Goal: Task Accomplishment & Management: Manage account settings

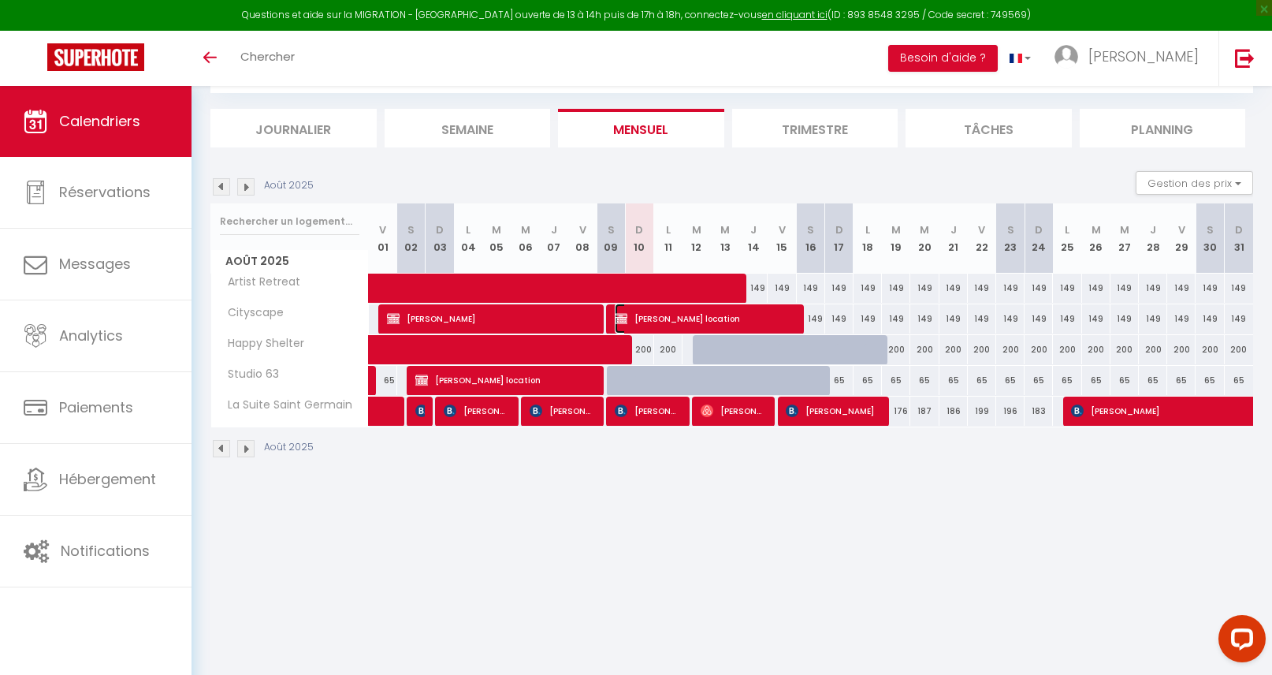
click at [683, 314] on span "[PERSON_NAME] location" at bounding box center [705, 318] width 180 height 30
select select "OK"
select select "KO"
select select "0"
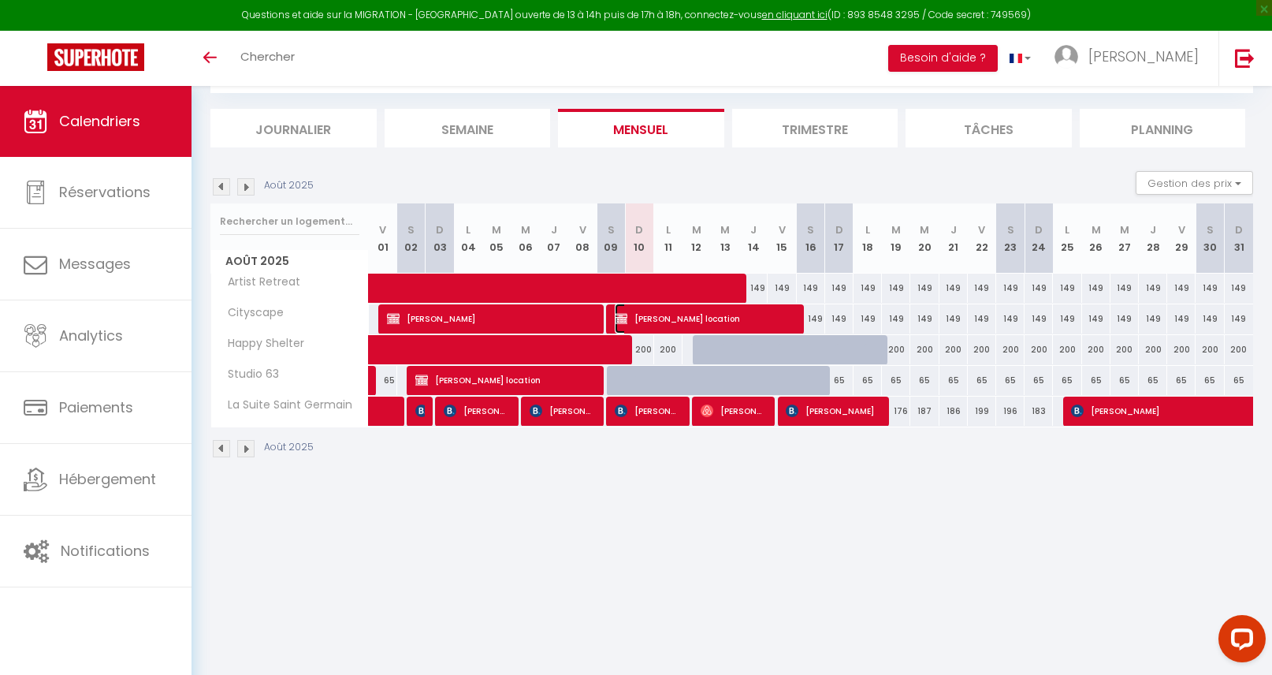
select select "1"
select select
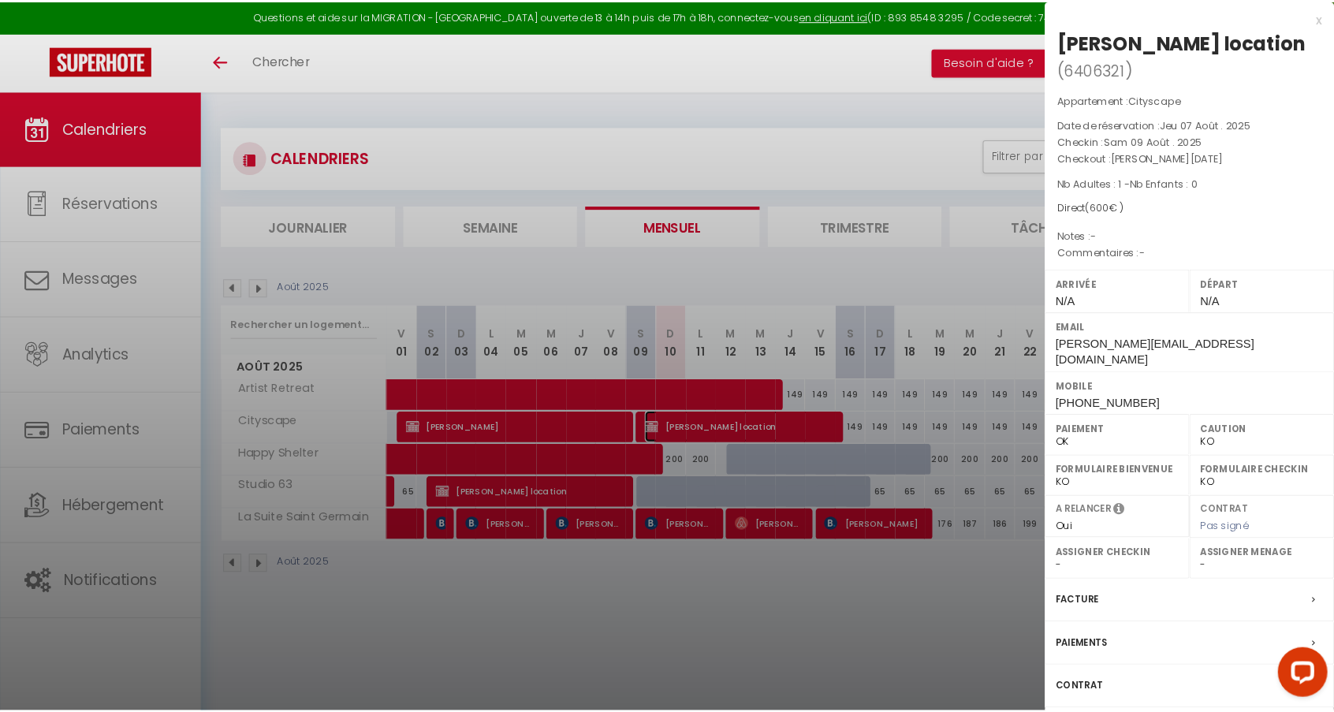
scroll to position [86, 0]
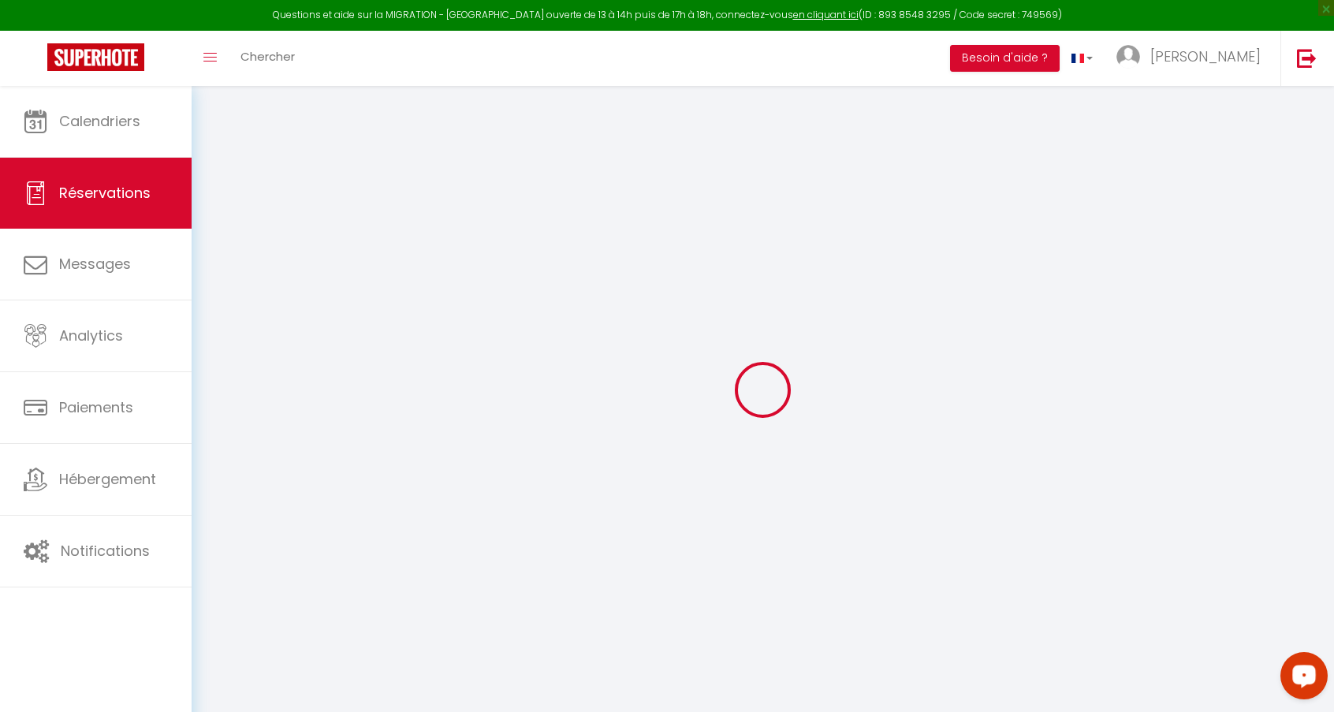
select select
checkbox input "false"
select select
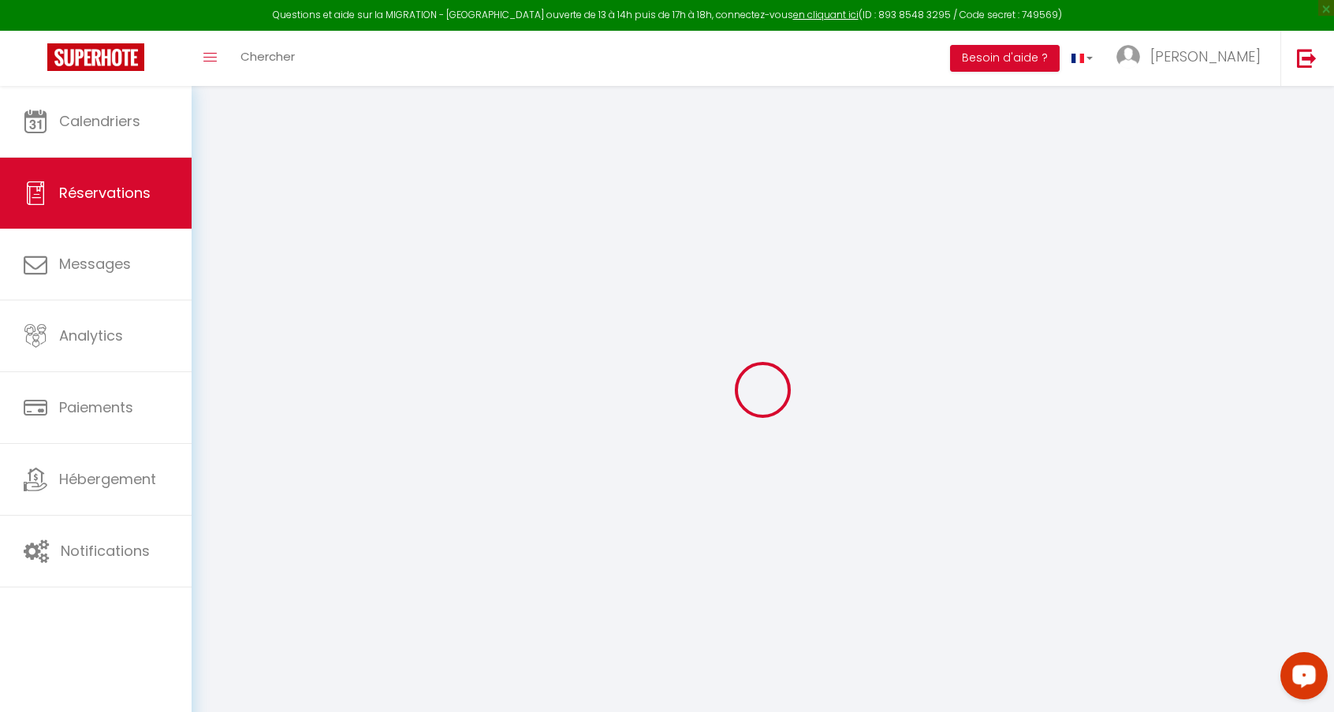
checkbox input "false"
select select
checkbox input "false"
select select
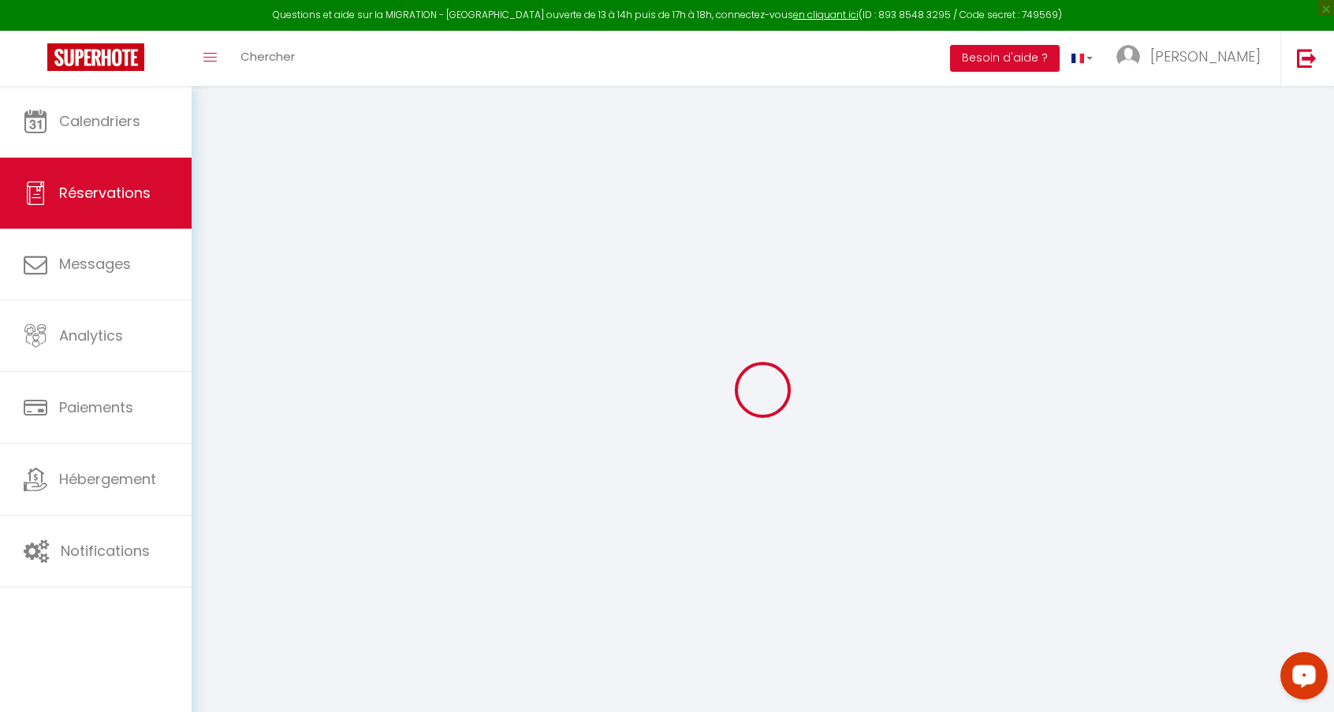
select select
checkbox input "false"
select select
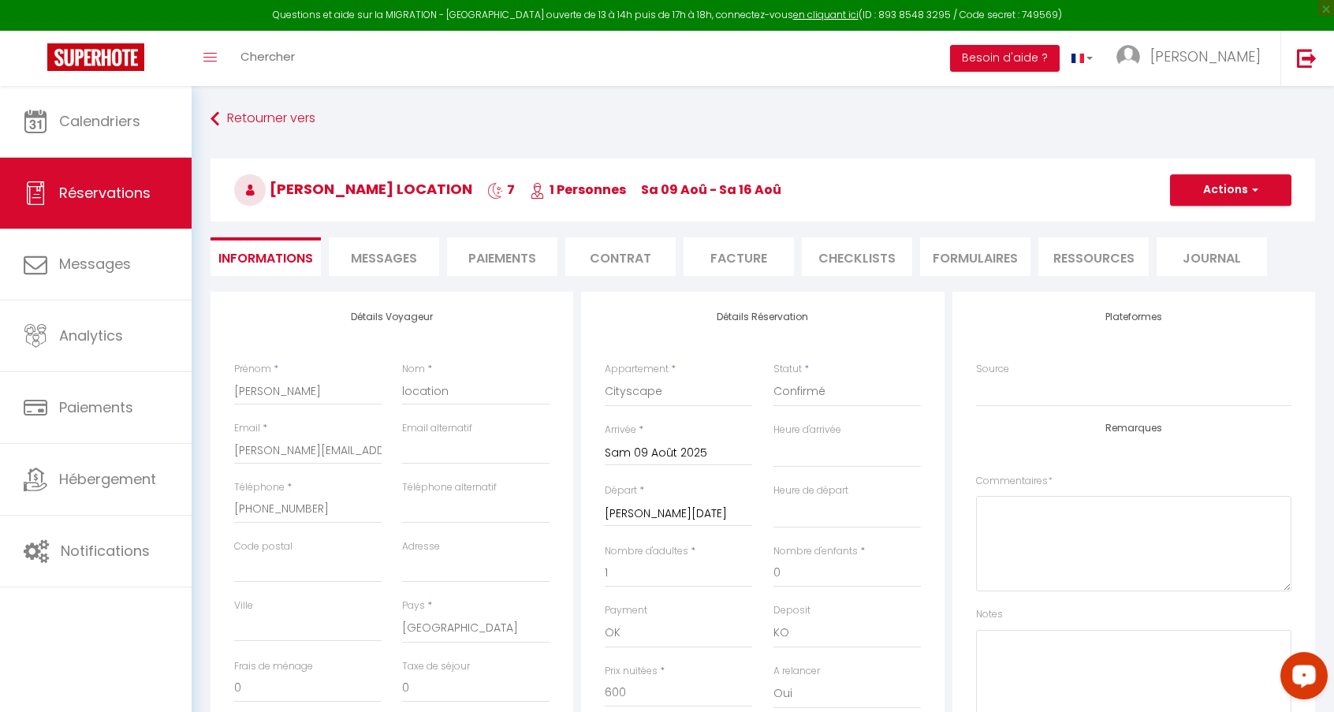
scroll to position [80, 0]
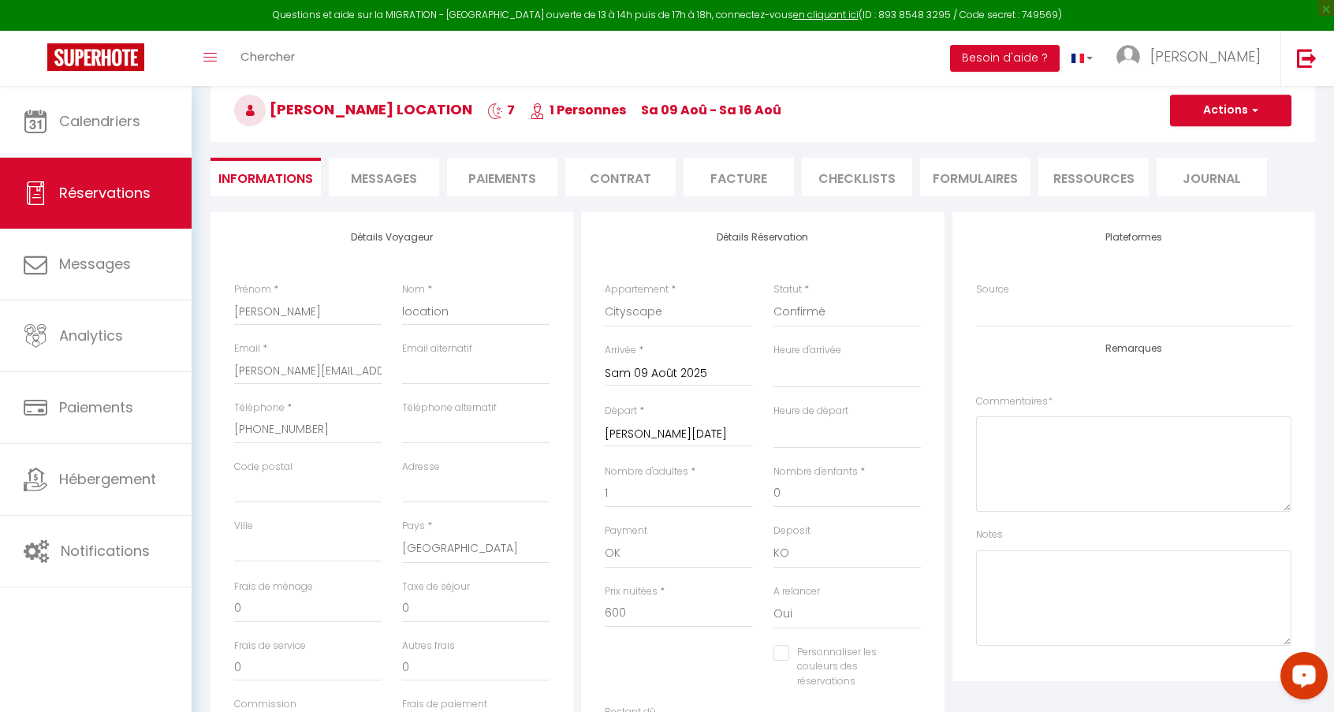
click at [676, 367] on input "Sam 09 Août 2025" at bounding box center [677, 373] width 147 height 20
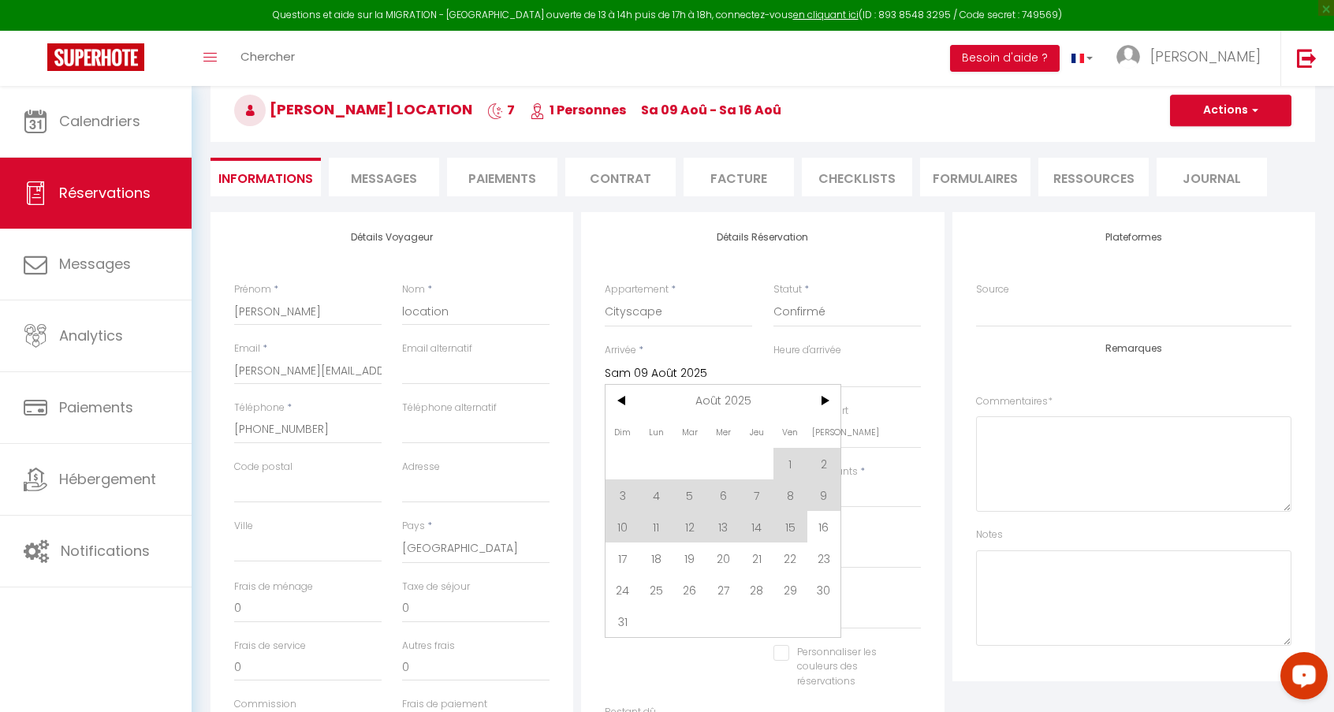
click at [634, 522] on span "10" at bounding box center [622, 527] width 34 height 32
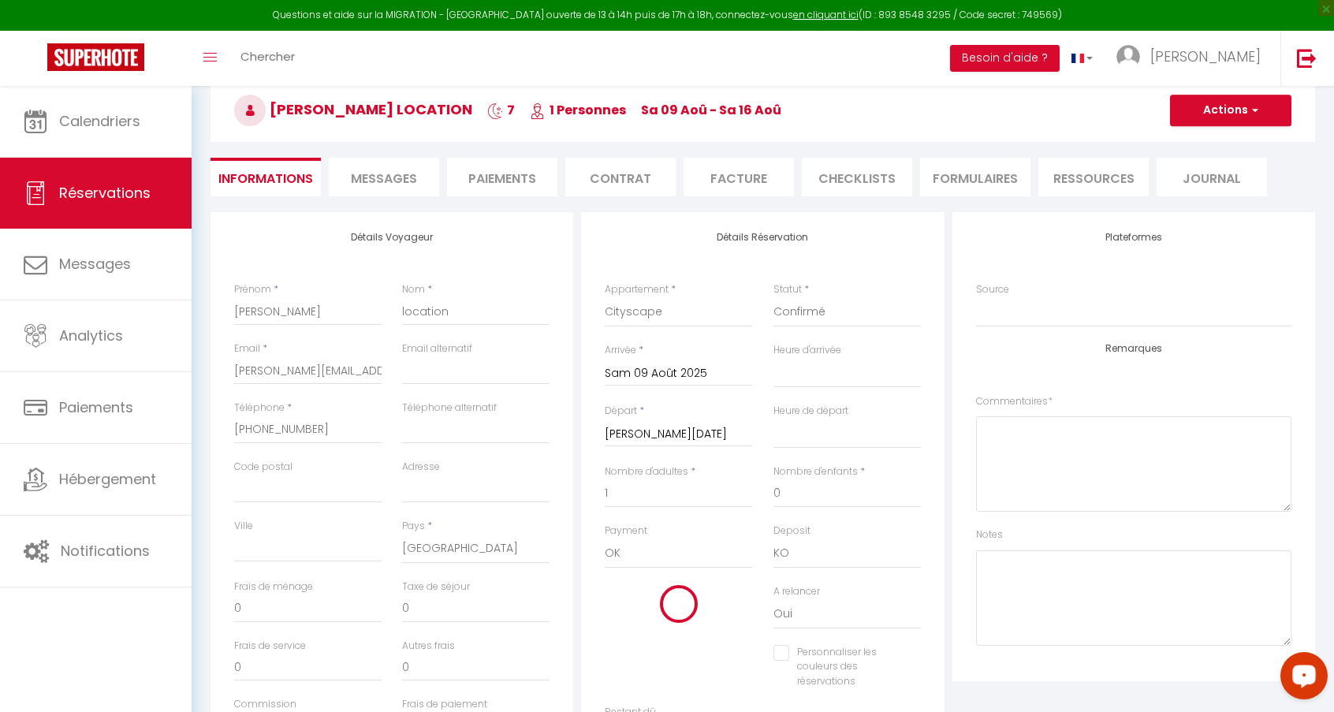
type input "Dim 10 Août 2025"
select select
checkbox input "false"
select select
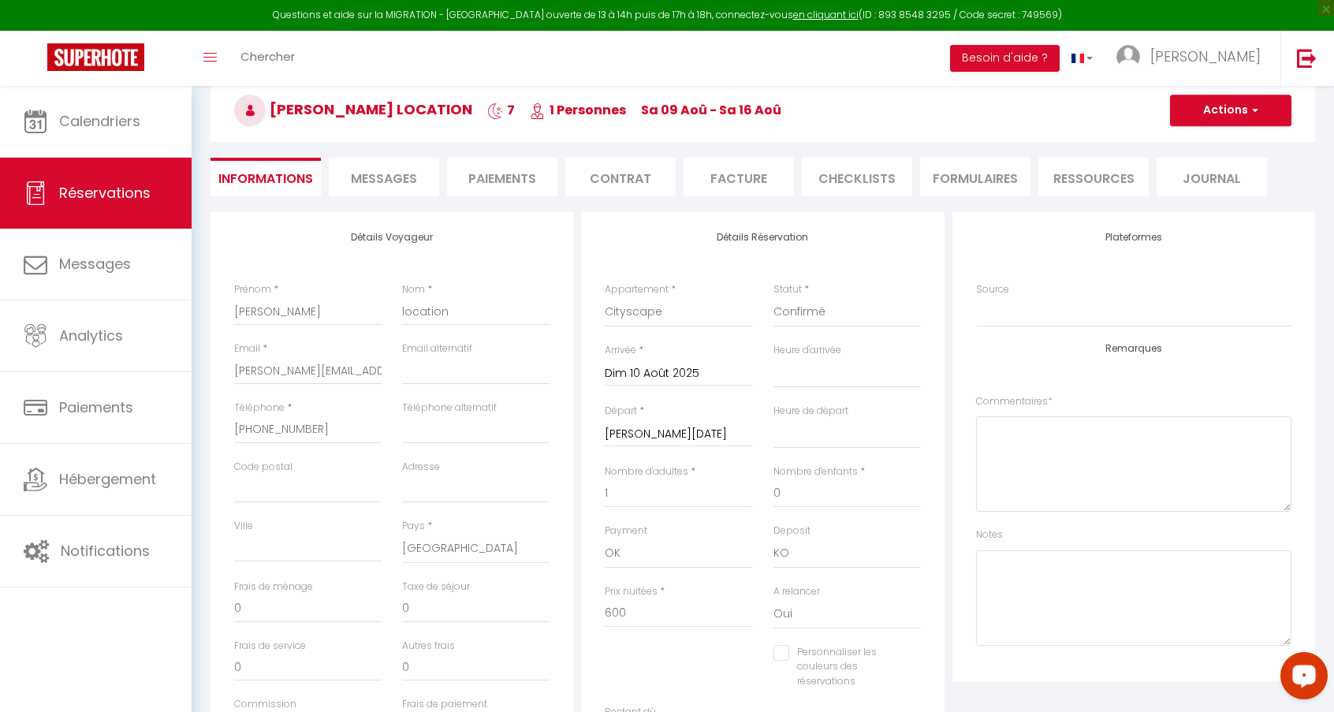
select select
type input "894"
checkbox input "false"
click at [675, 438] on input "Sam 16 Août 2025" at bounding box center [677, 434] width 147 height 20
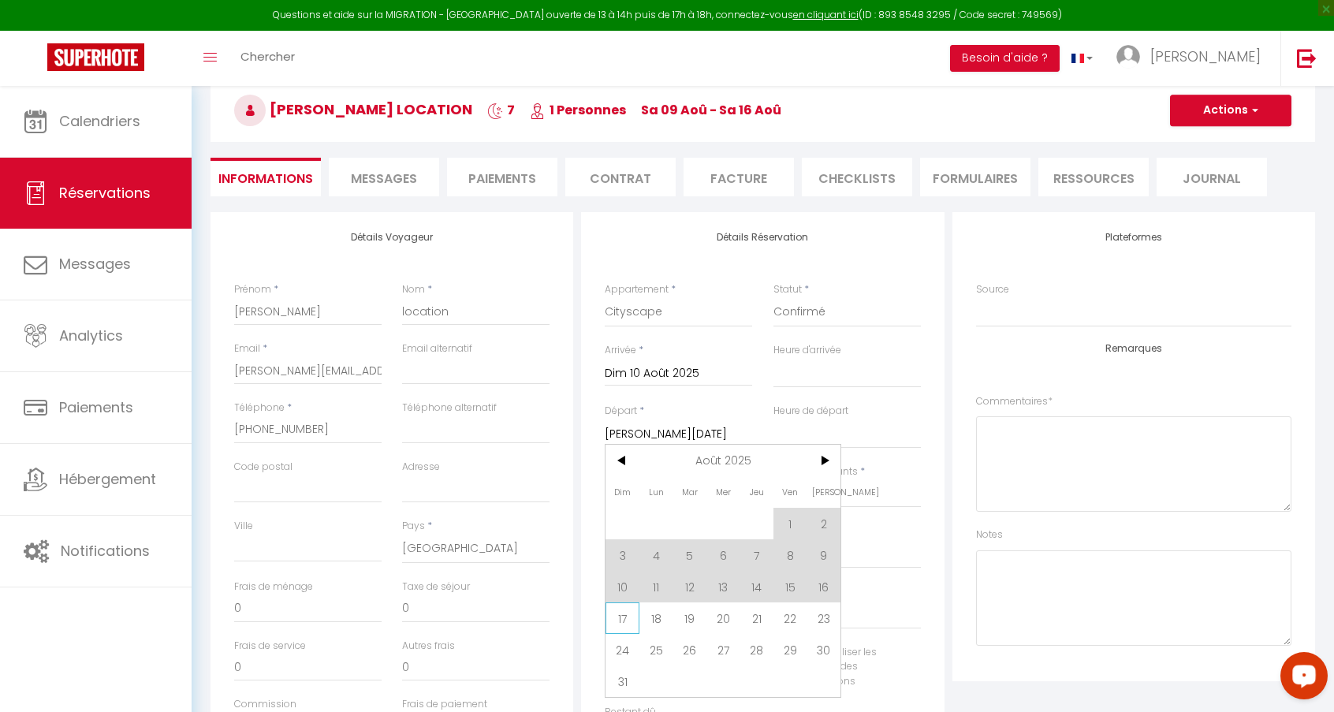
click at [612, 613] on span "17" at bounding box center [622, 618] width 34 height 32
select select
type input "Dim 17 Août 2025"
select select
checkbox input "false"
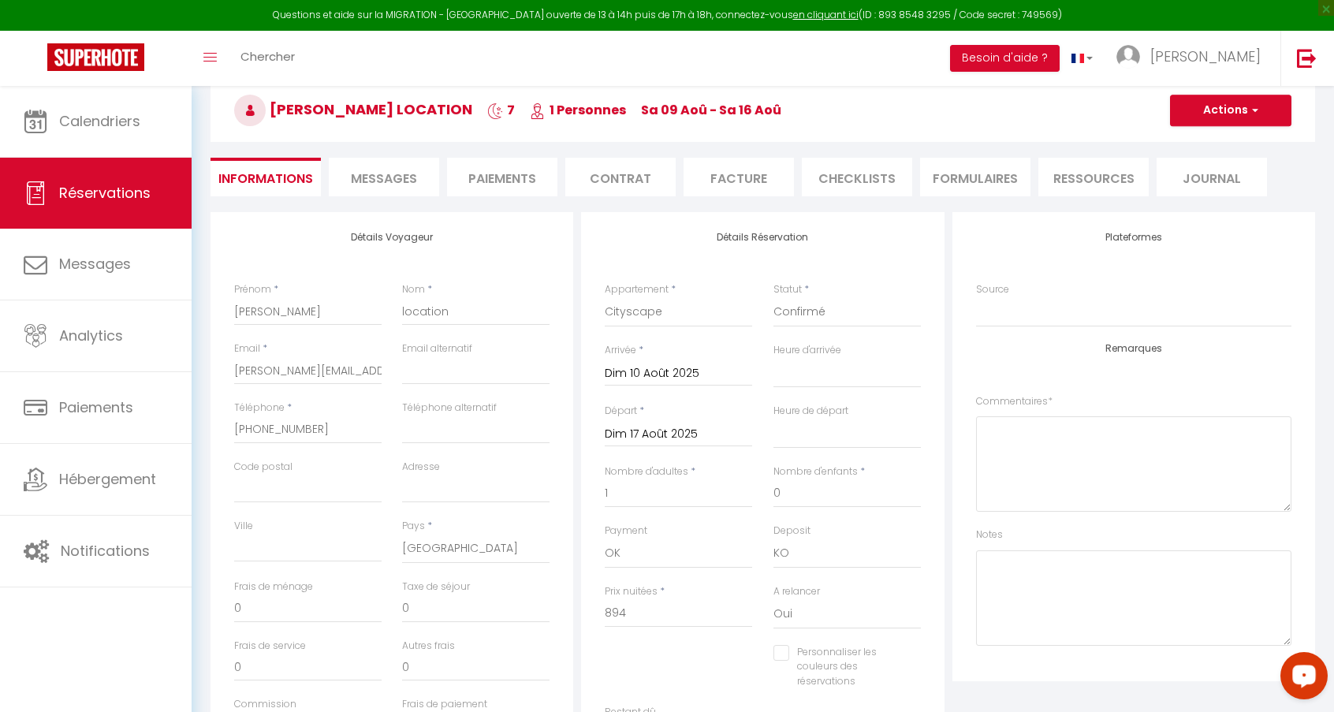
select select
type input "1043"
checkbox input "false"
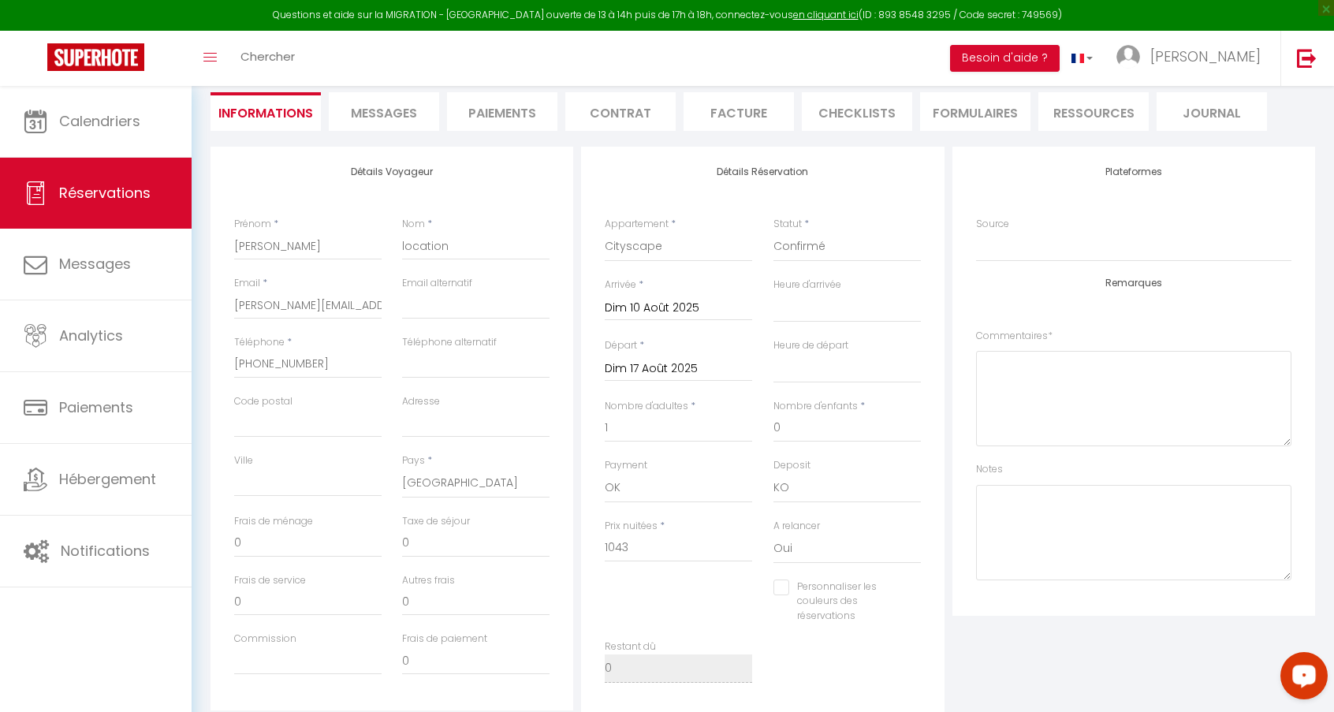
scroll to position [147, 0]
click at [641, 542] on input "1043" at bounding box center [677, 546] width 147 height 28
type input "104"
select select
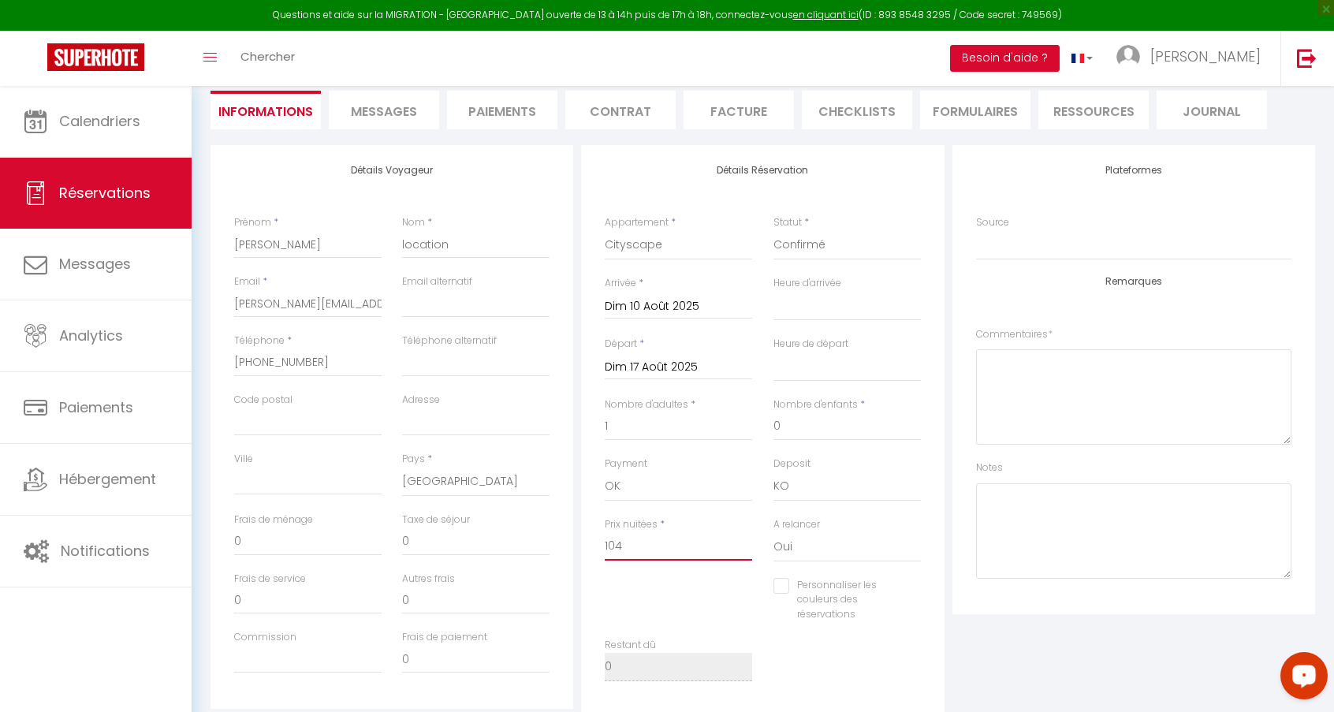
checkbox input "false"
type input "10"
select select
checkbox input "false"
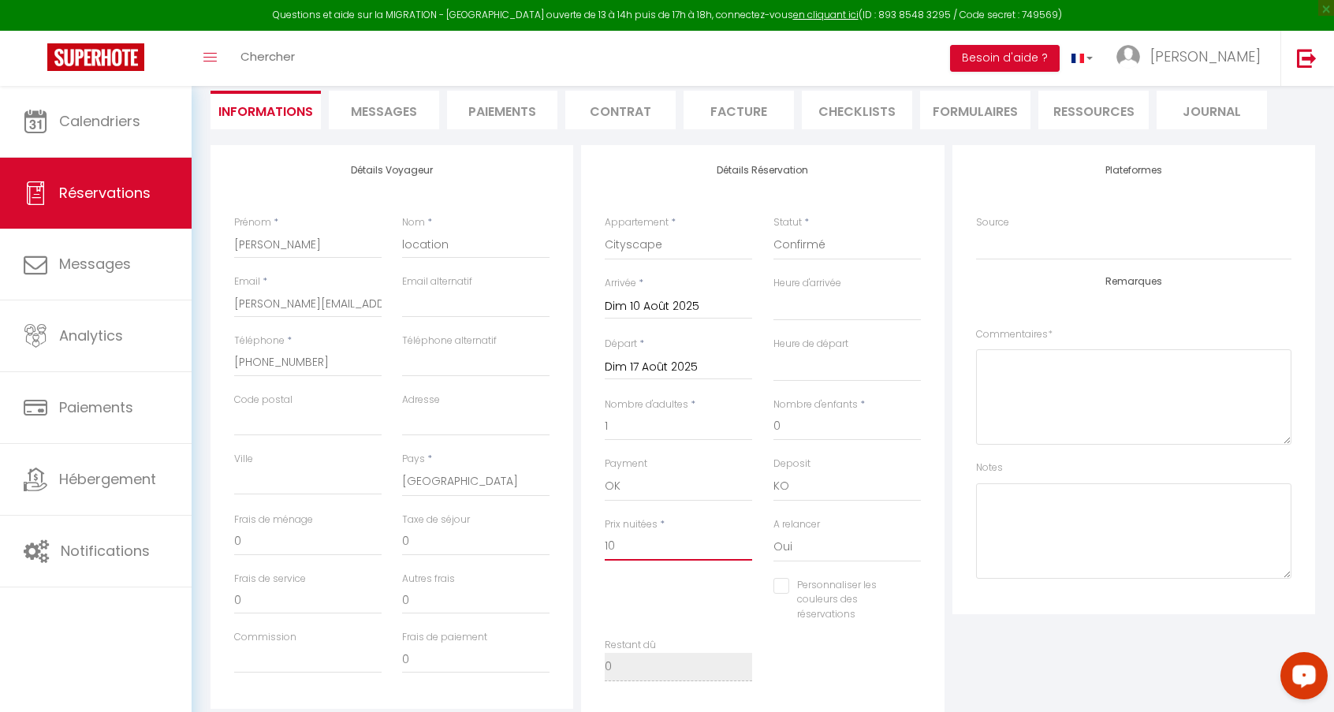
type input "1"
select select
checkbox input "false"
select select
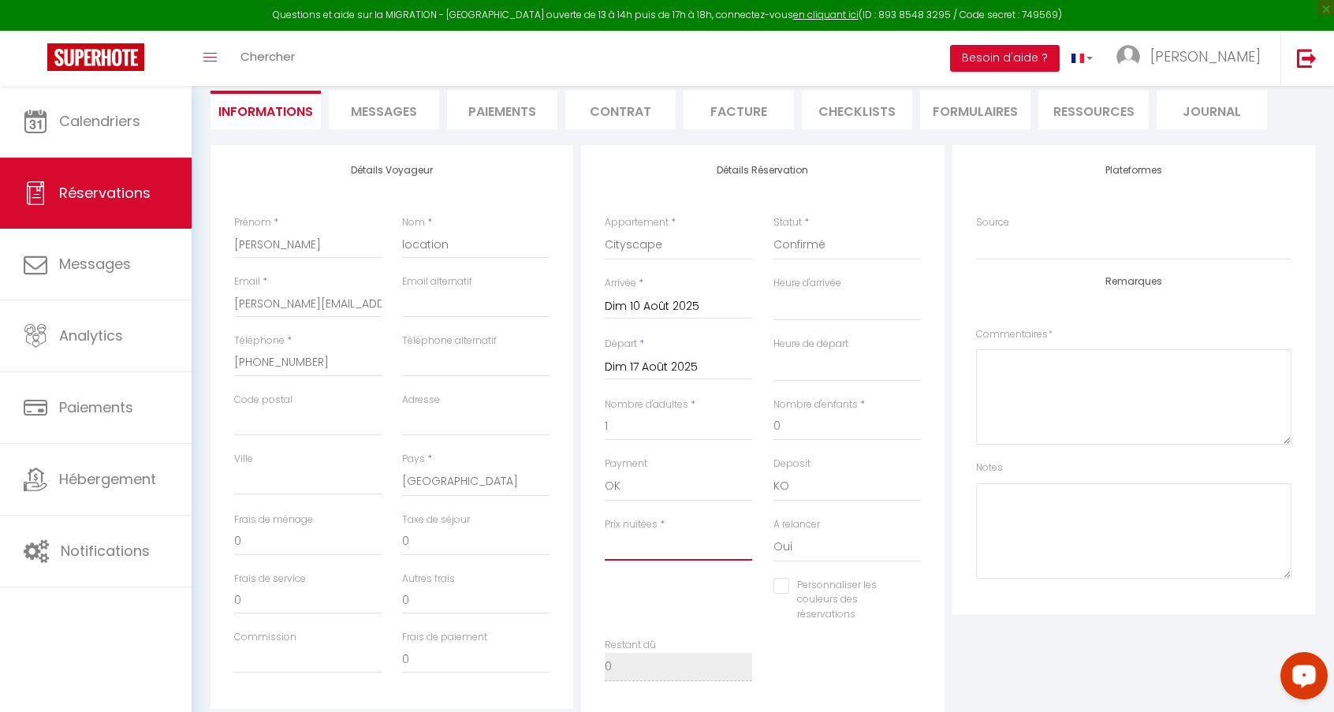
select select
checkbox input "false"
type input "6"
select select
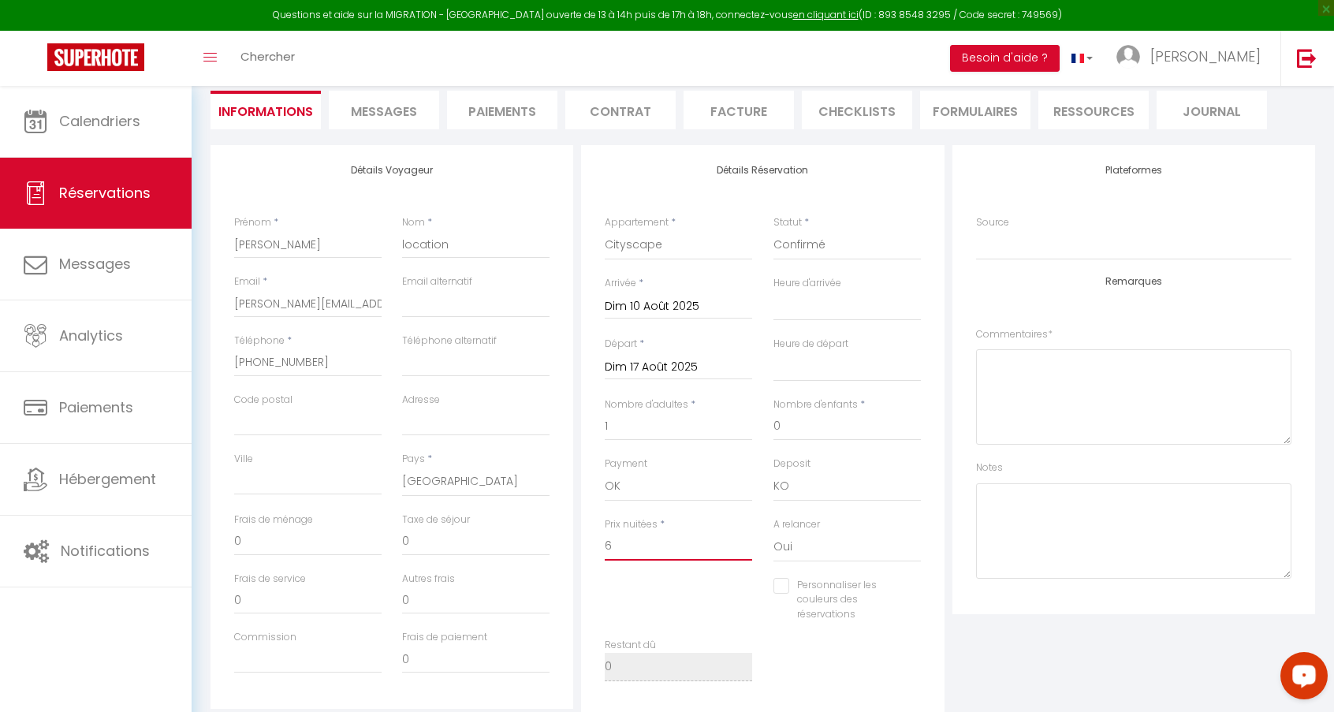
checkbox input "false"
type input "60"
select select
checkbox input "false"
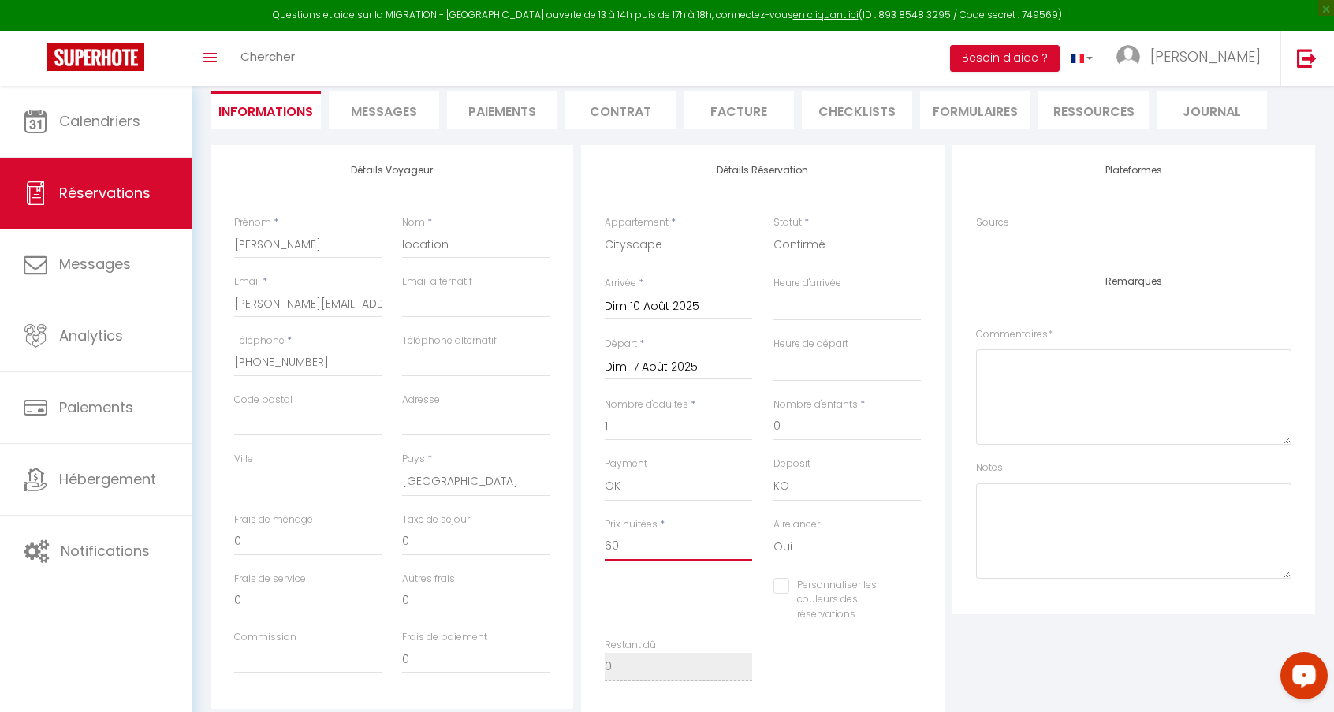
type input "600"
select select
checkbox input "false"
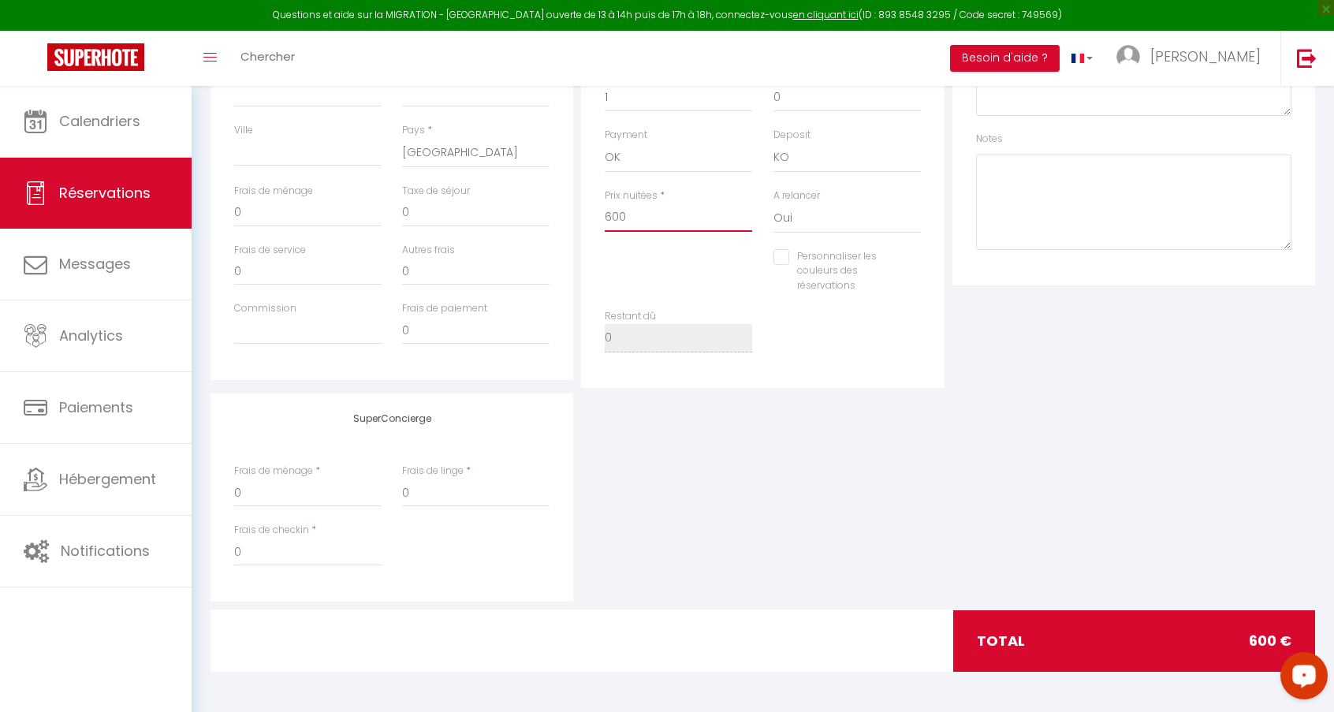
scroll to position [0, 0]
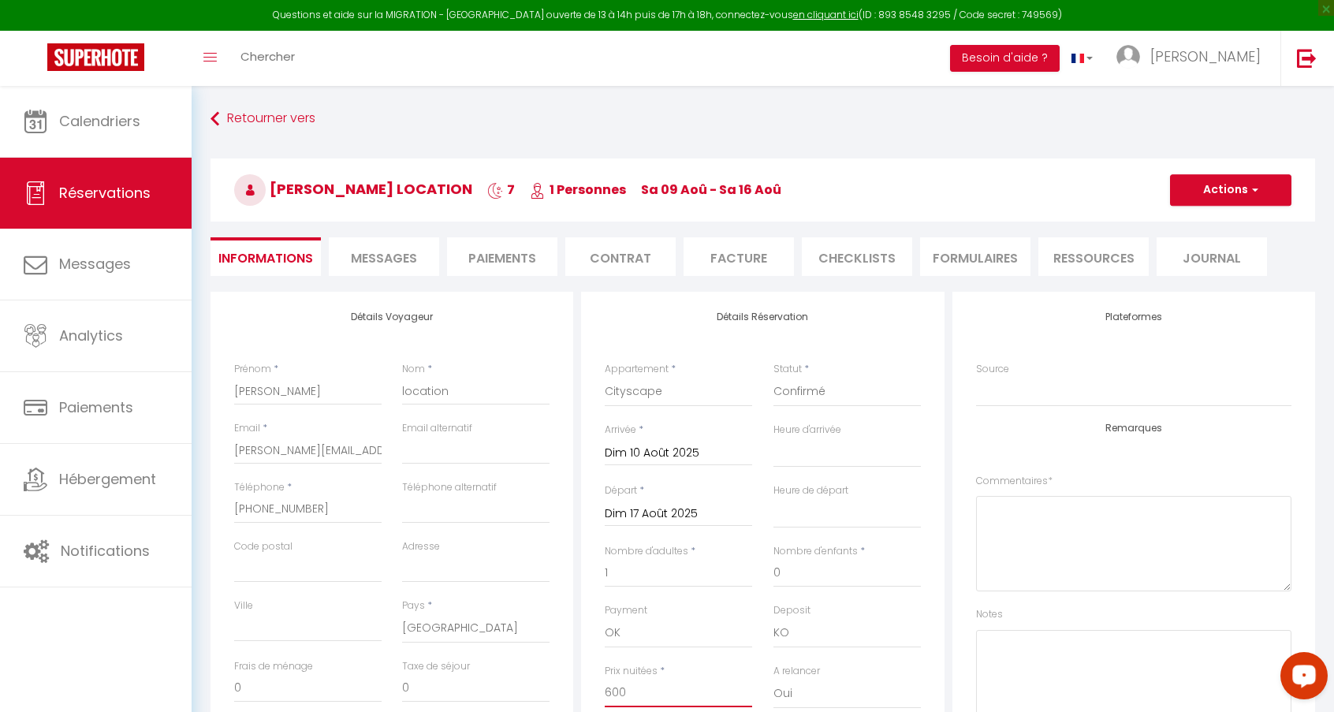
type input "600"
click at [1147, 185] on button "Actions" at bounding box center [1230, 190] width 121 height 32
click at [1147, 220] on link "Enregistrer" at bounding box center [1214, 224] width 125 height 20
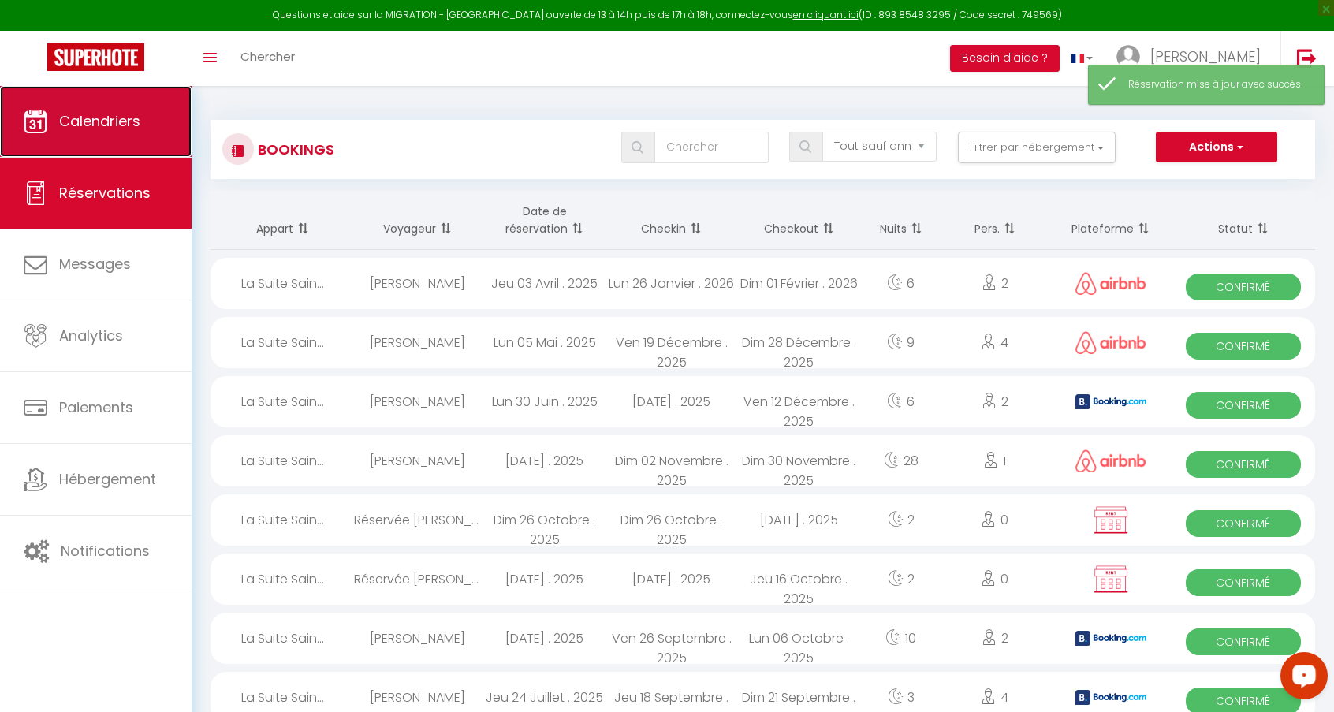
click at [116, 105] on link "Calendriers" at bounding box center [96, 121] width 192 height 71
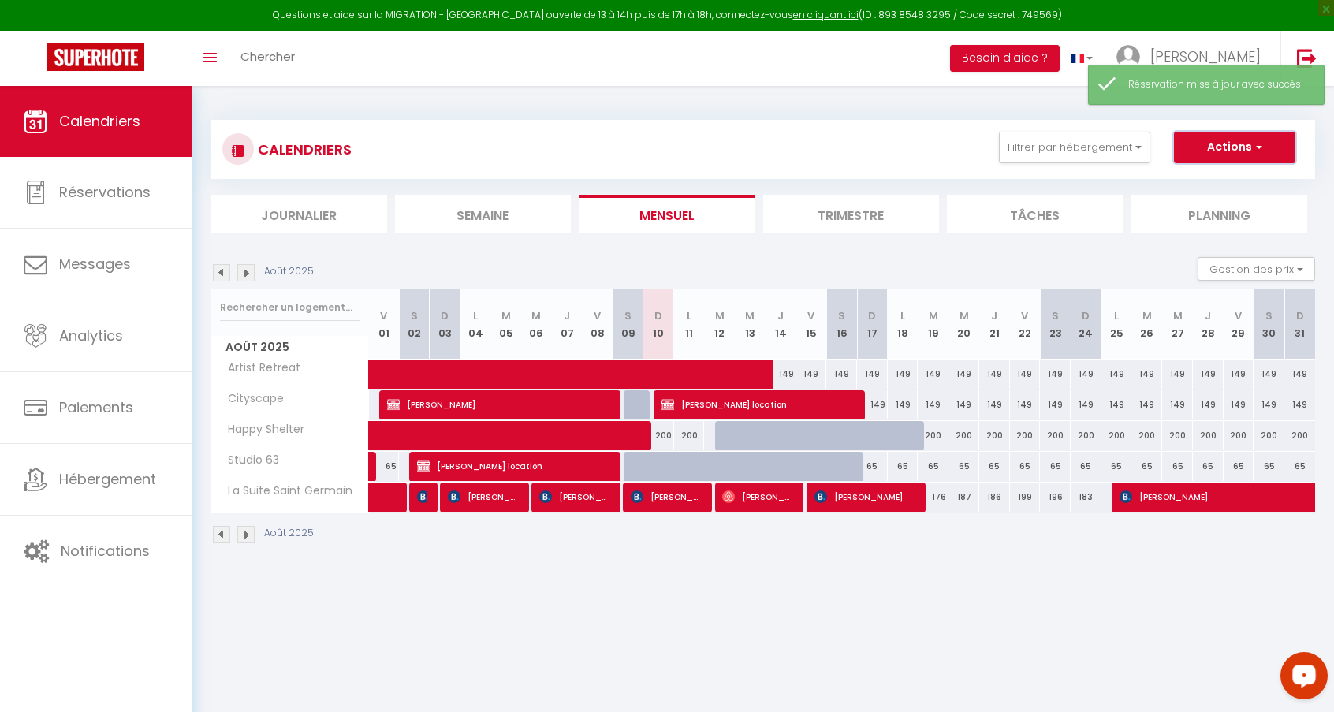
click at [1147, 143] on button "Actions" at bounding box center [1234, 148] width 121 height 32
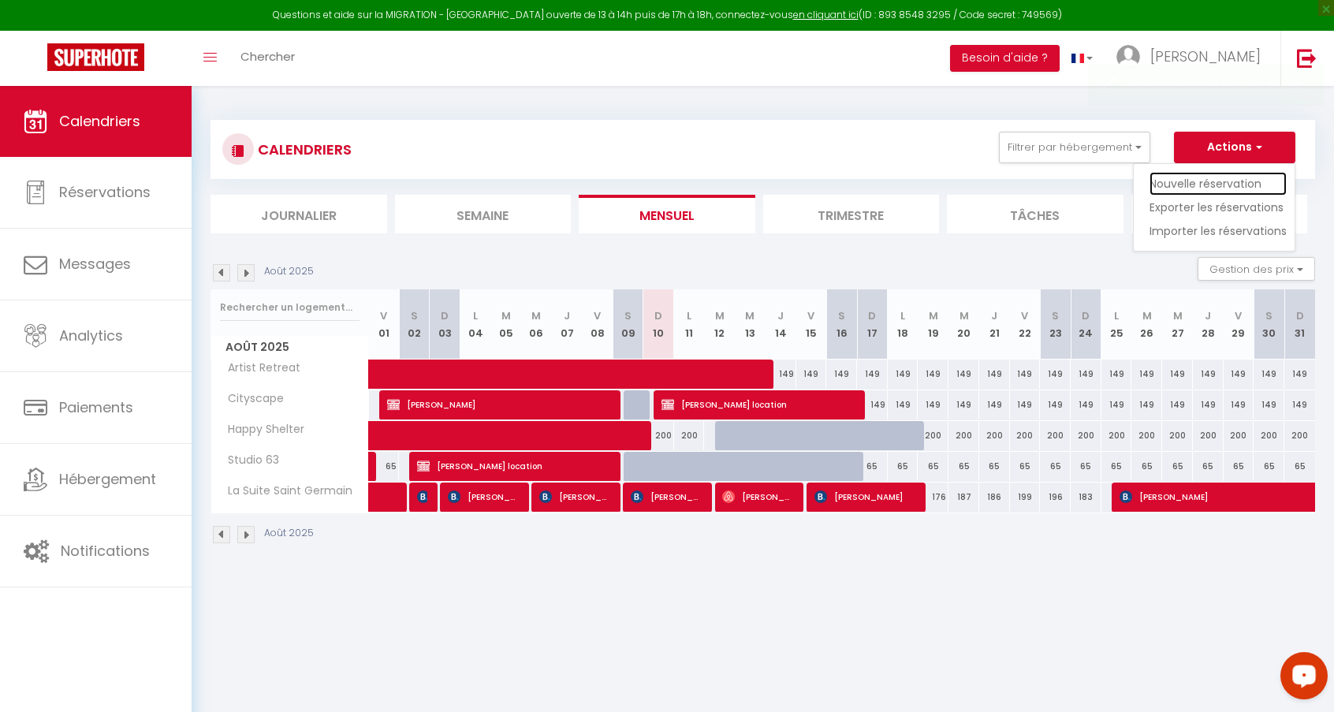
click at [1147, 181] on link "Nouvelle réservation" at bounding box center [1217, 184] width 137 height 24
select select
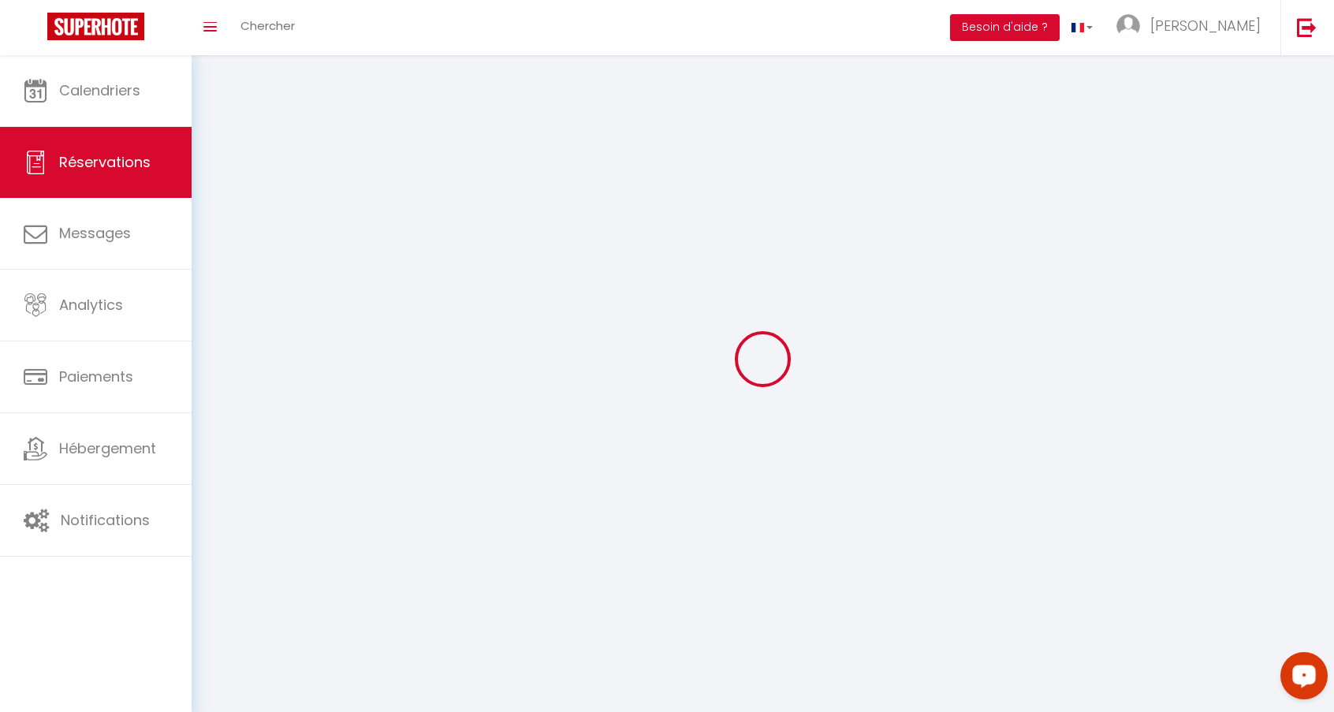
select select
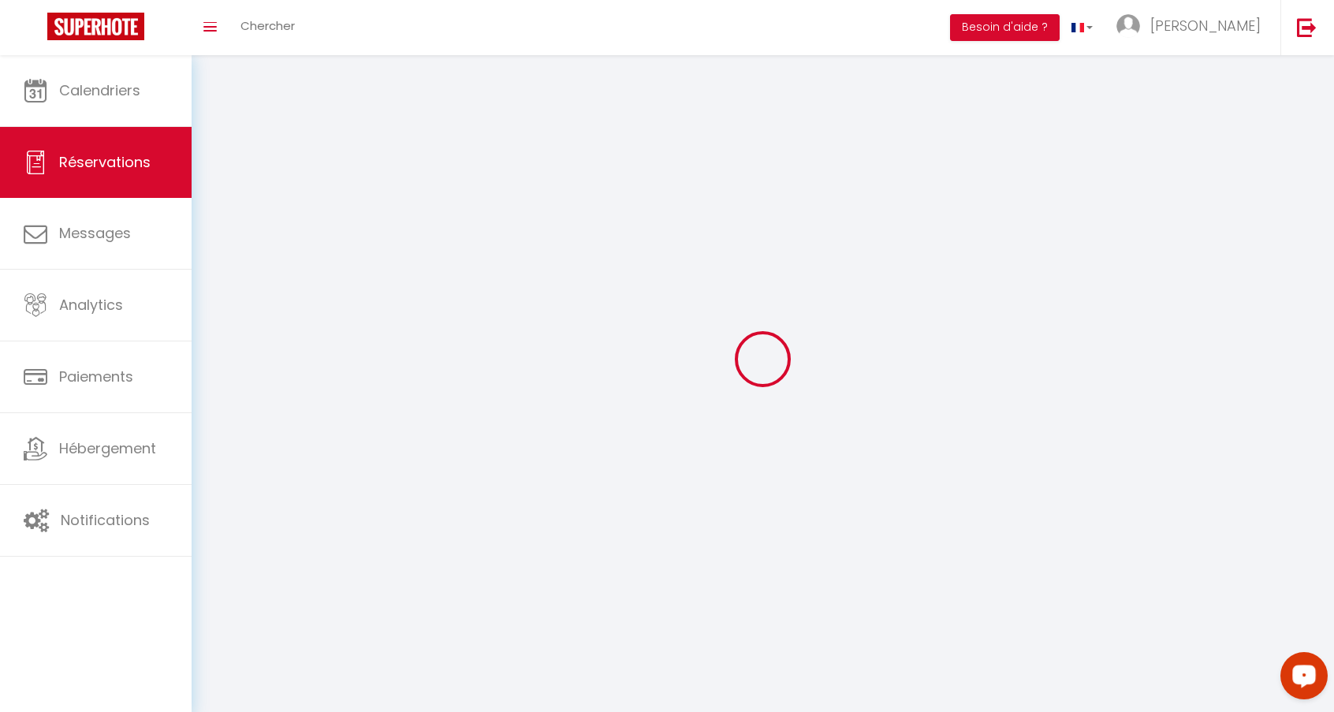
select select
checkbox input "false"
select select
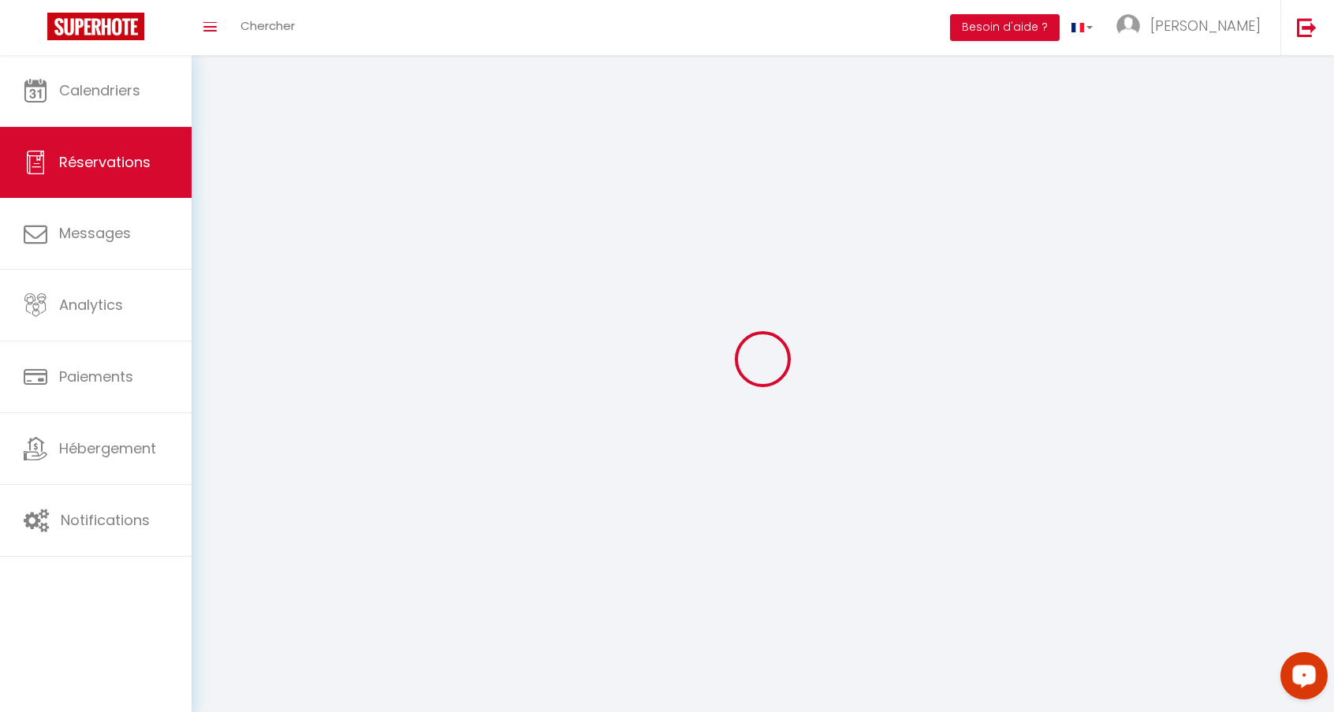
select select
checkbox input "false"
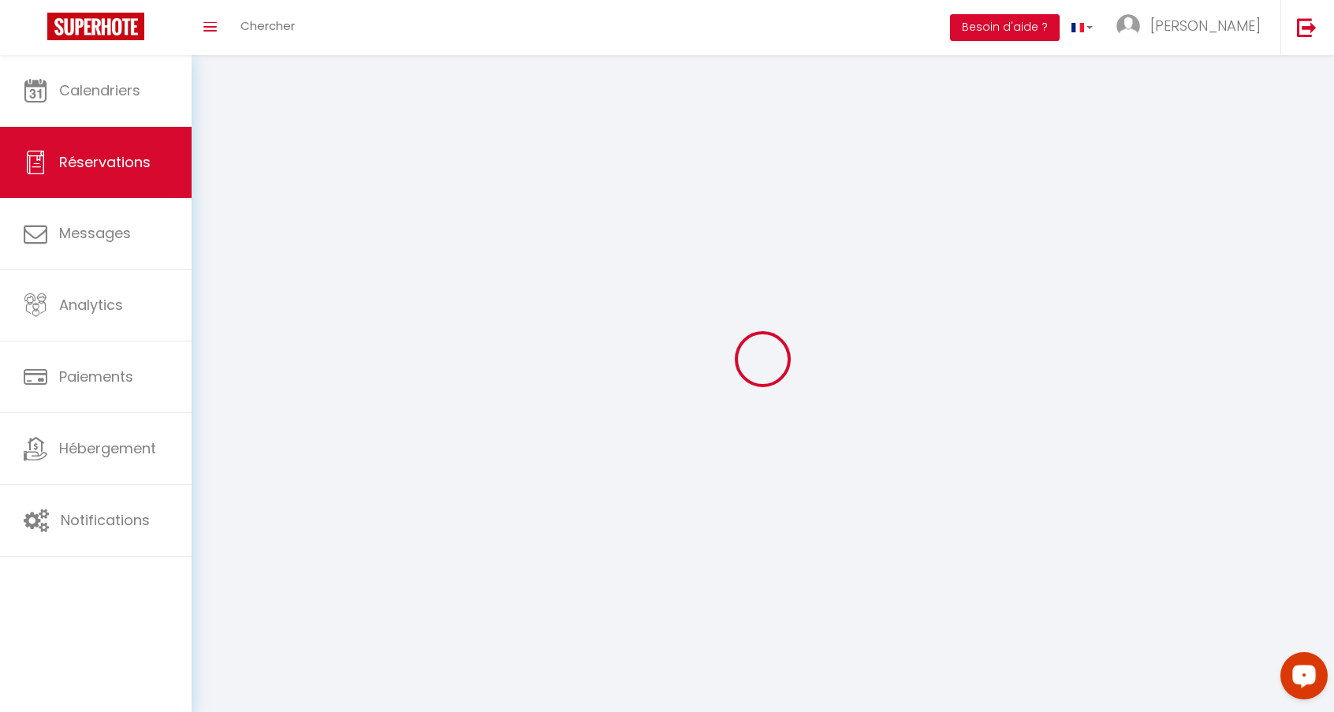
select select
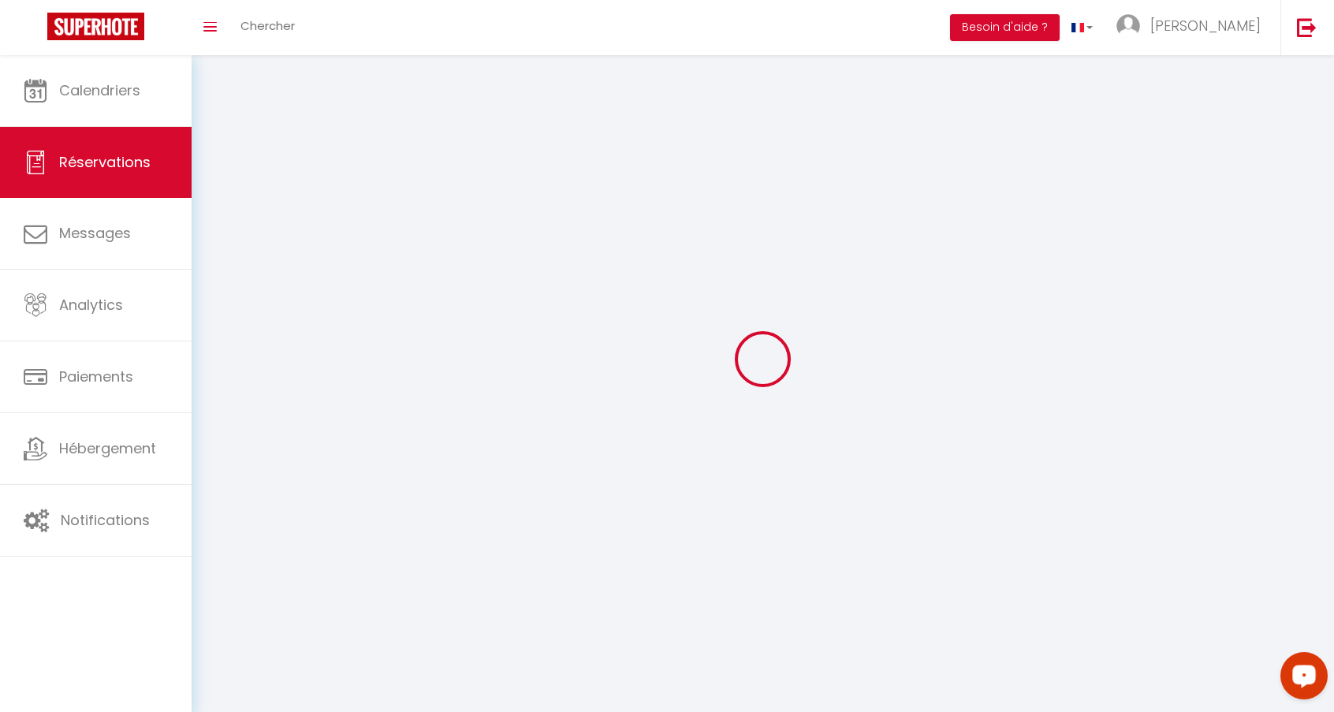
checkbox input "false"
select select
checkbox input "false"
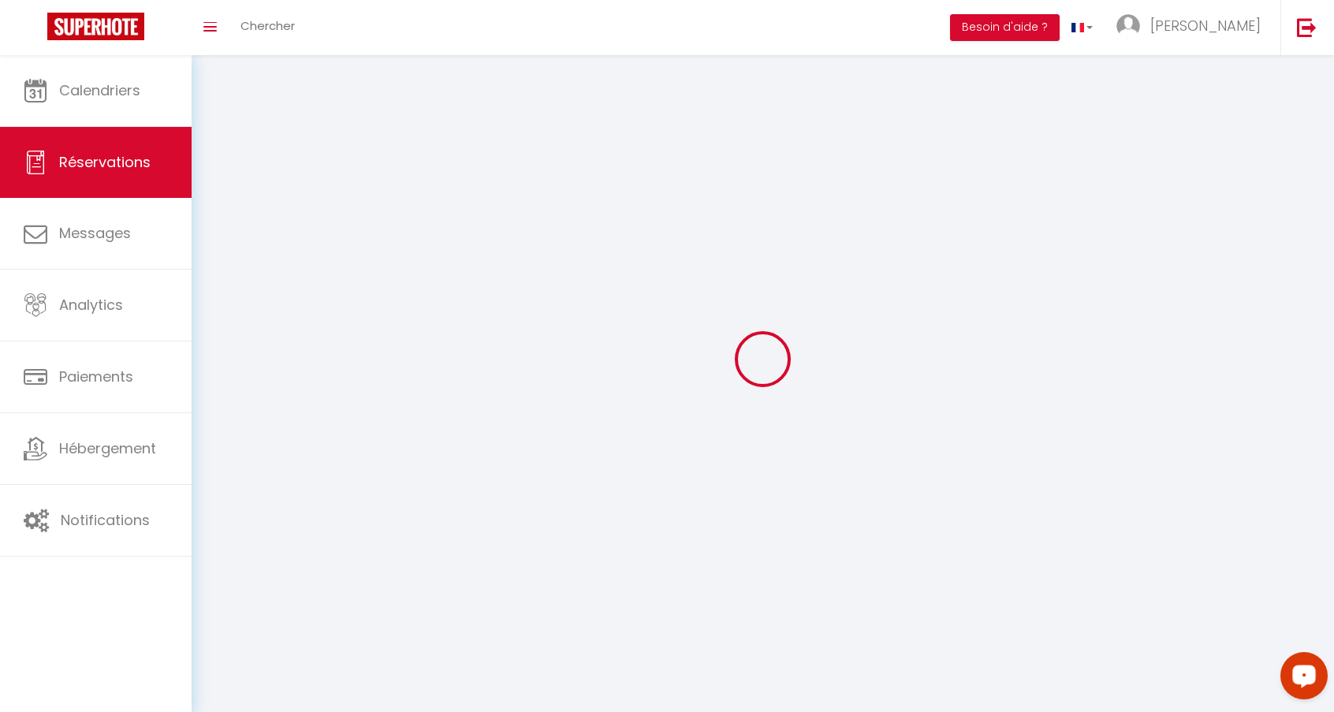
select select
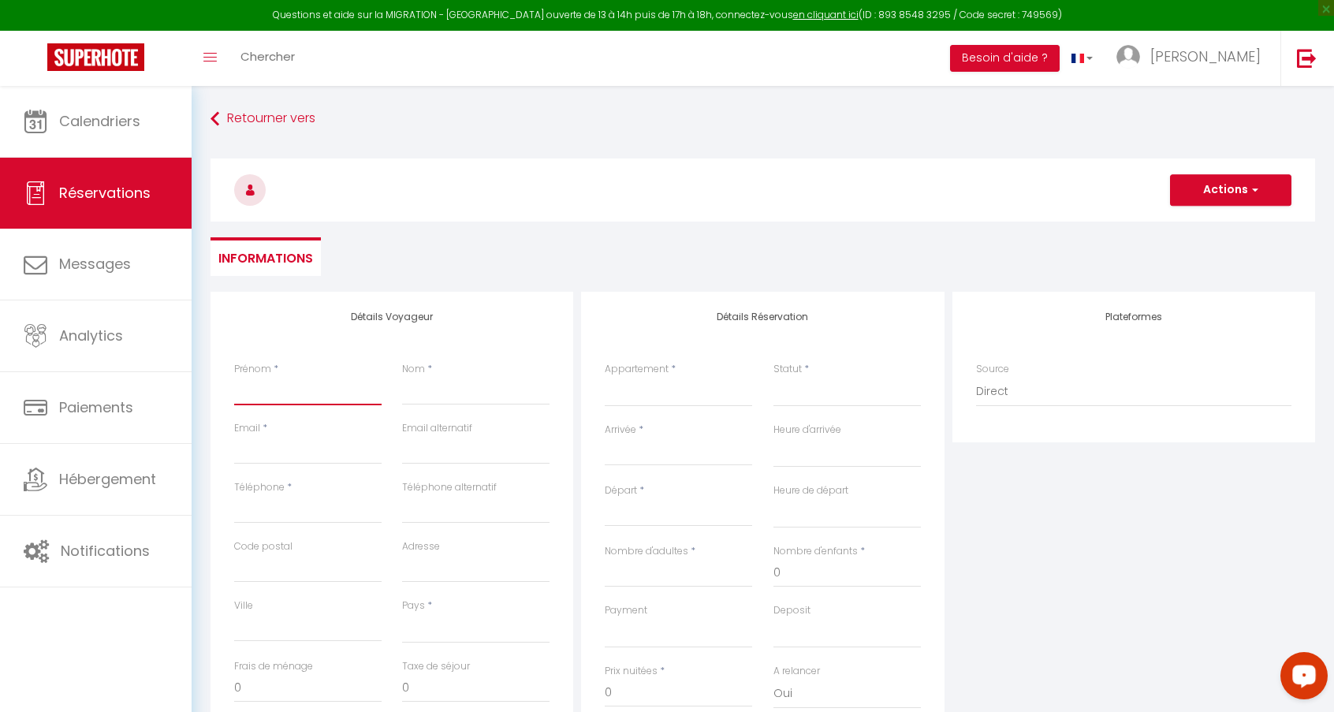
click at [320, 390] on input "Prénom" at bounding box center [307, 391] width 147 height 28
type input "l"
select select
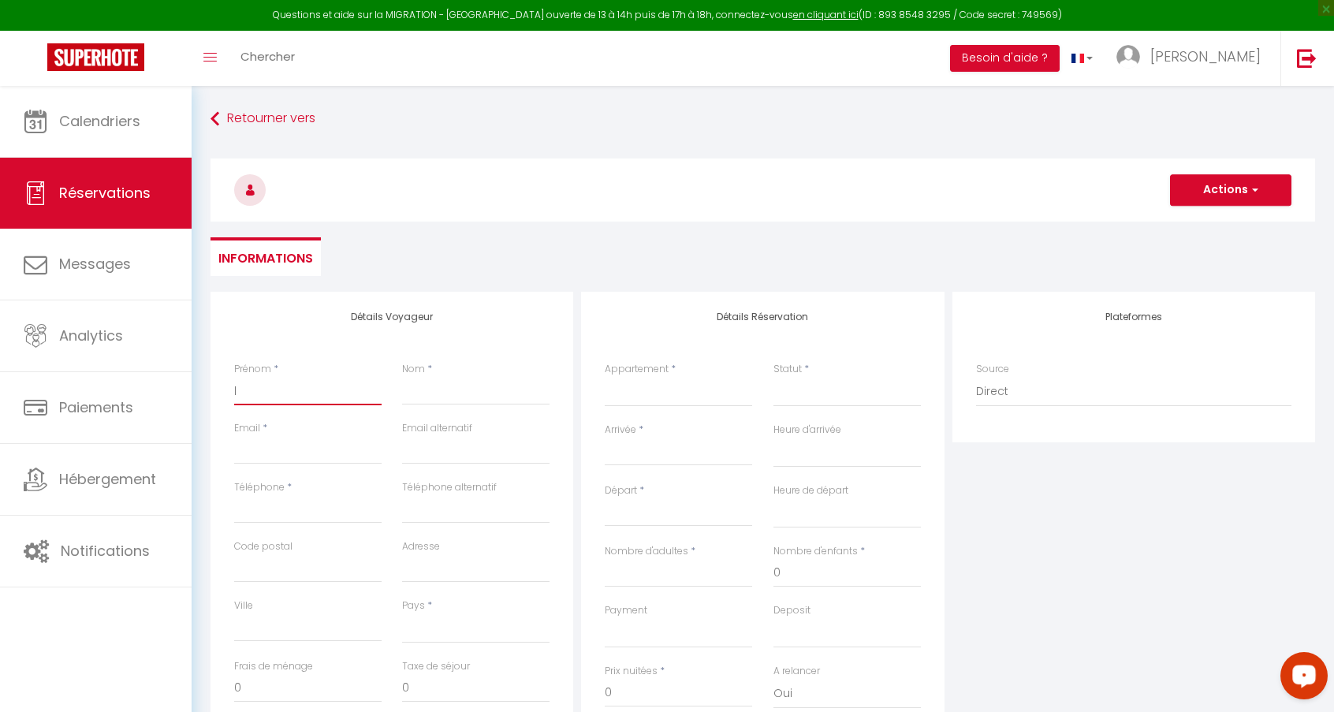
select select
checkbox input "false"
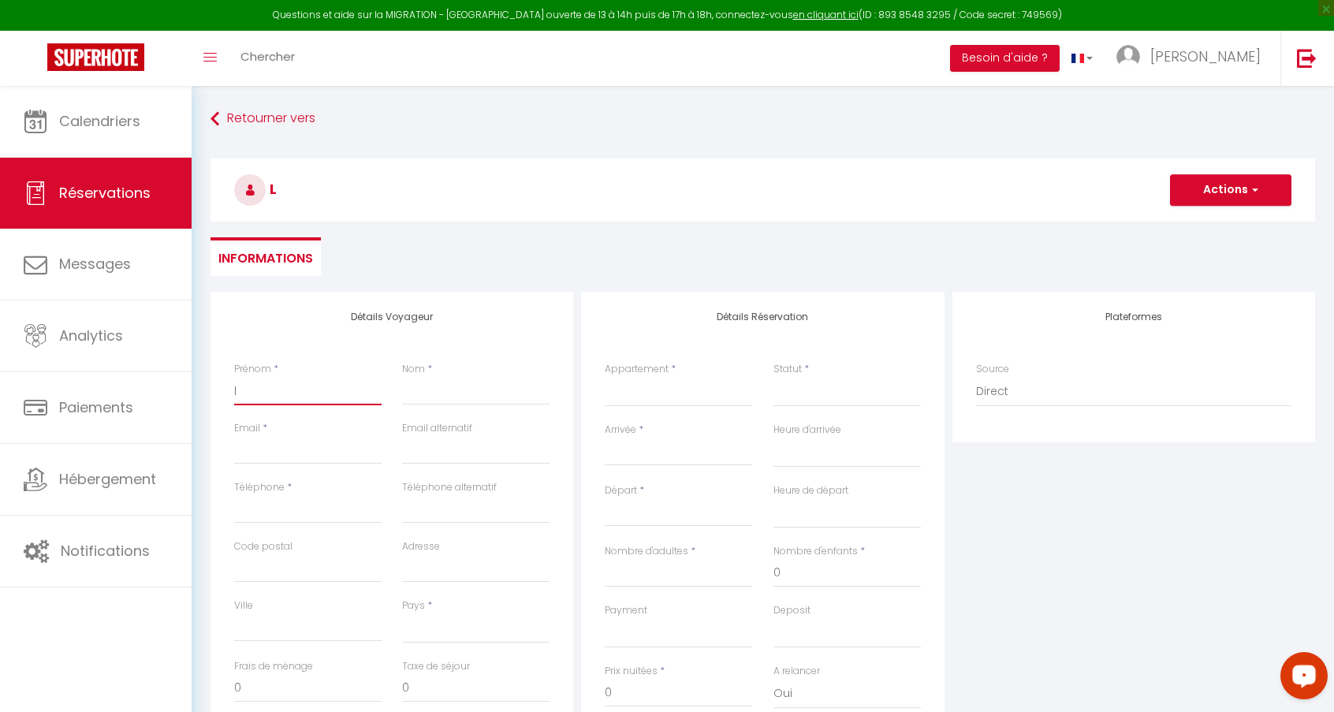
type input "lc"
select select
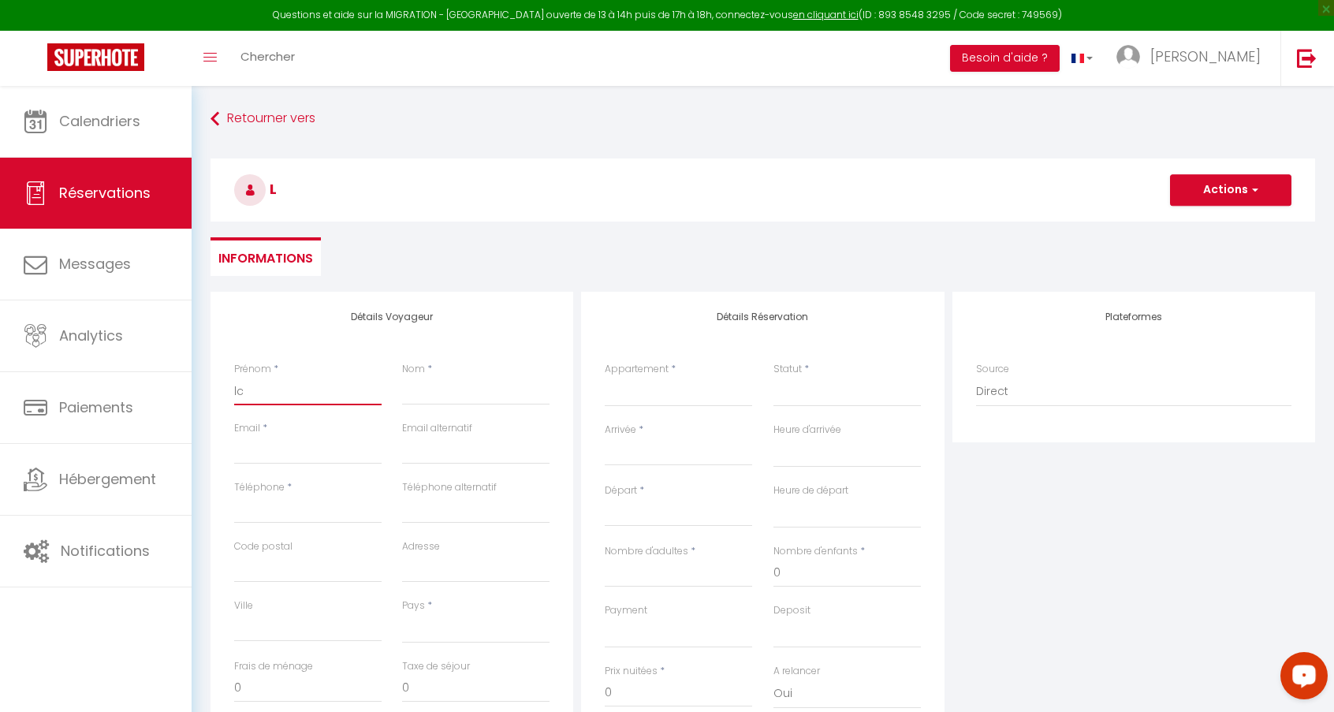
select select
checkbox input "false"
type input "lca"
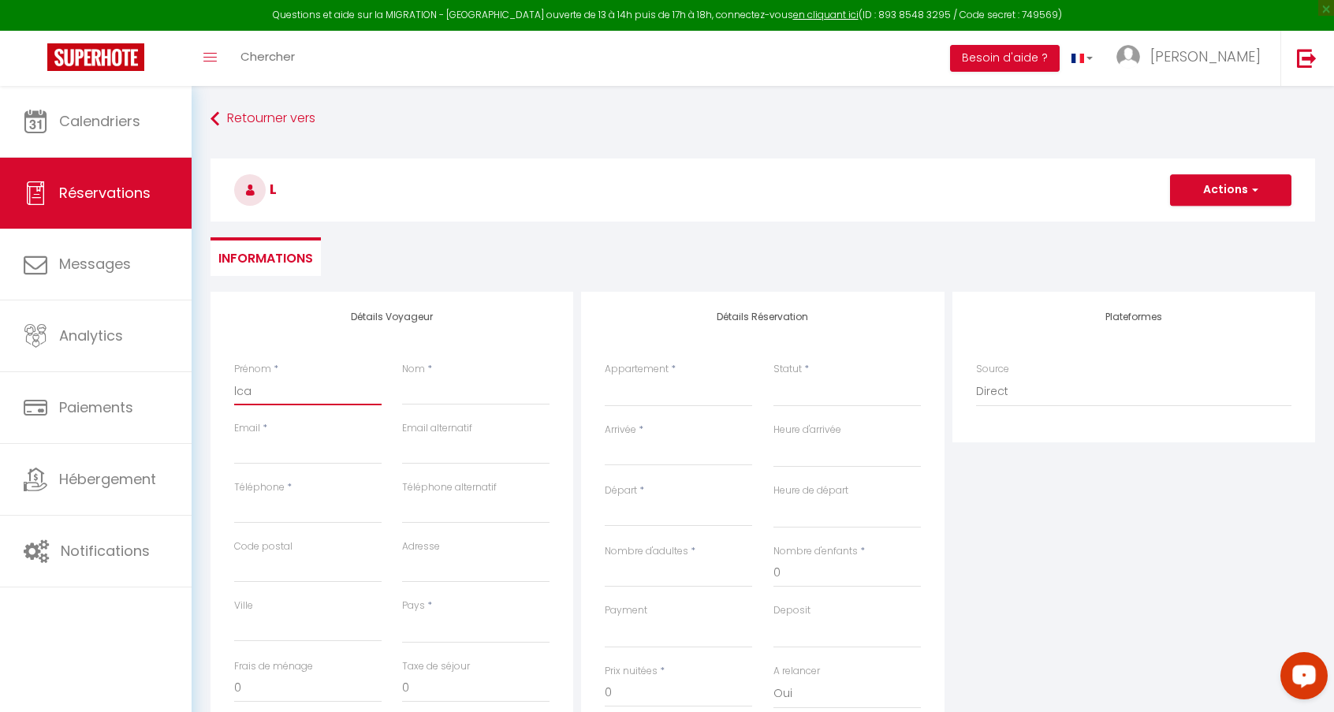
select select
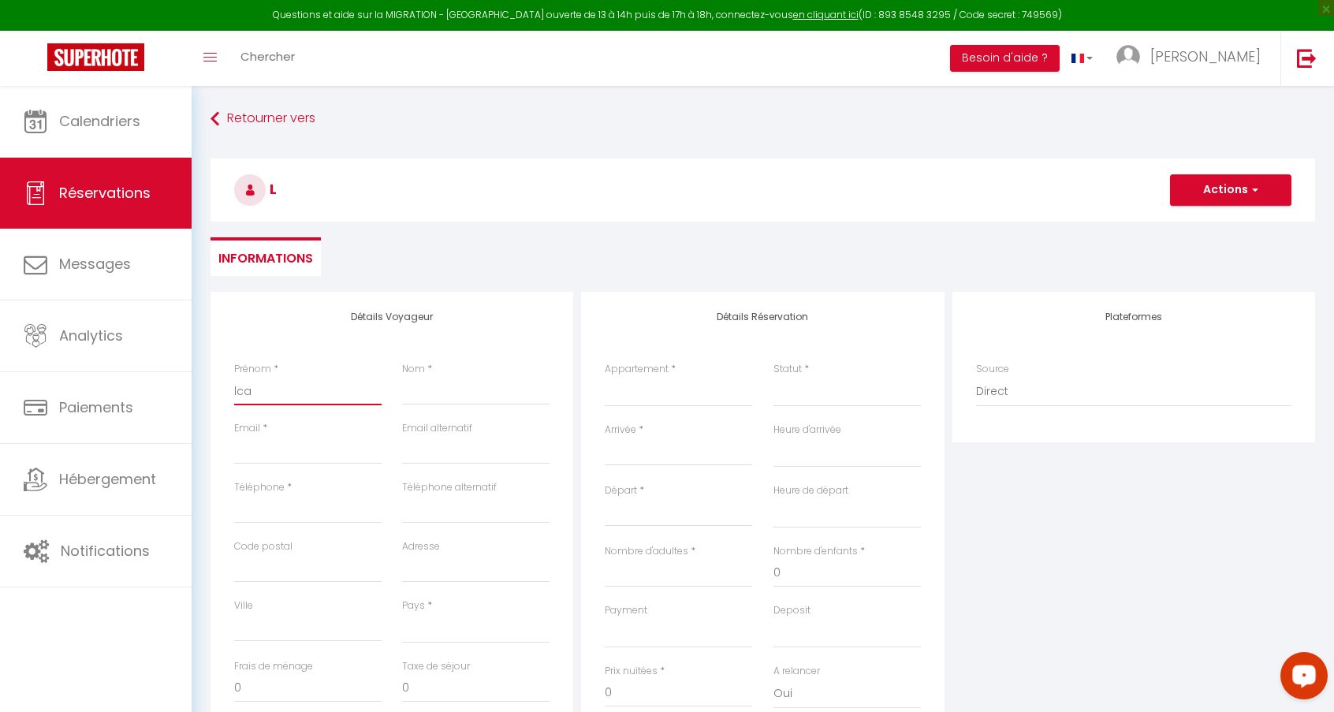
select select
checkbox input "false"
type input "lcat"
select select
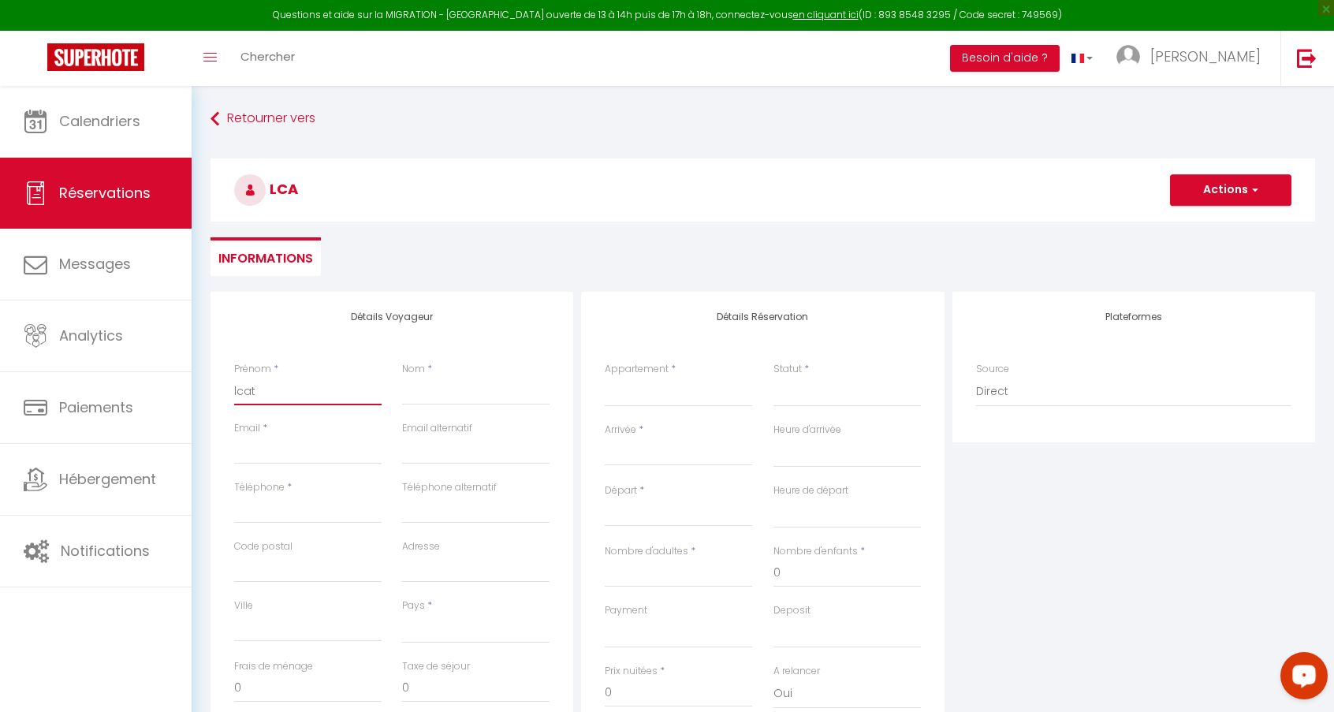
select select
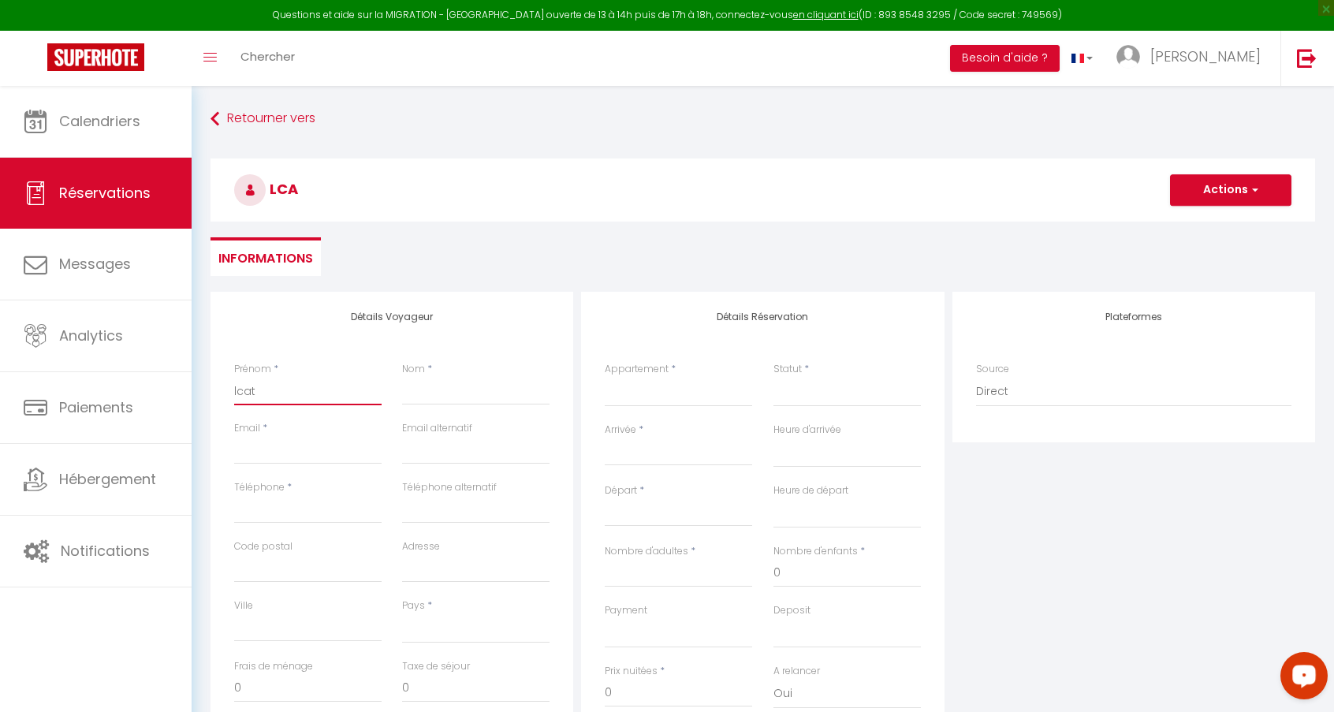
select select
checkbox input "false"
type input "lcati"
select select
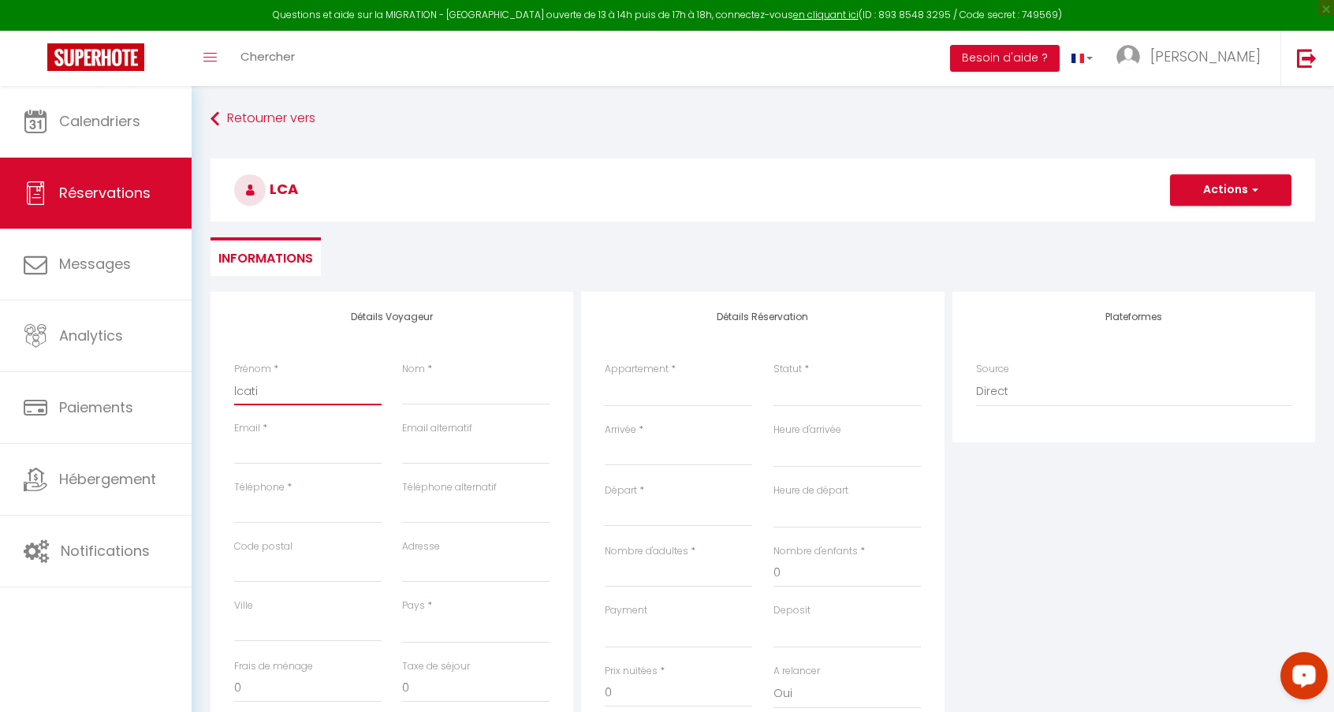
select select
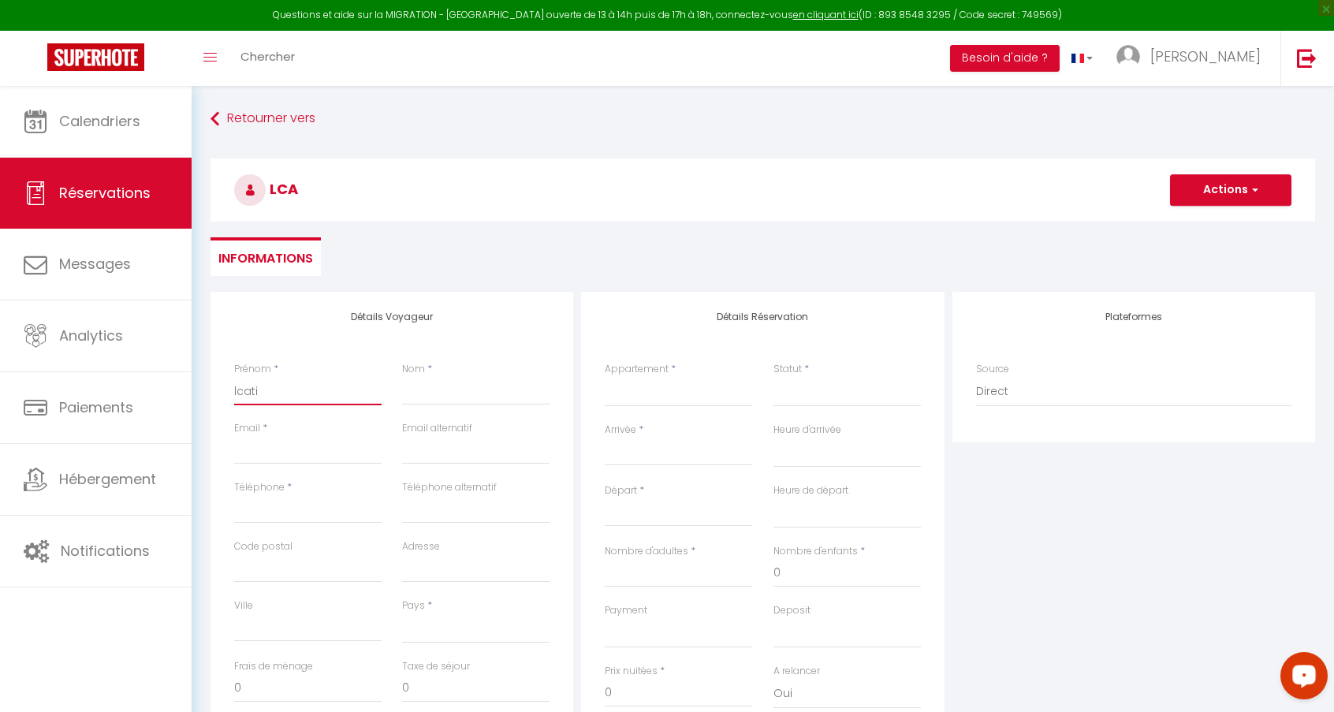
checkbox input "false"
type input "lcatio"
select select
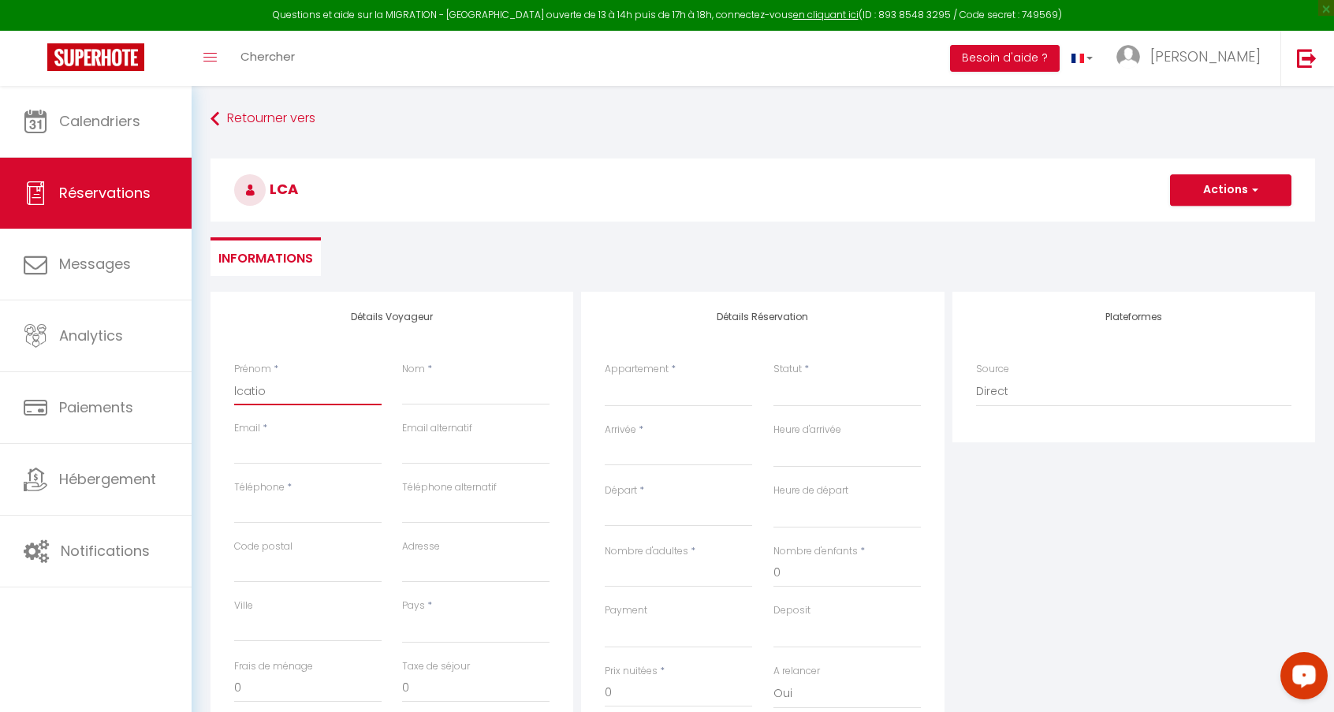
select select
checkbox input "false"
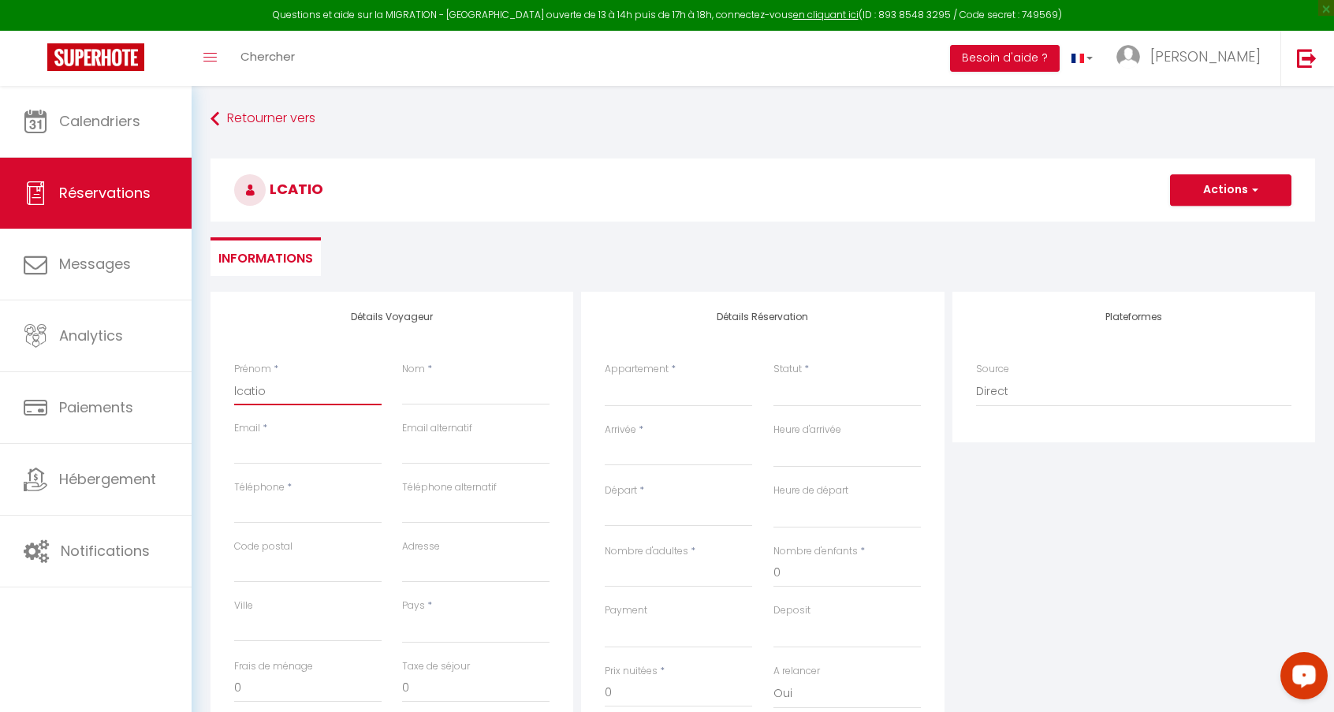
type input "lcation"
select select
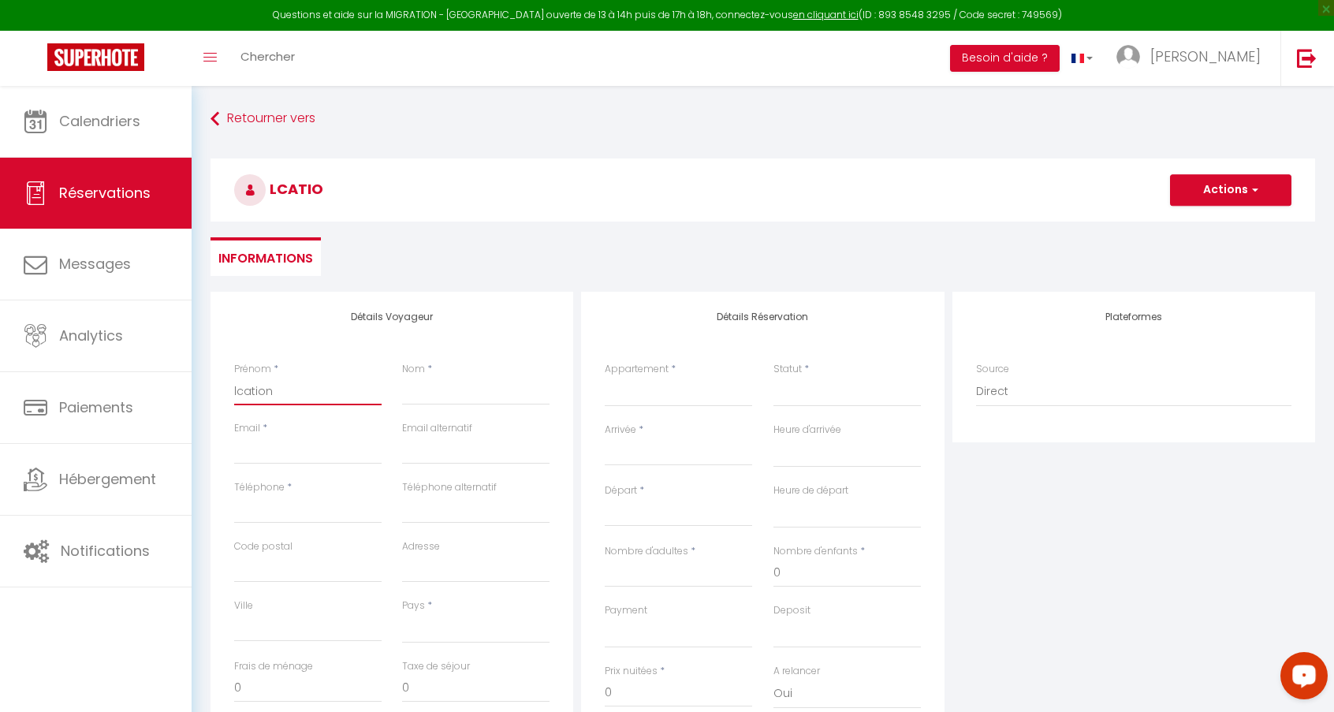
select select
checkbox input "false"
type input "lcatione"
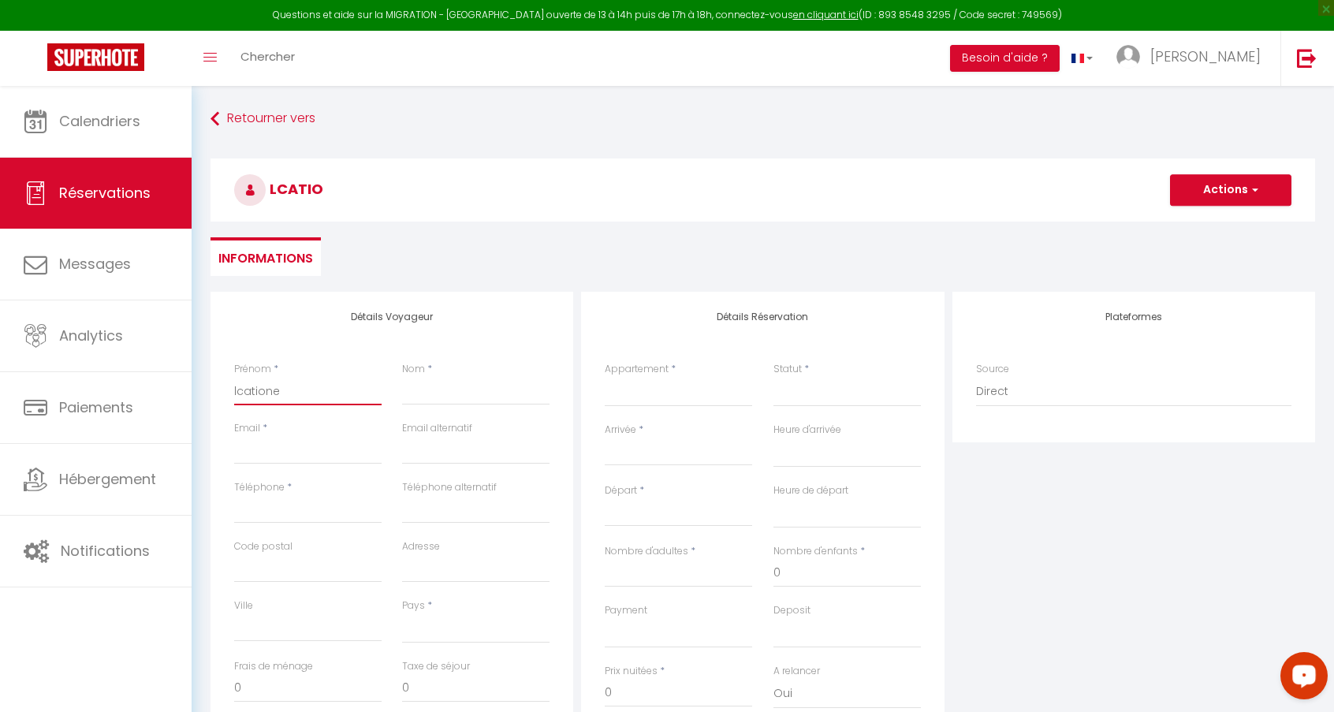
select select
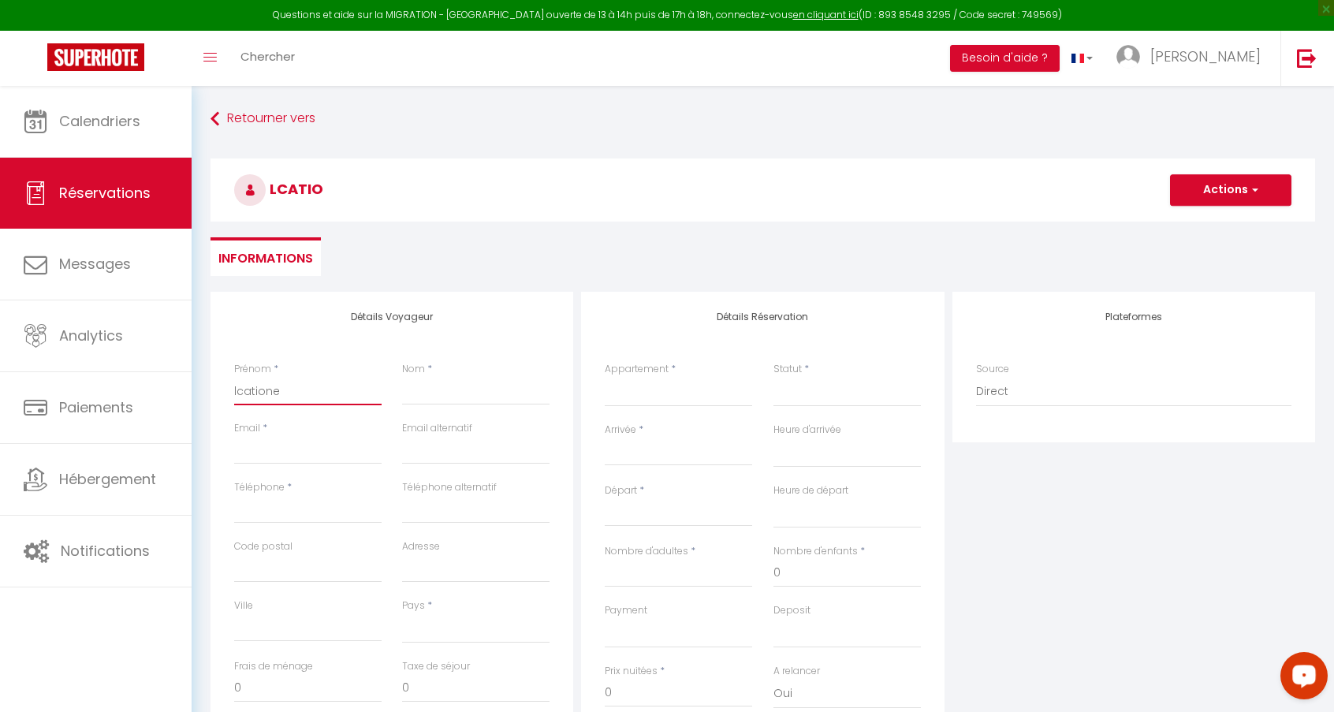
select select
checkbox input "false"
type input "lcation"
select select
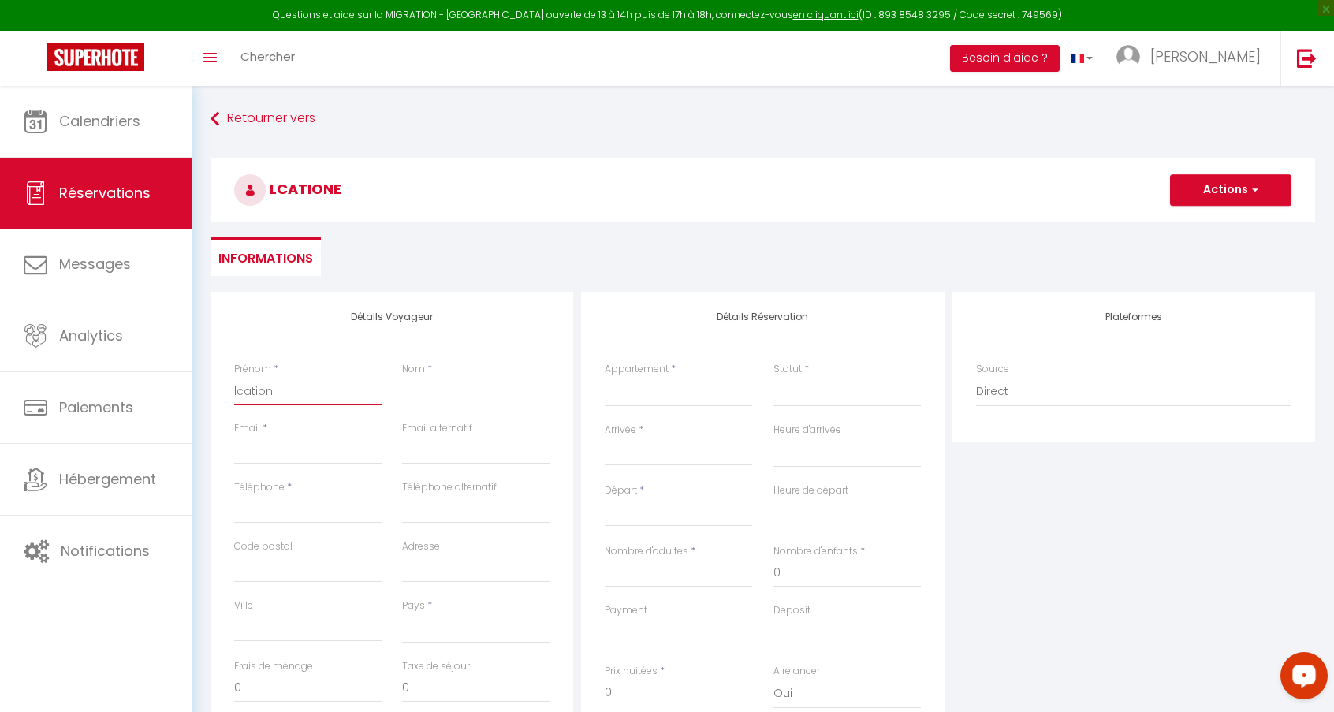
select select
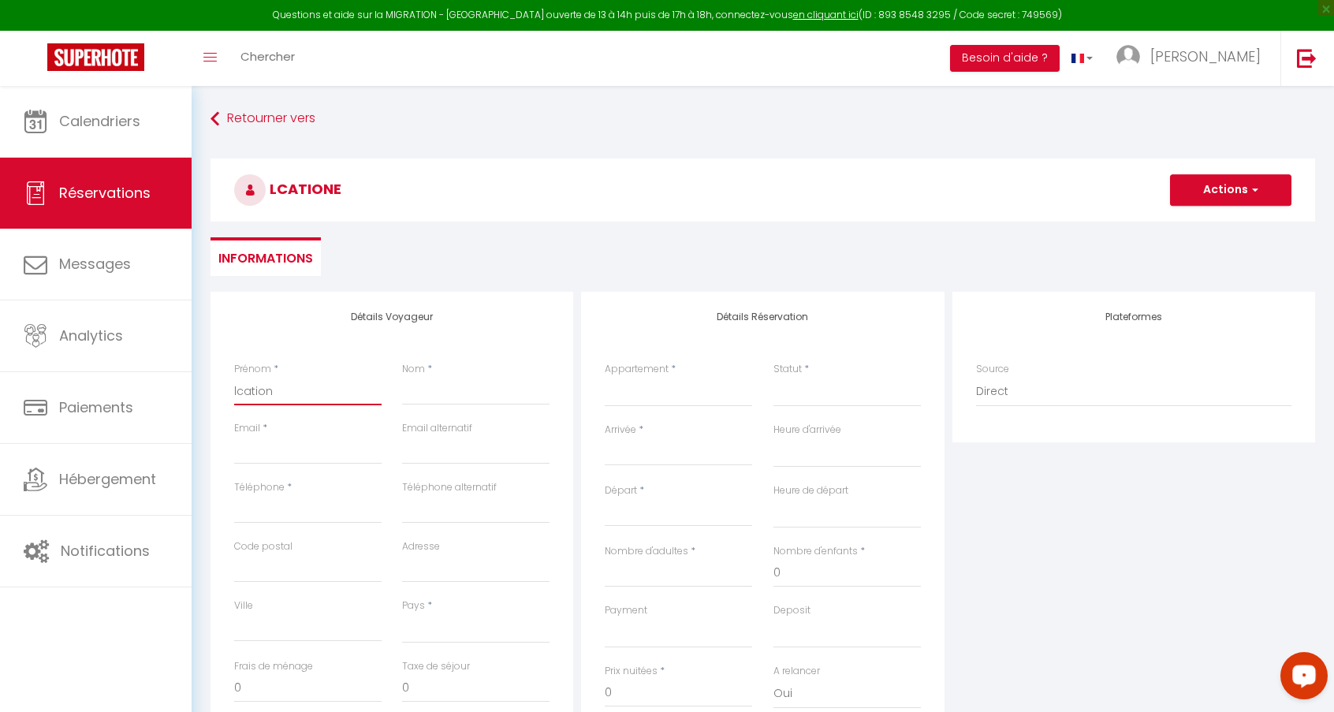
select select
checkbox input "false"
type input "lcatio"
select select
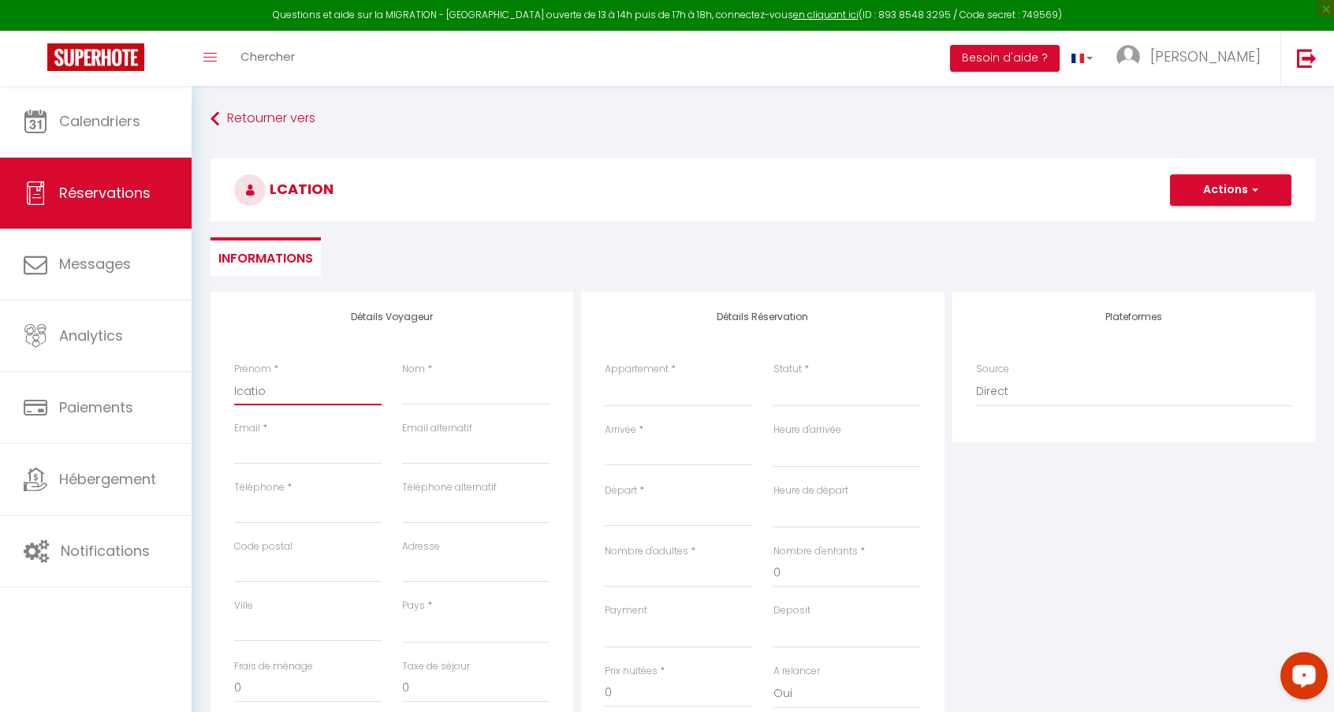
select select
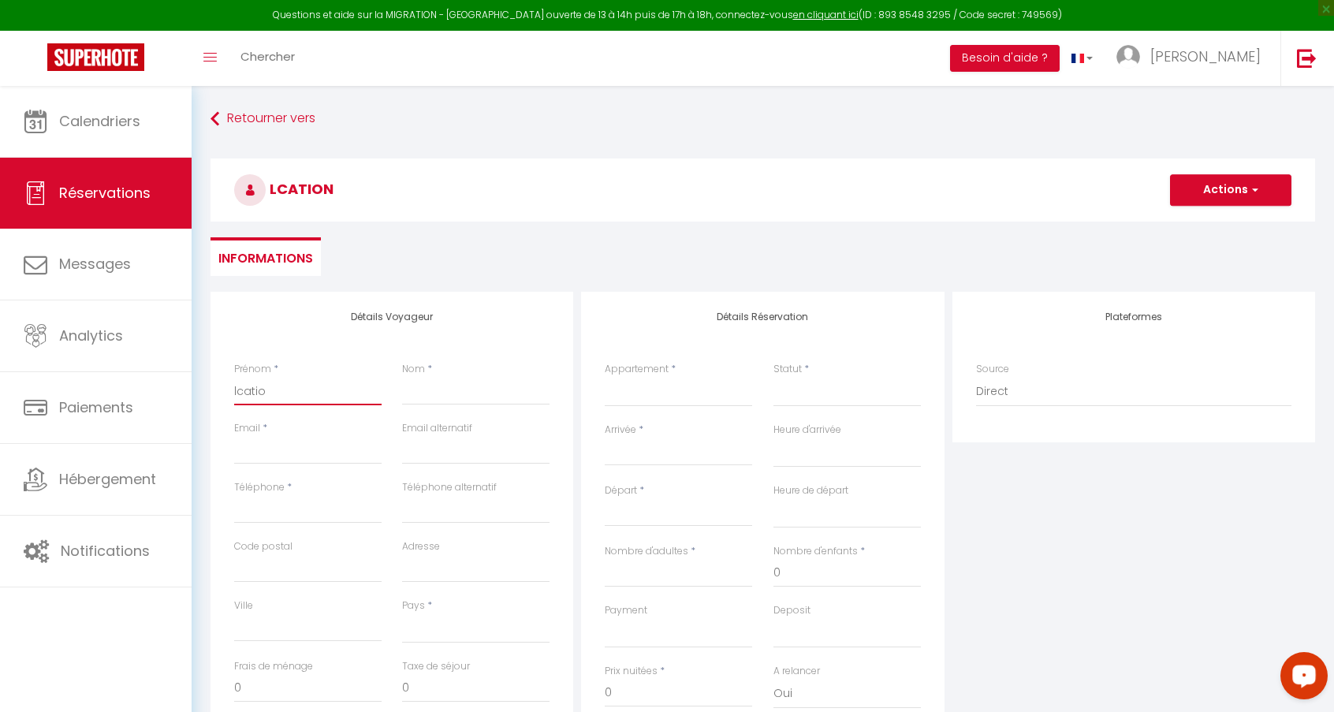
checkbox input "false"
type input "lcati"
select select
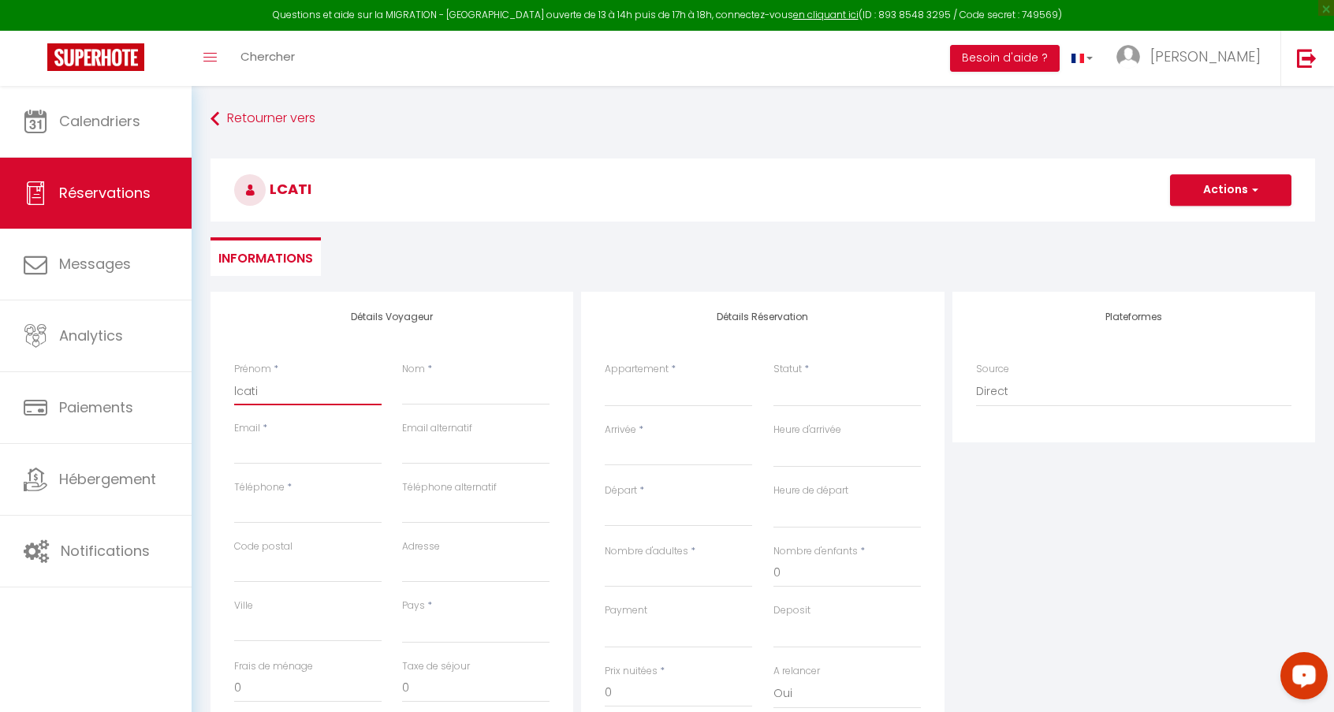
select select
checkbox input "false"
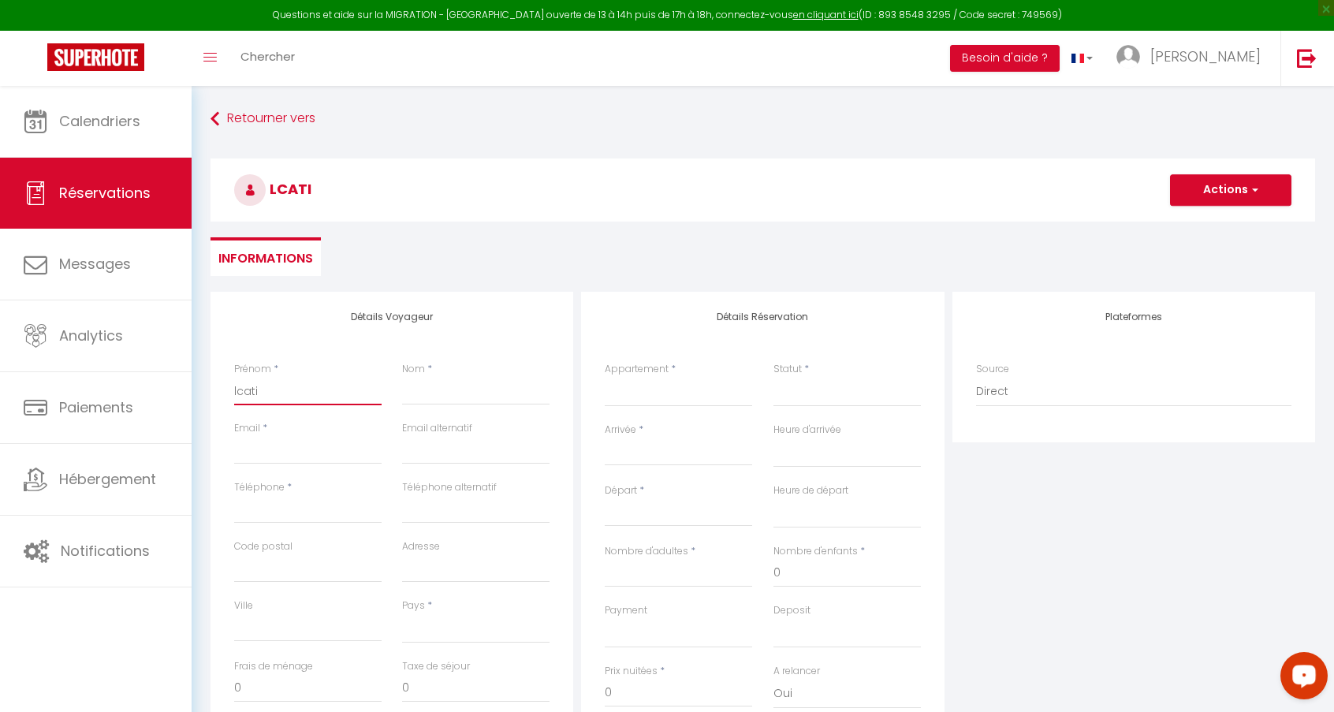
type input "lcat"
select select
click at [292, 509] on input "Téléphone" at bounding box center [307, 509] width 147 height 28
paste input "[PHONE_NUMBER]"
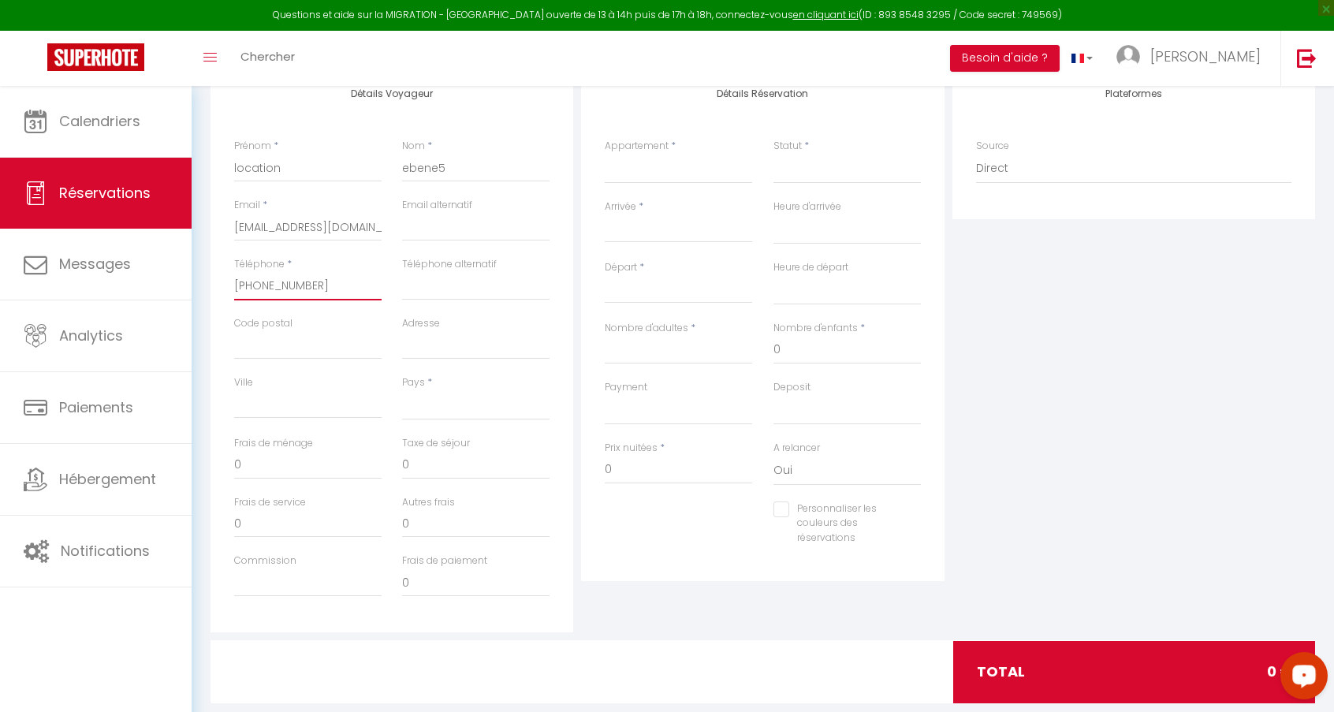
scroll to position [224, 0]
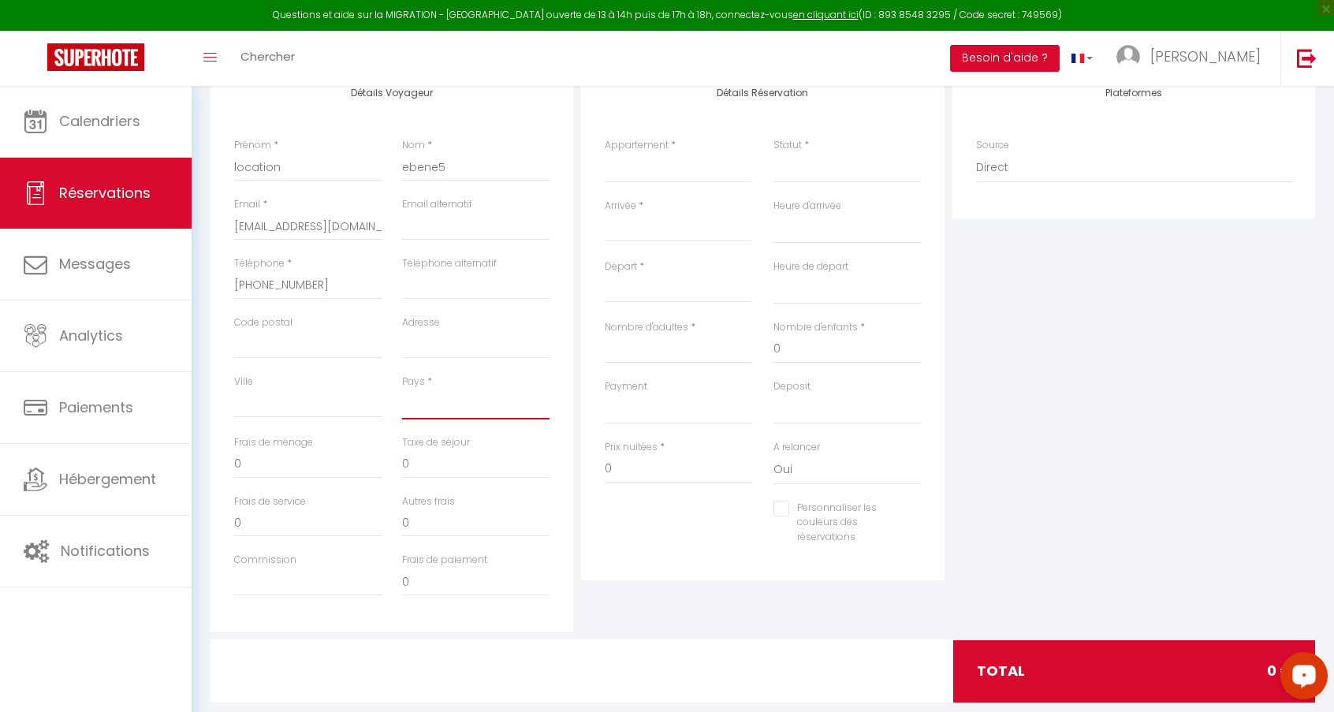
click at [438, 411] on select "[GEOGRAPHIC_DATA] [GEOGRAPHIC_DATA] [GEOGRAPHIC_DATA] [GEOGRAPHIC_DATA] [GEOGRA…" at bounding box center [475, 404] width 147 height 30
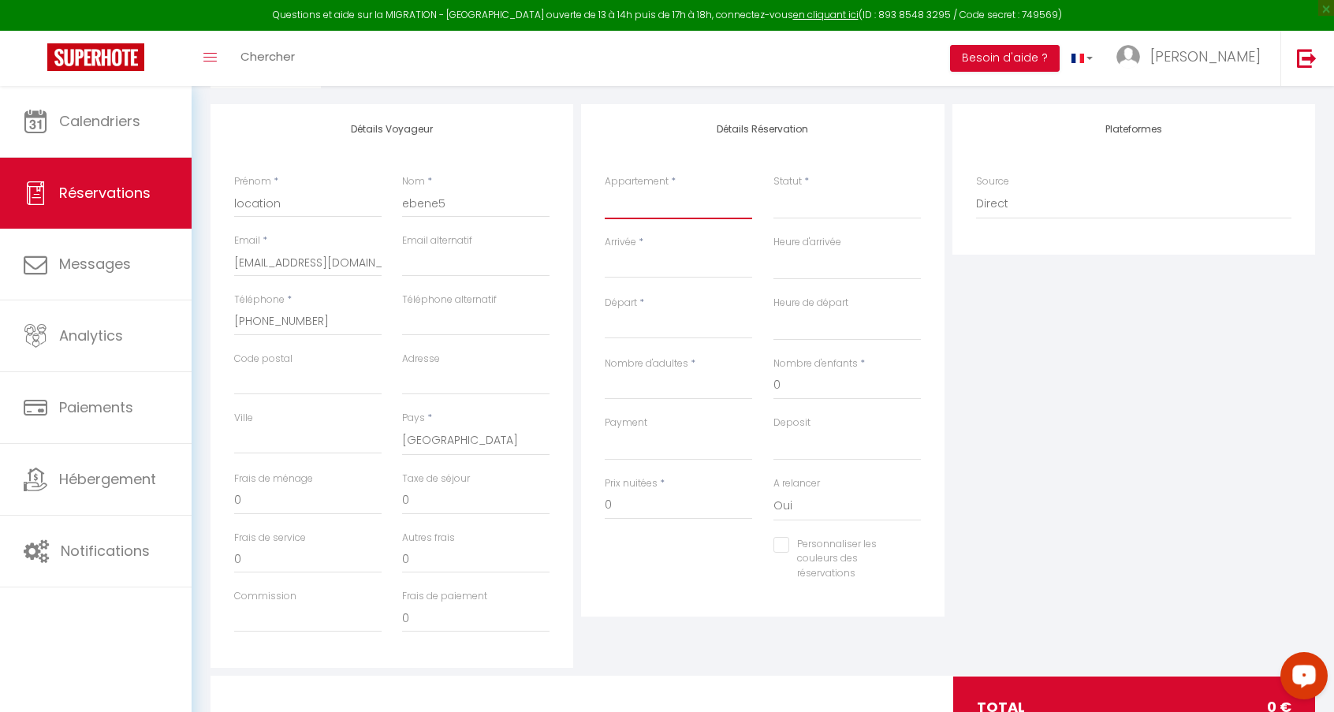
click at [659, 208] on select "Artist Retreat Cityscape Happy Shelter Studio [GEOGRAPHIC_DATA]" at bounding box center [677, 204] width 147 height 30
click at [798, 206] on select "Confirmé Non Confirmé [PERSON_NAME] par le voyageur No Show Request" at bounding box center [846, 204] width 147 height 30
click at [690, 263] on input "Arrivée" at bounding box center [677, 265] width 147 height 20
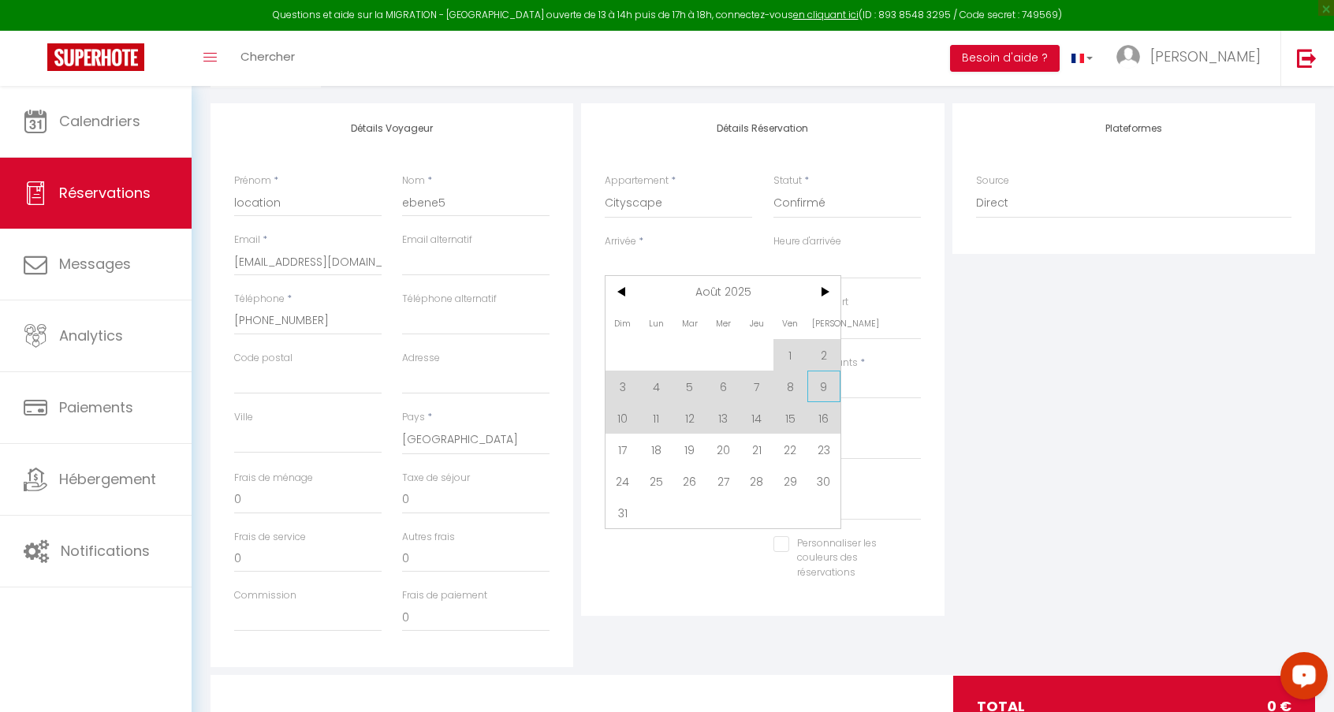
click at [824, 389] on span "9" at bounding box center [824, 386] width 34 height 32
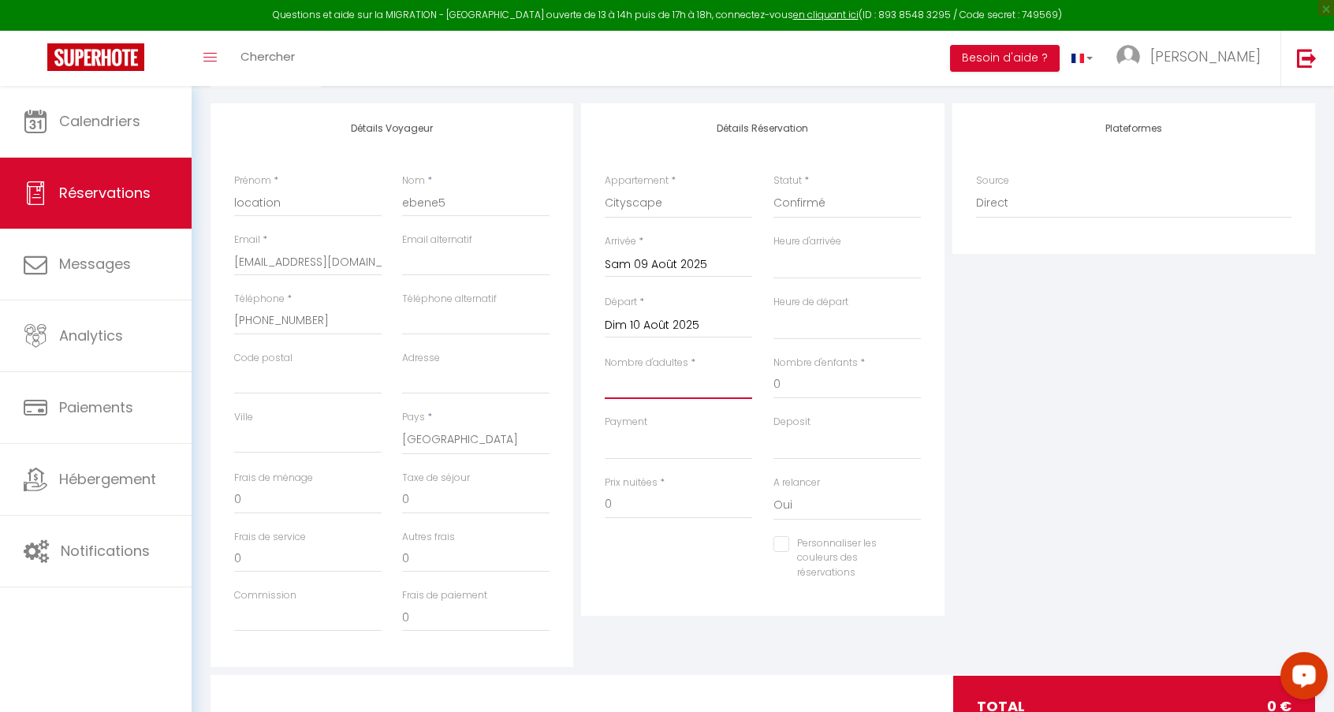
click at [720, 385] on input "Nombre d'adultes" at bounding box center [677, 384] width 147 height 28
click at [680, 505] on input "0" at bounding box center [677, 504] width 147 height 28
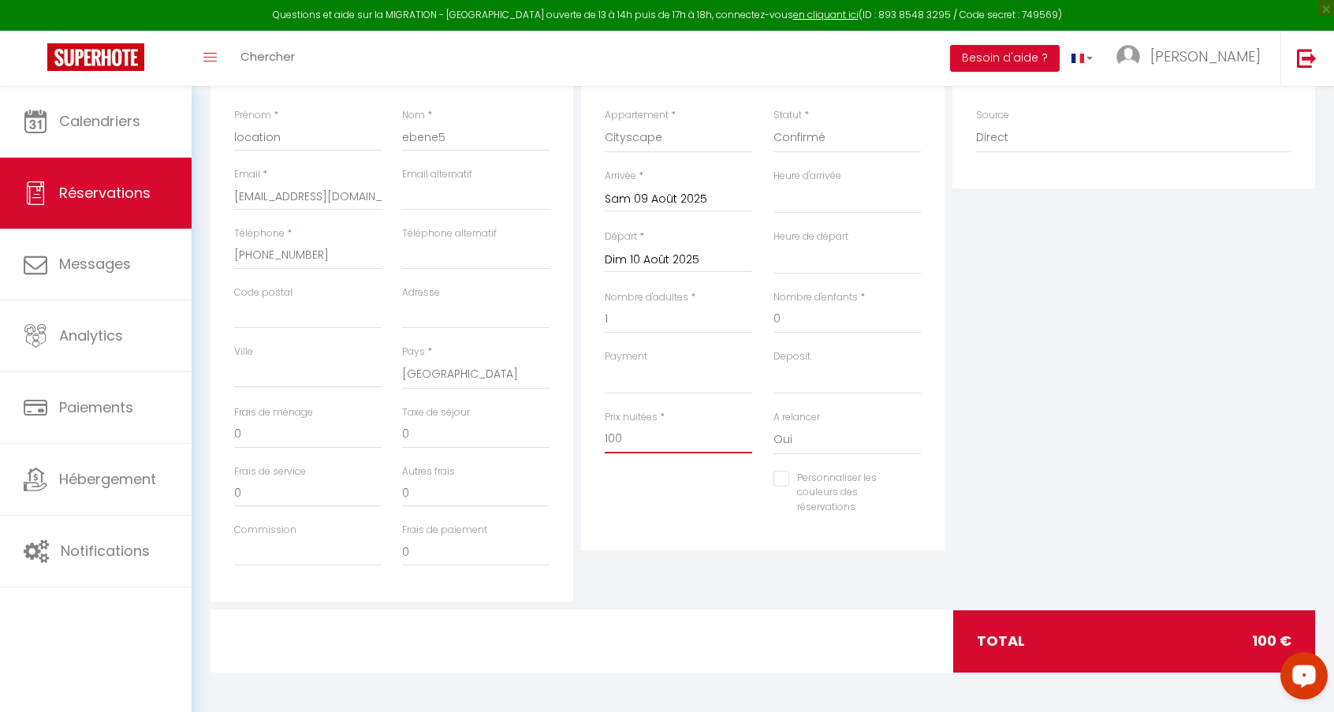
scroll to position [0, 0]
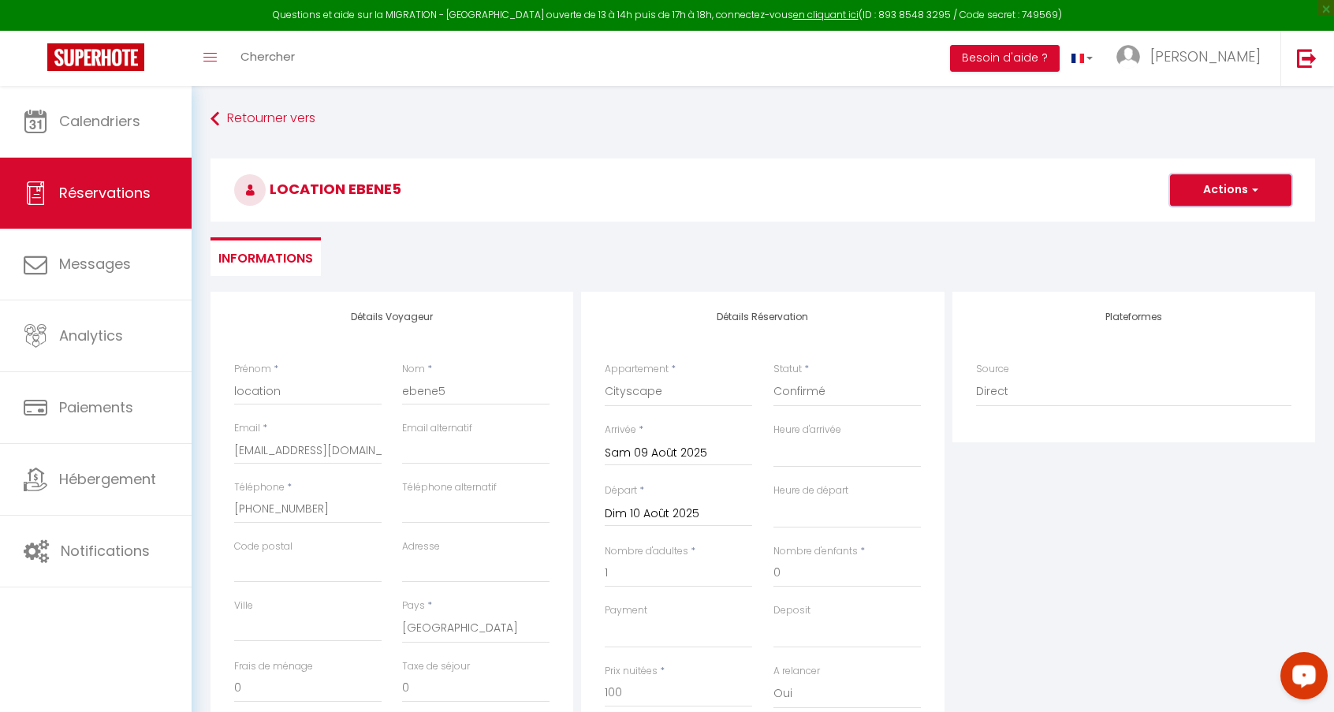
click at [1147, 187] on span "button" at bounding box center [1252, 190] width 9 height 14
click at [1147, 217] on link "Enregistrer" at bounding box center [1214, 224] width 125 height 20
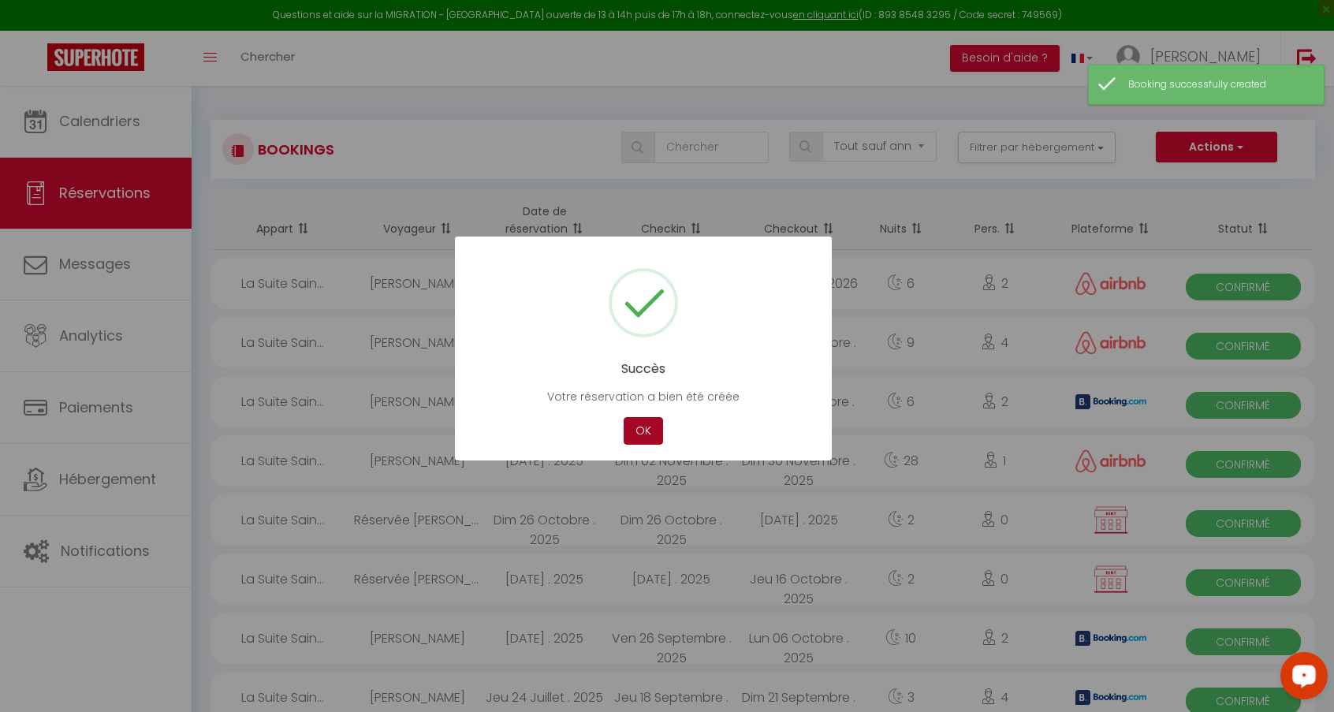
click at [646, 428] on button "OK" at bounding box center [642, 431] width 39 height 28
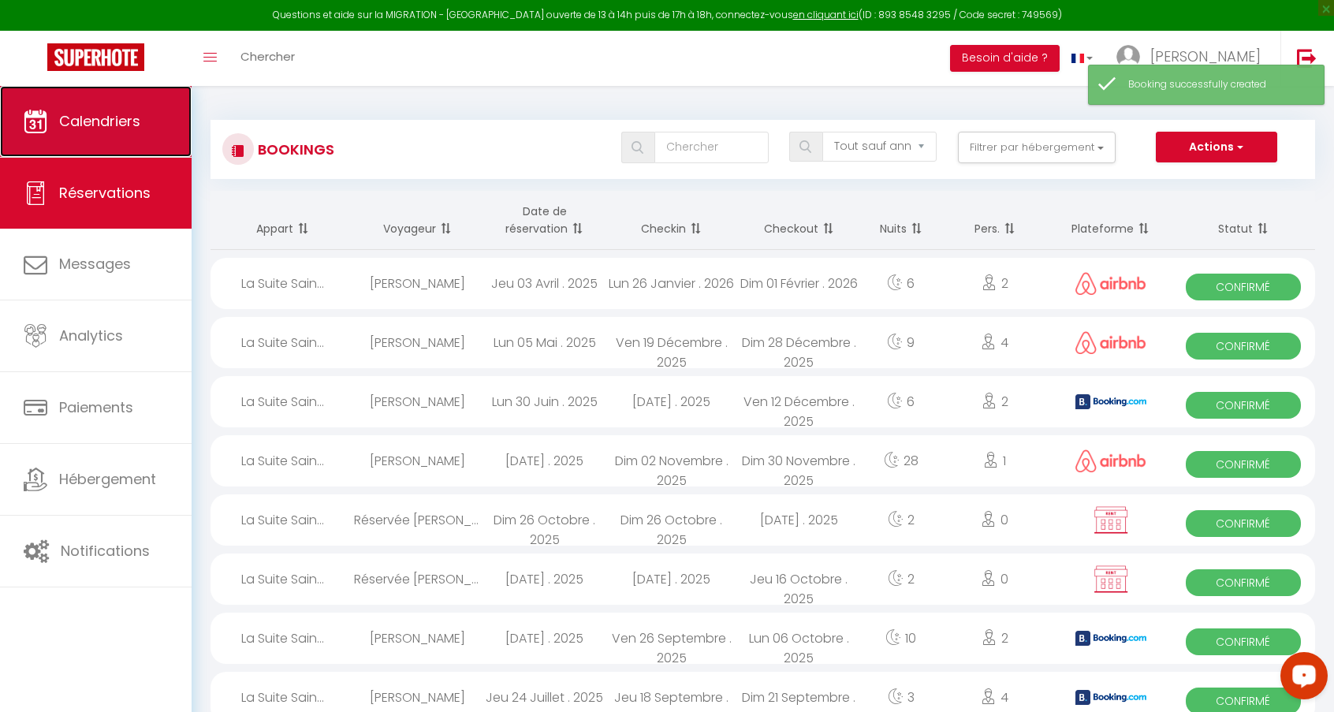
click at [114, 137] on link "Calendriers" at bounding box center [96, 121] width 192 height 71
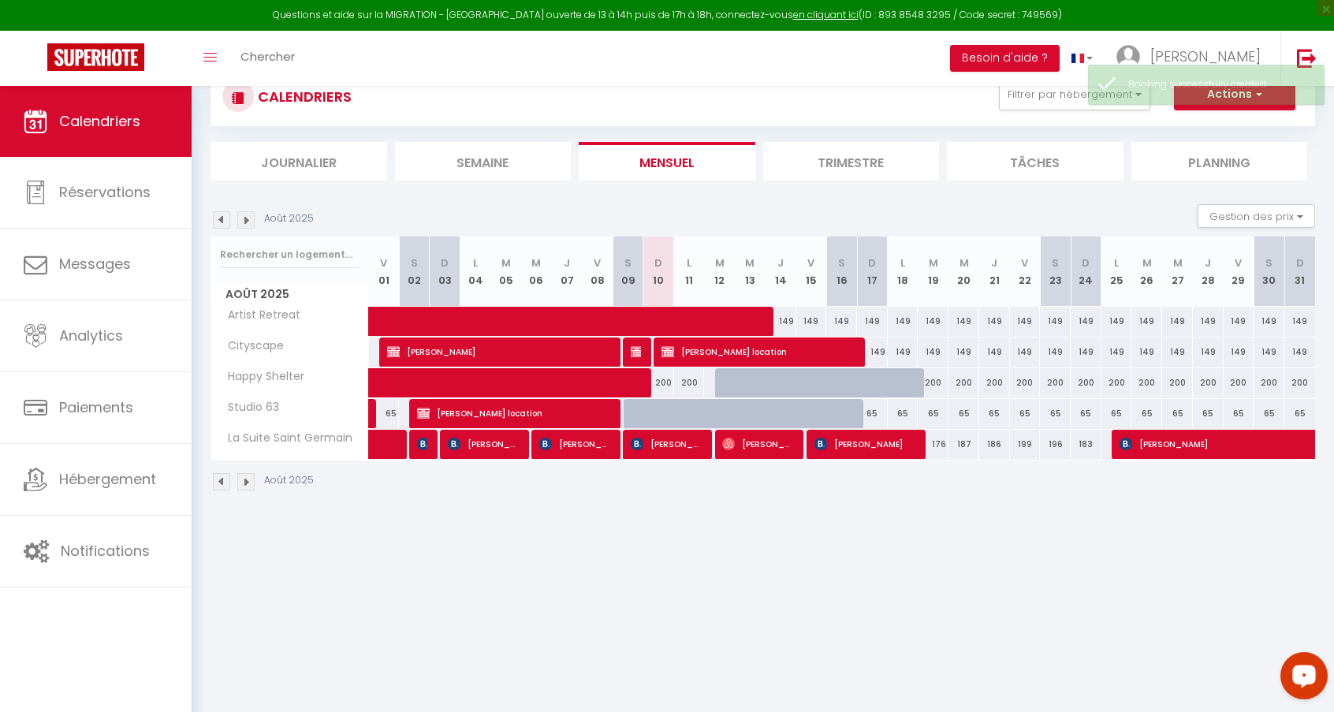
scroll to position [56, 0]
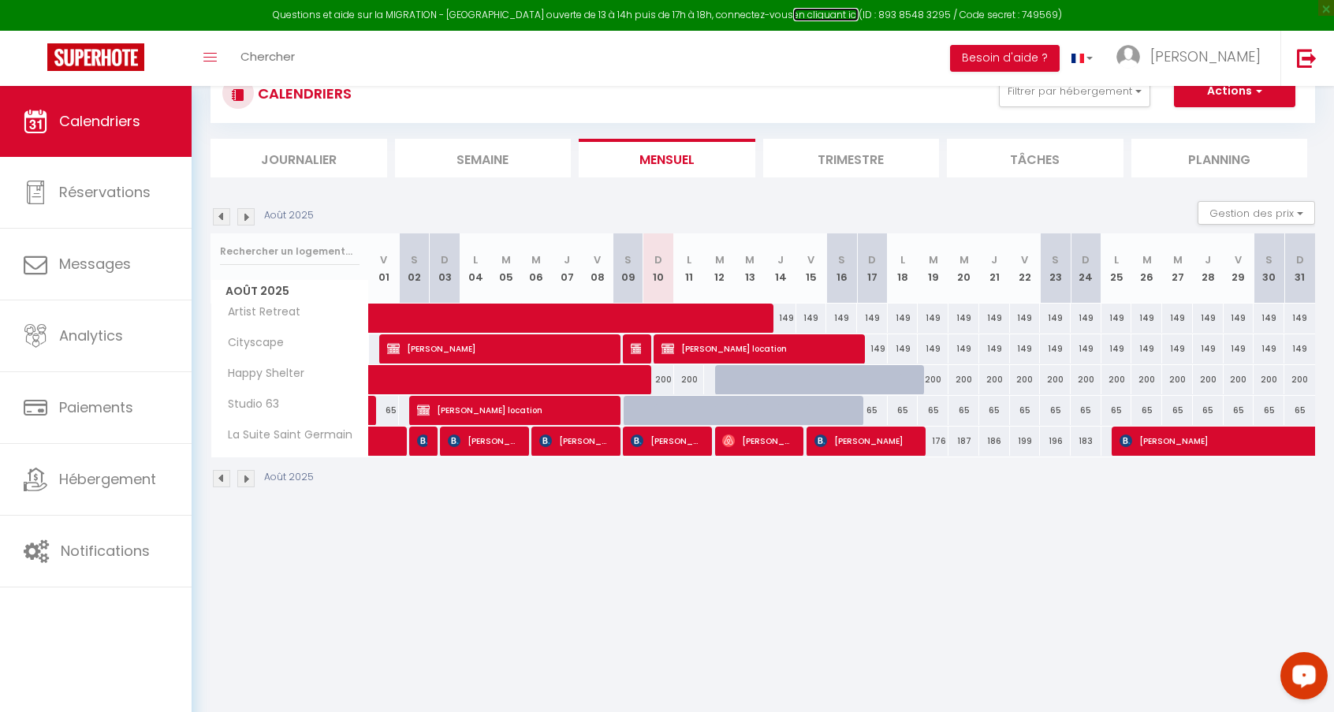
click at [827, 17] on link "en cliquant ici" at bounding box center [825, 14] width 65 height 13
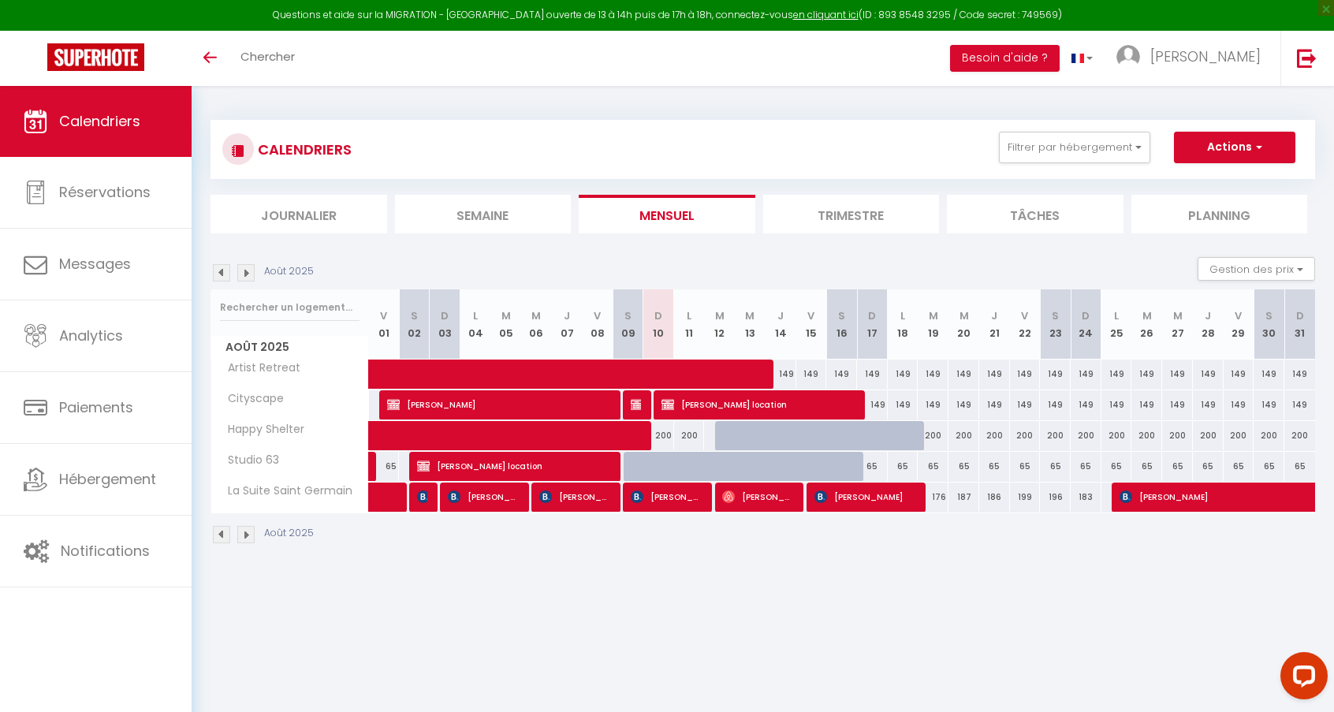
drag, startPoint x: 999, startPoint y: 15, endPoint x: 1038, endPoint y: 16, distance: 38.6
click at [1038, 16] on div "Questions et aide sur la MIGRATION - Salle Zoom ouverte de 13 à 14h puis de 17h…" at bounding box center [667, 15] width 1334 height 31
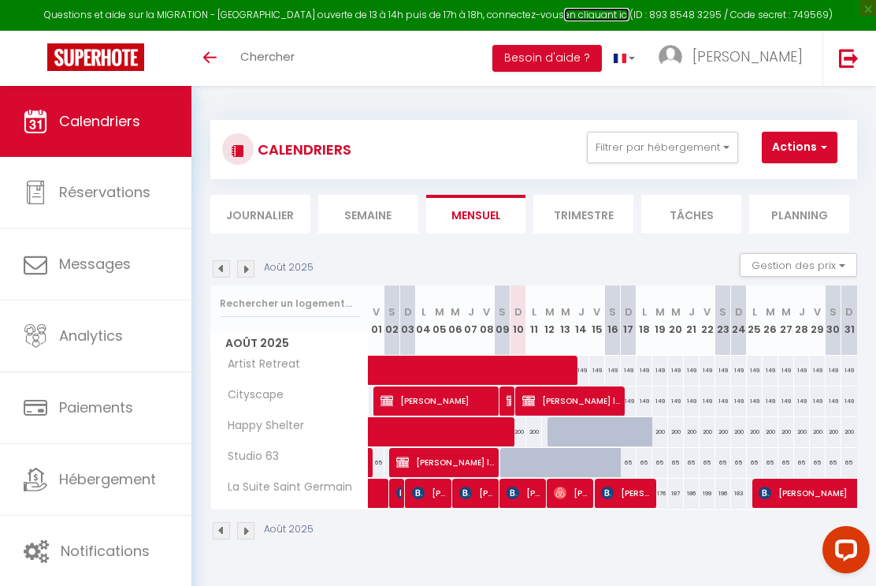
click at [590, 13] on link "en cliquant ici" at bounding box center [596, 14] width 65 height 13
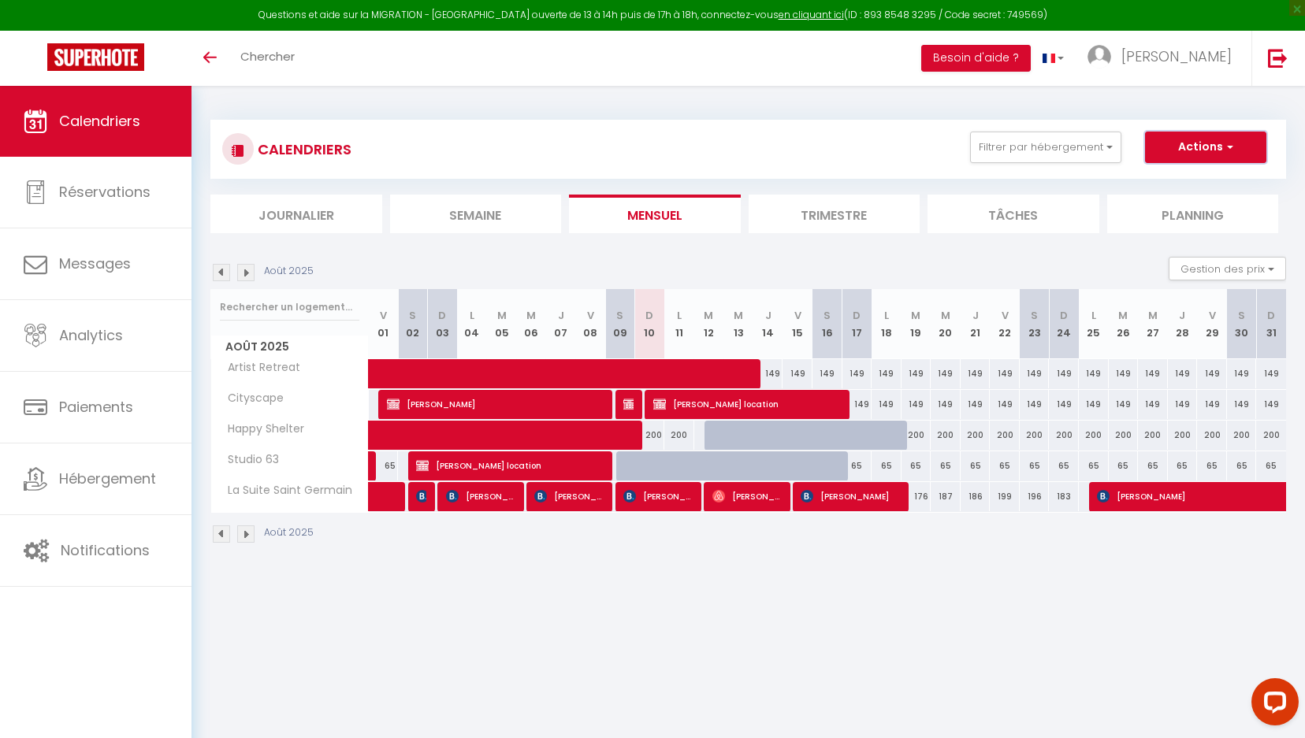
click at [876, 154] on span "button" at bounding box center [1227, 147] width 9 height 16
click at [876, 181] on link "Nouvelle réservation" at bounding box center [1189, 184] width 137 height 24
select select
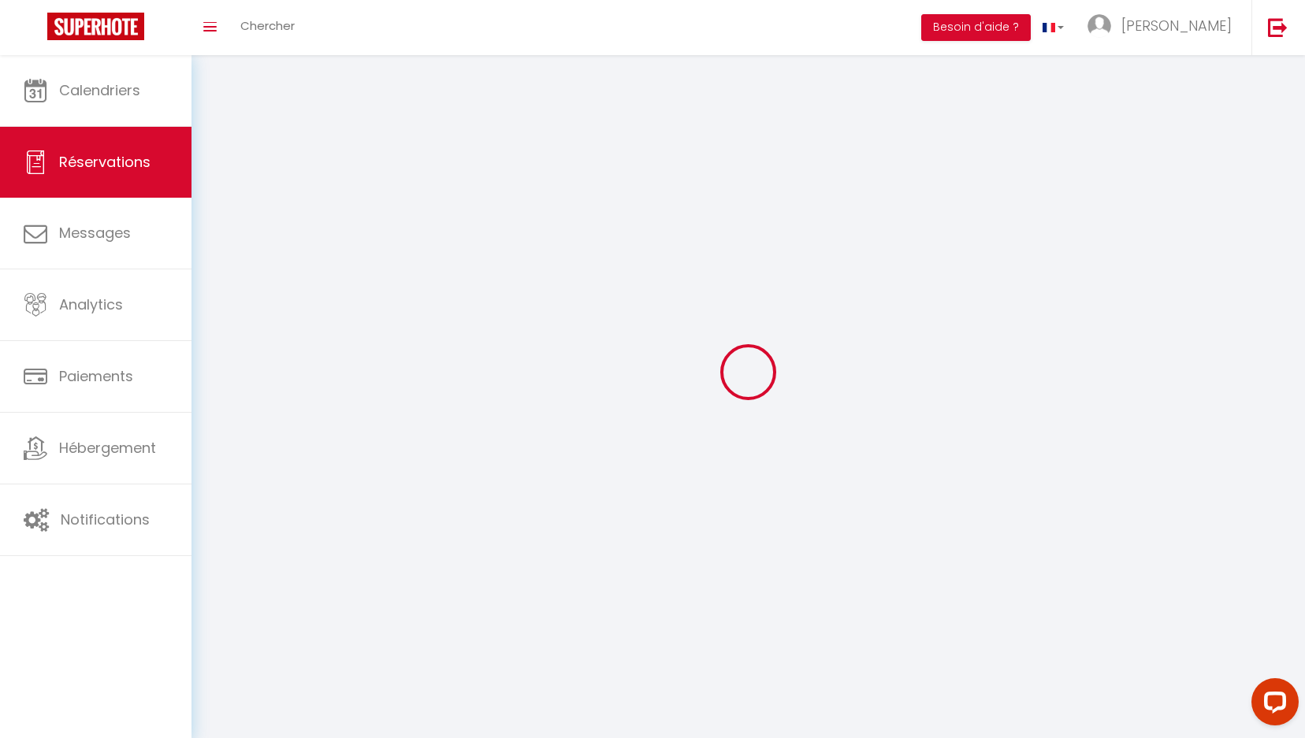
select select
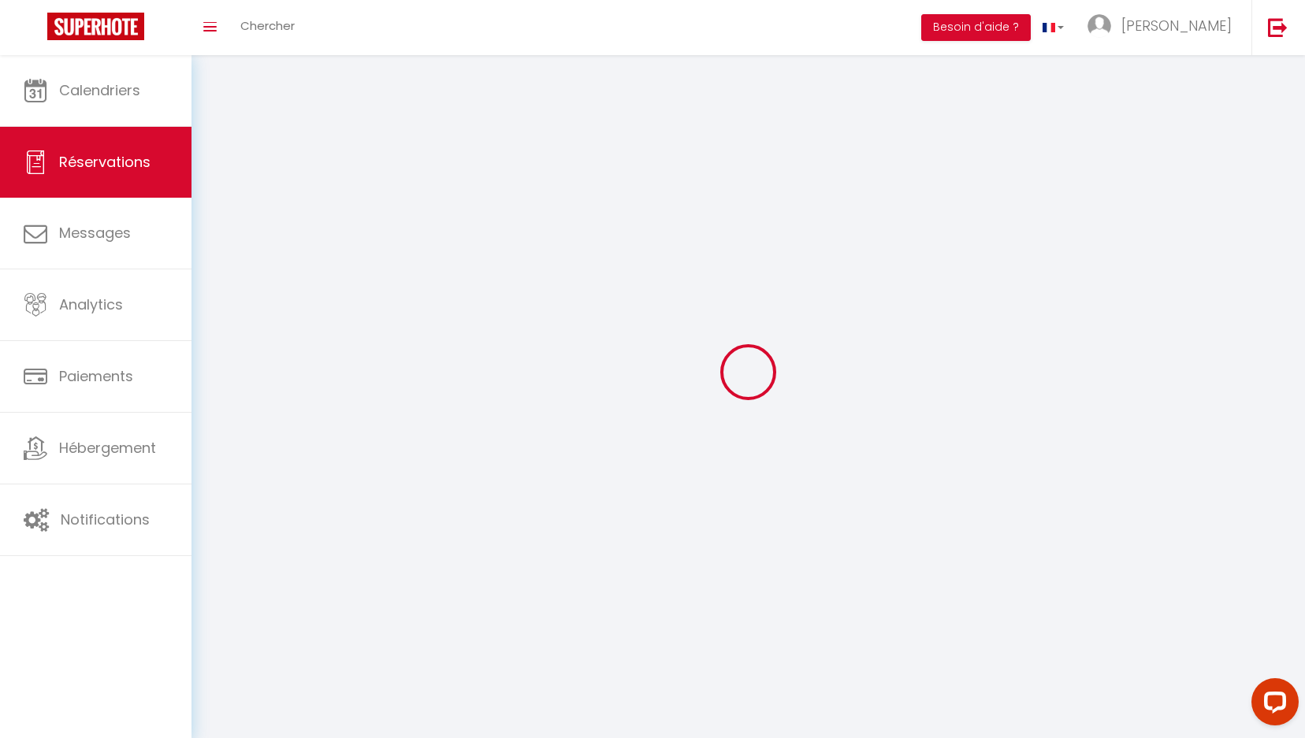
select select
checkbox input "false"
select select
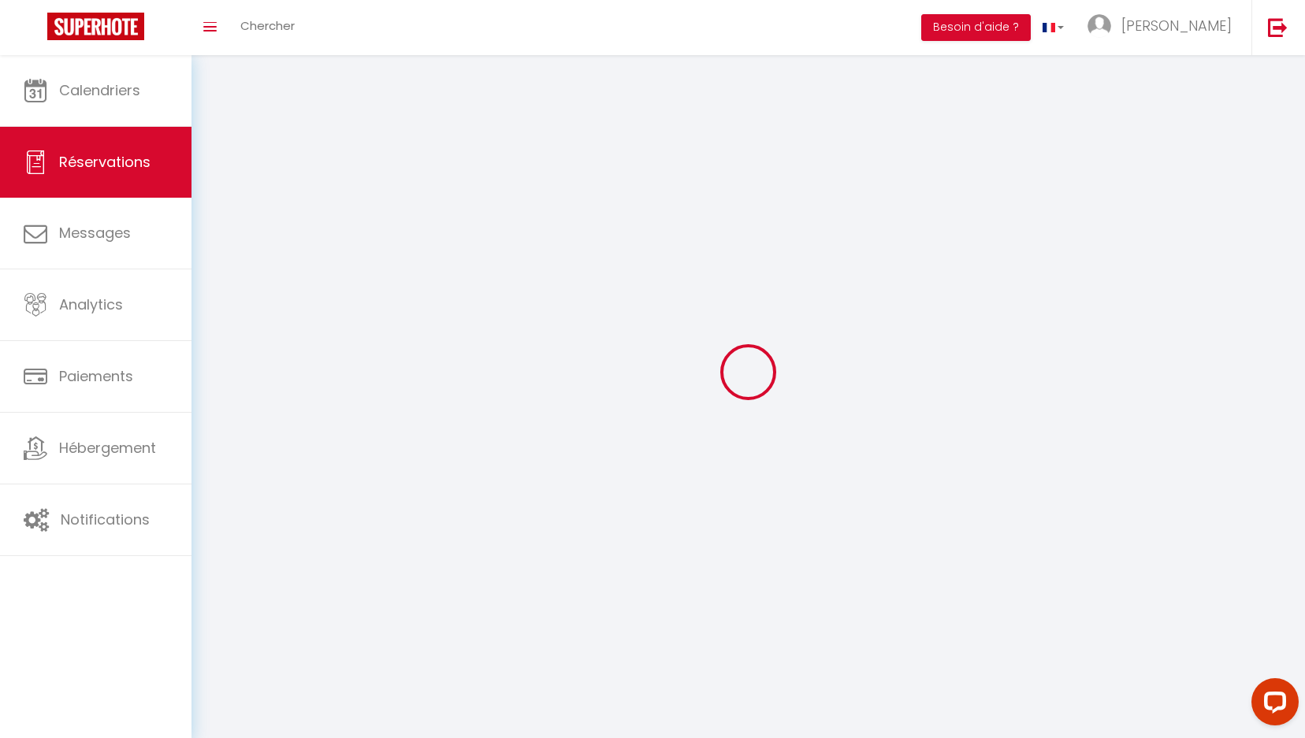
select select
checkbox input "false"
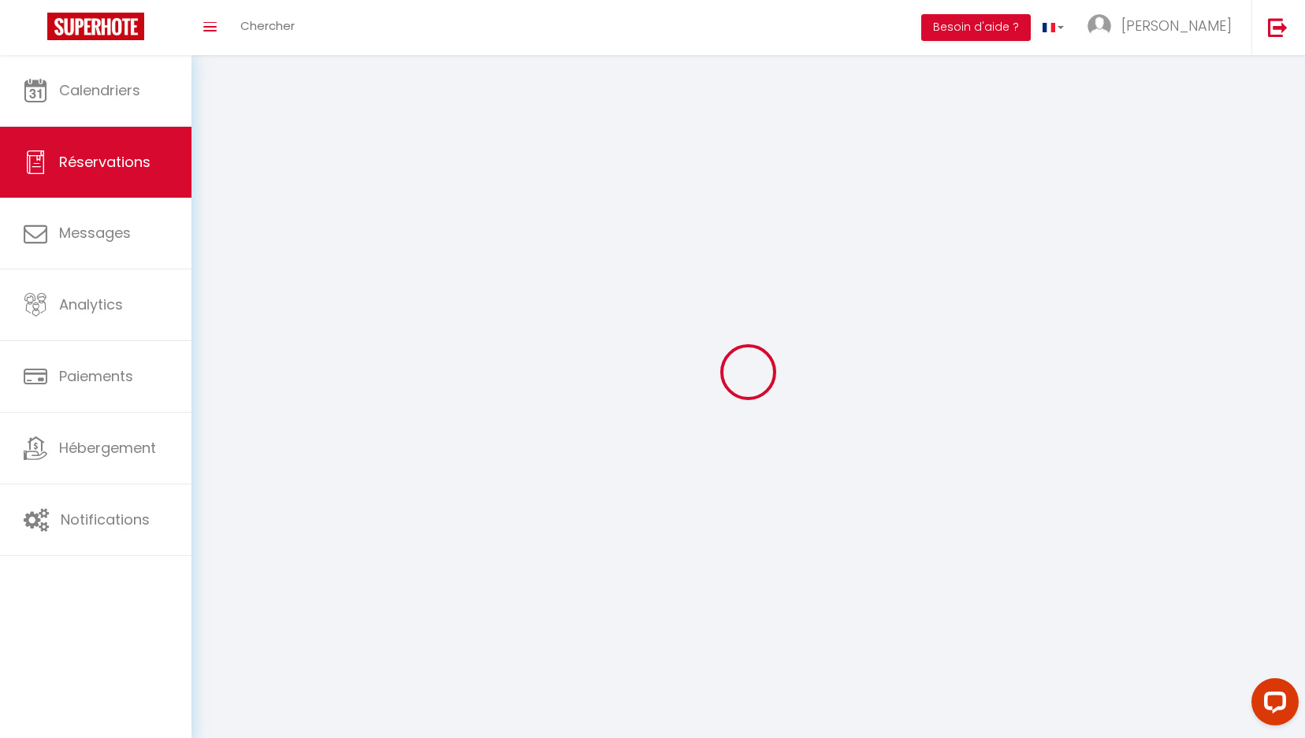
select select
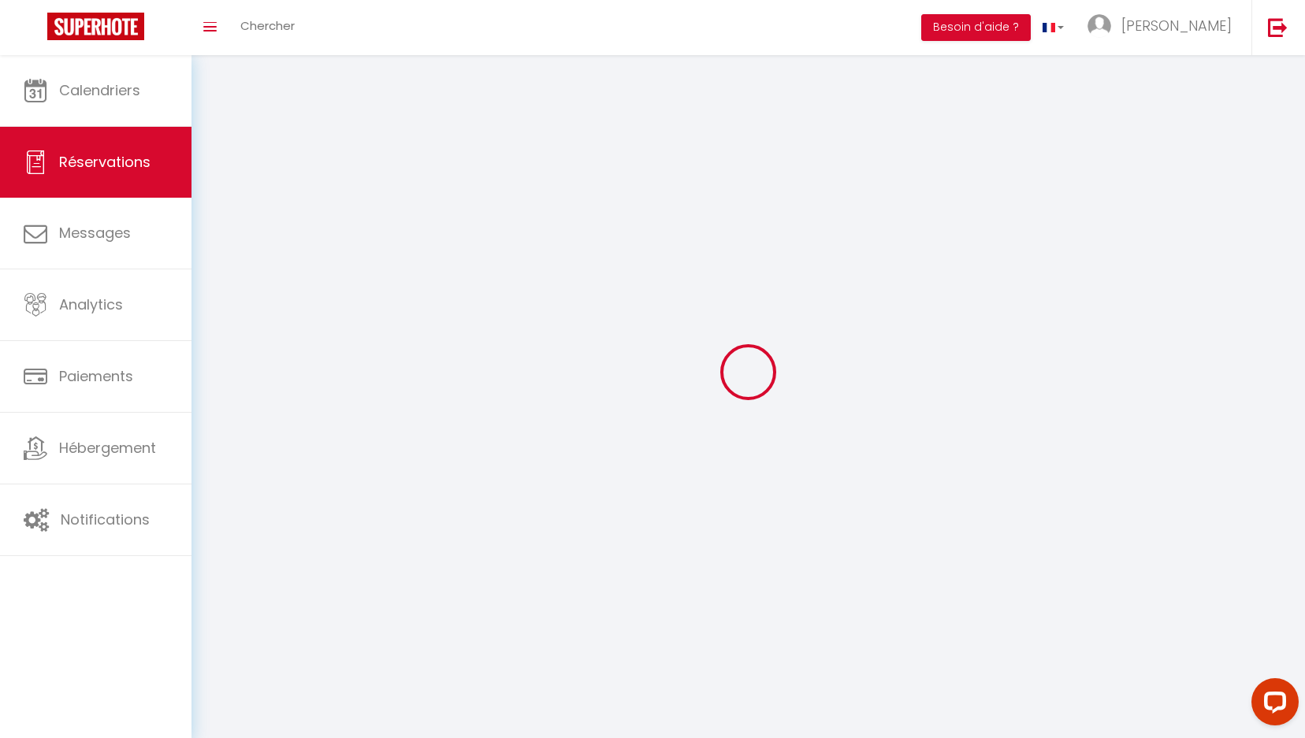
checkbox input "false"
select select
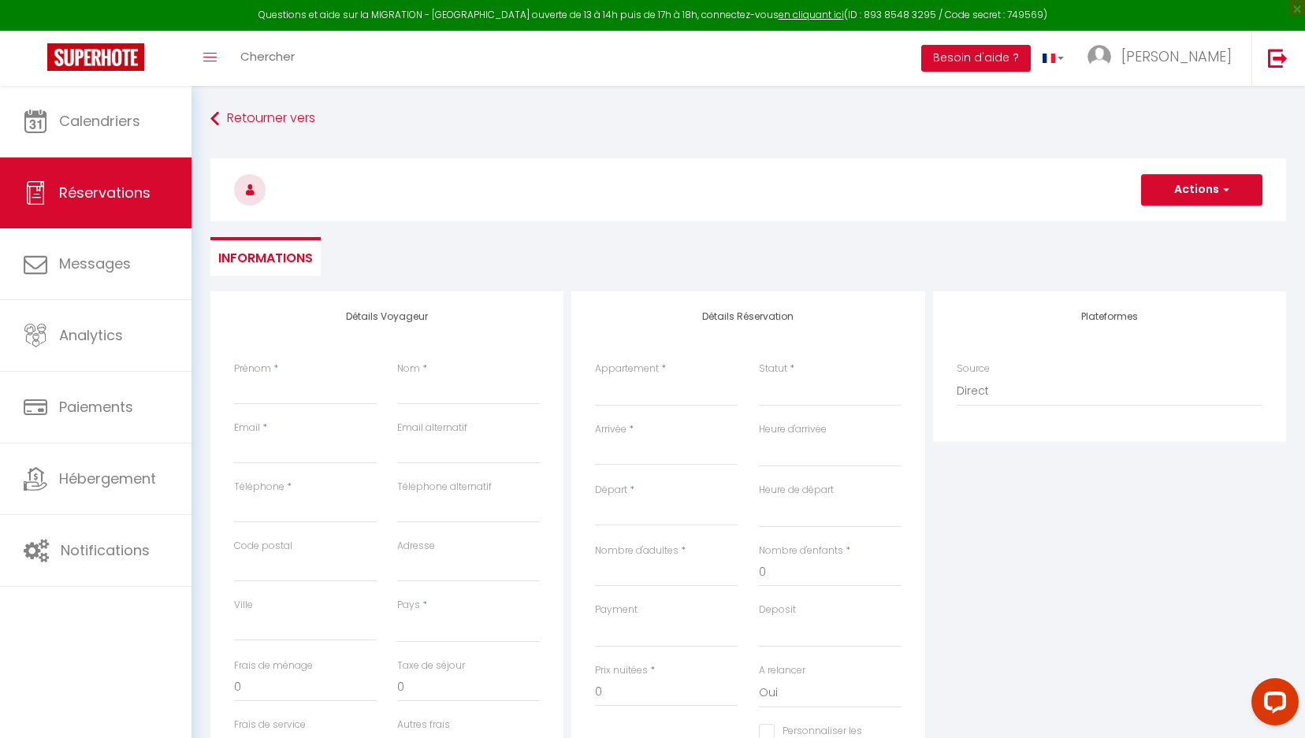
select select
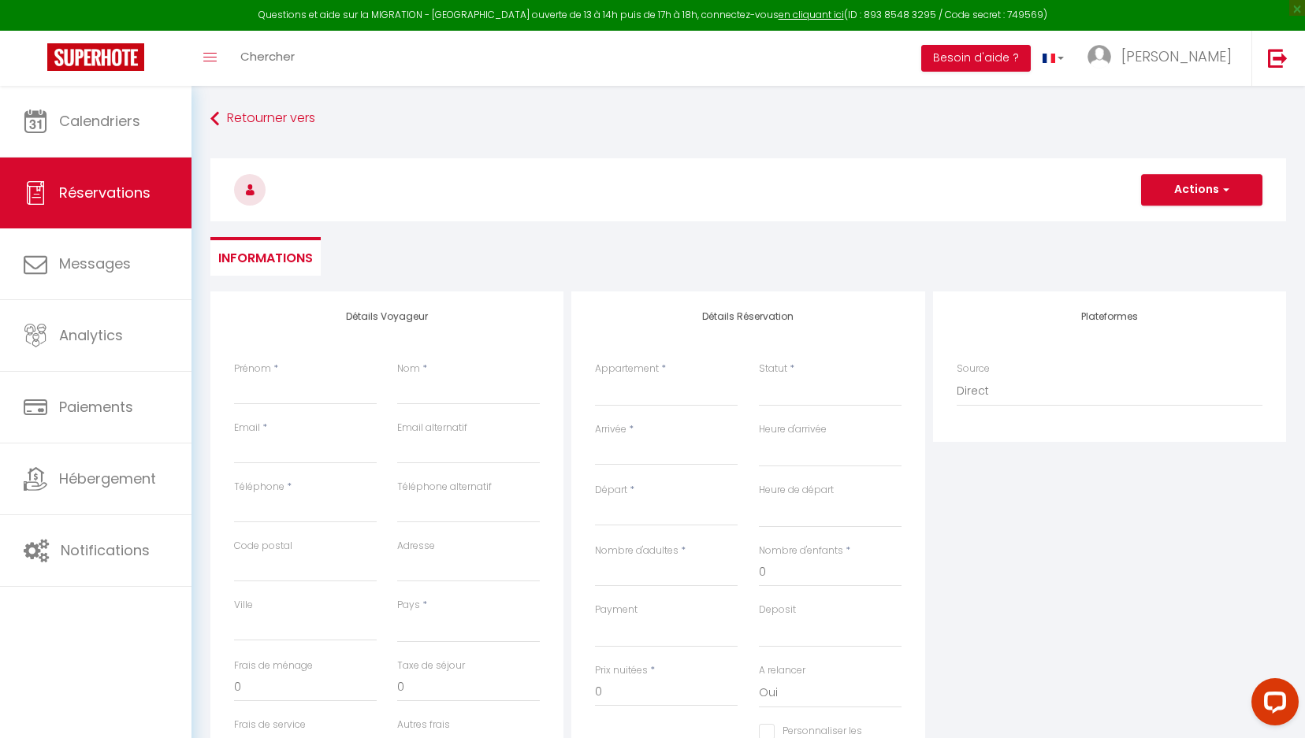
checkbox input "false"
select select
click at [310, 395] on input "Prénom" at bounding box center [305, 391] width 143 height 28
type input "l"
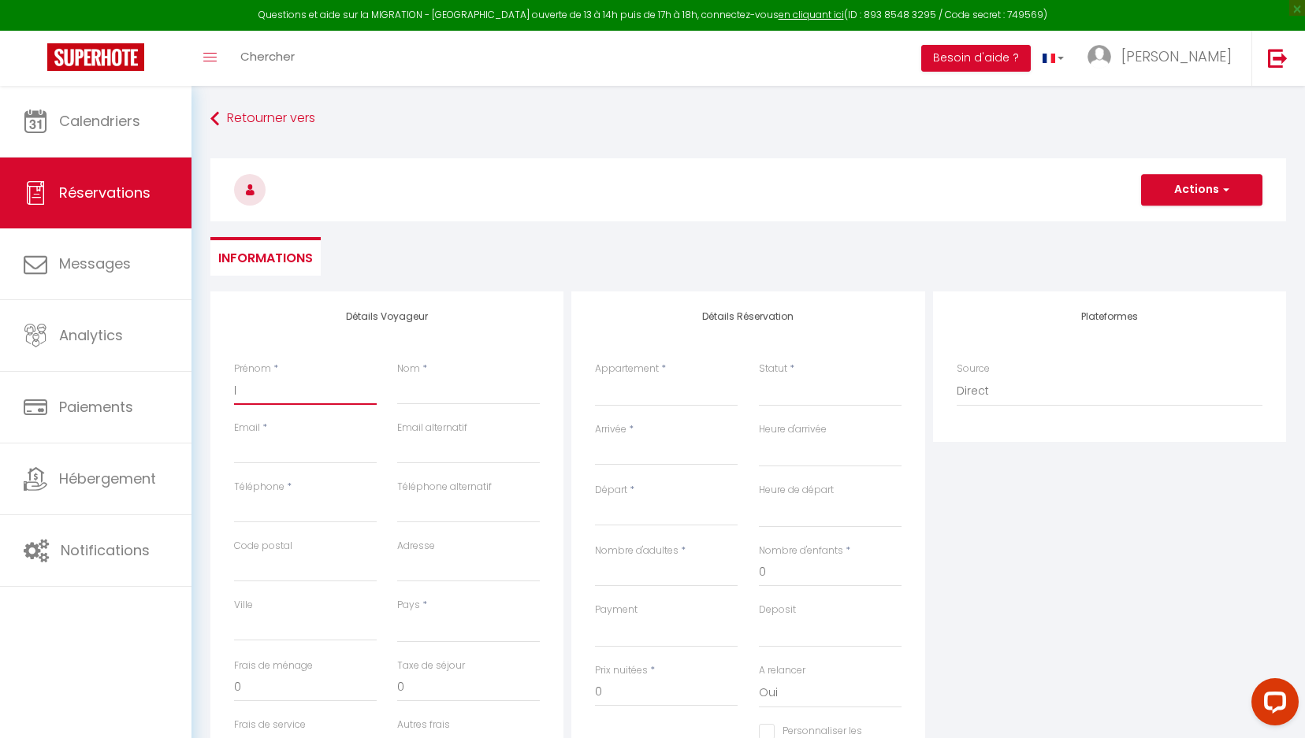
select select
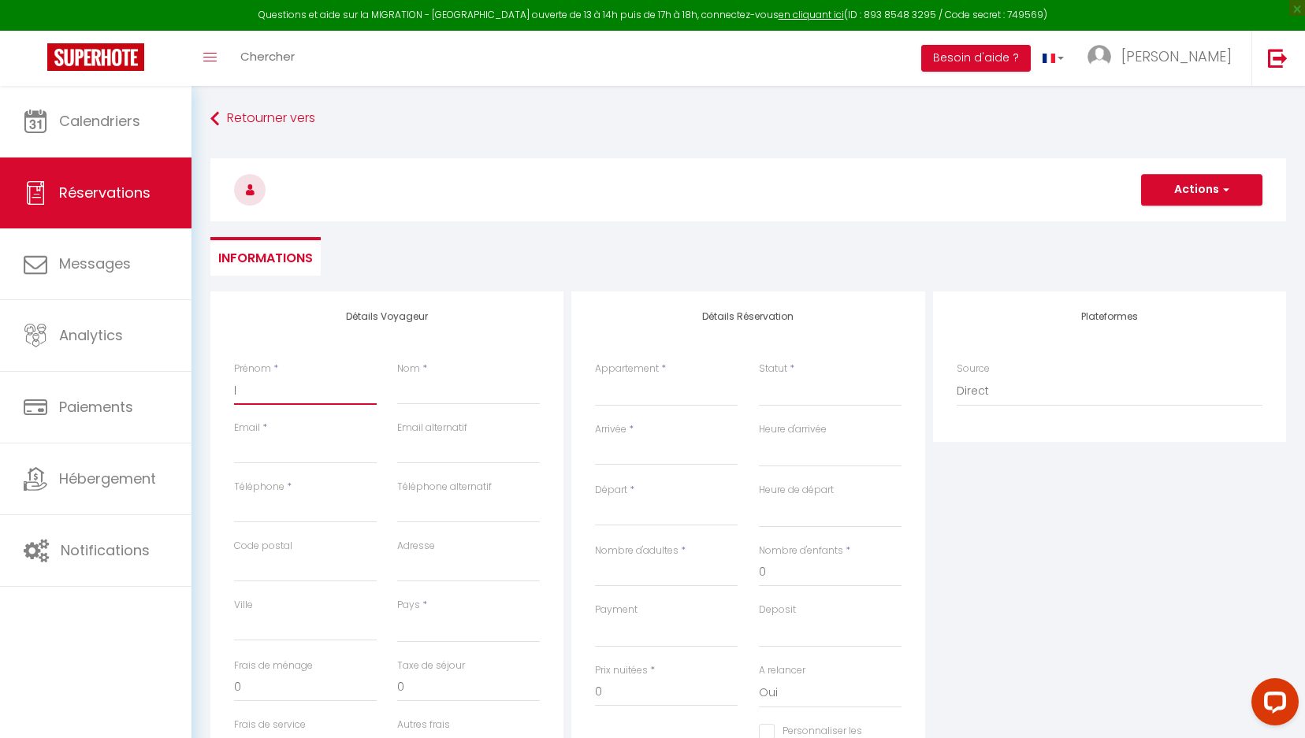
select select
checkbox input "false"
type input "loc"
select select
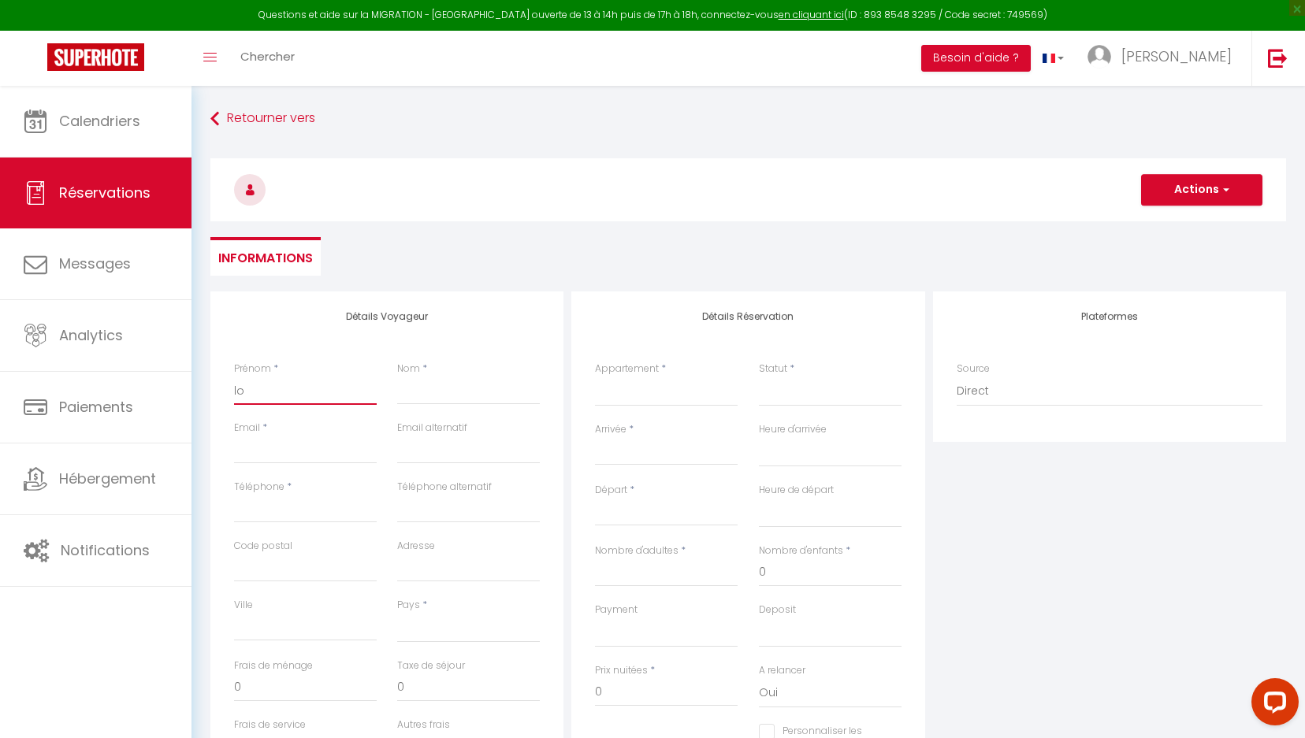
select select
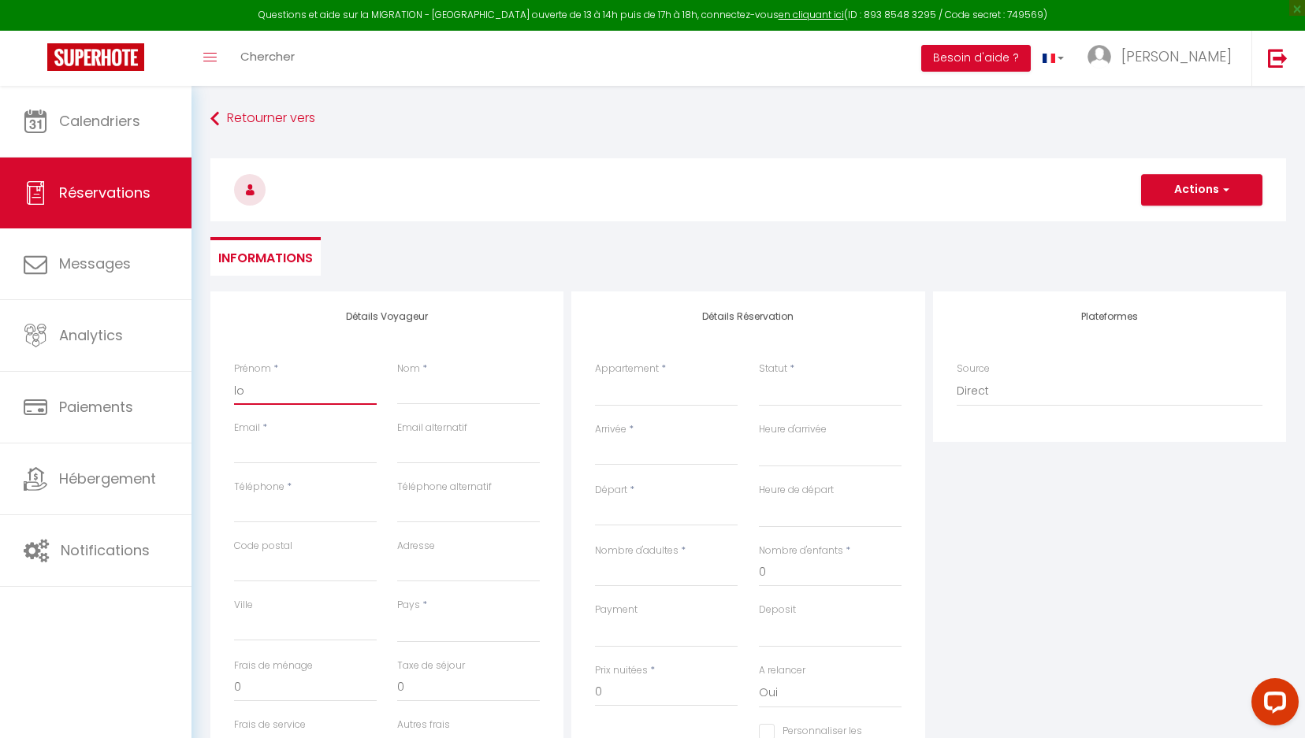
select select
checkbox input "false"
select select
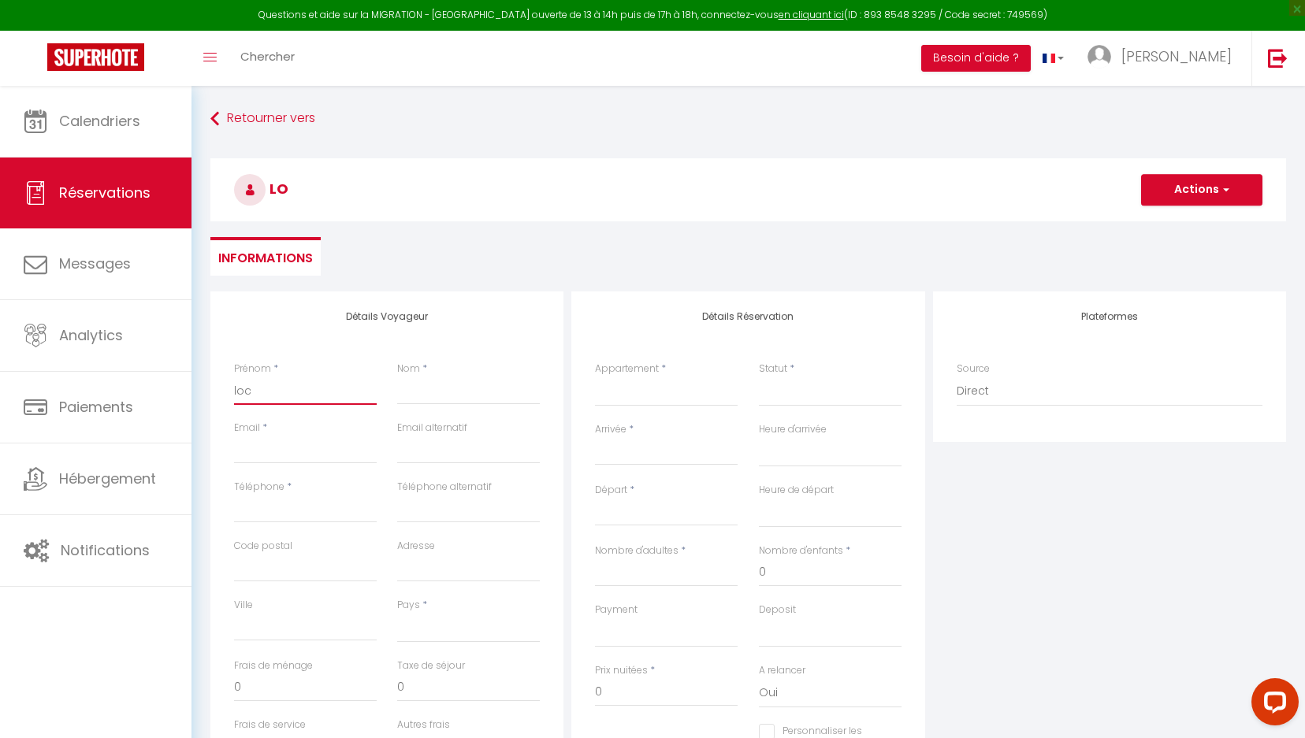
select select
checkbox input "false"
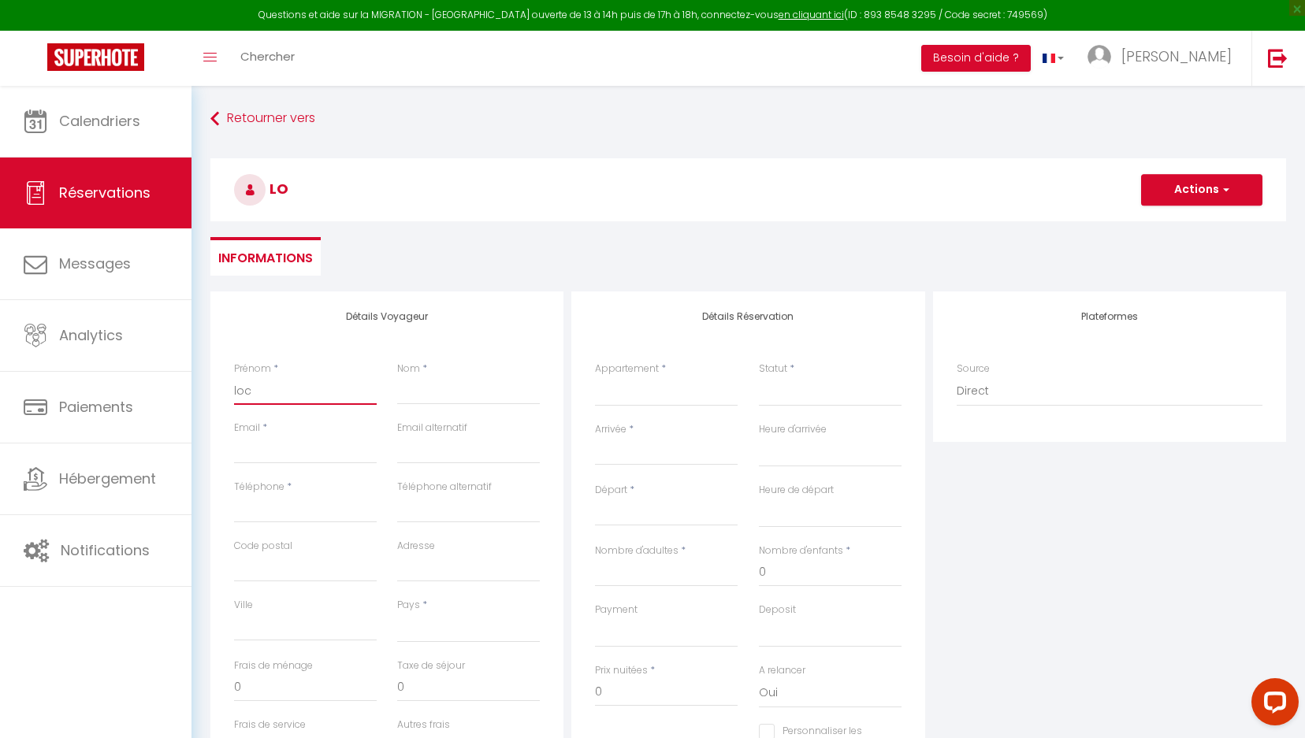
type input "loca"
select select
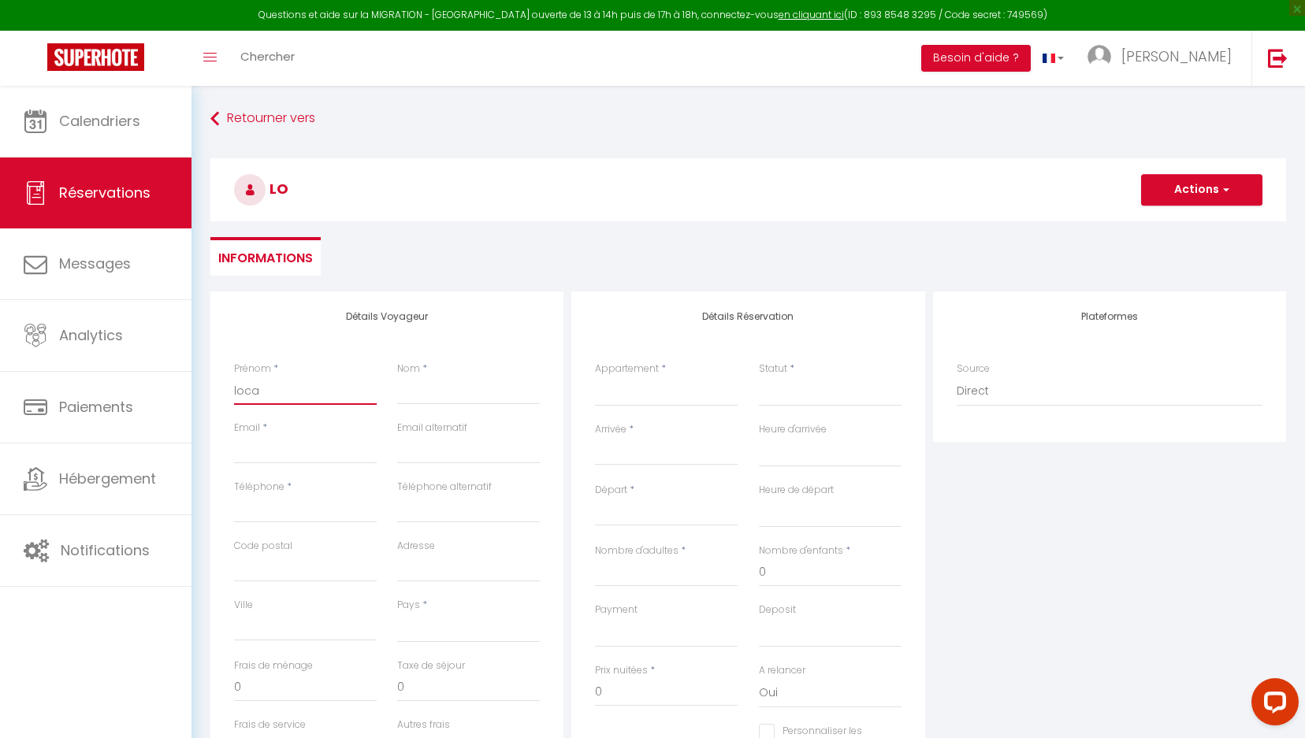
select select
checkbox input "false"
type input "locat"
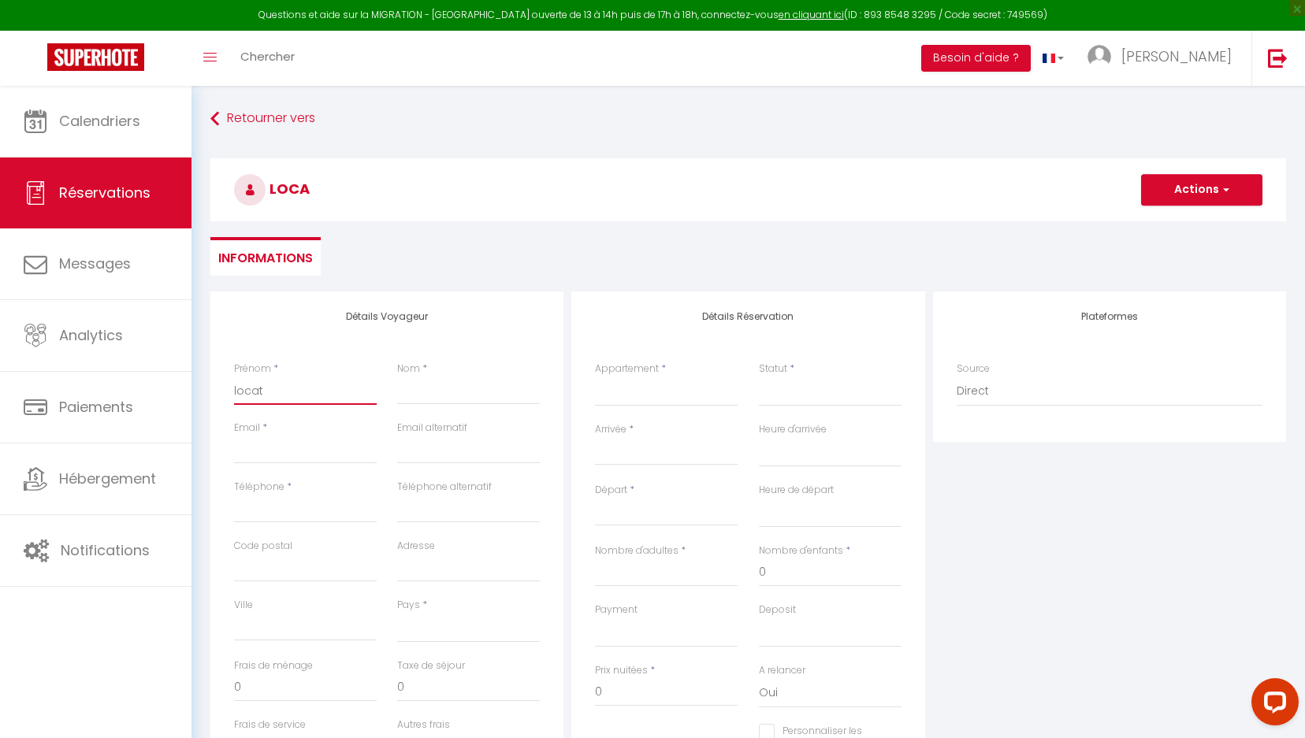
select select
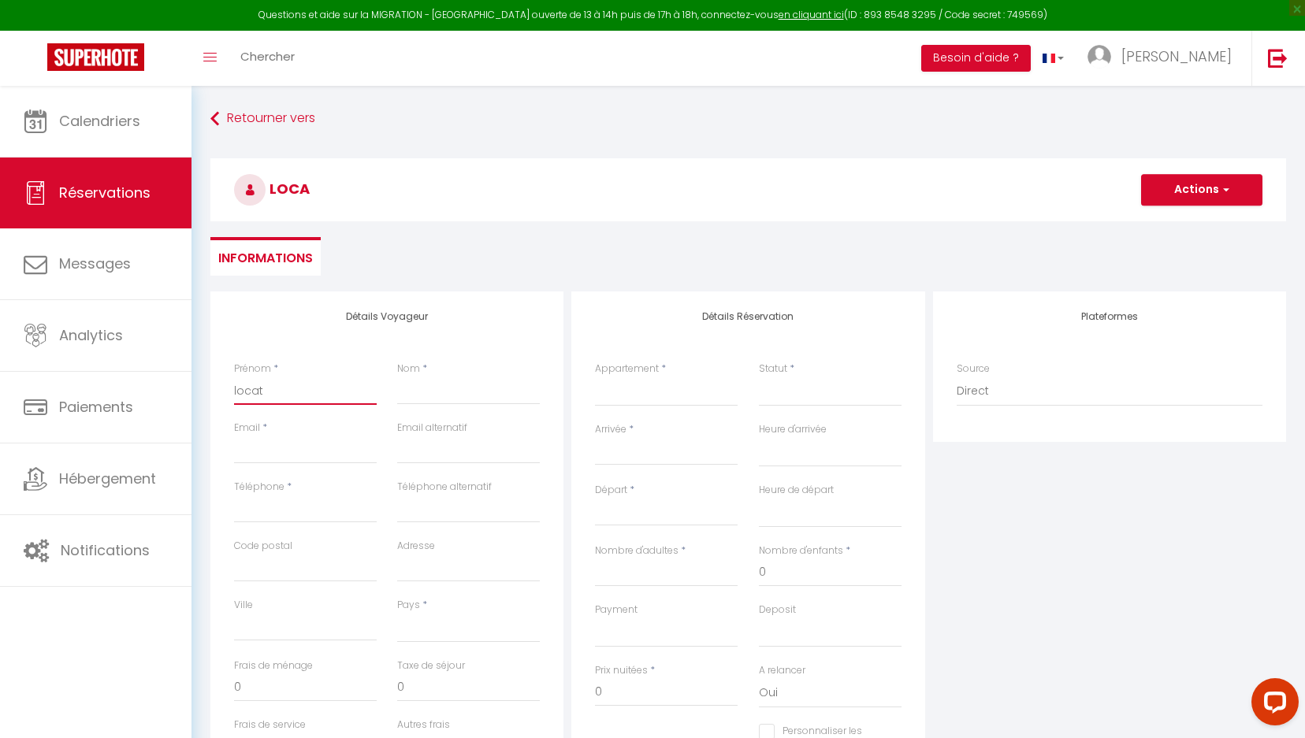
select select
checkbox input "false"
type input "locati"
select select
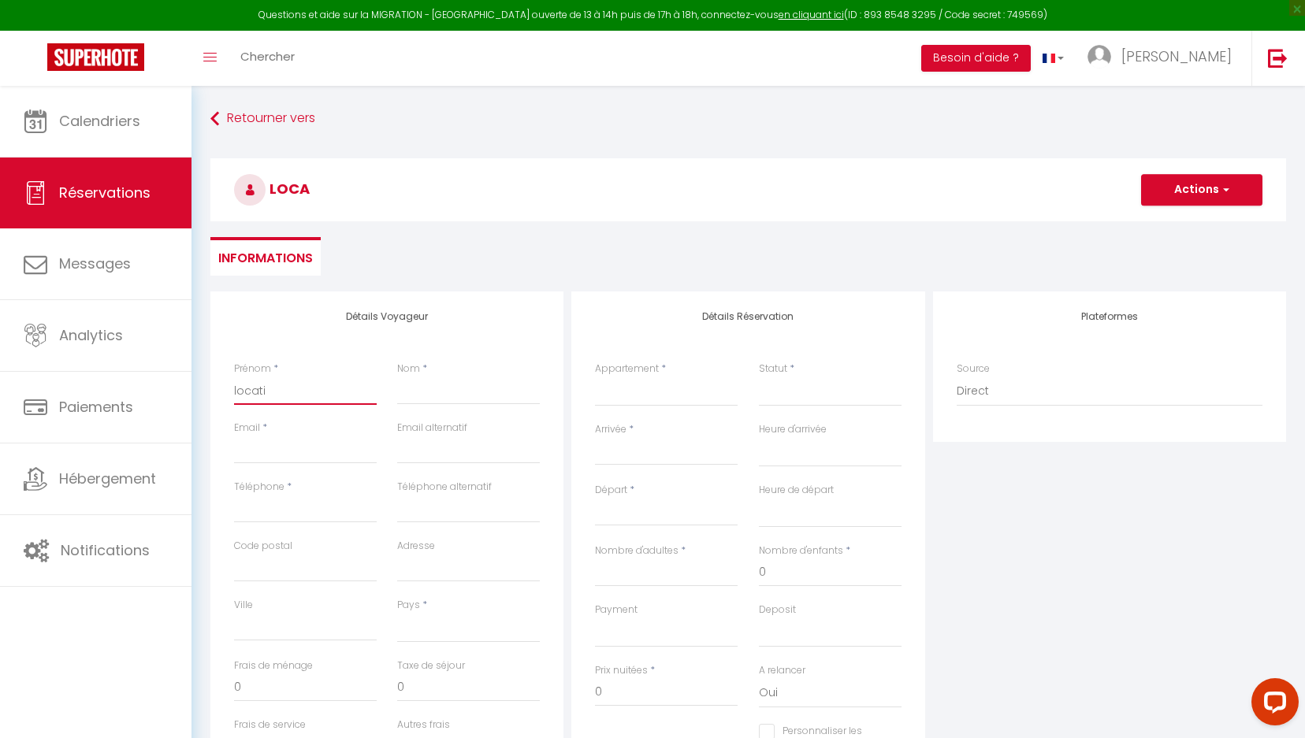
select select
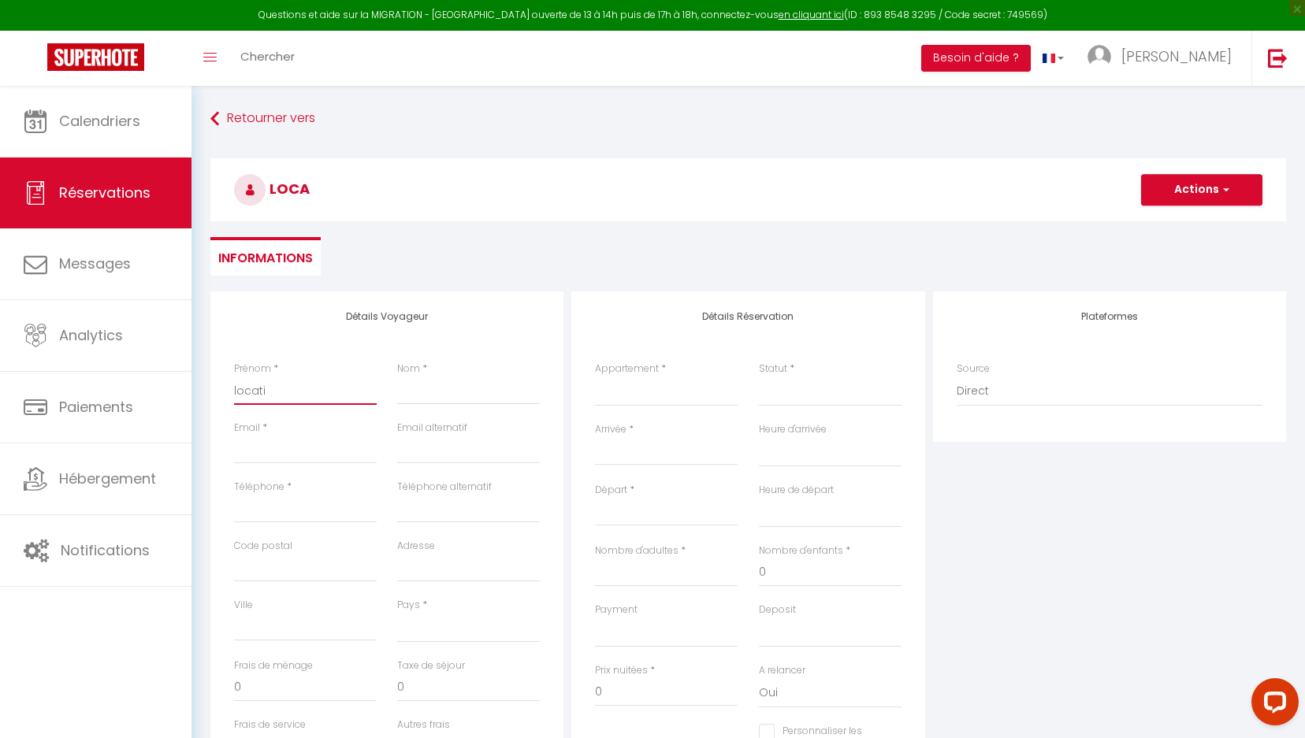
select select
checkbox input "false"
type input "locatio"
select select
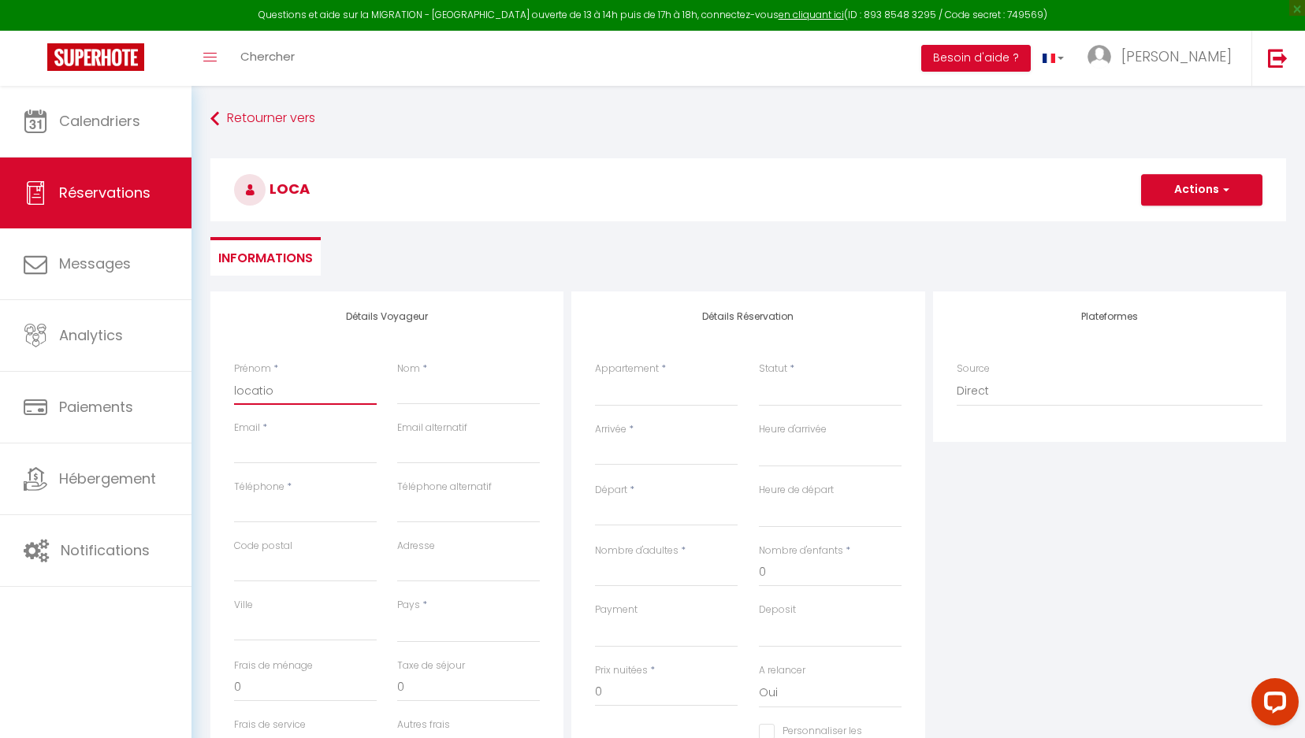
select select
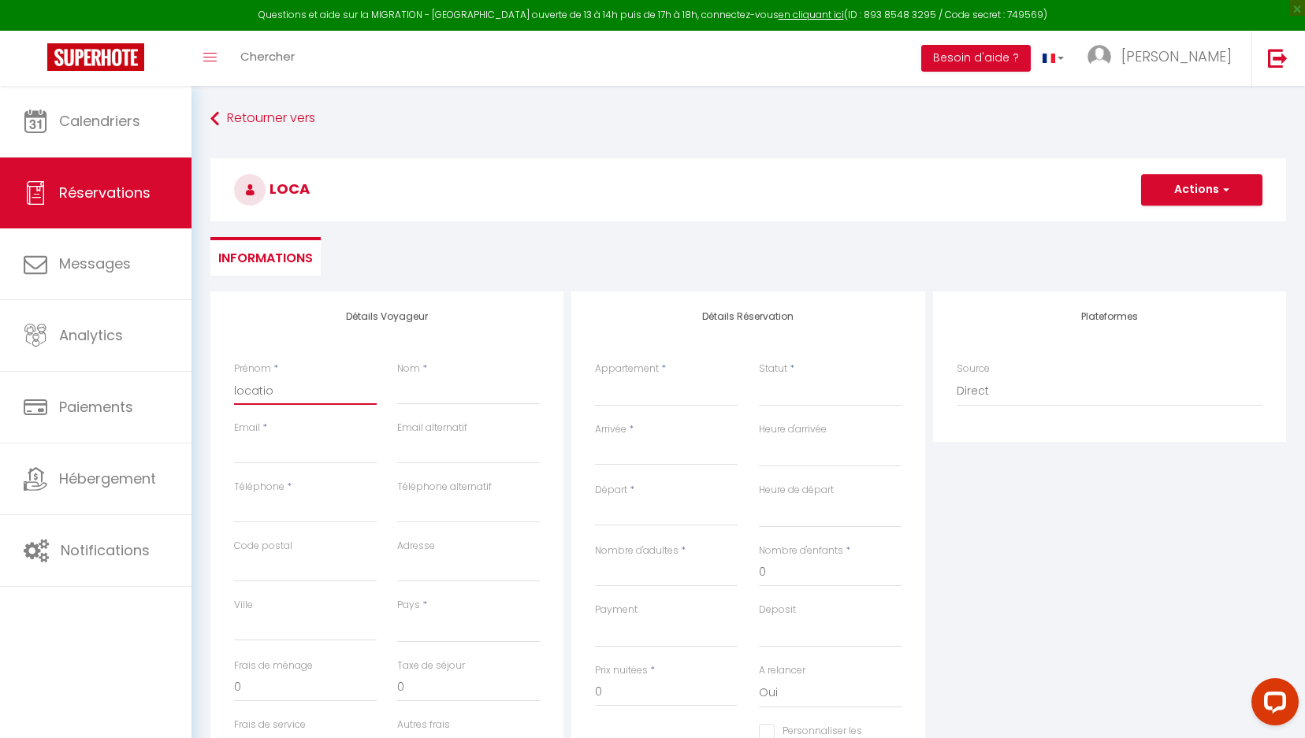
checkbox input "false"
type input "location"
select select
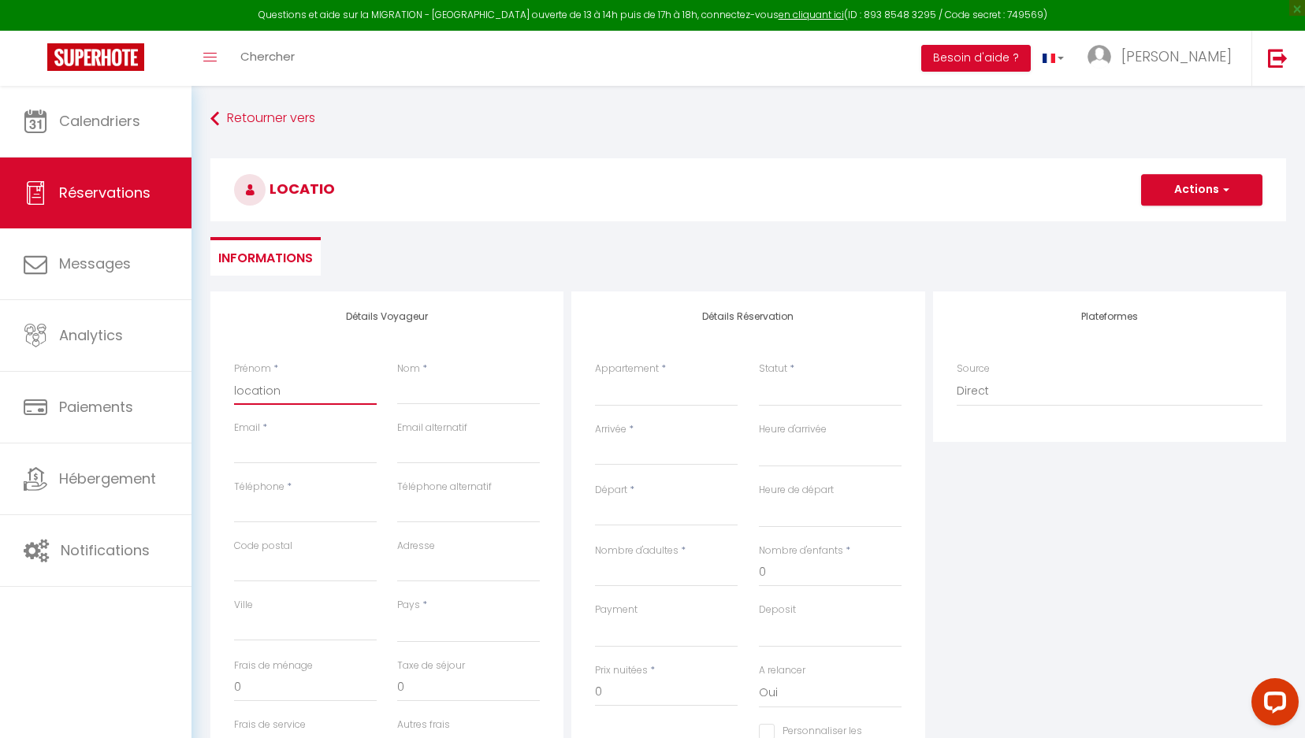
select select
checkbox input "false"
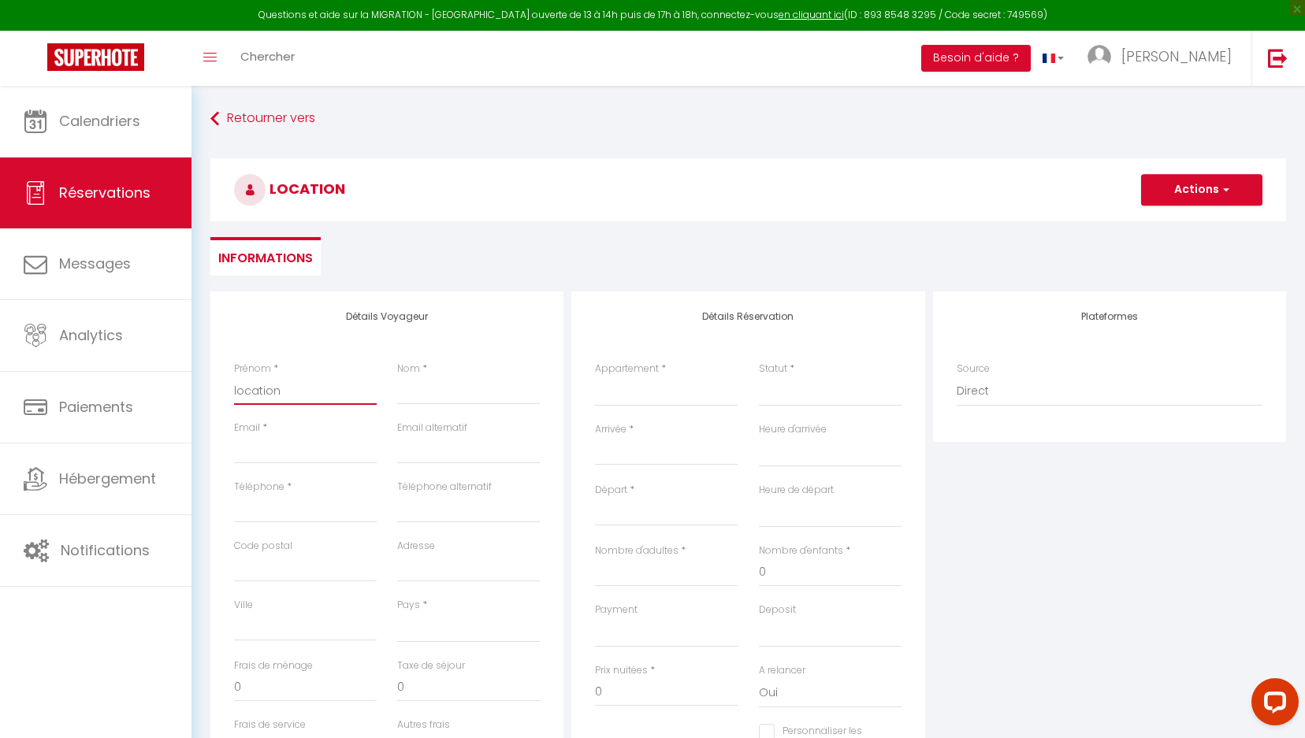
type input "location"
type input "b"
select select
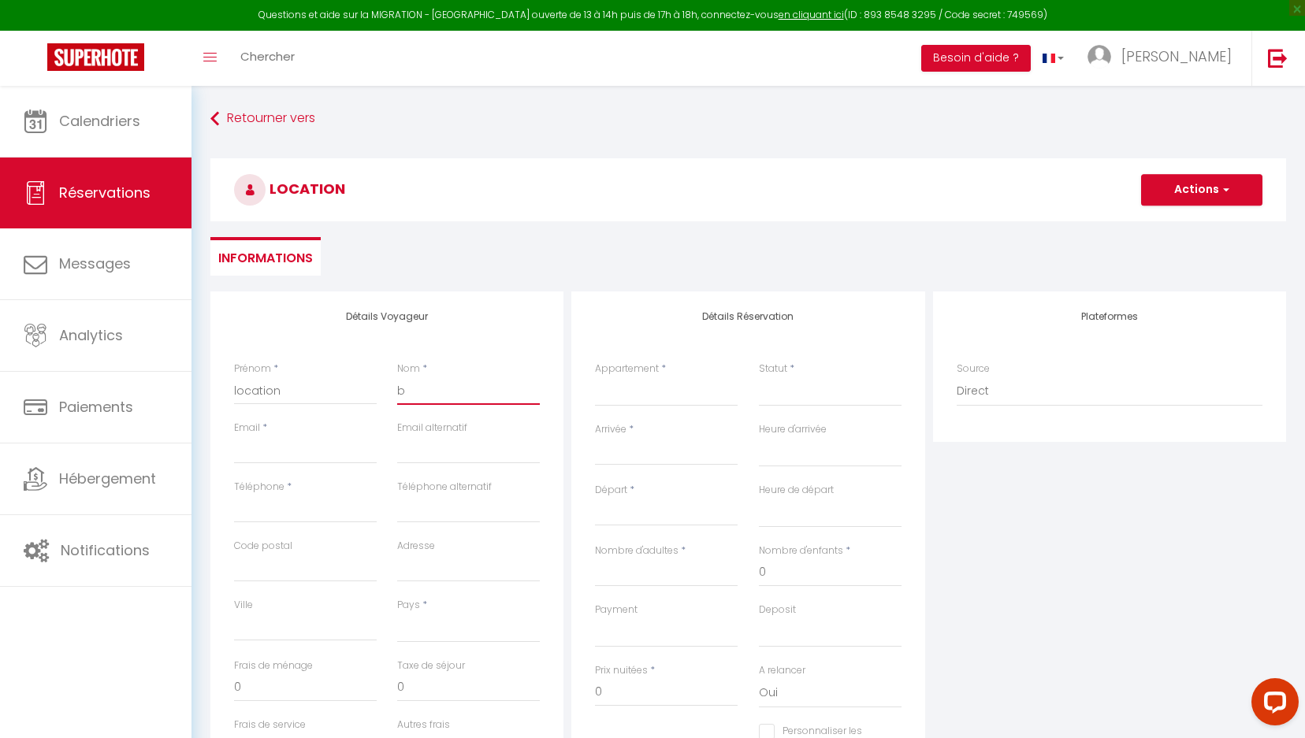
select select
checkbox input "false"
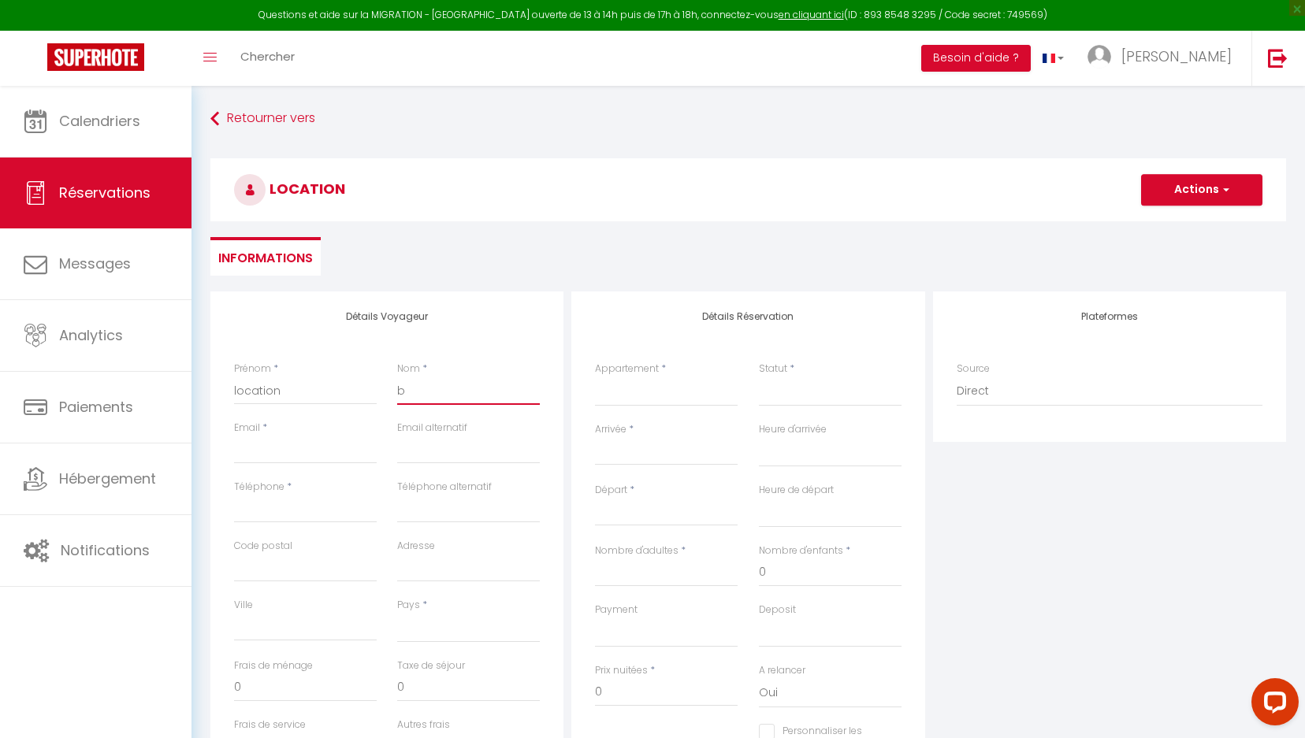
type input "br"
select select
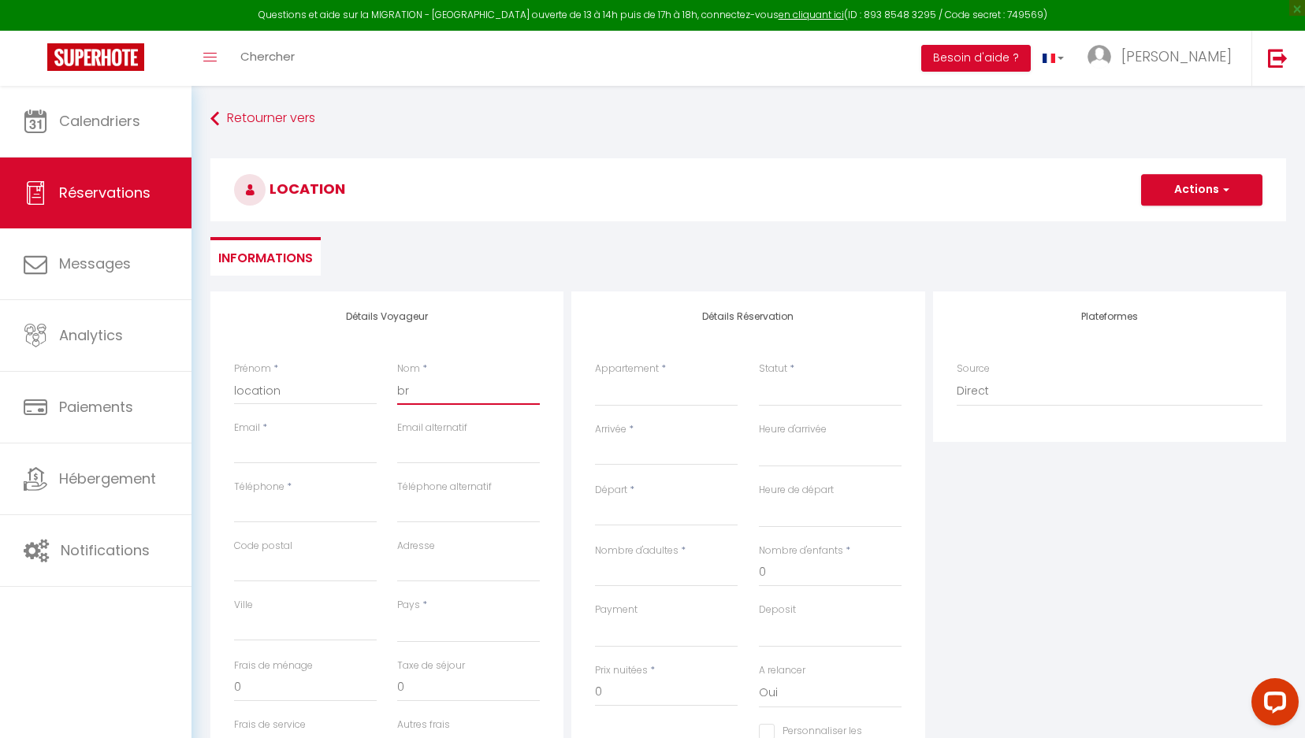
select select
checkbox input "false"
type input "bre"
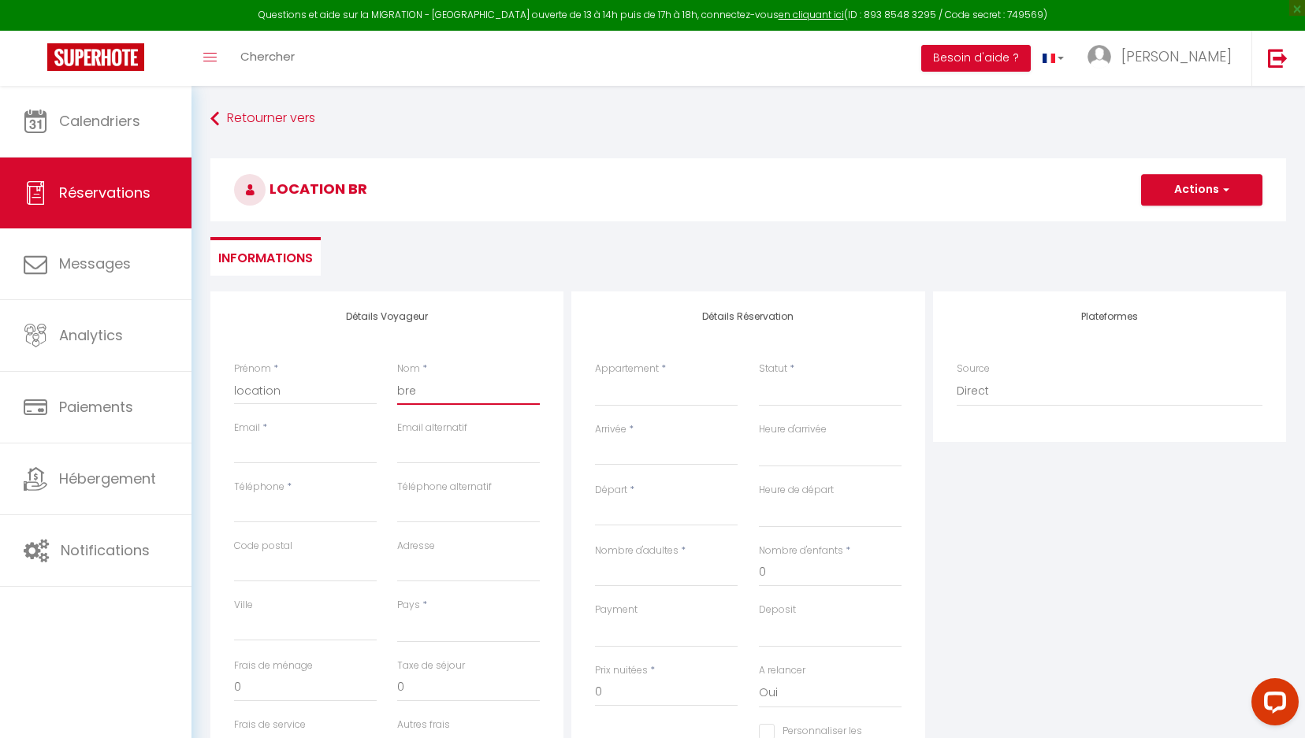
select select
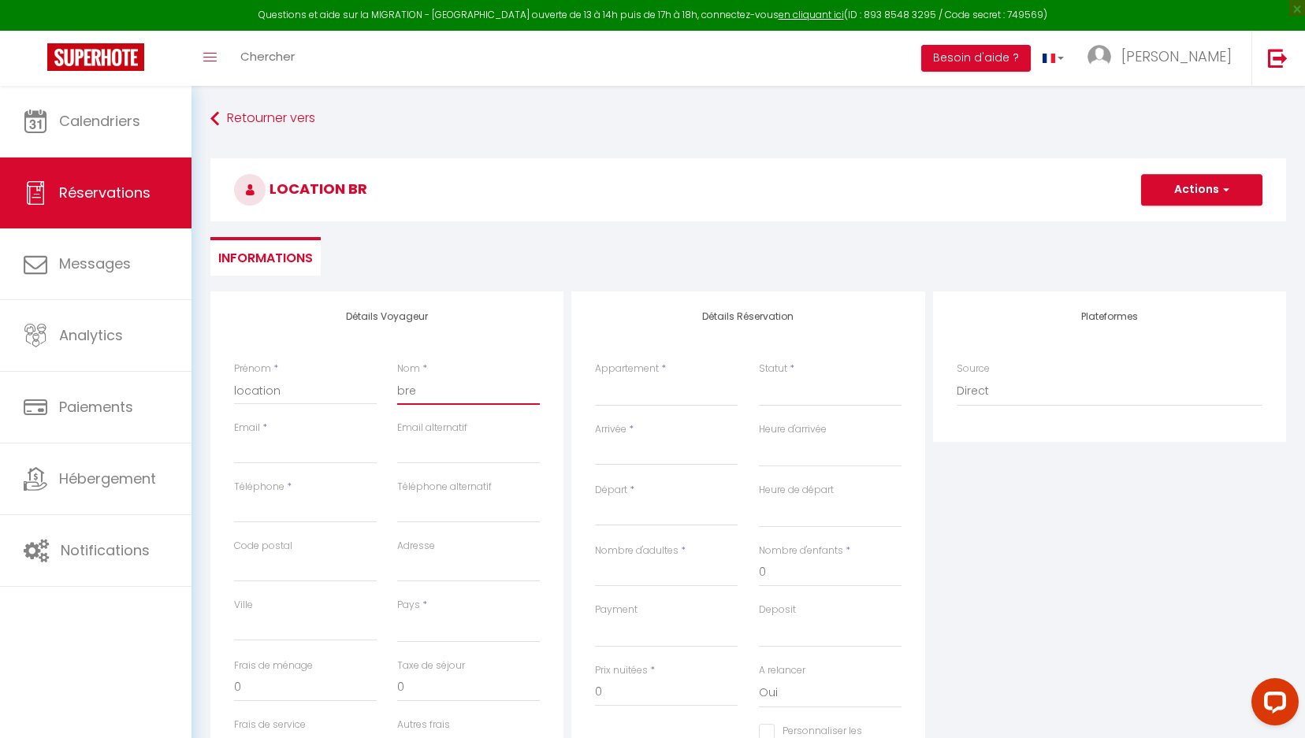
select select
checkbox input "false"
type input "bren"
select select
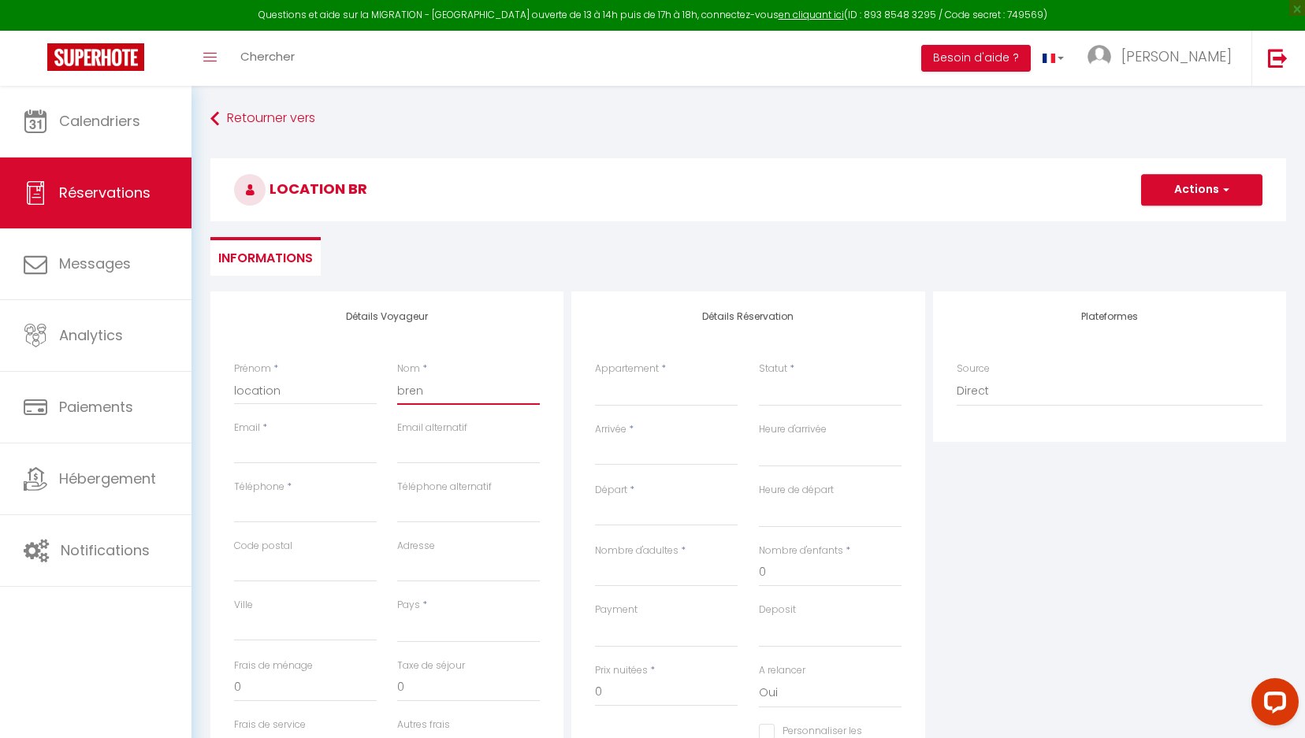
select select
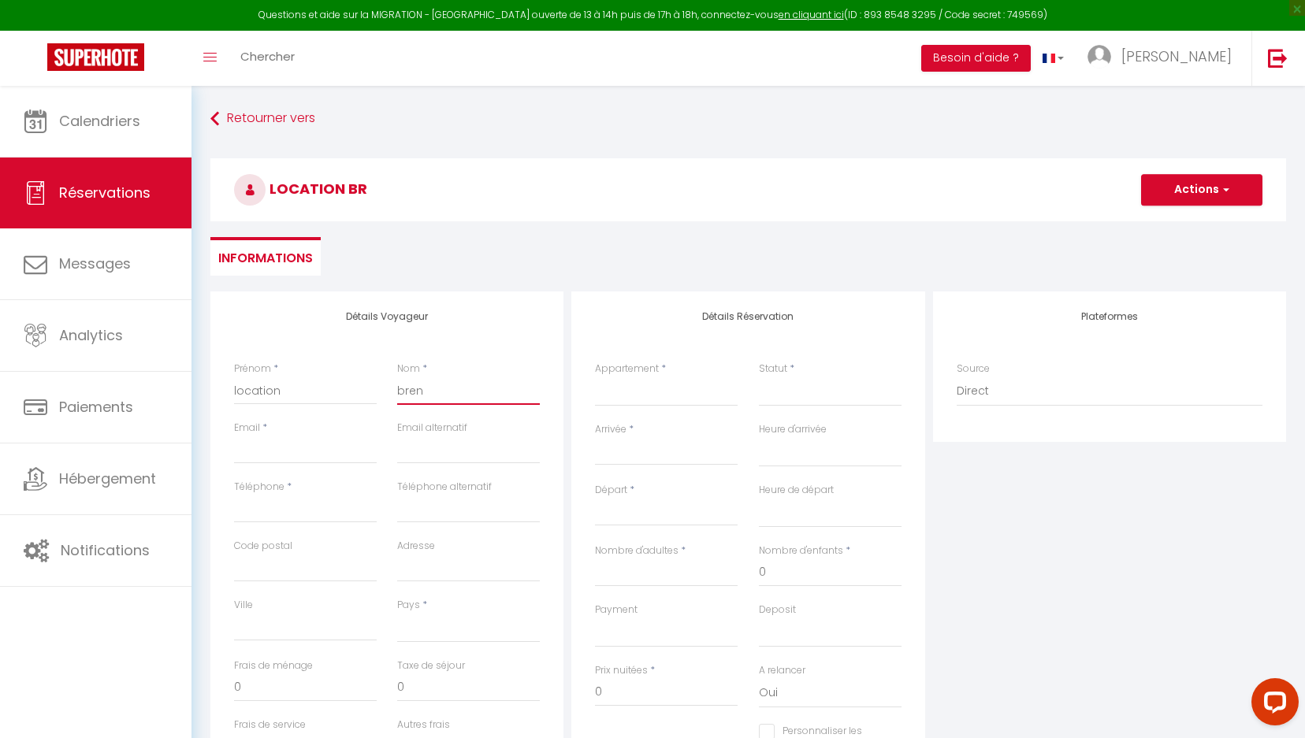
select select
checkbox input "false"
type input "brenf"
select select
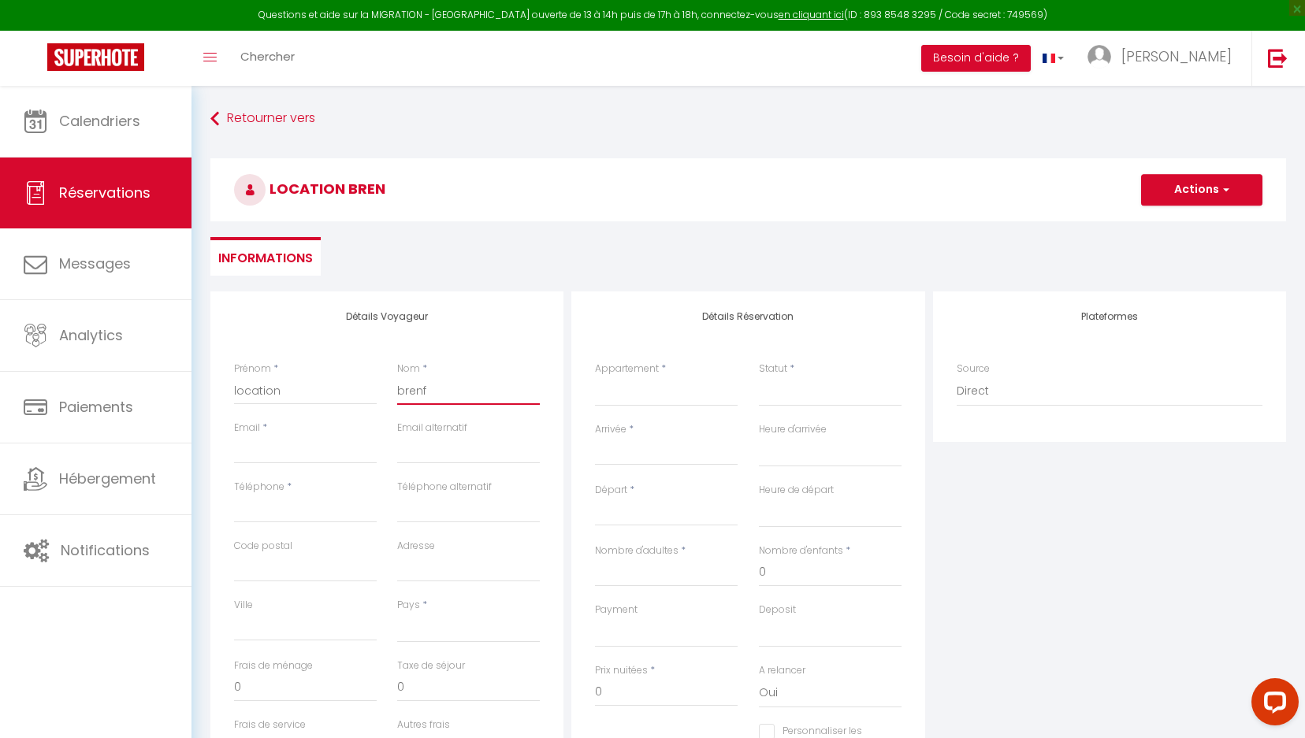
select select
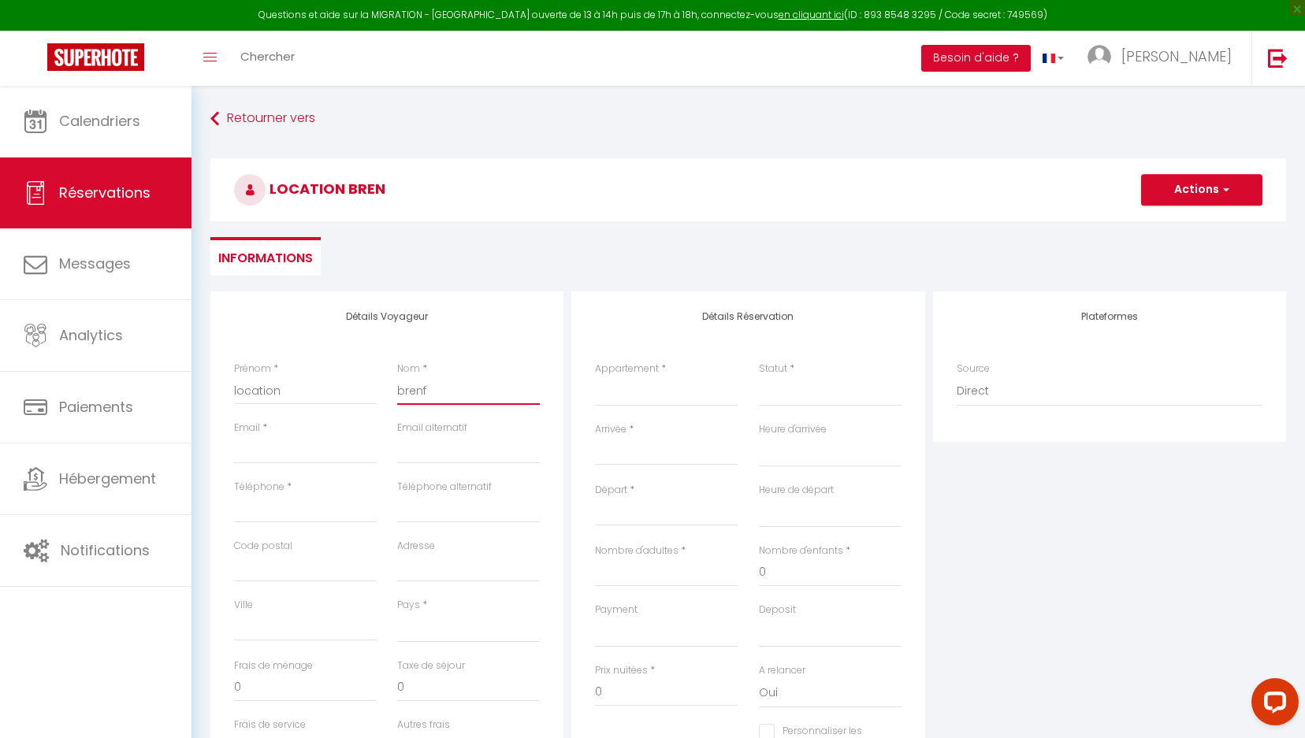
checkbox input "false"
type input "bren"
select select
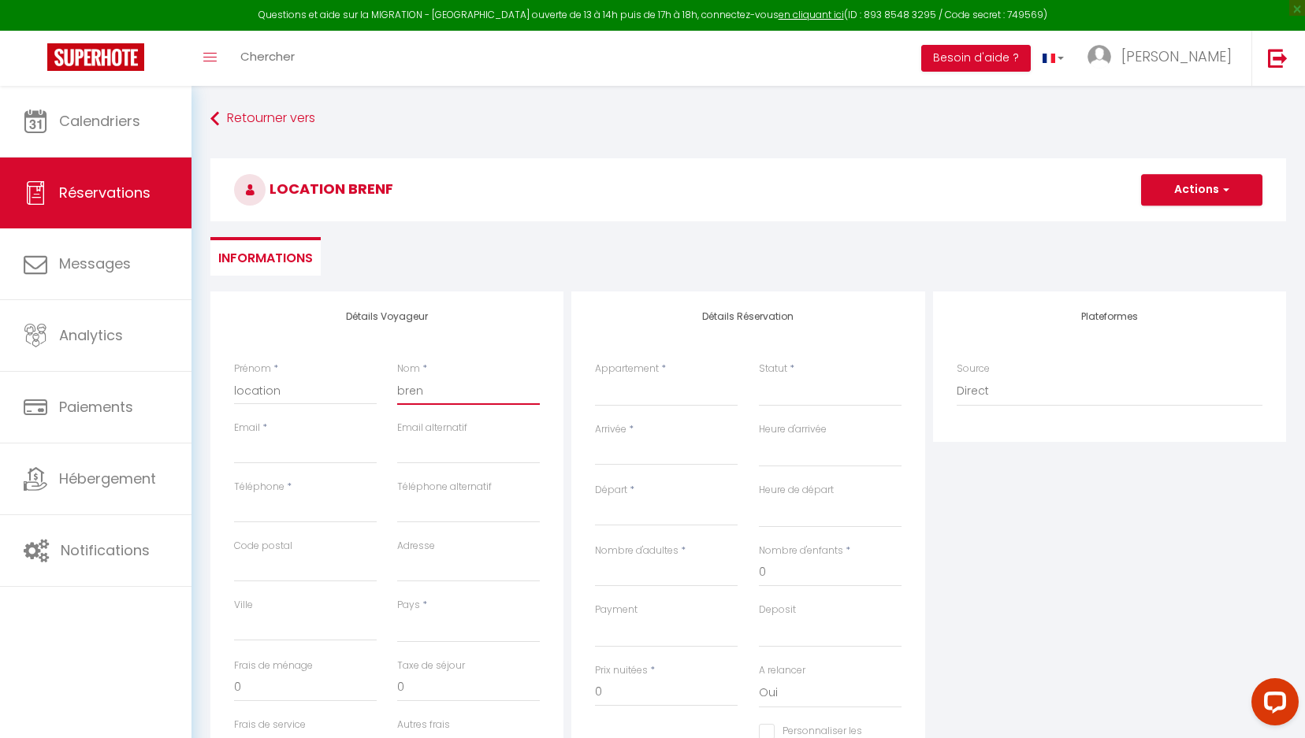
select select
checkbox input "false"
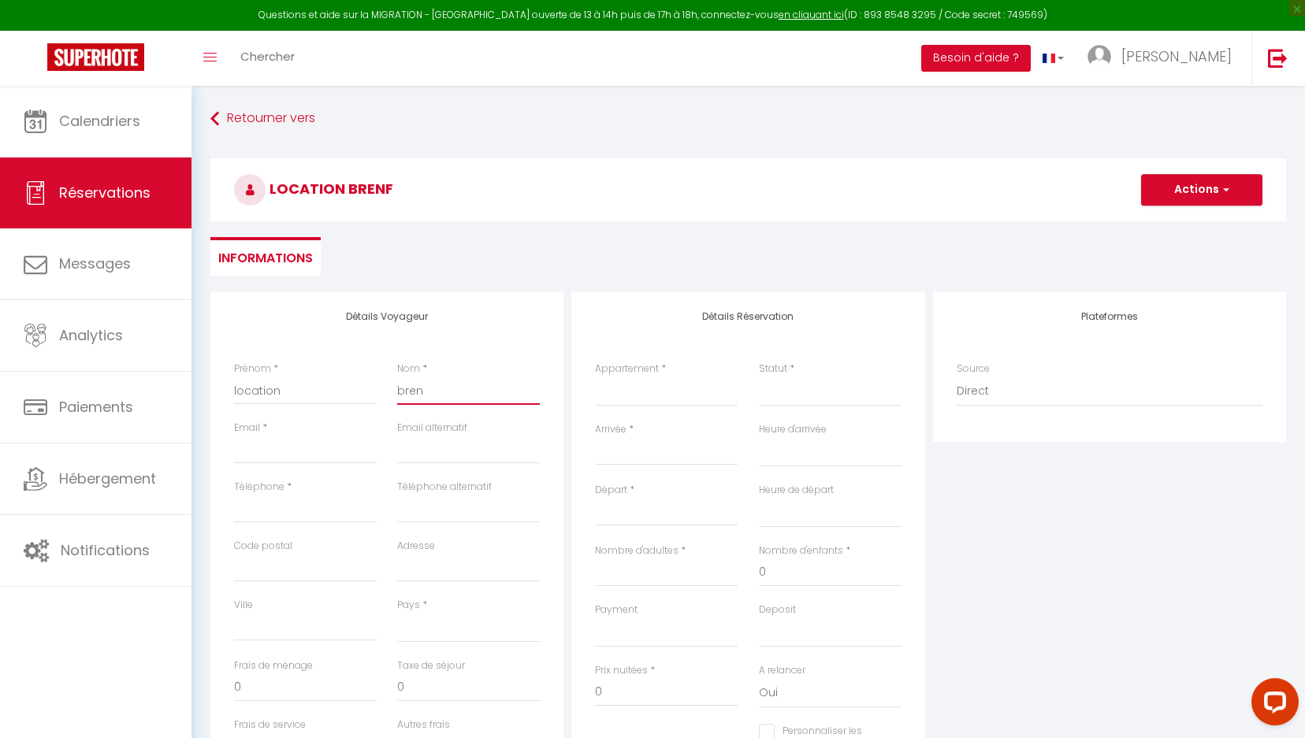
type input "brend"
select select
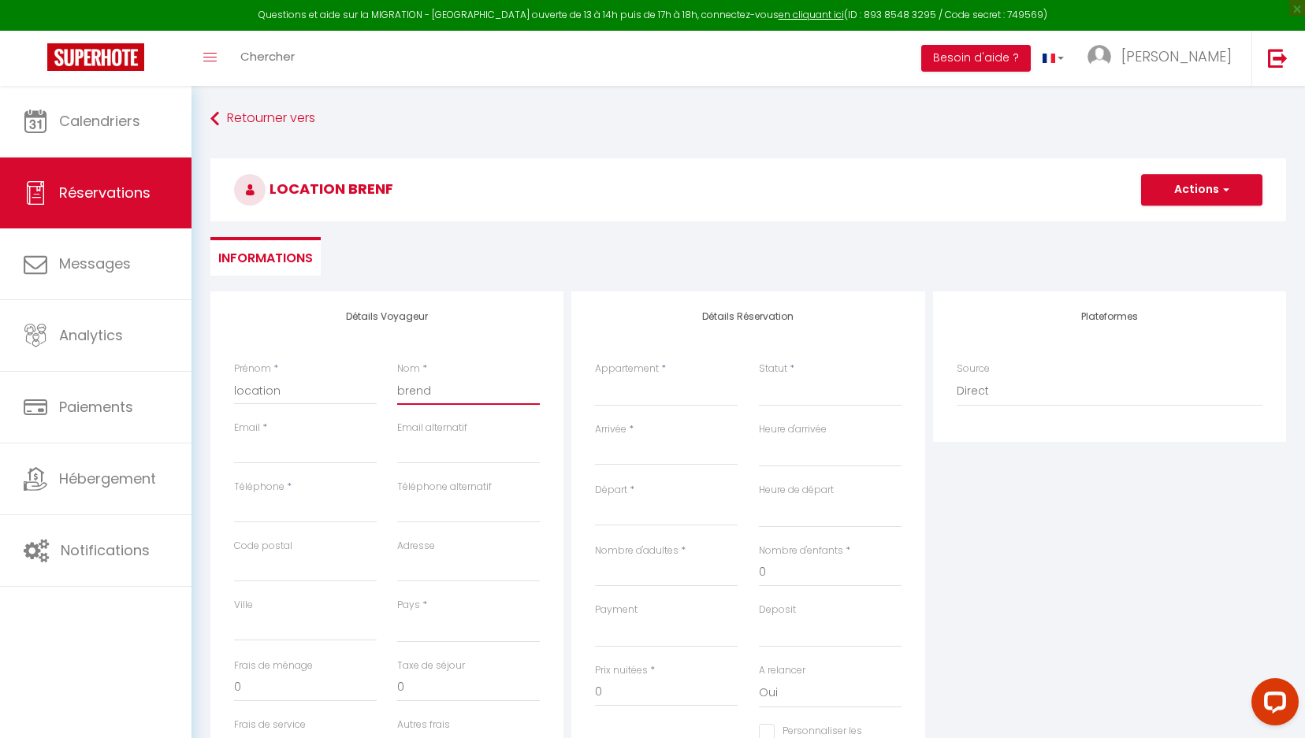
select select
checkbox input "false"
type input "brend5"
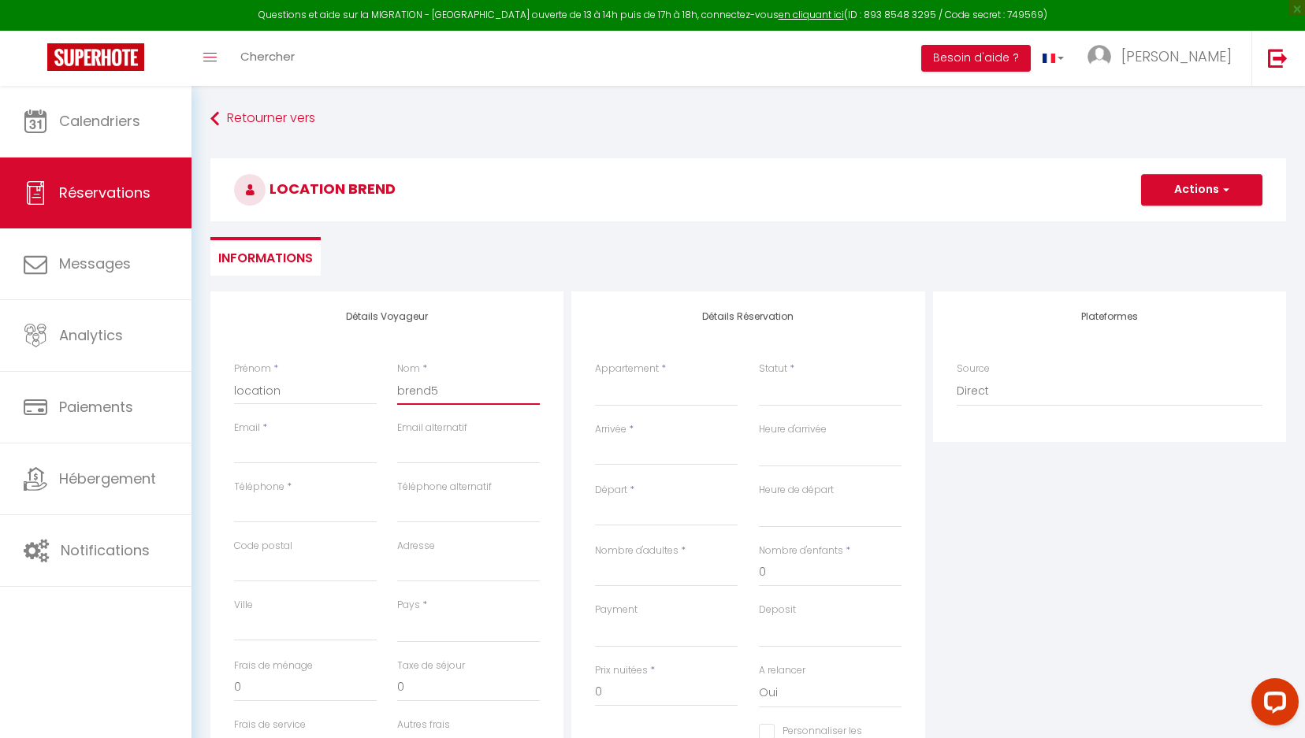
select select
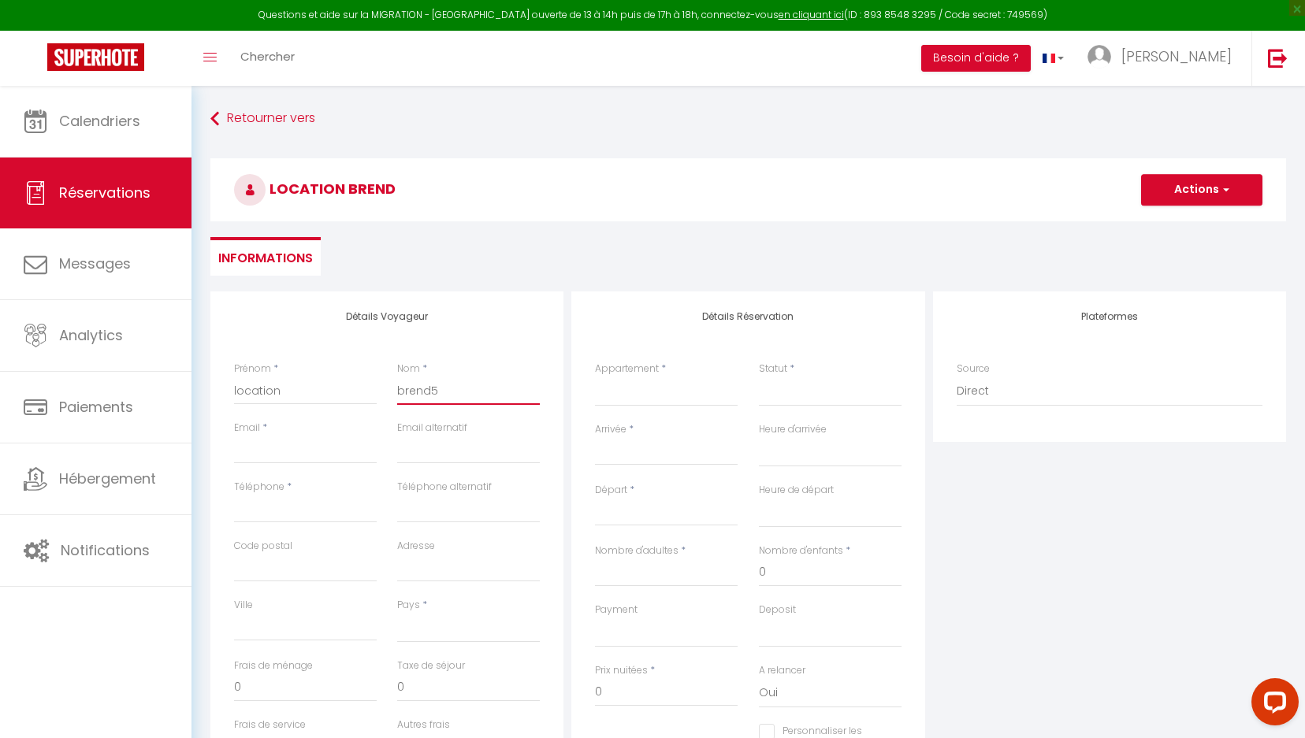
select select
checkbox input "false"
type input "bren5"
select select
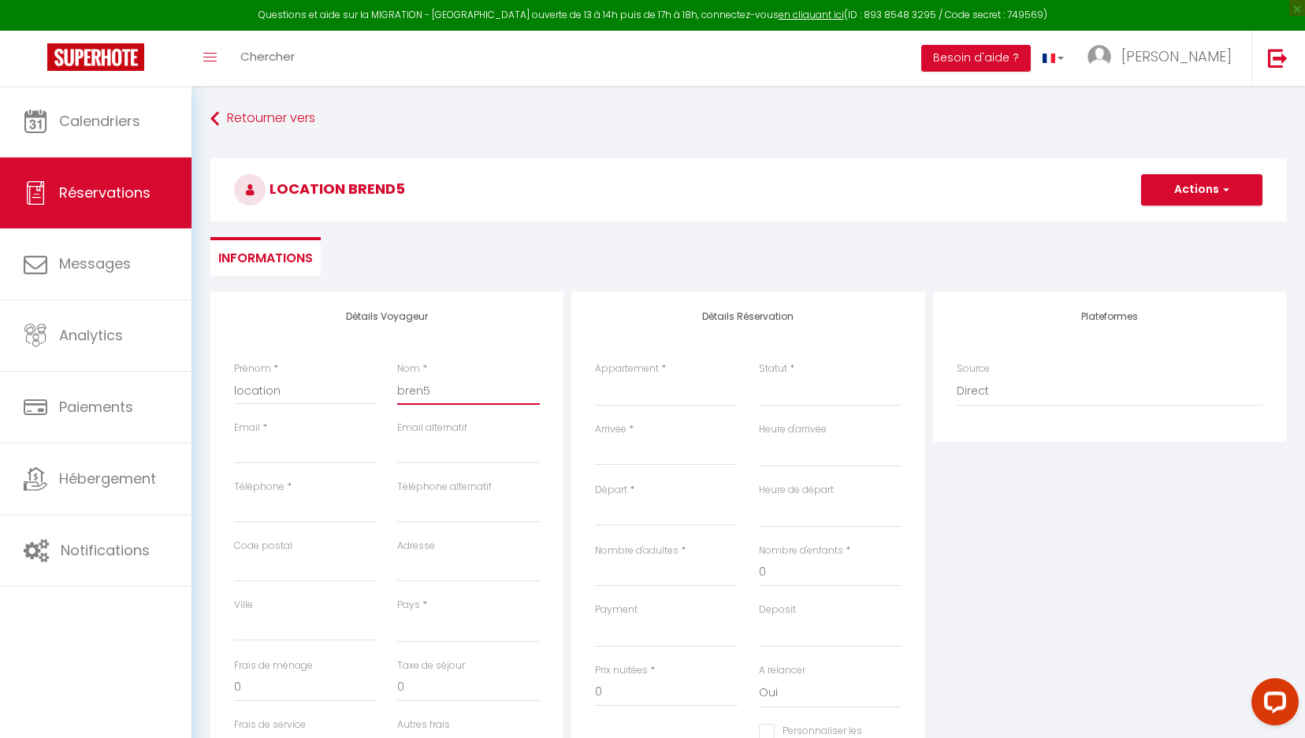
select select
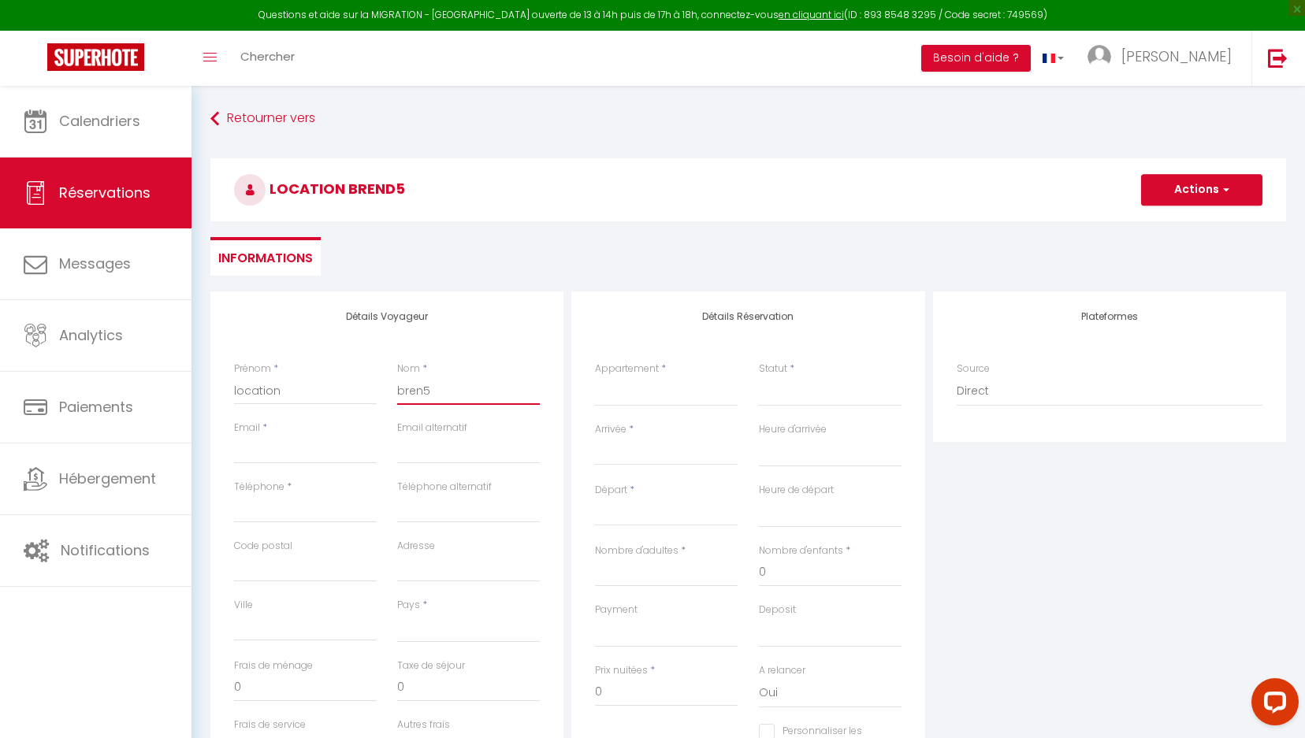
select select
checkbox input "false"
type input "bre5"
select select
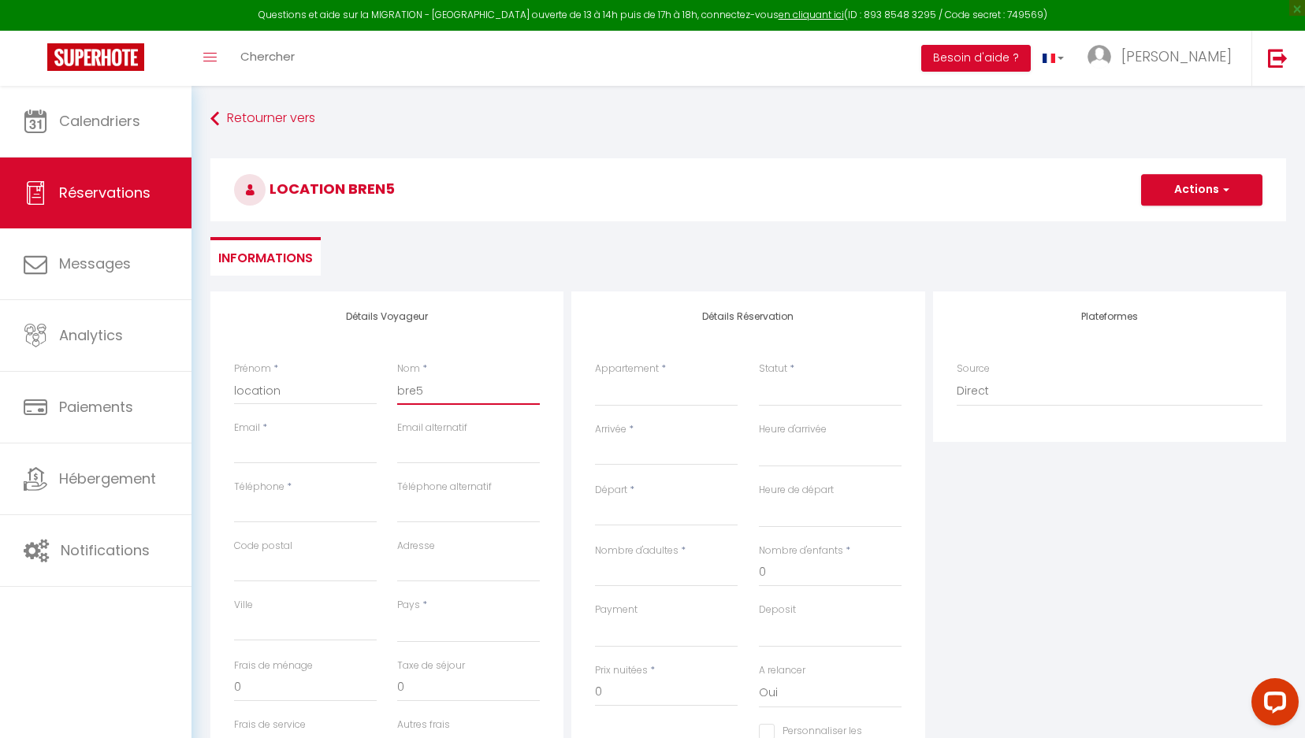
select select
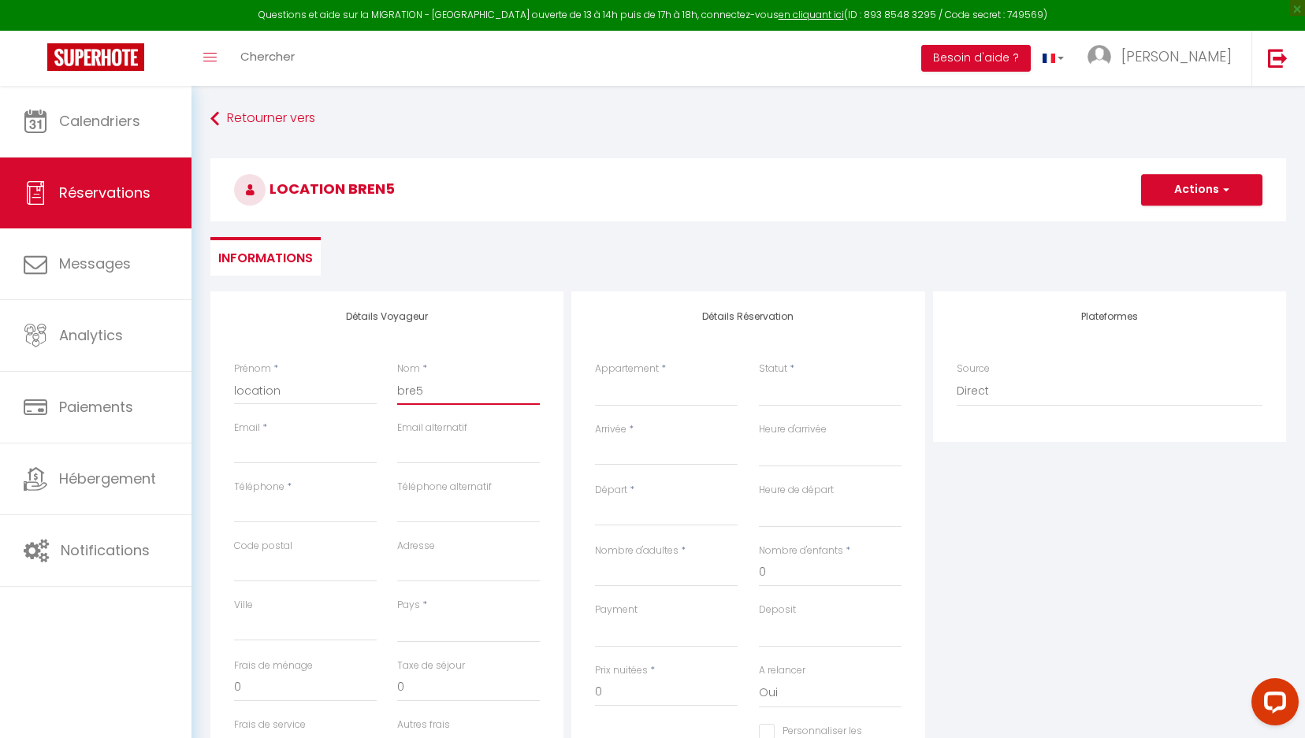
checkbox input "false"
type input "br5"
select select
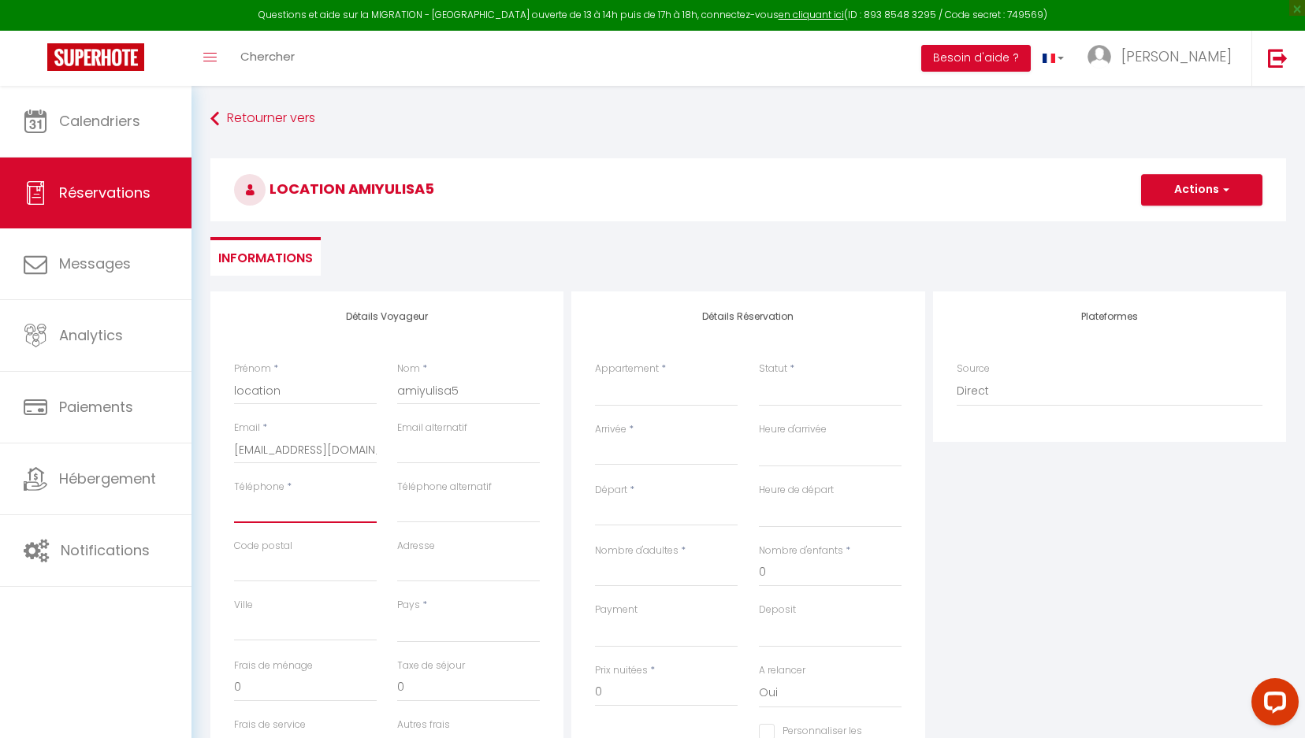
paste input "+34 625 75 29 81"
click at [439, 585] on select "[GEOGRAPHIC_DATA] [GEOGRAPHIC_DATA] [GEOGRAPHIC_DATA] [GEOGRAPHIC_DATA] [GEOGRA…" at bounding box center [468, 628] width 143 height 30
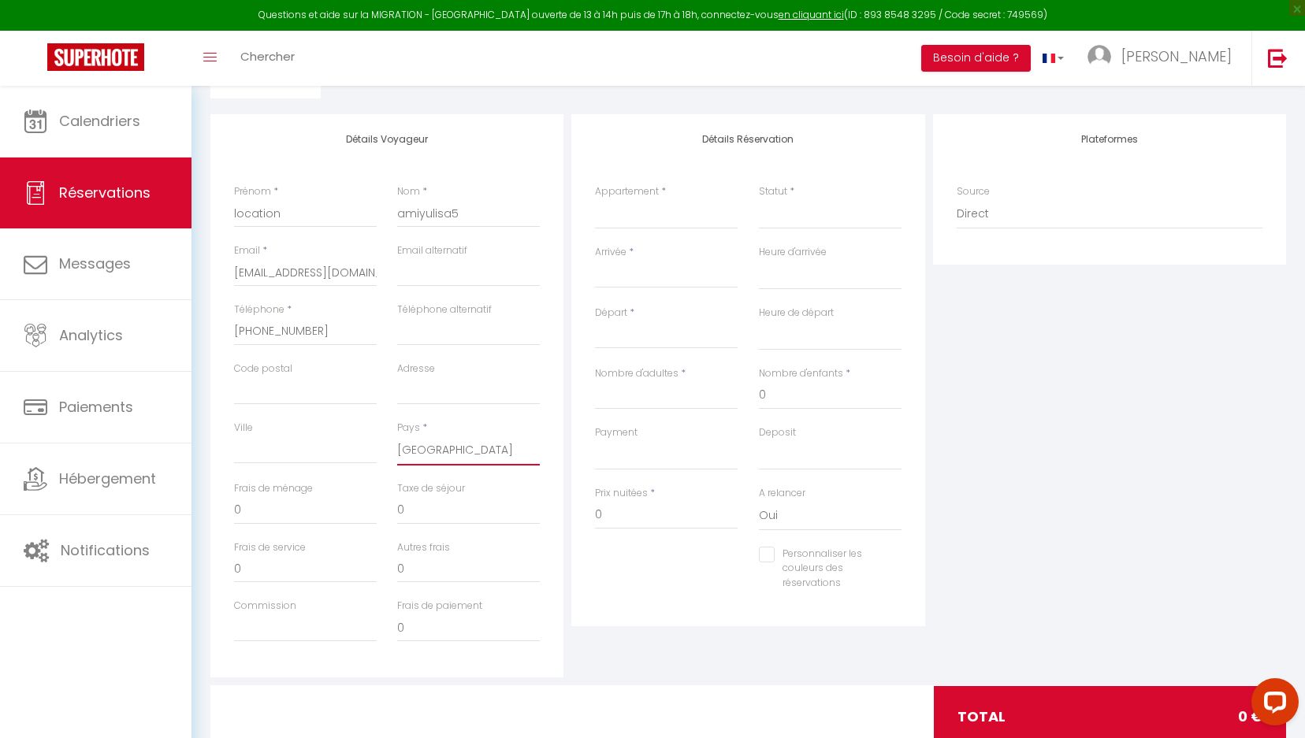
scroll to position [178, 0]
click at [703, 214] on select "Artist Retreat Cityscape Happy Shelter Studio [GEOGRAPHIC_DATA]" at bounding box center [666, 214] width 143 height 30
click at [790, 218] on select "Confirmé Non Confirmé [PERSON_NAME] par le voyageur No Show Request" at bounding box center [830, 214] width 143 height 30
click at [620, 273] on input "Arrivée" at bounding box center [666, 275] width 143 height 20
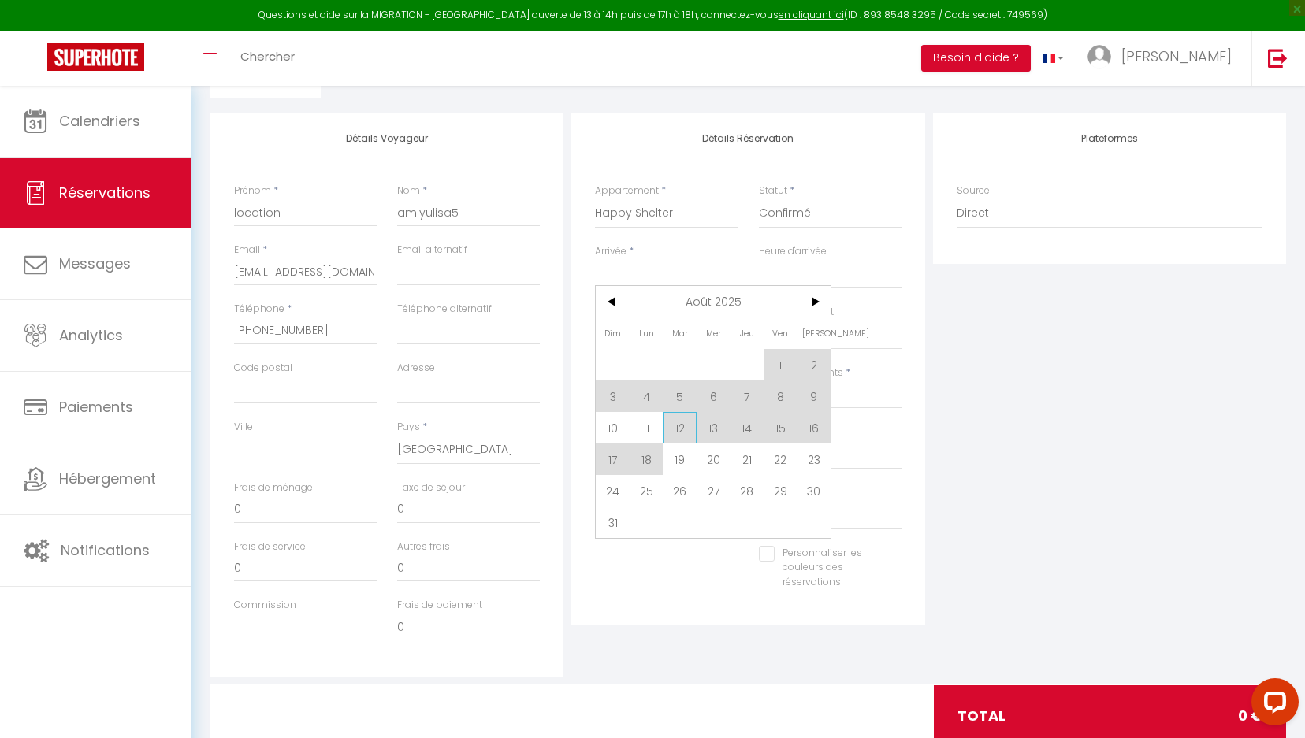
click at [672, 427] on span "12" at bounding box center [680, 428] width 34 height 32
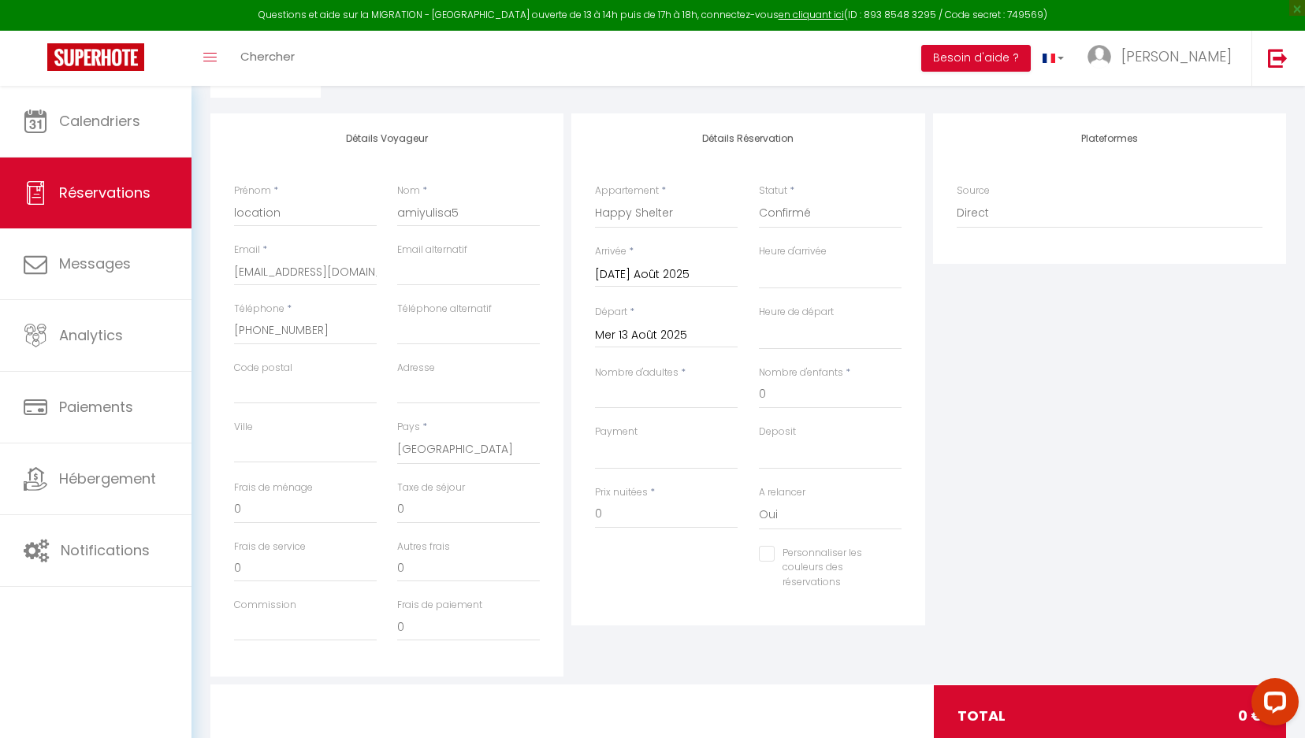
click at [670, 332] on input "Mer 13 Août 2025" at bounding box center [666, 335] width 143 height 20
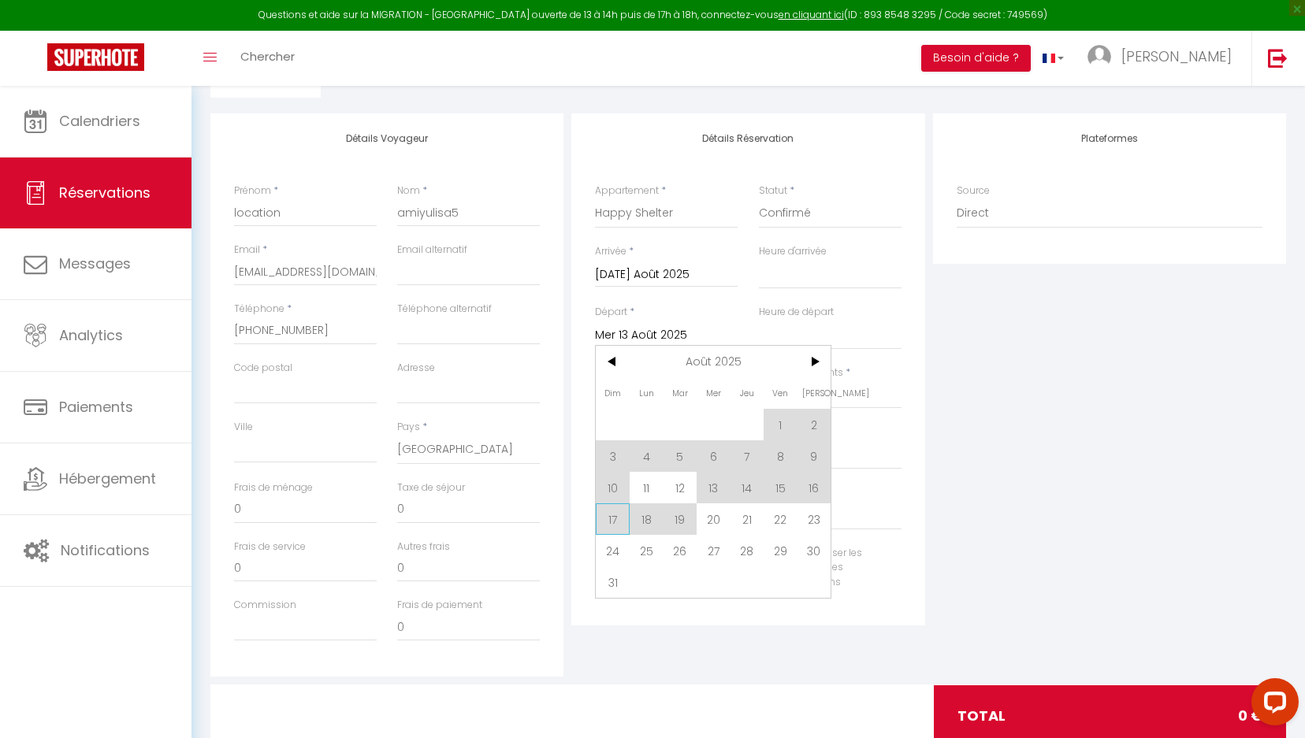
click at [615, 518] on span "17" at bounding box center [613, 520] width 34 height 32
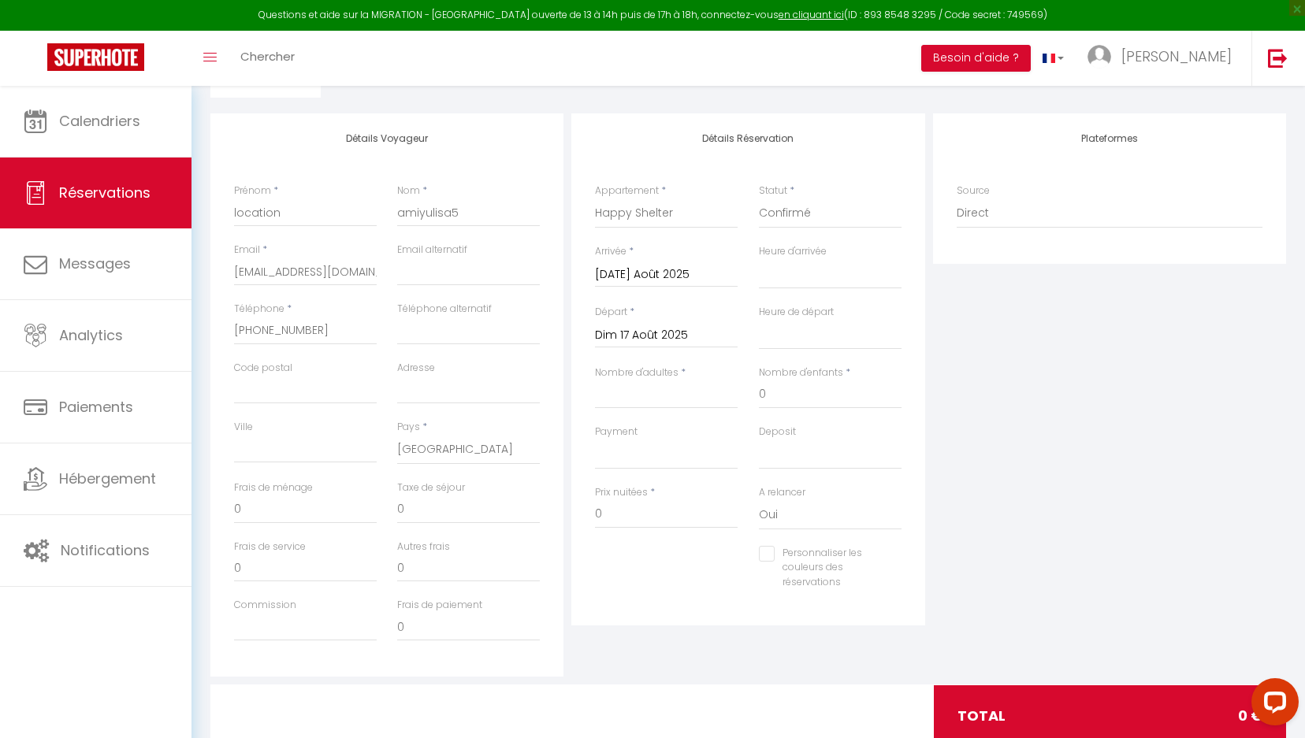
click at [684, 340] on input "Dim 17 Août 2025" at bounding box center [666, 335] width 143 height 20
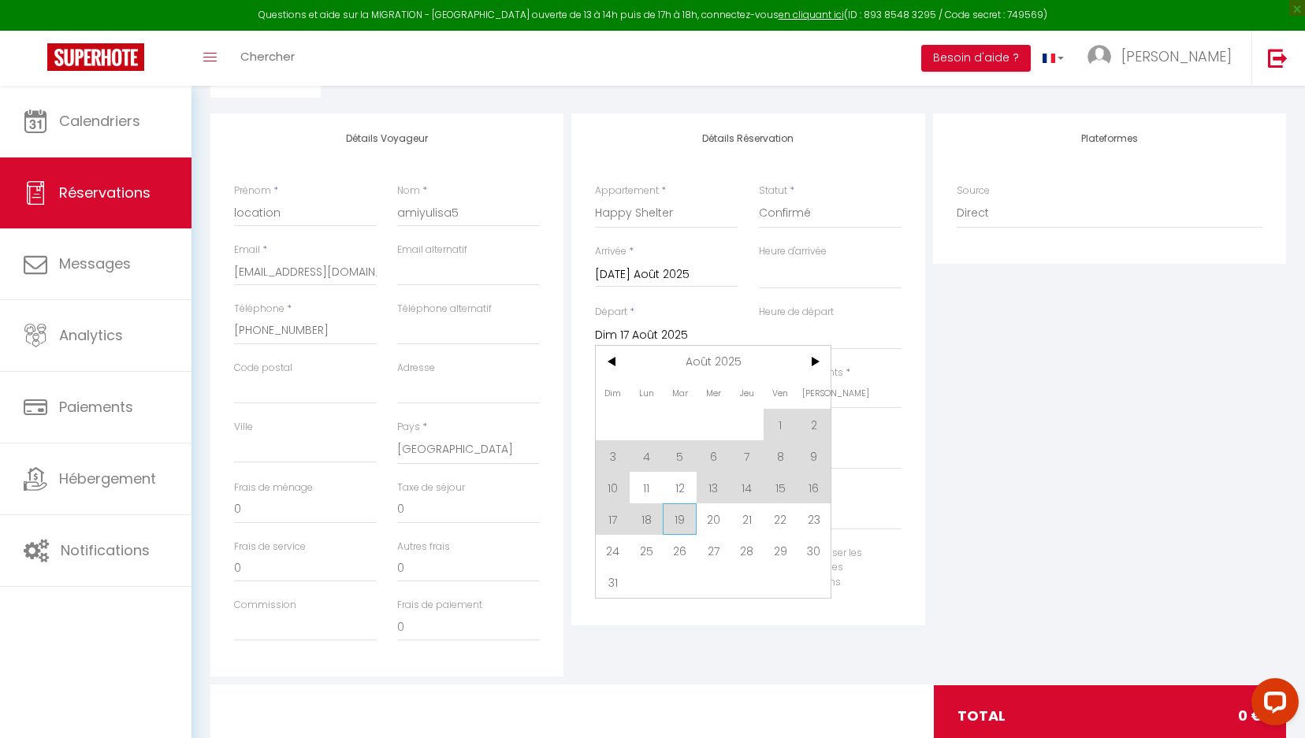
click at [671, 516] on span "19" at bounding box center [680, 520] width 34 height 32
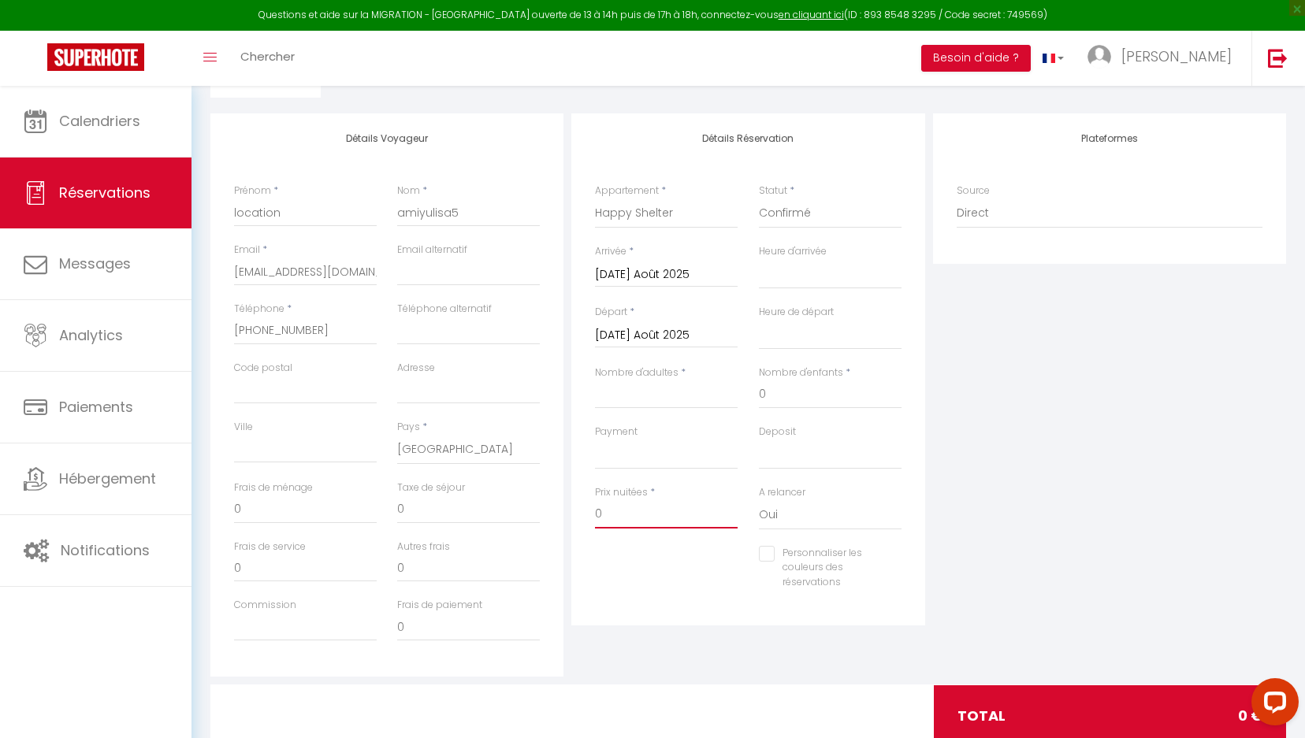
click at [676, 508] on input "0" at bounding box center [666, 514] width 143 height 28
click at [705, 392] on input "Nombre d'adultes" at bounding box center [666, 395] width 143 height 28
click at [673, 512] on input "0" at bounding box center [666, 514] width 143 height 28
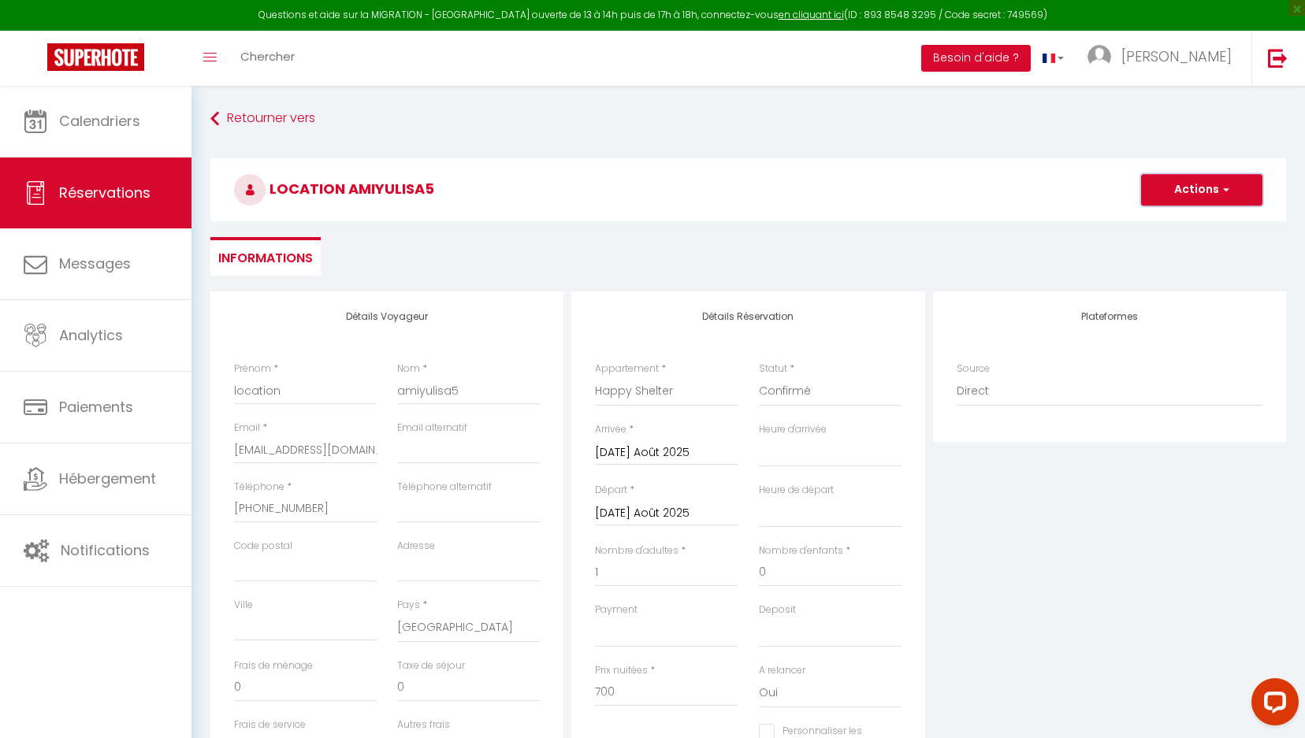
click at [876, 192] on button "Actions" at bounding box center [1201, 190] width 121 height 32
click at [876, 218] on link "Enregistrer" at bounding box center [1186, 224] width 125 height 20
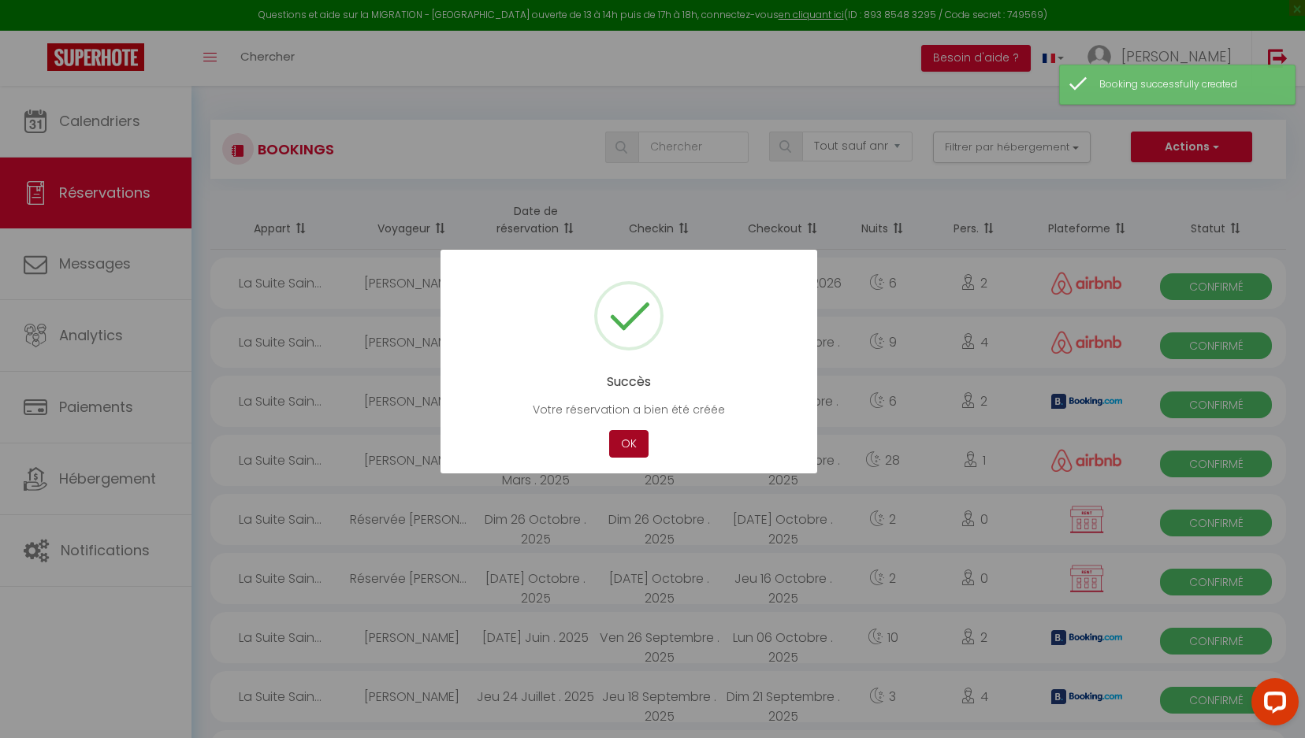
click at [642, 451] on button "OK" at bounding box center [628, 444] width 39 height 28
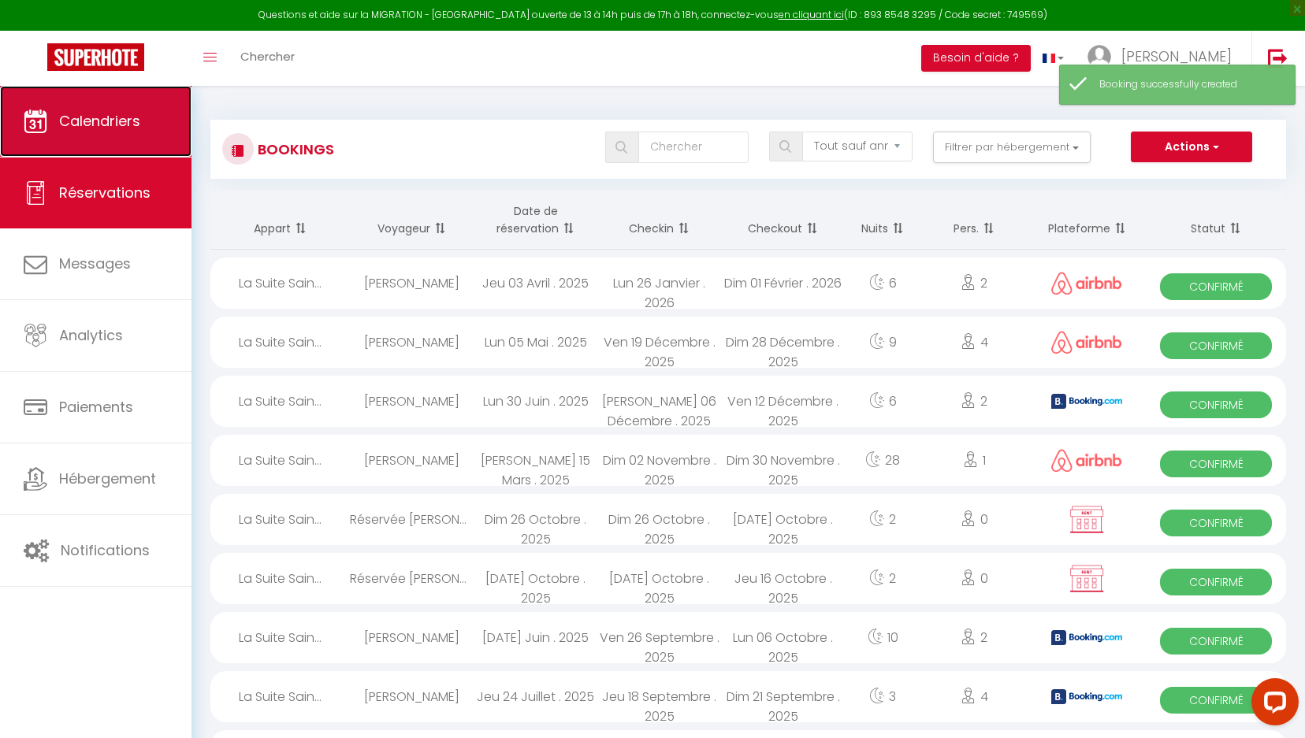
click at [91, 108] on link "Calendriers" at bounding box center [96, 121] width 192 height 71
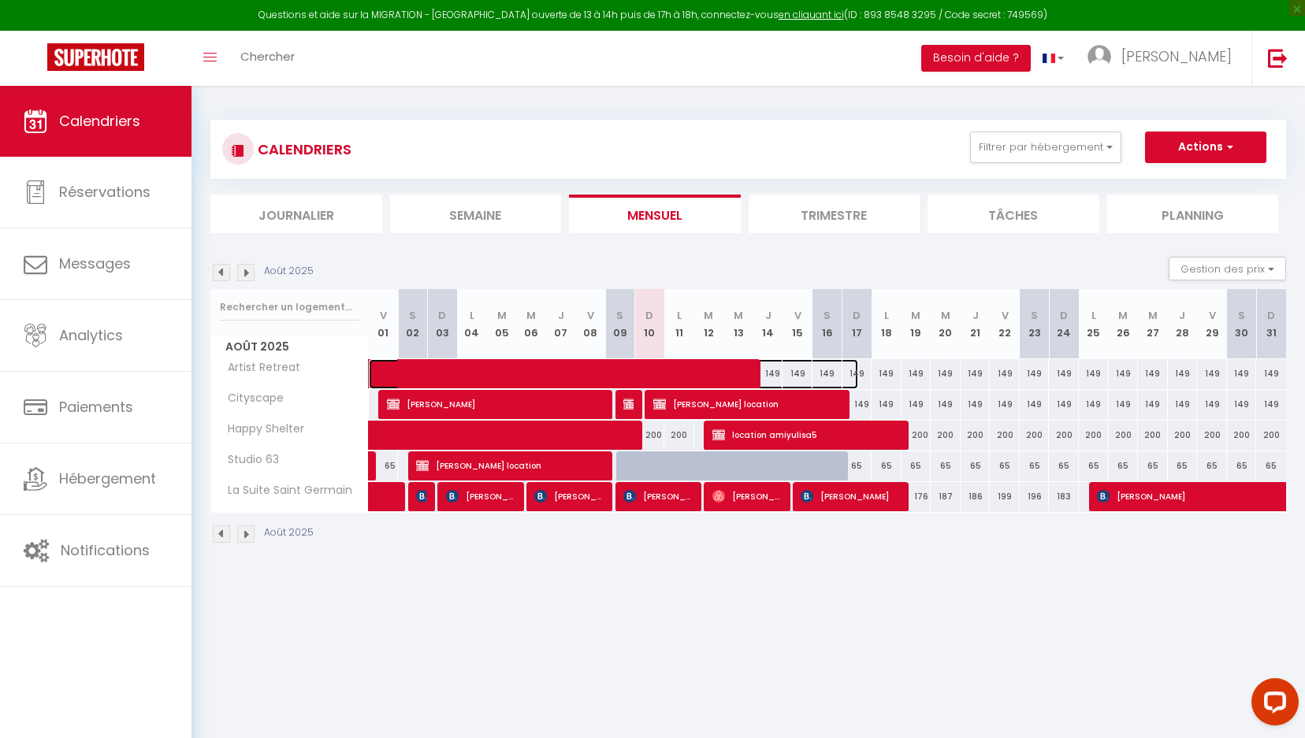
click at [576, 375] on span at bounding box center [622, 374] width 471 height 30
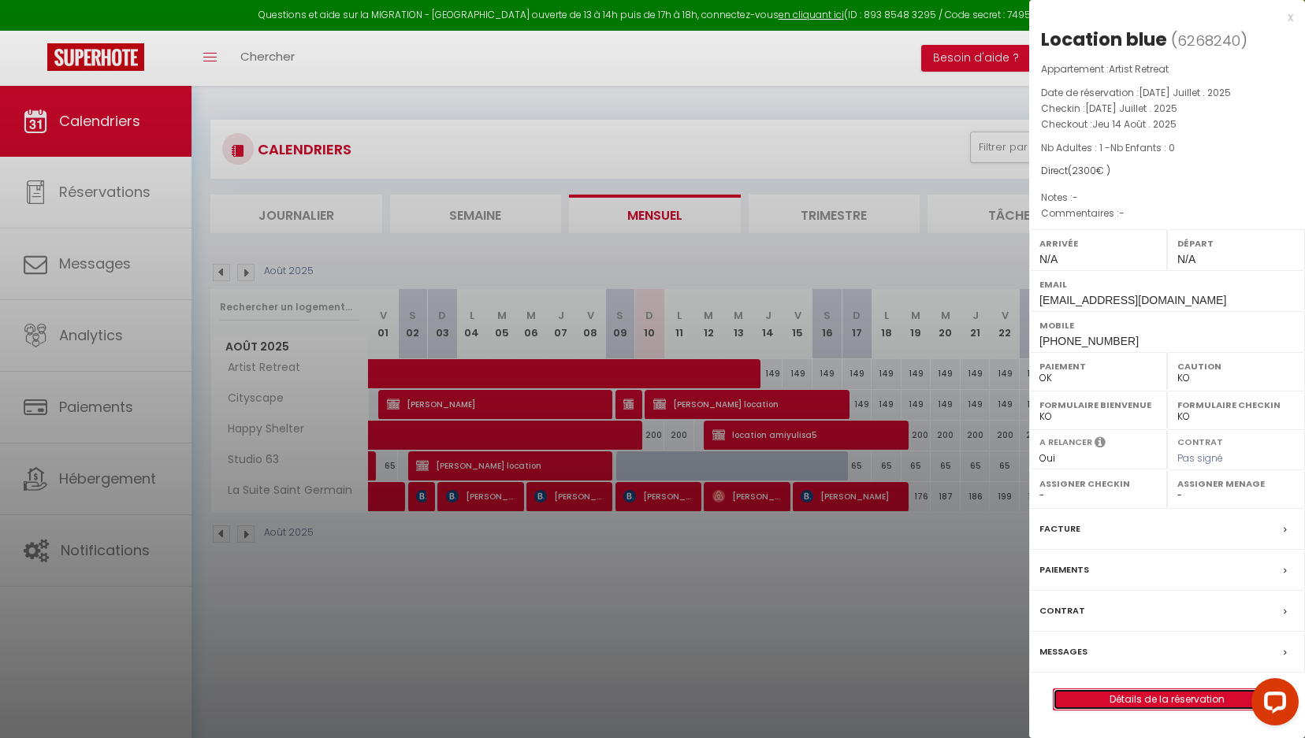
click at [876, 585] on link "Détails de la réservation" at bounding box center [1167, 700] width 227 height 20
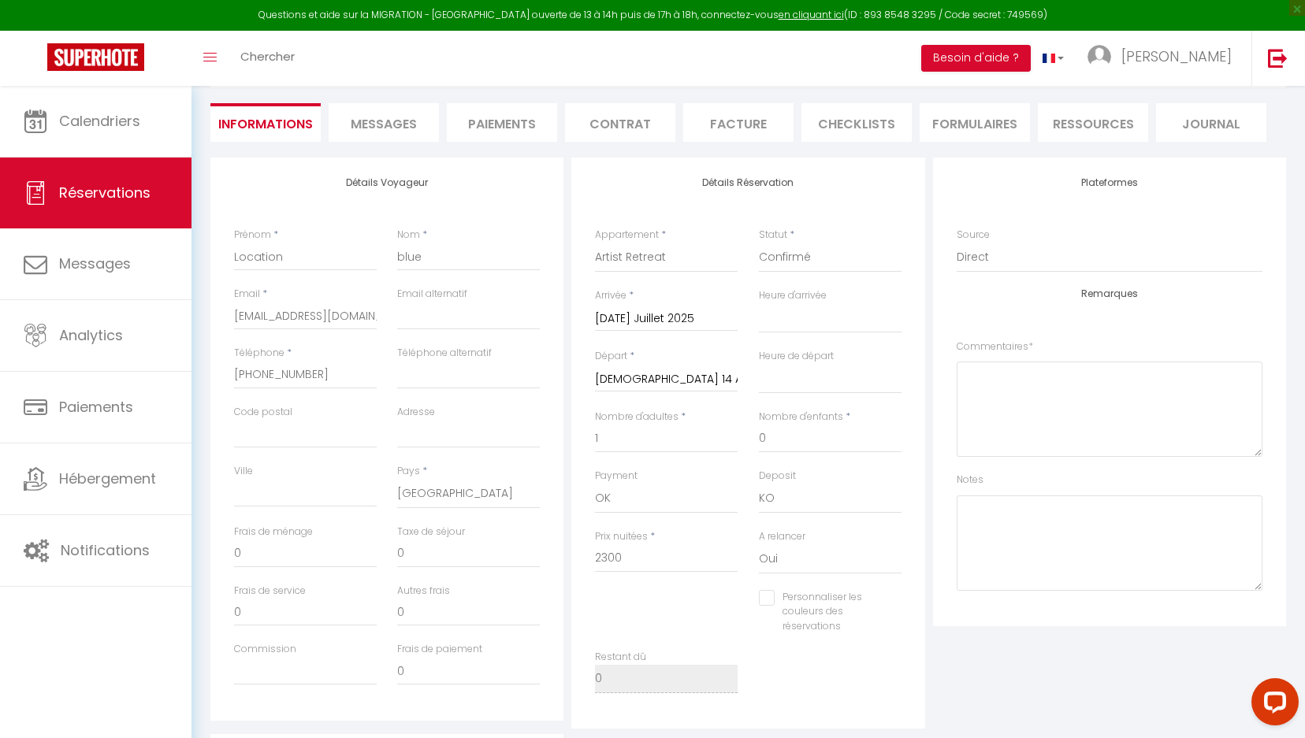
scroll to position [136, 0]
click at [661, 559] on input "2300" at bounding box center [666, 557] width 143 height 28
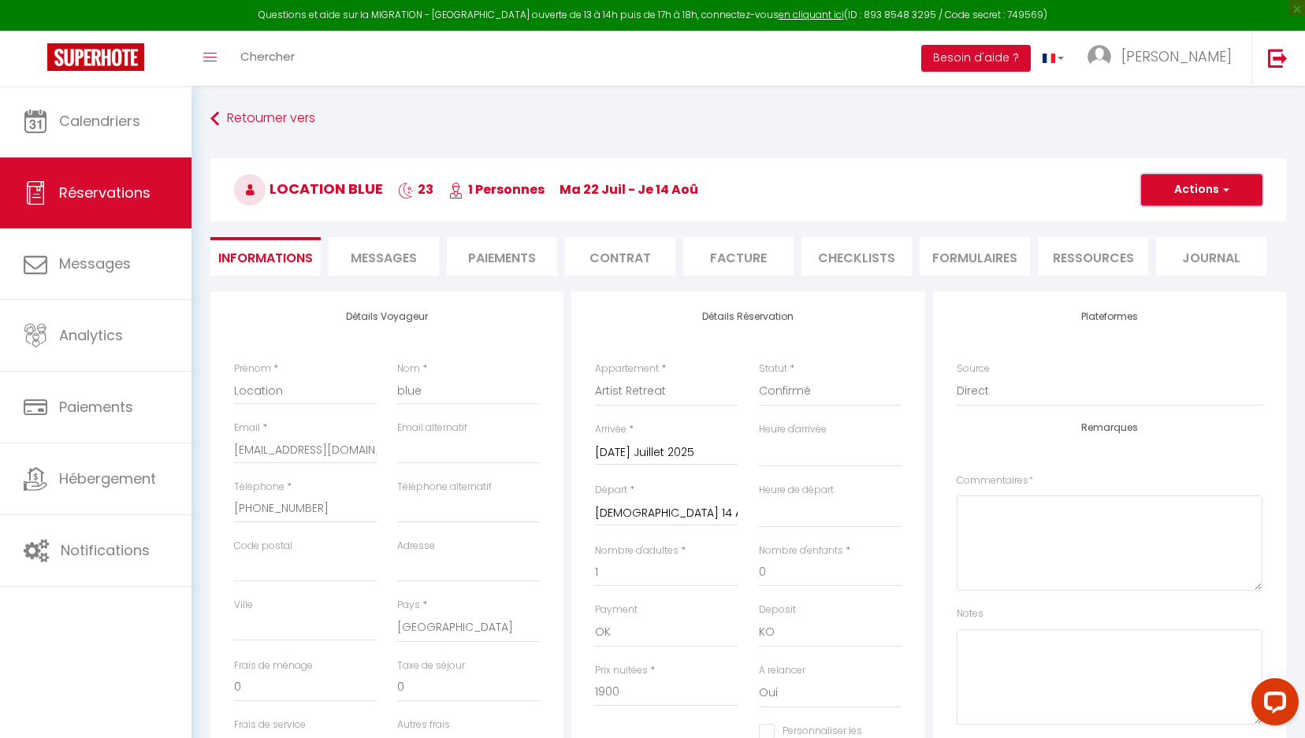
click at [876, 199] on button "Actions" at bounding box center [1201, 190] width 121 height 32
click at [876, 219] on link "Enregistrer" at bounding box center [1186, 224] width 125 height 20
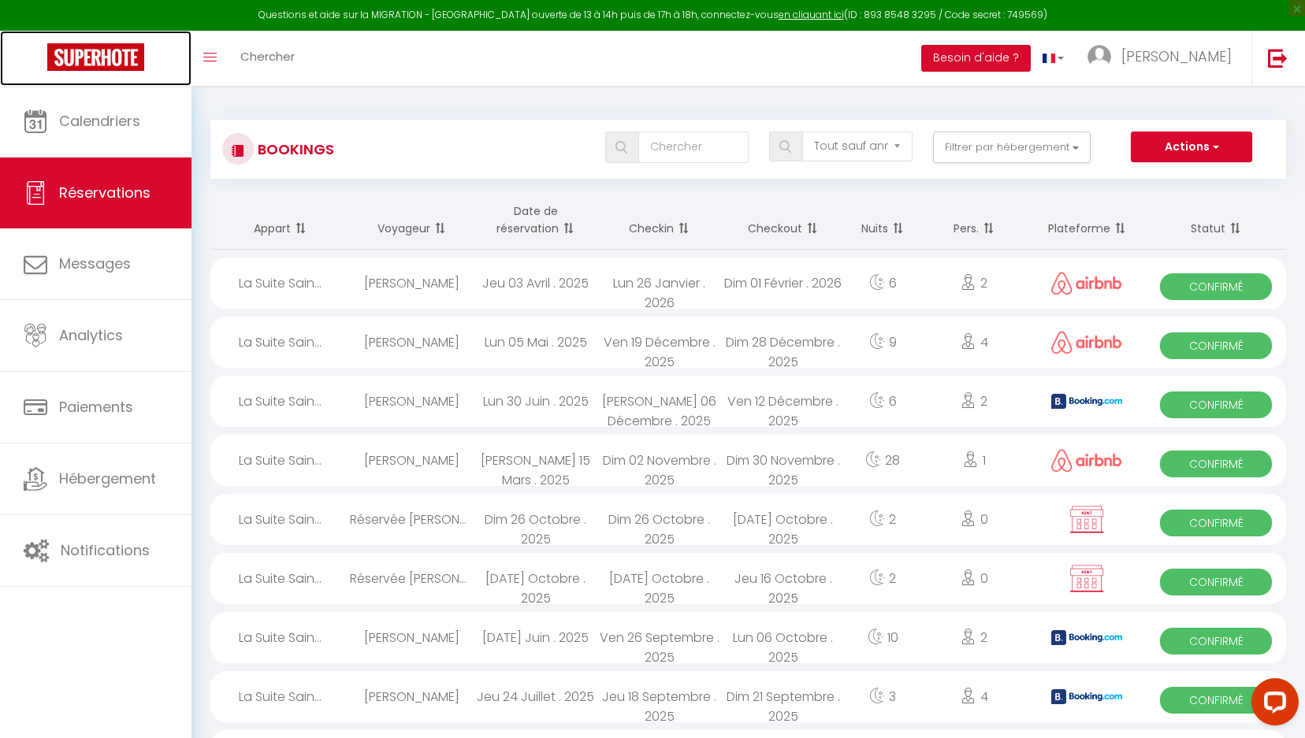
click at [110, 63] on img at bounding box center [95, 57] width 97 height 28
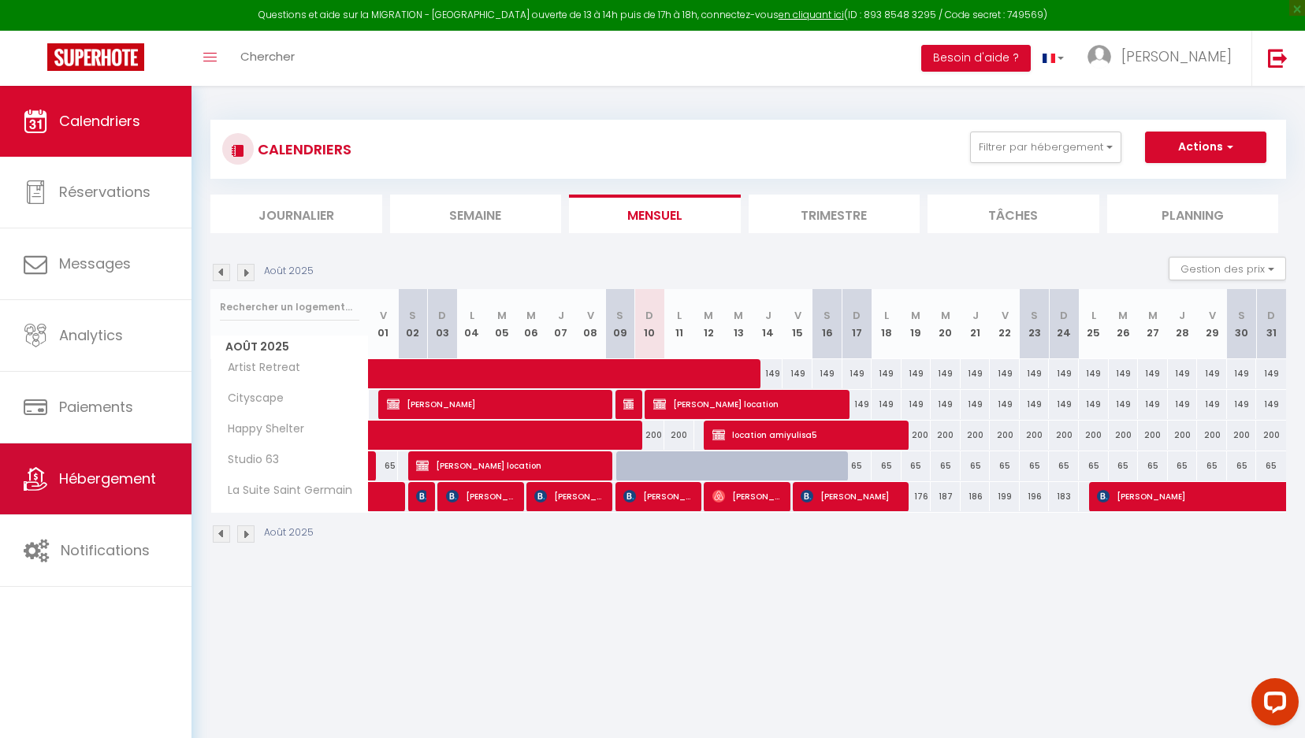
scroll to position [13, 0]
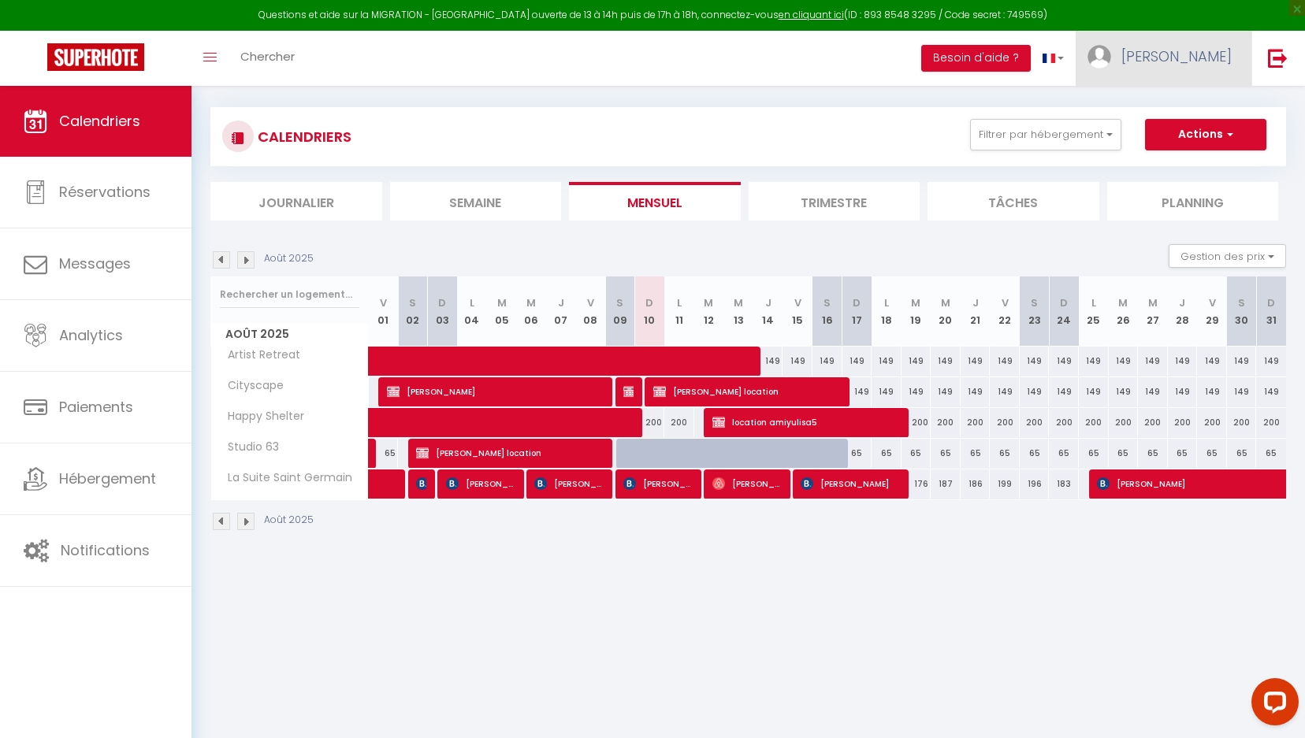
click at [876, 49] on link "[PERSON_NAME]" at bounding box center [1164, 58] width 176 height 55
click at [876, 111] on link "Paramètres" at bounding box center [1188, 109] width 117 height 27
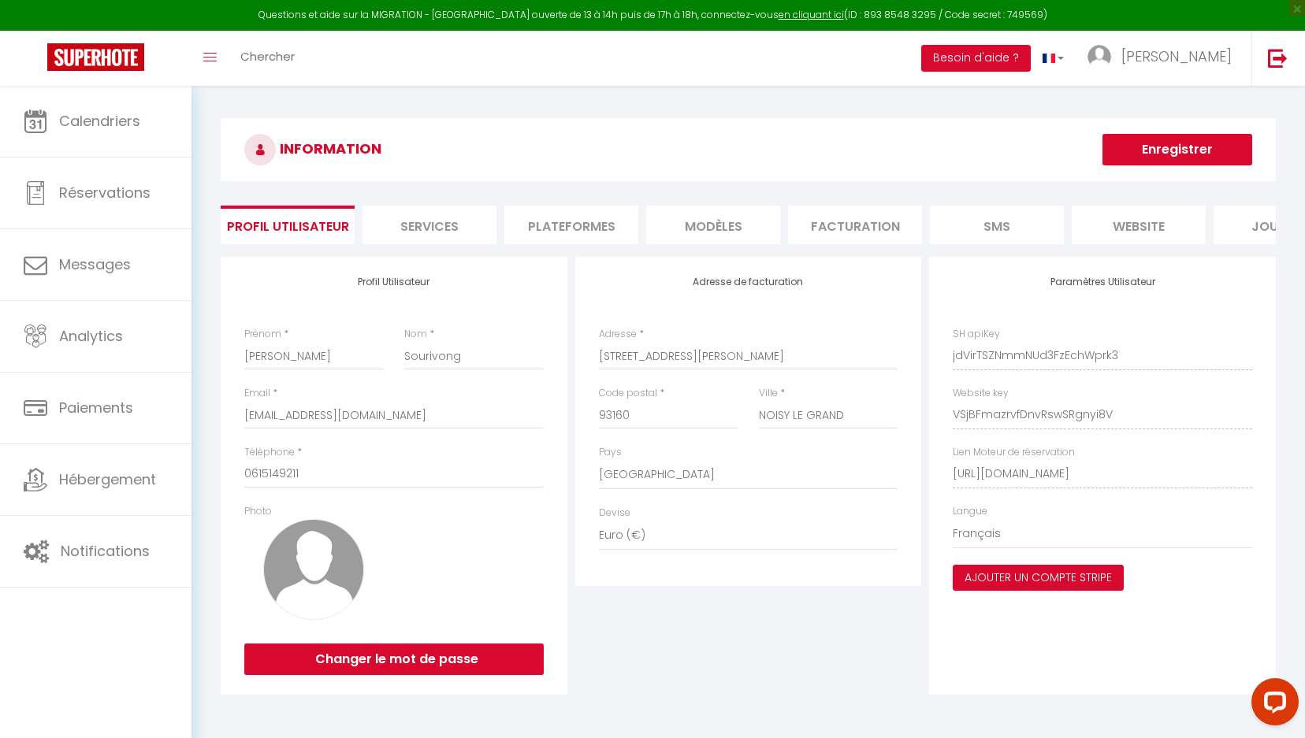
click at [554, 225] on li "Plateformes" at bounding box center [571, 225] width 134 height 39
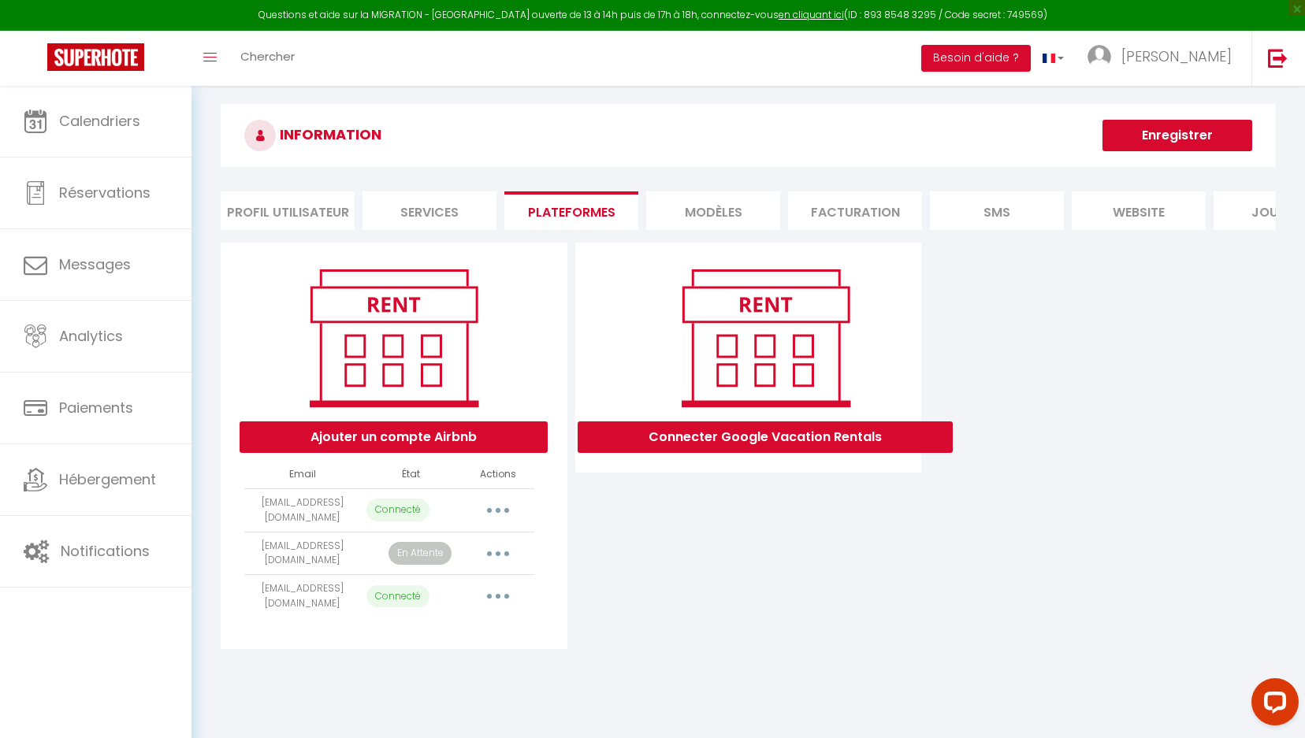
scroll to position [86, 0]
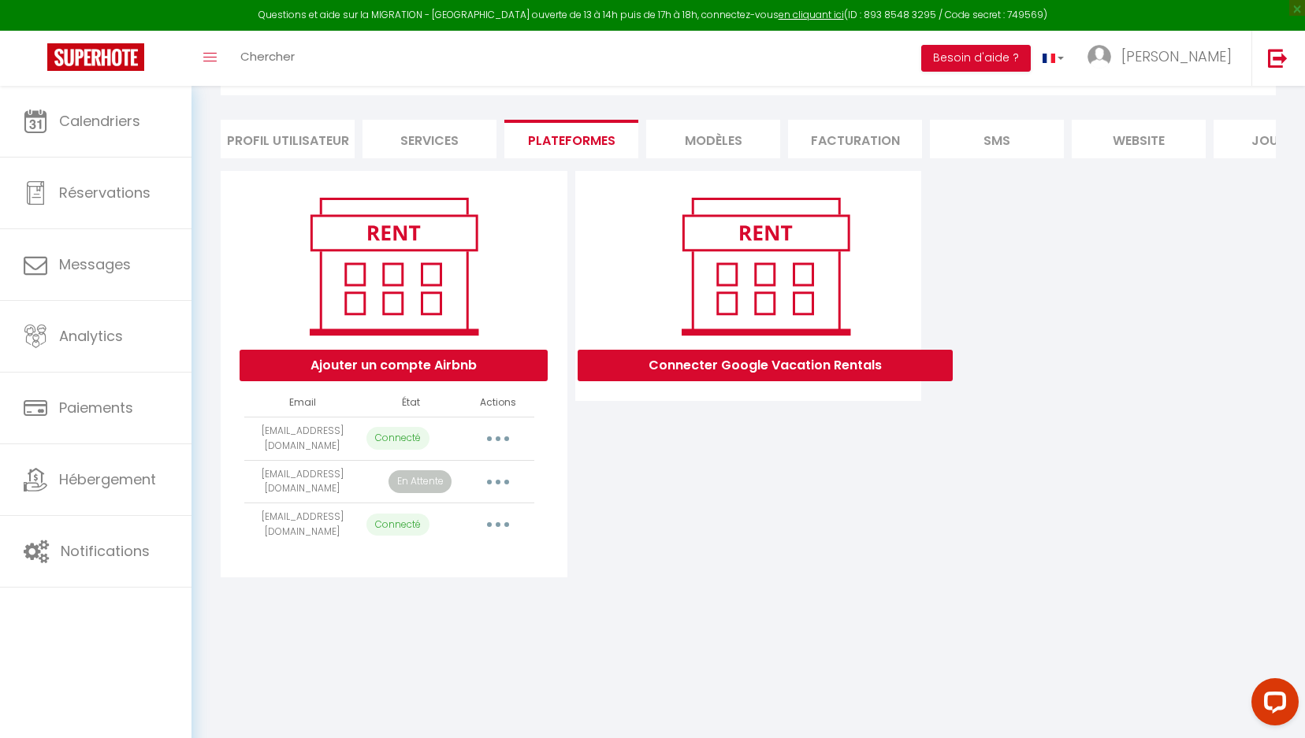
drag, startPoint x: 272, startPoint y: 519, endPoint x: 497, endPoint y: 533, distance: 225.9
click at [497, 533] on tr "contact@bookinpro.fr Connecté Importer les appartements Supprimer Reconnecter l…" at bounding box center [389, 525] width 290 height 43
drag, startPoint x: 292, startPoint y: 473, endPoint x: 369, endPoint y: 476, distance: 76.5
click at [369, 476] on tr "davidandmarilyne@gmail.com En Attente Importer les appartements Supprimer Recon…" at bounding box center [389, 481] width 290 height 43
click at [349, 482] on td "[EMAIL_ADDRESS][DOMAIN_NAME]" at bounding box center [302, 481] width 116 height 43
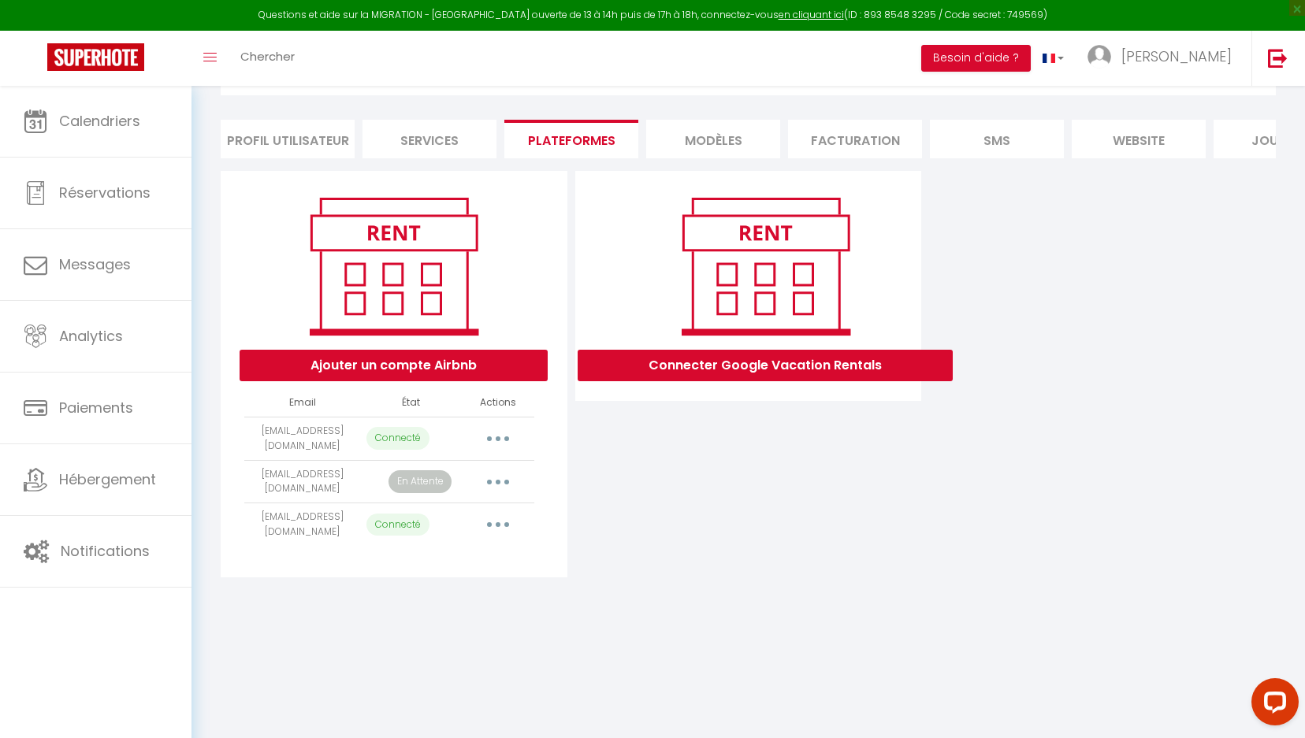
drag, startPoint x: 344, startPoint y: 486, endPoint x: 246, endPoint y: 465, distance: 100.8
click at [246, 465] on td "[EMAIL_ADDRESS][DOMAIN_NAME]" at bounding box center [302, 481] width 116 height 43
click at [337, 485] on td "[EMAIL_ADDRESS][DOMAIN_NAME]" at bounding box center [302, 481] width 116 height 43
click at [505, 478] on button "button" at bounding box center [498, 482] width 44 height 25
click at [594, 573] on div "INFORMATION Enregistrer Profil Utilisateur Services Plateformes MODÈLES Factura…" at bounding box center [749, 311] width 1114 height 622
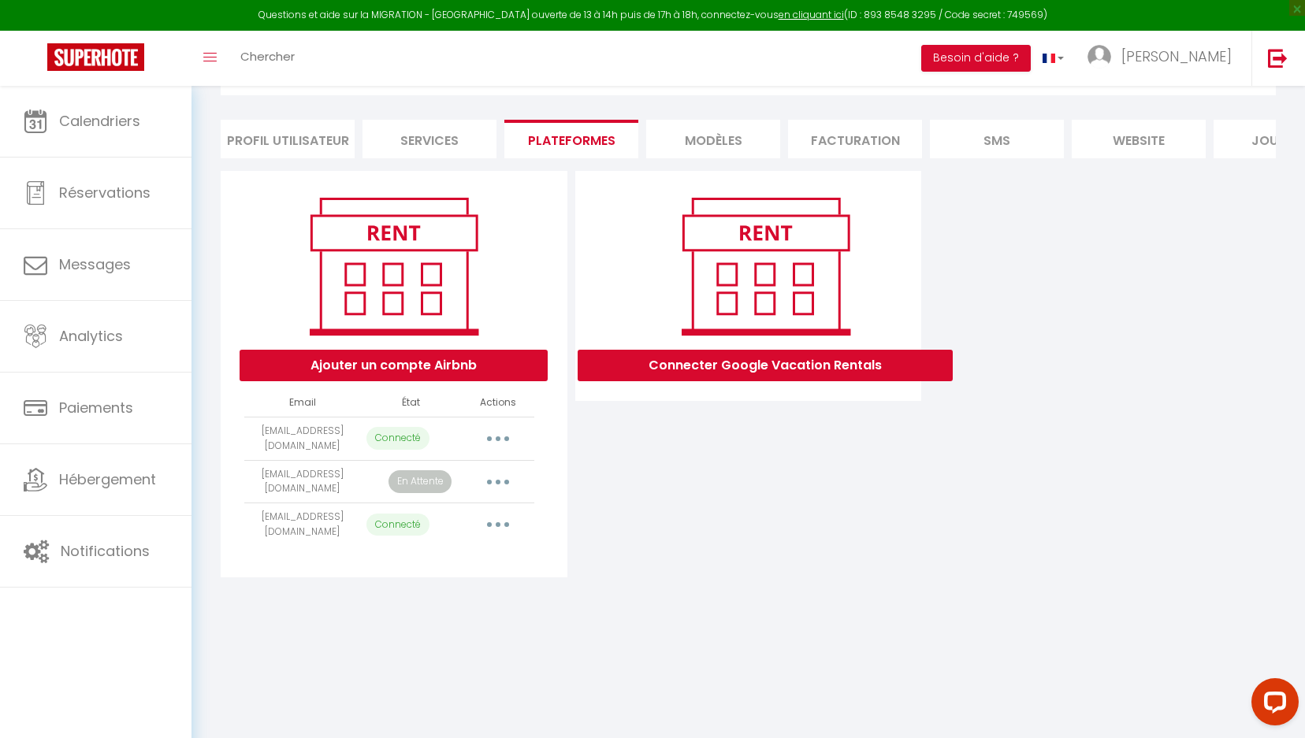
click at [656, 501] on div "Connecter Google Vacation Rentals" at bounding box center [748, 374] width 355 height 407
click at [499, 473] on button "button" at bounding box center [498, 482] width 44 height 25
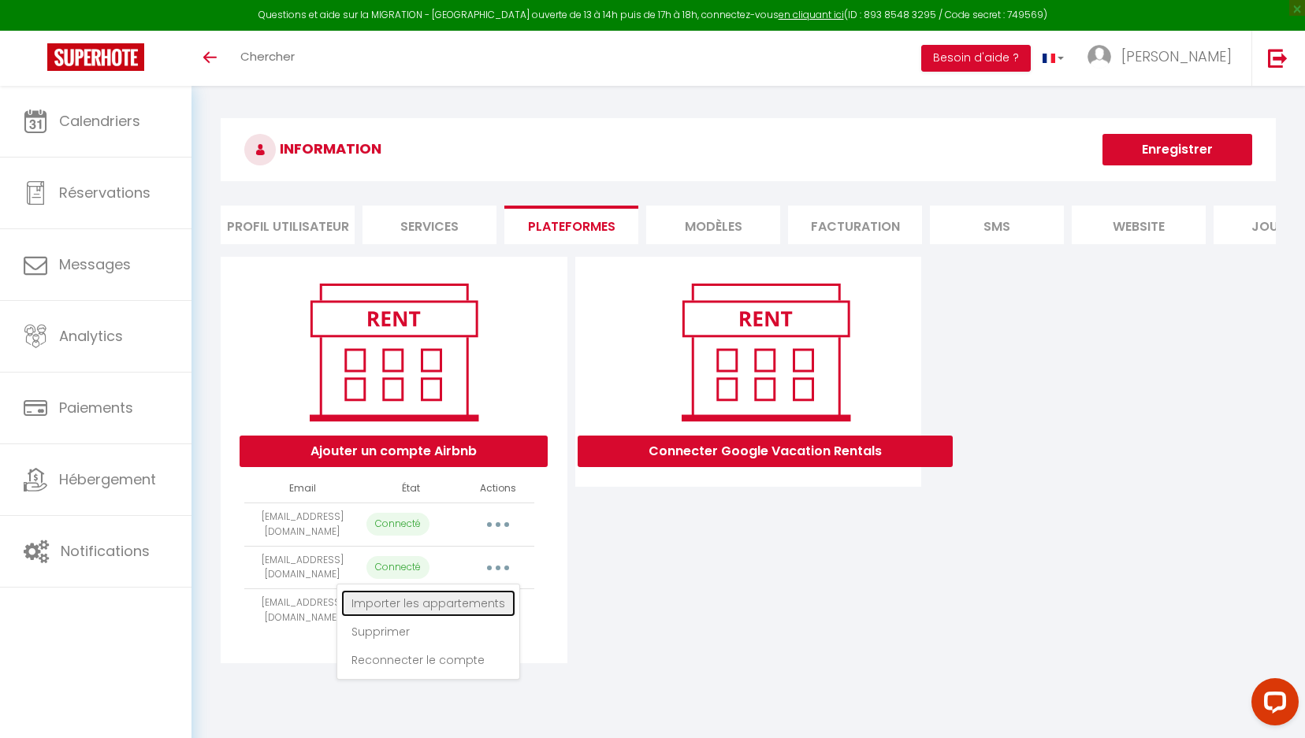
click at [435, 602] on link "Importer les appartements" at bounding box center [428, 603] width 174 height 27
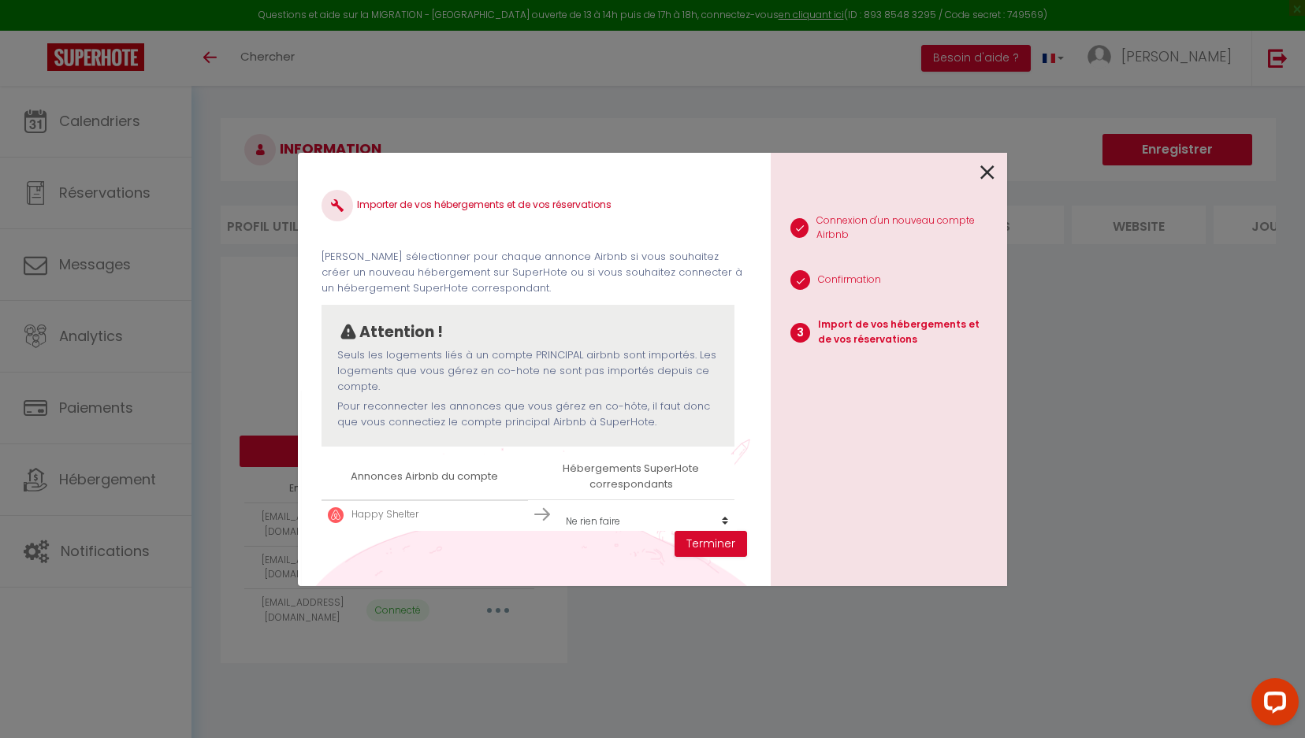
scroll to position [24, 0]
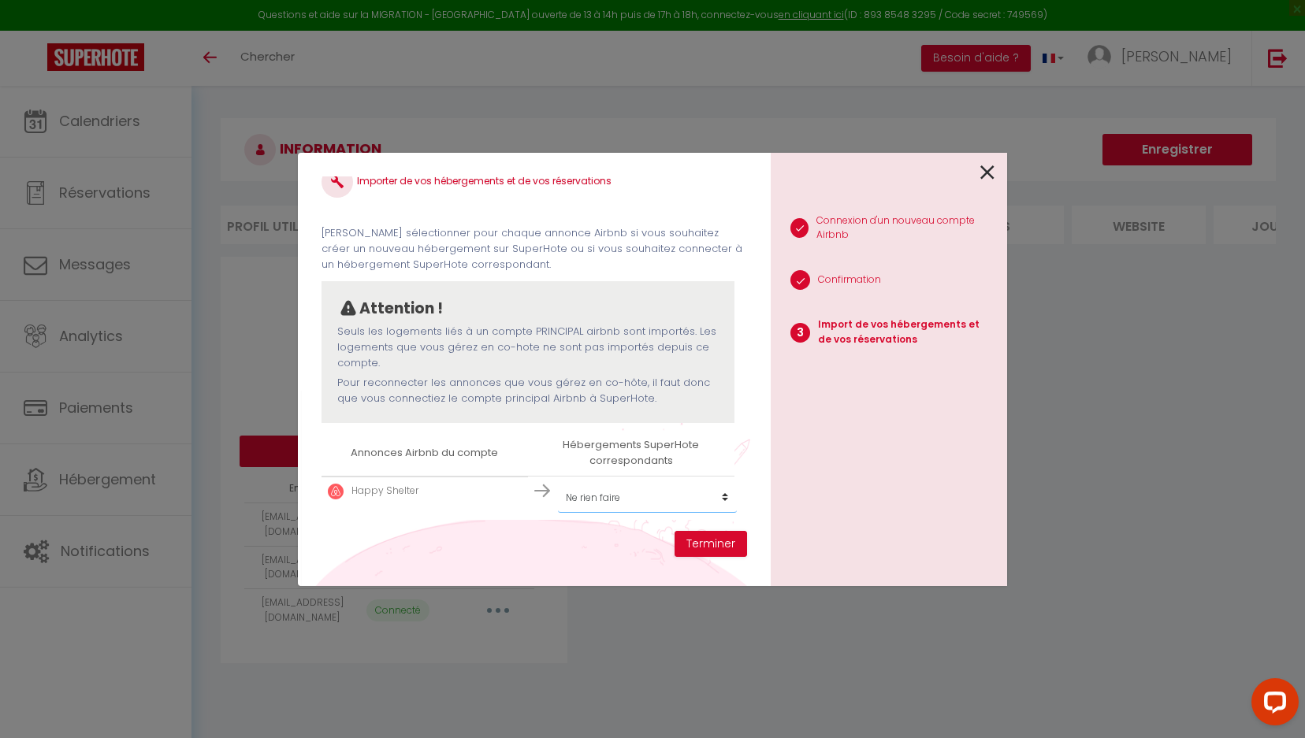
click at [679, 504] on select "Créer un nouveau hébergement Ne rien faire Artist Retreat Cityscape Happy Shelt…" at bounding box center [647, 498] width 179 height 30
select select "27178"
click at [702, 545] on button "Terminer" at bounding box center [711, 544] width 73 height 27
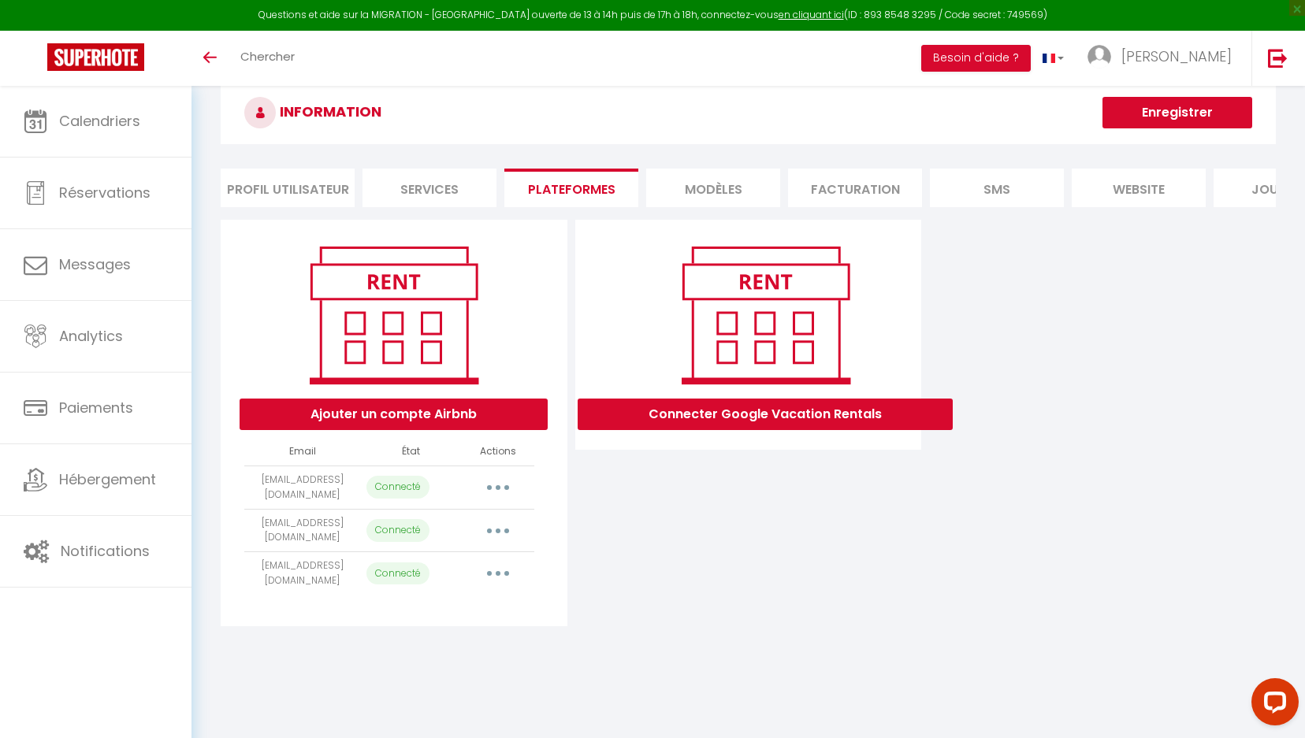
scroll to position [86, 0]
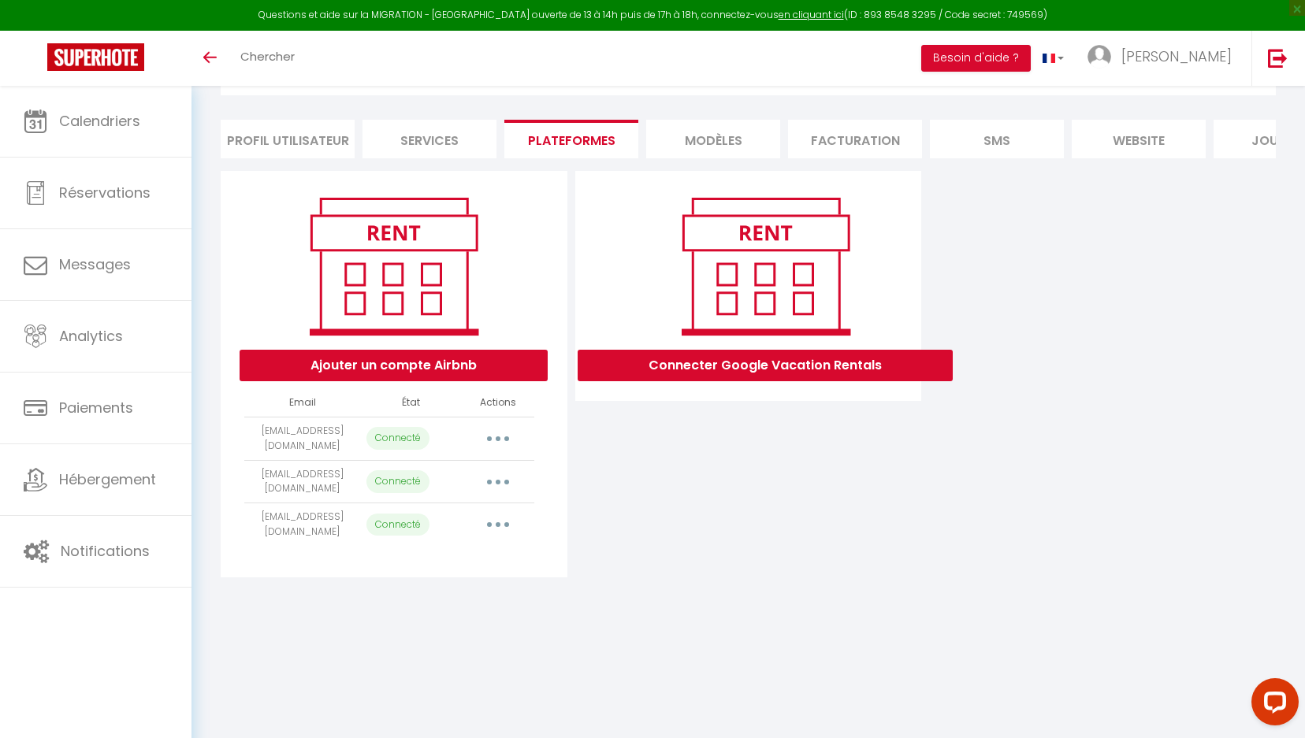
click at [720, 494] on div "Connecter Google Vacation Rentals" at bounding box center [748, 374] width 355 height 407
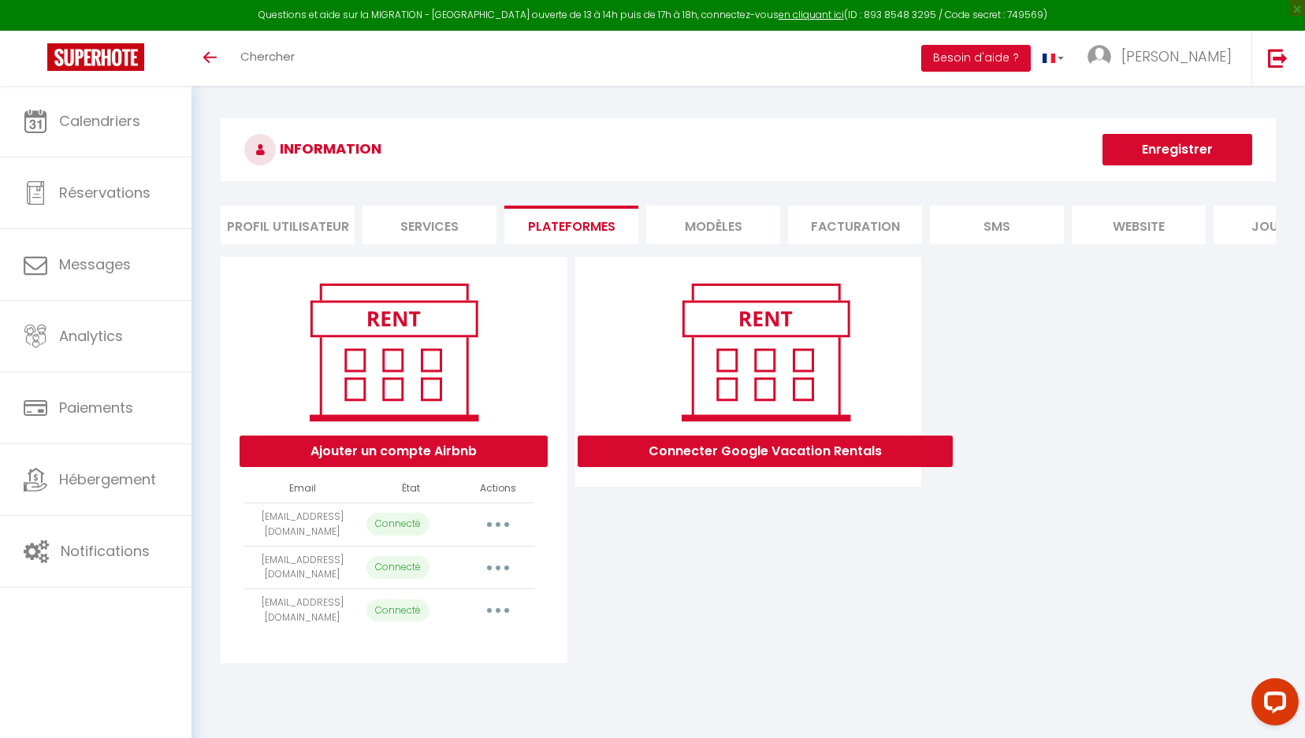
scroll to position [86, 0]
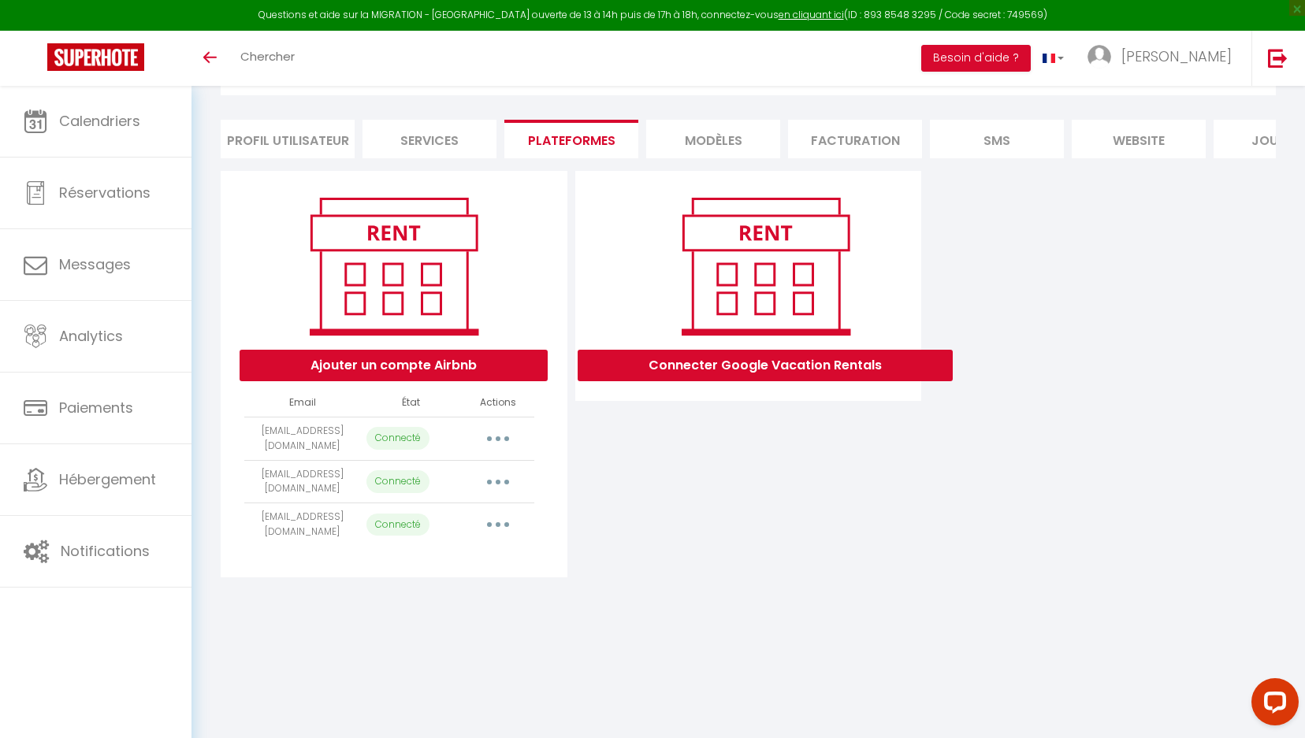
click at [340, 430] on td "[EMAIL_ADDRESS][DOMAIN_NAME]" at bounding box center [302, 438] width 116 height 43
click at [504, 441] on button "button" at bounding box center [498, 438] width 44 height 25
click at [491, 465] on link "Importer les appartements" at bounding box center [428, 474] width 174 height 27
select select "25470"
select select "25472"
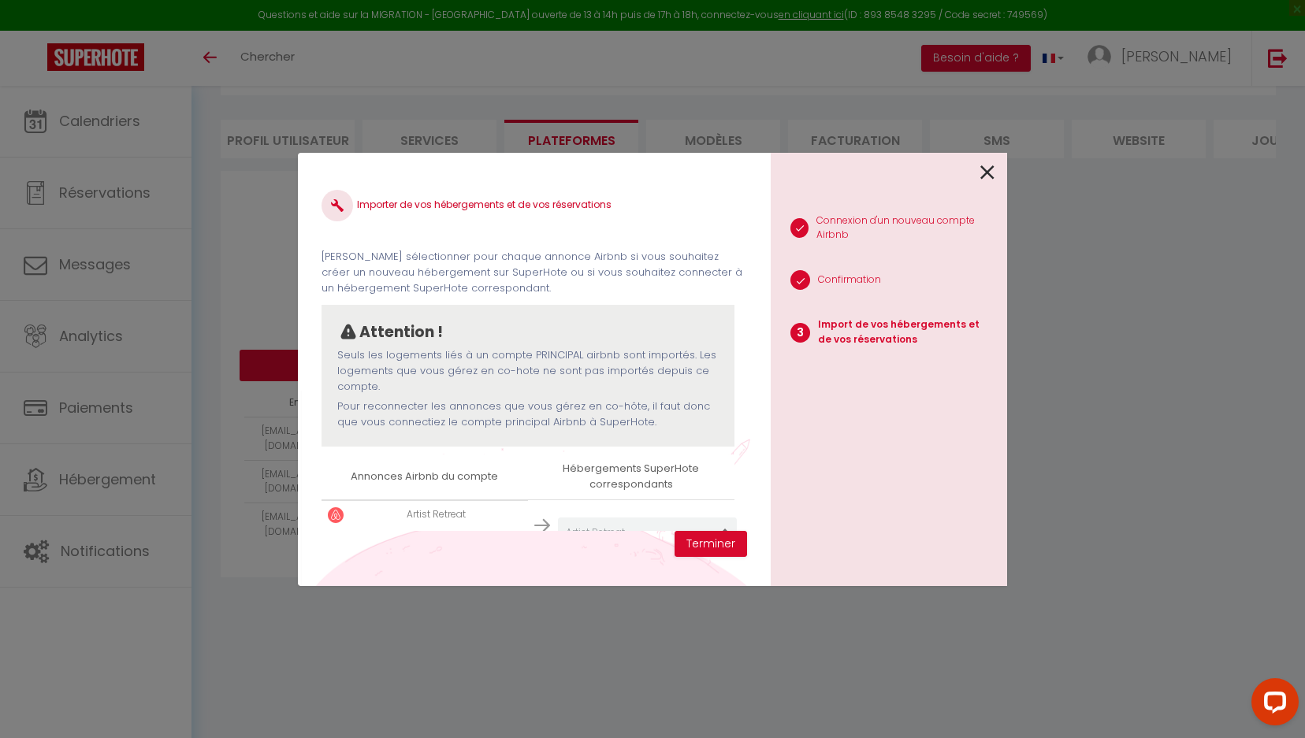
scroll to position [113, 0]
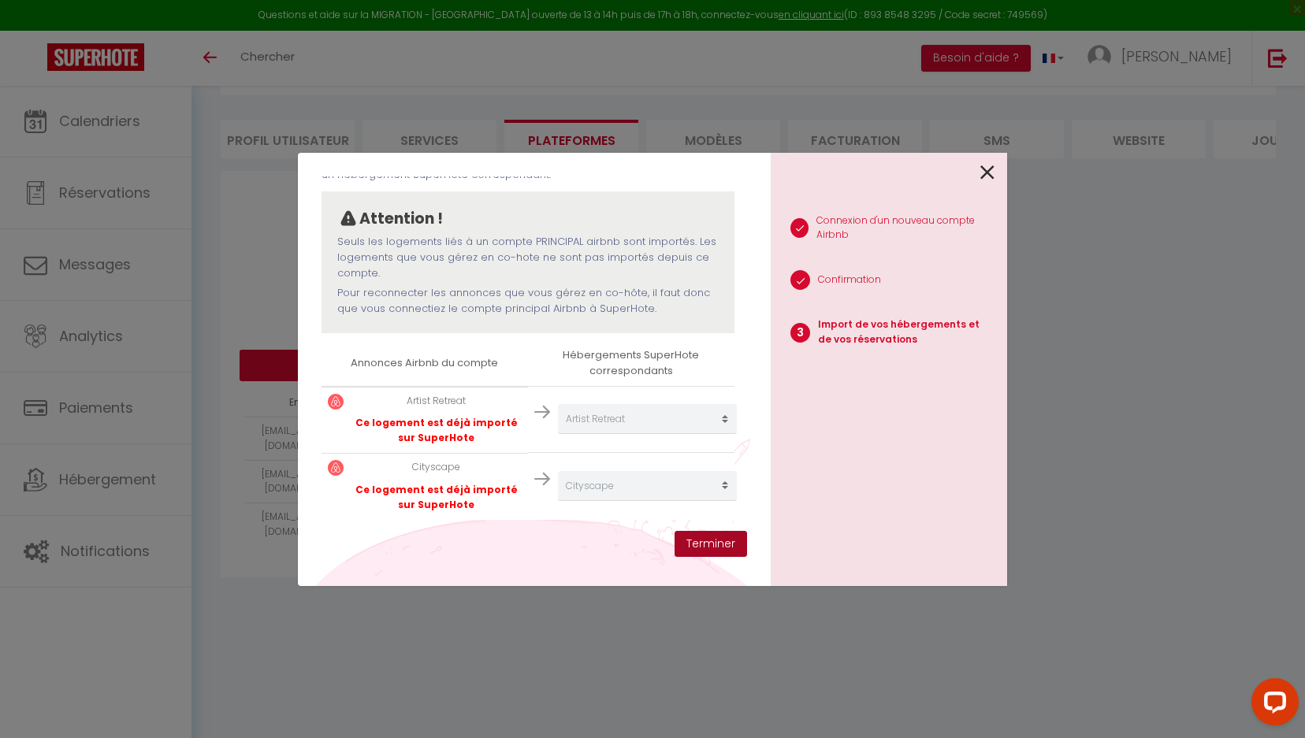
click at [719, 541] on button "Terminer" at bounding box center [711, 544] width 73 height 27
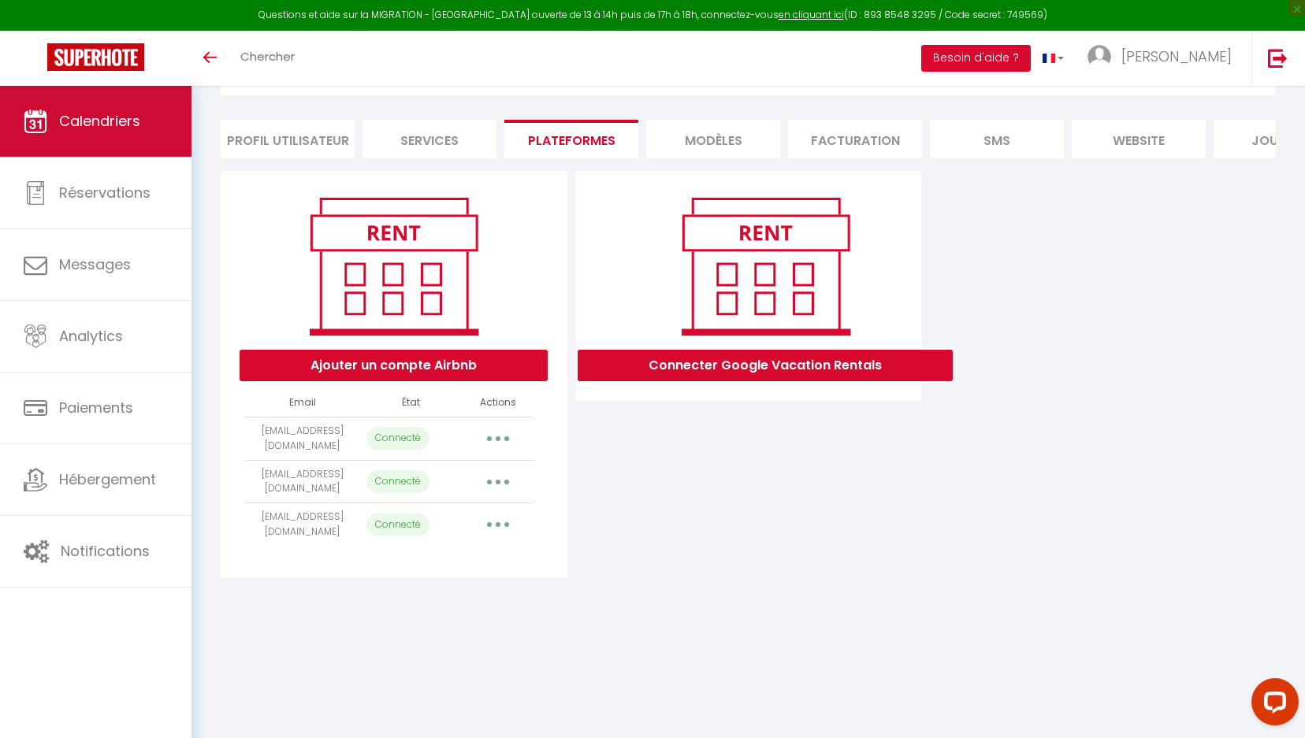
click at [160, 143] on link "Calendriers" at bounding box center [96, 121] width 192 height 71
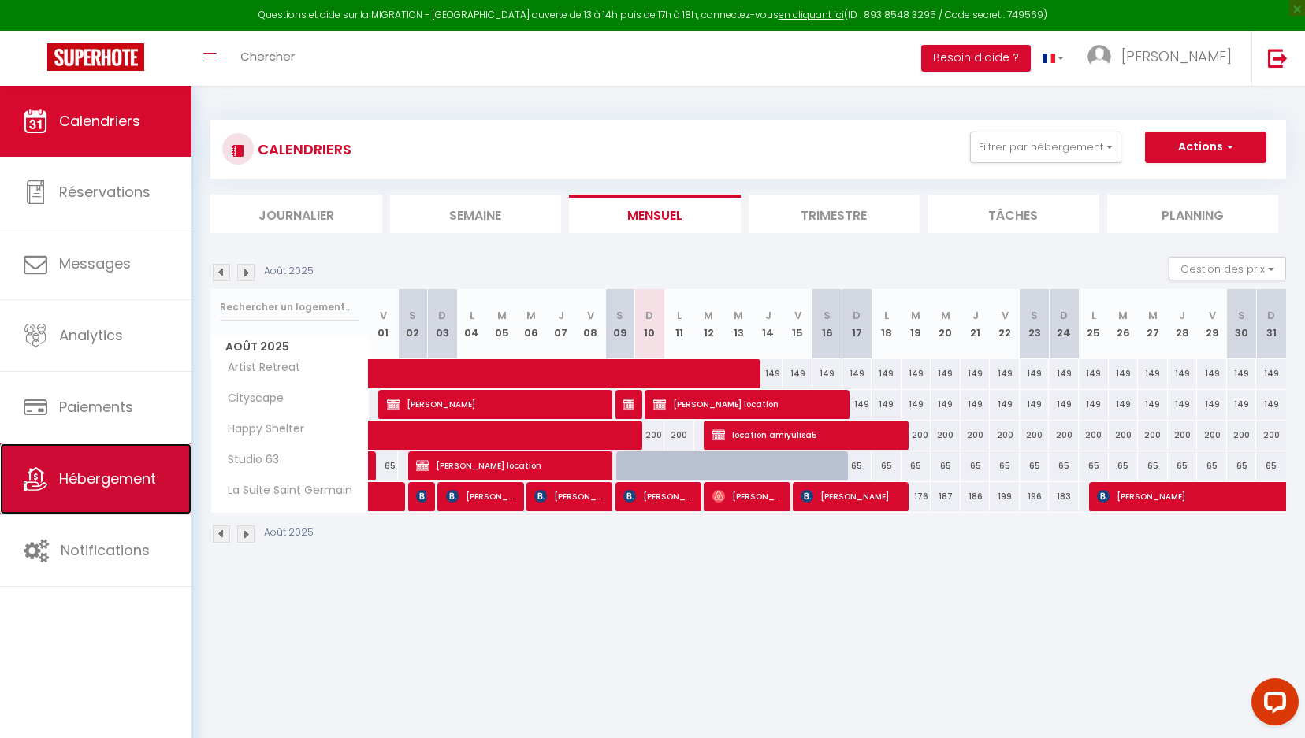
click at [116, 471] on span "Hébergement" at bounding box center [107, 479] width 97 height 20
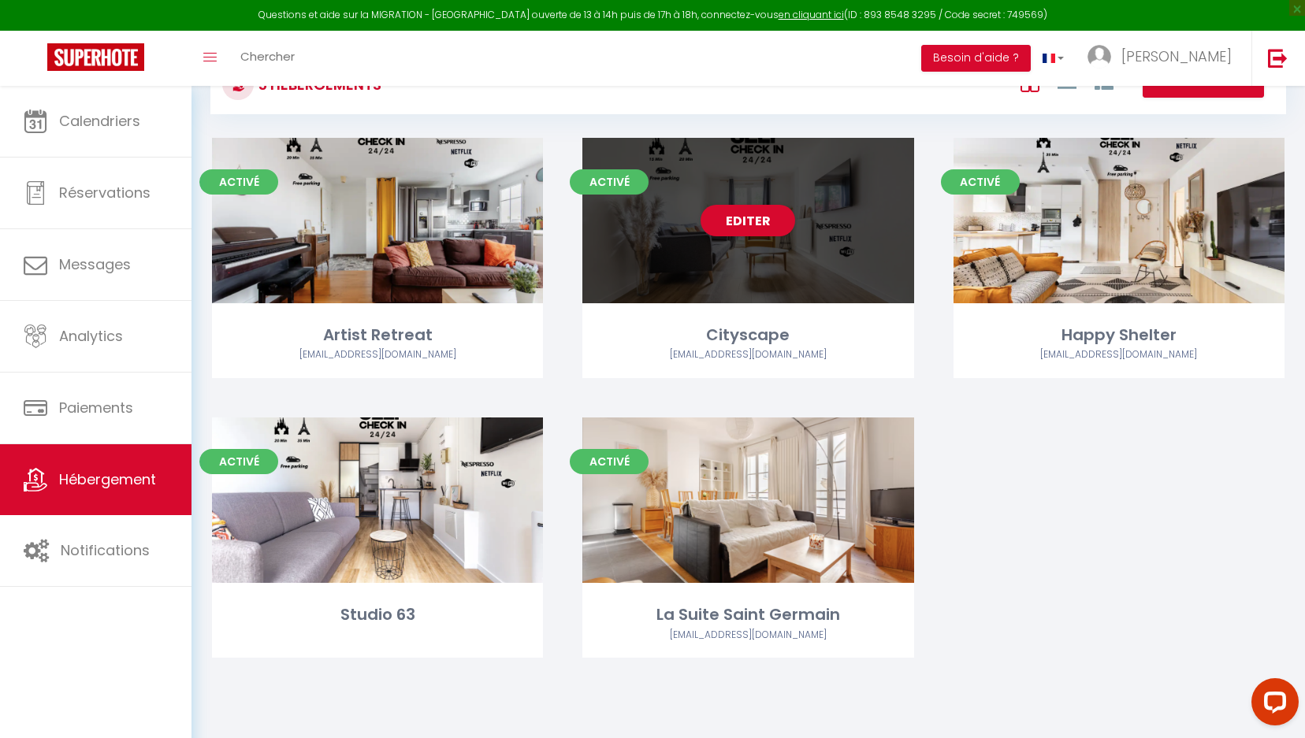
scroll to position [74, 0]
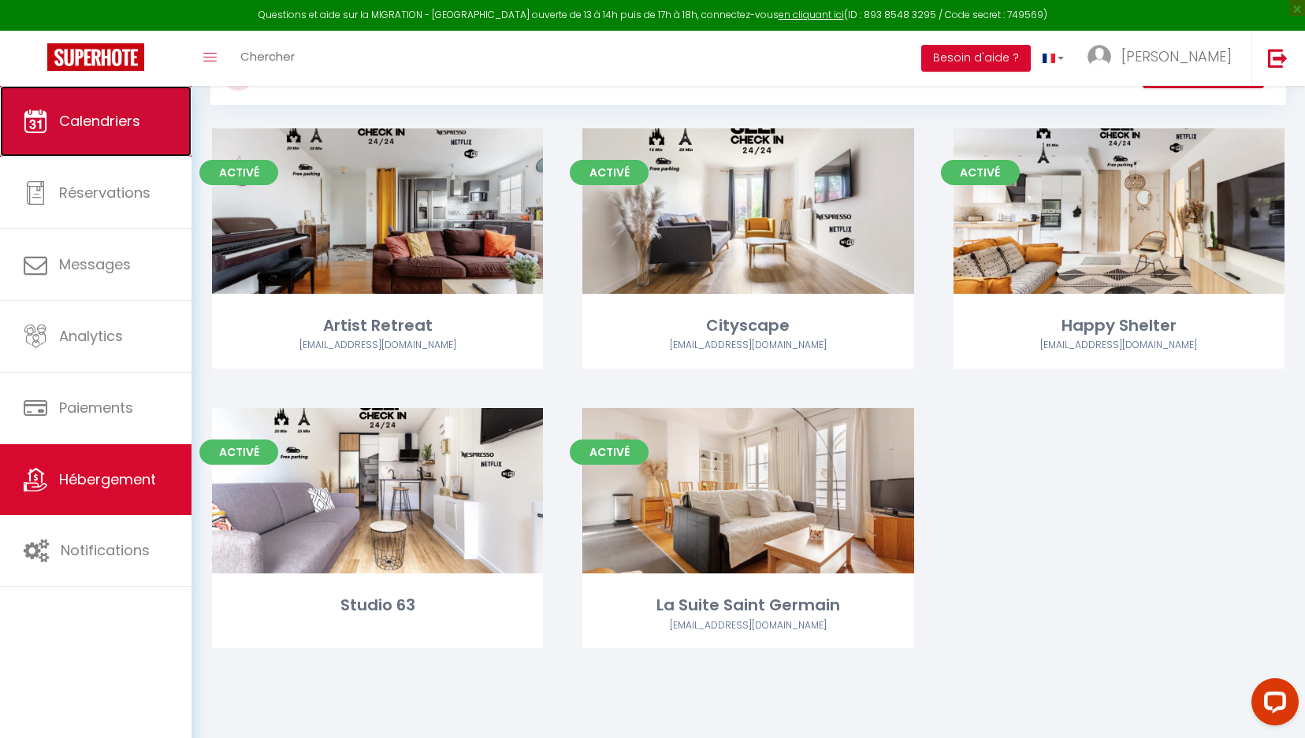
click at [131, 140] on link "Calendriers" at bounding box center [96, 121] width 192 height 71
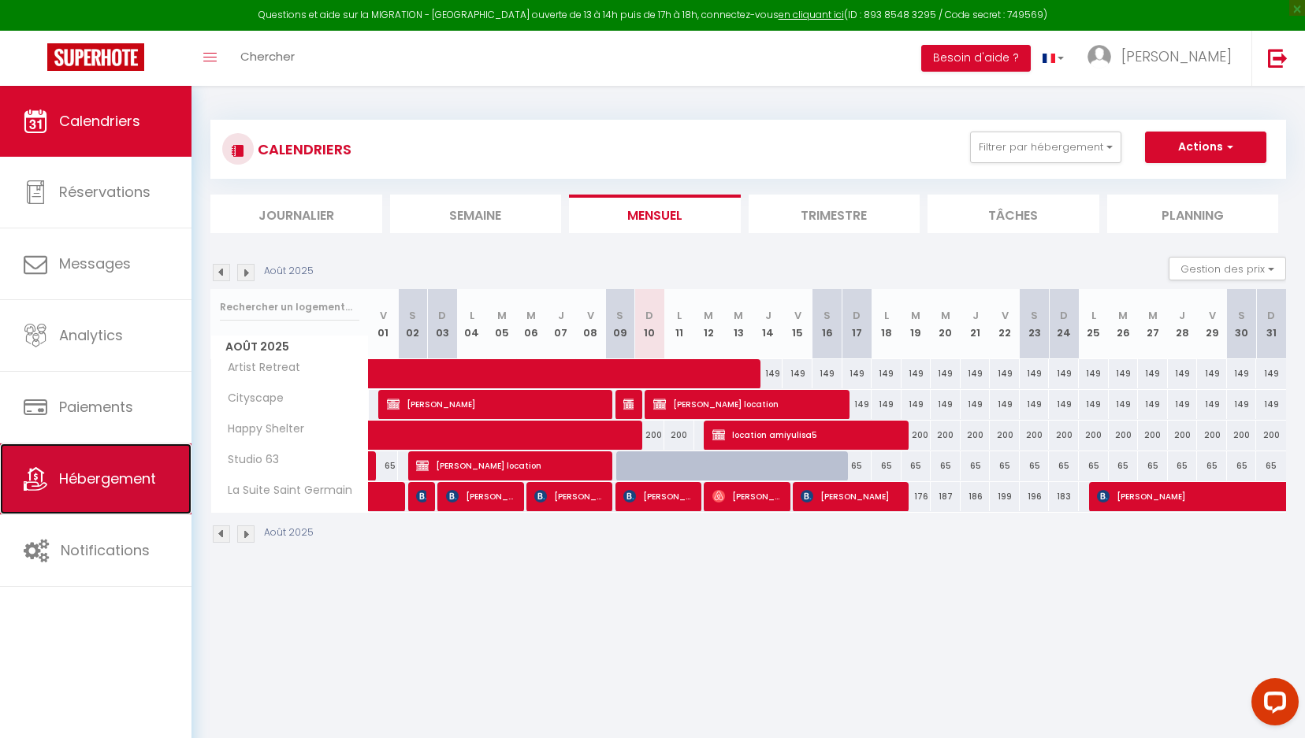
click at [147, 474] on span "Hébergement" at bounding box center [107, 479] width 97 height 20
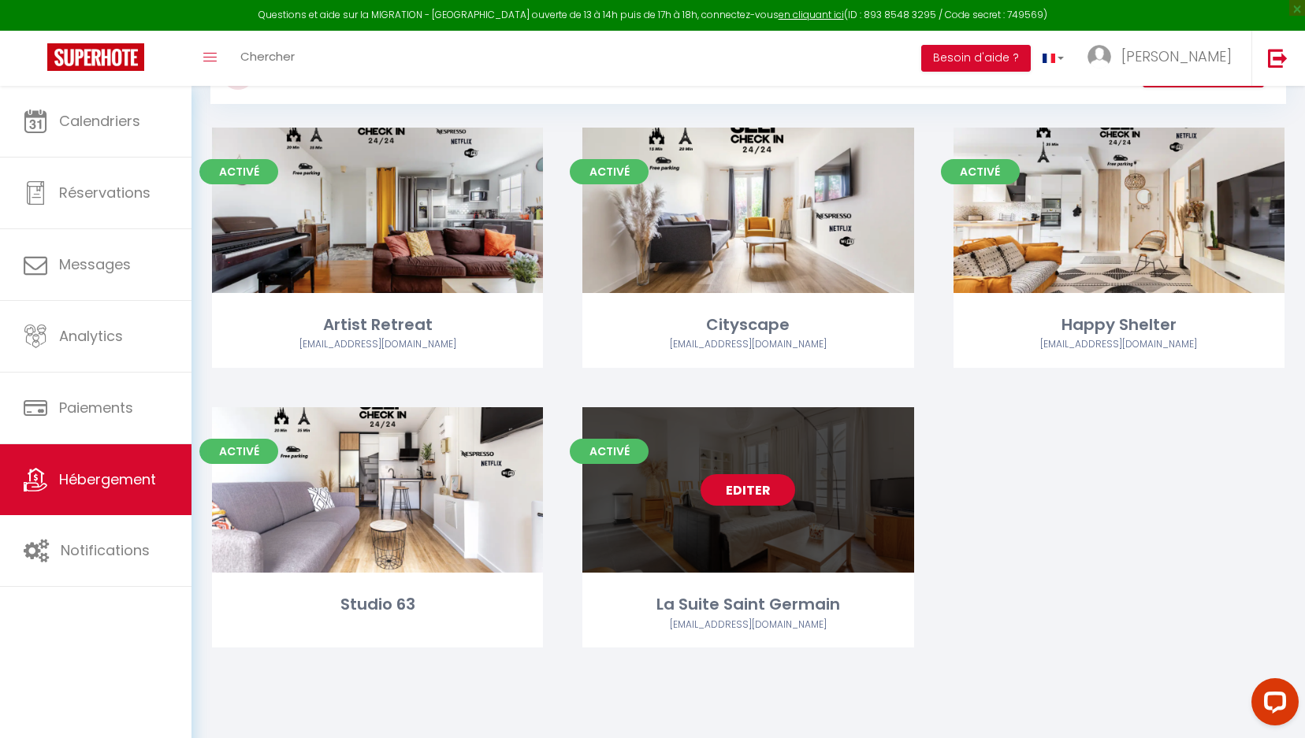
scroll to position [80, 0]
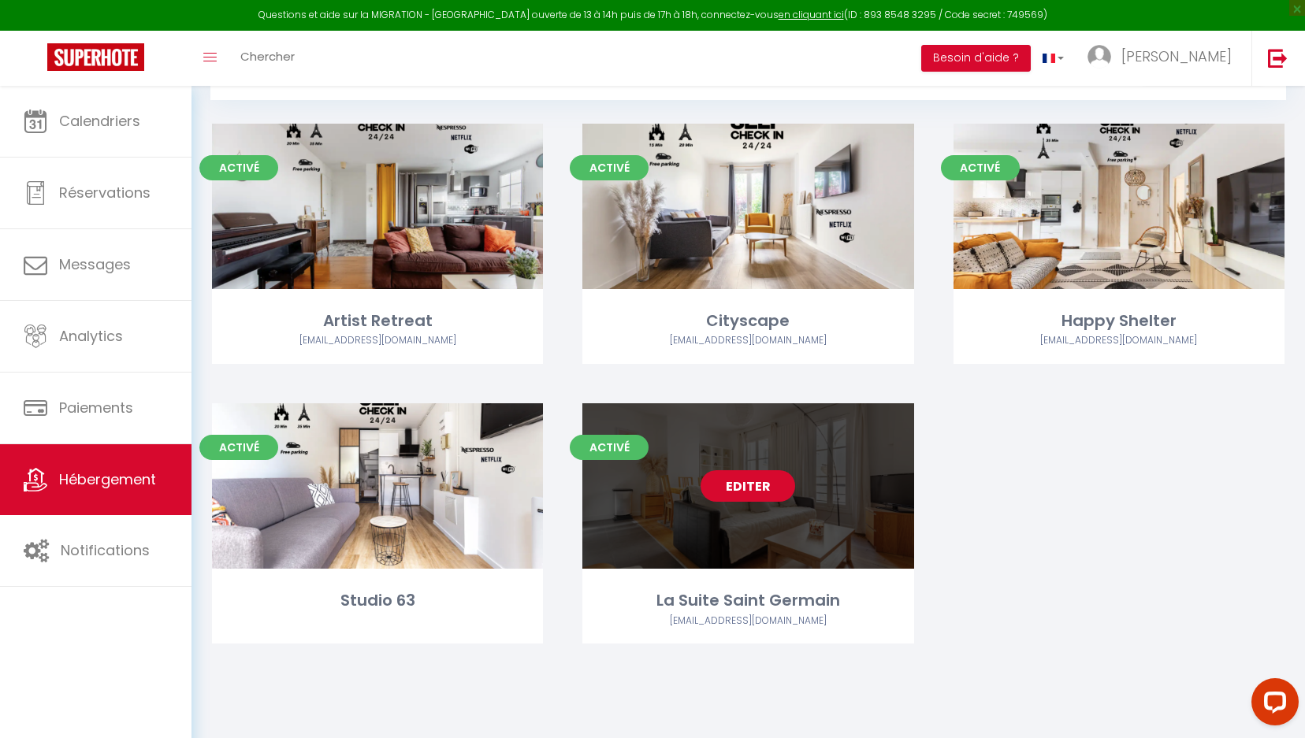
click at [773, 485] on link "Editer" at bounding box center [748, 487] width 95 height 32
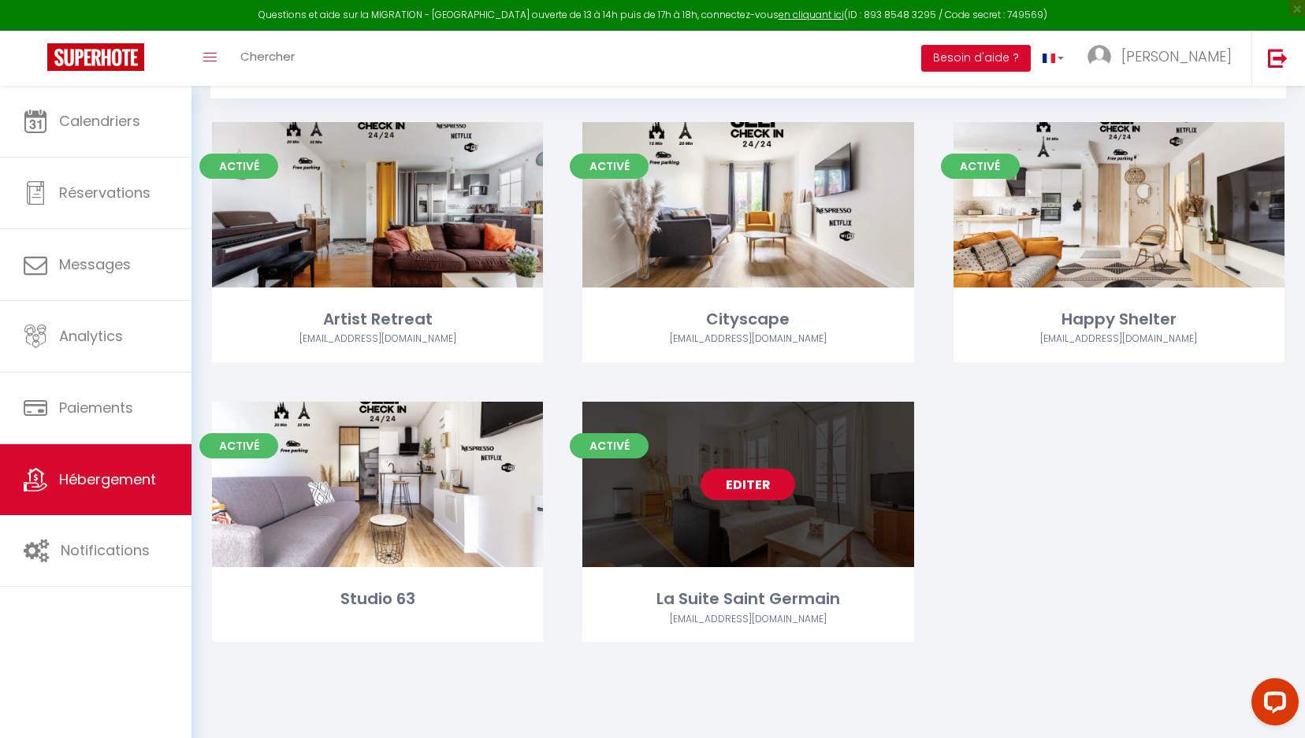
click at [773, 485] on link "Editer" at bounding box center [748, 485] width 95 height 32
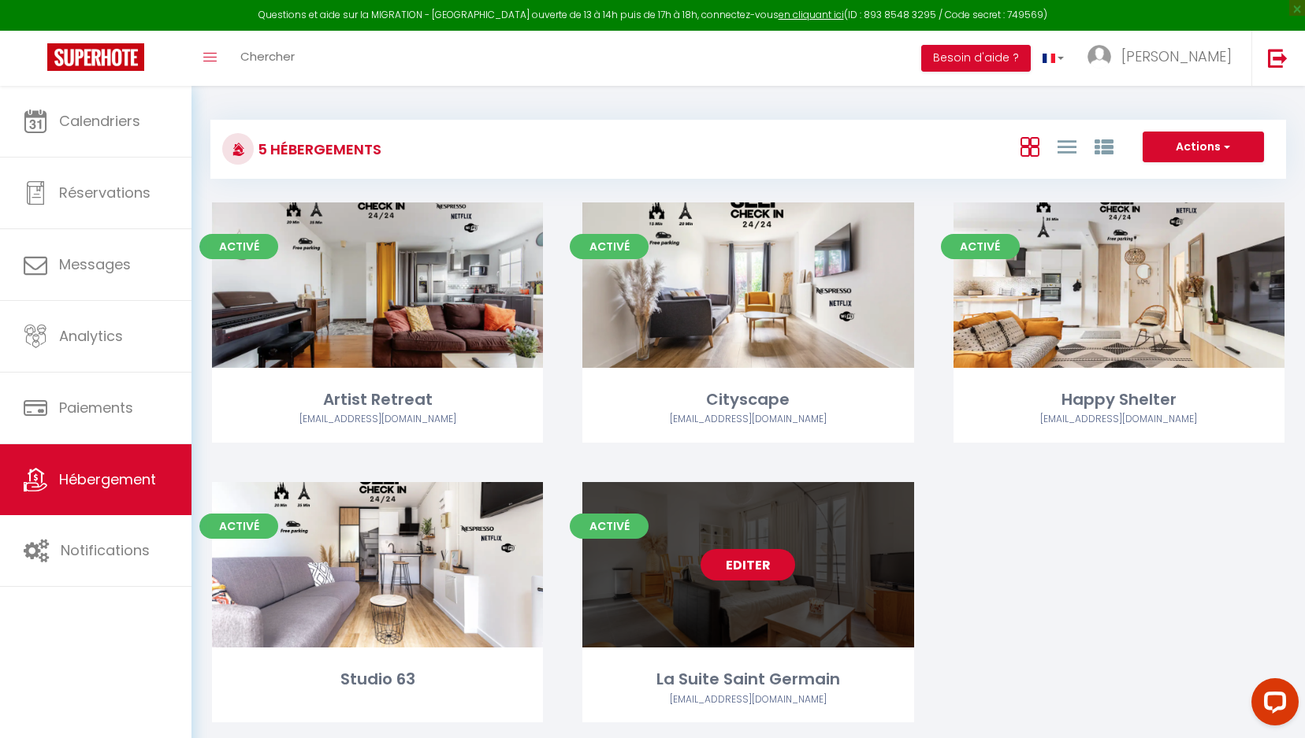
select select "3"
select select "2"
select select "1"
select select "28"
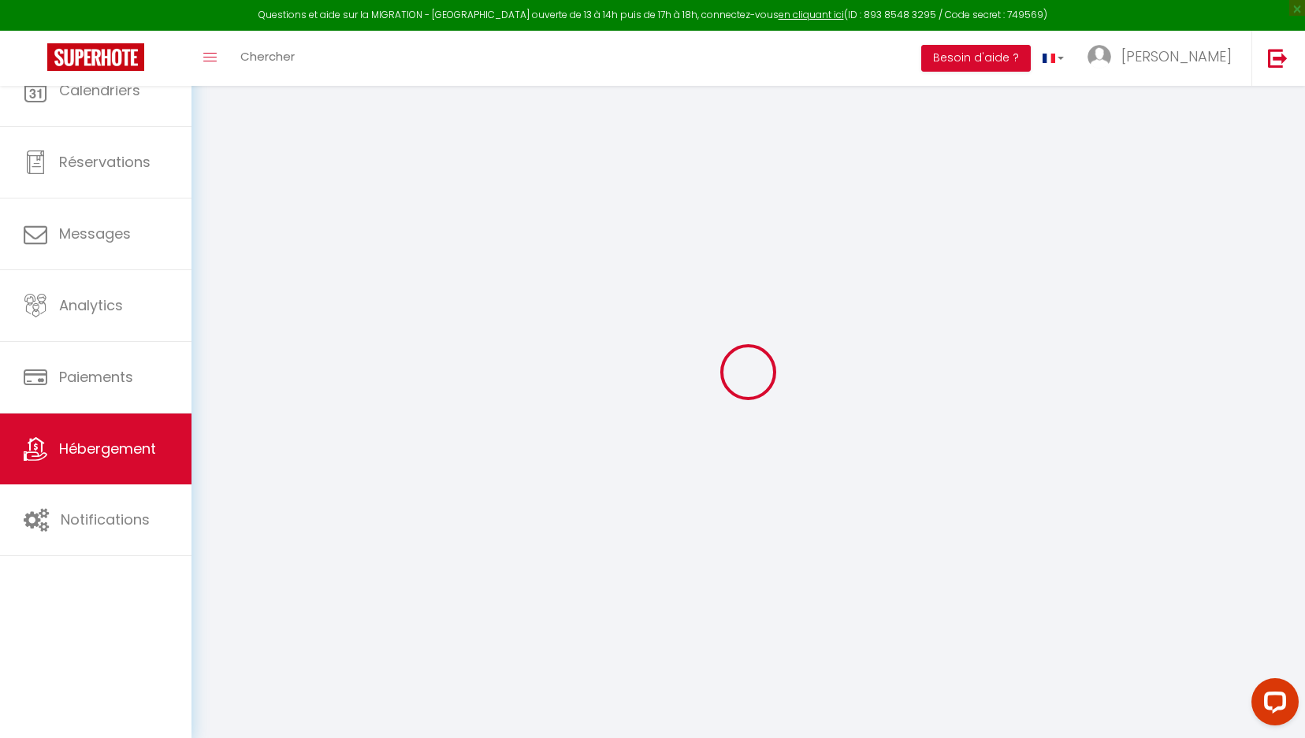
select select
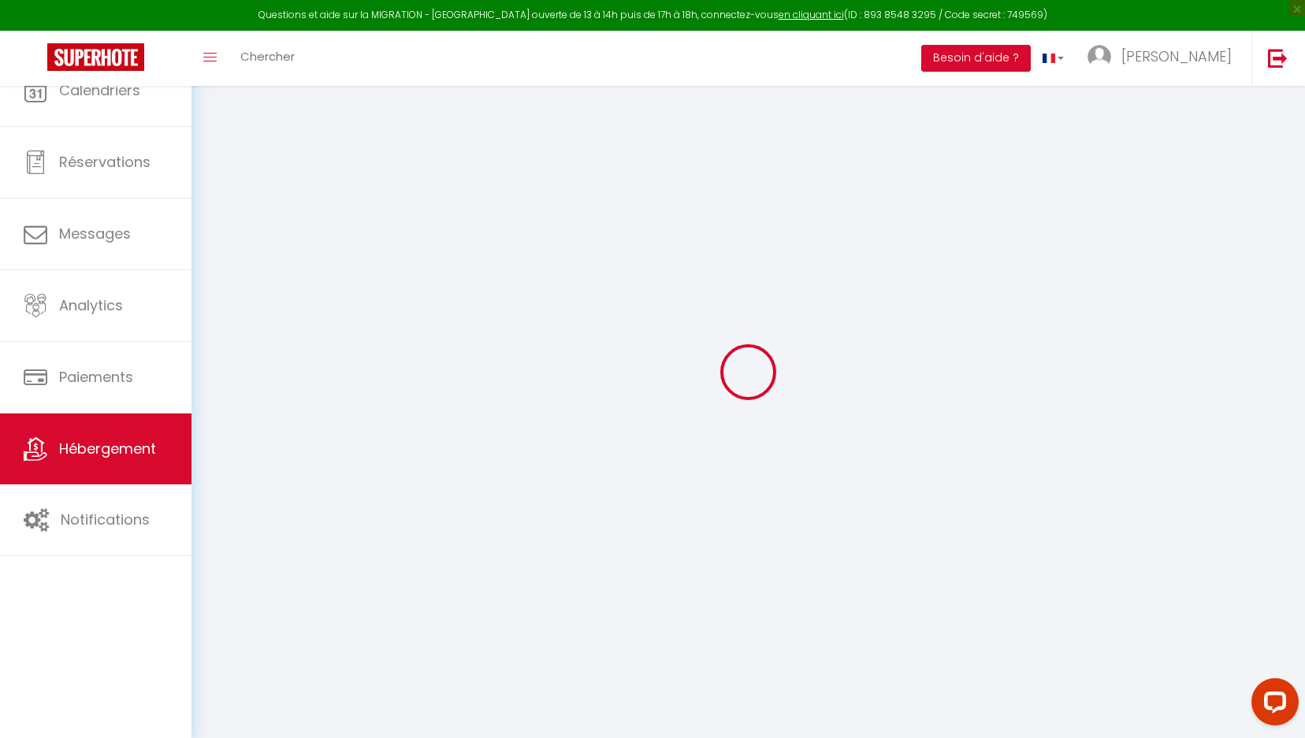
select select
checkbox input "false"
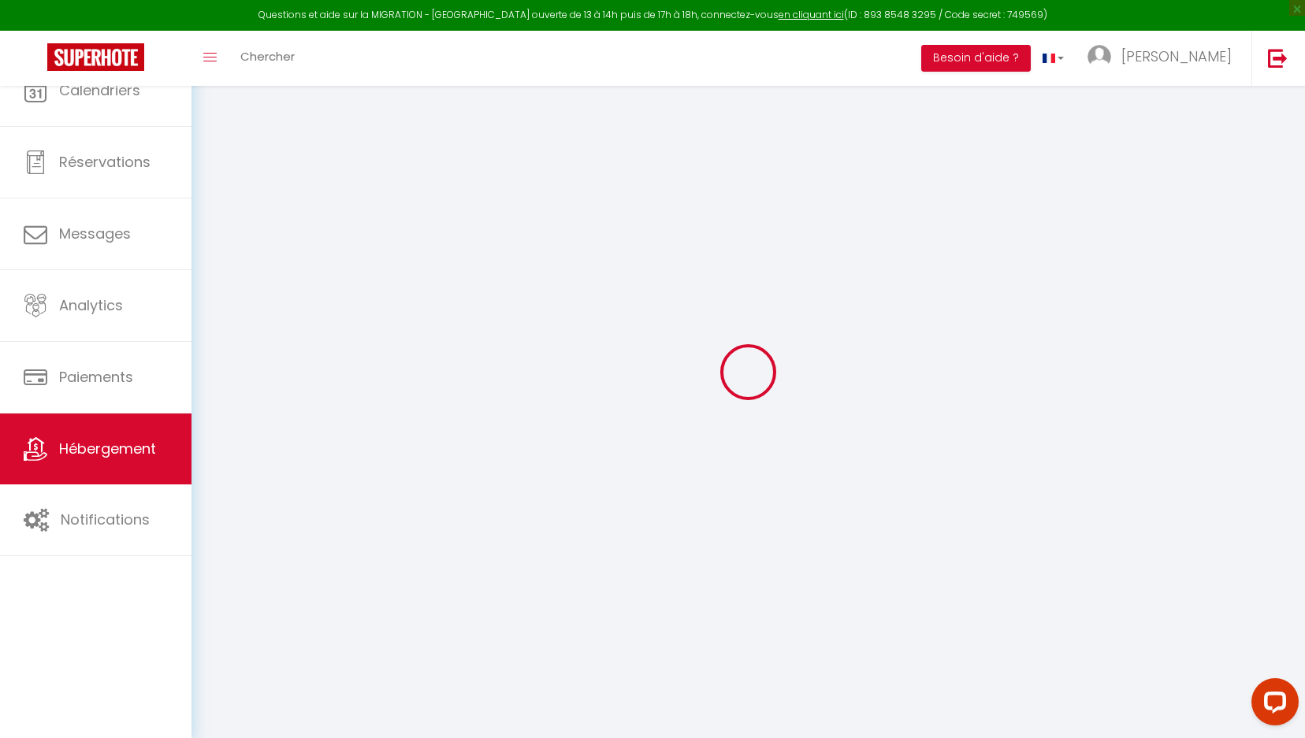
select select
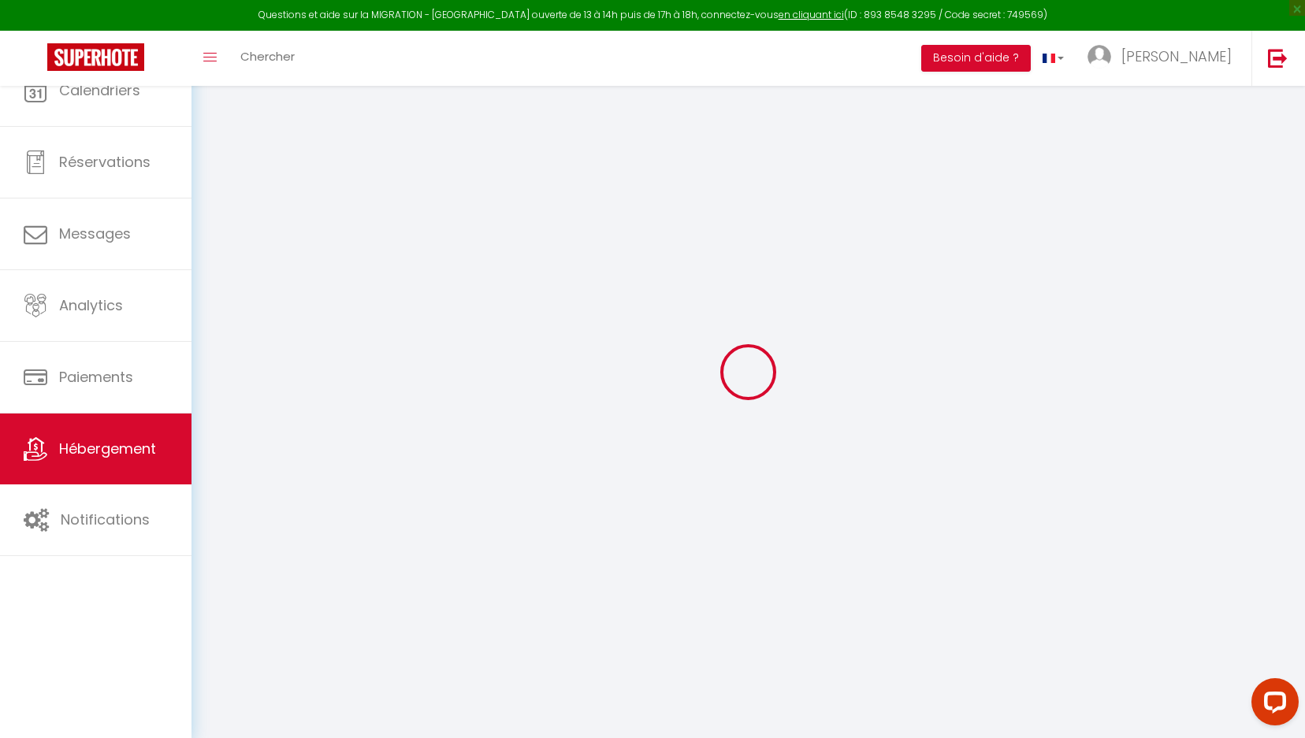
select select
checkbox input "false"
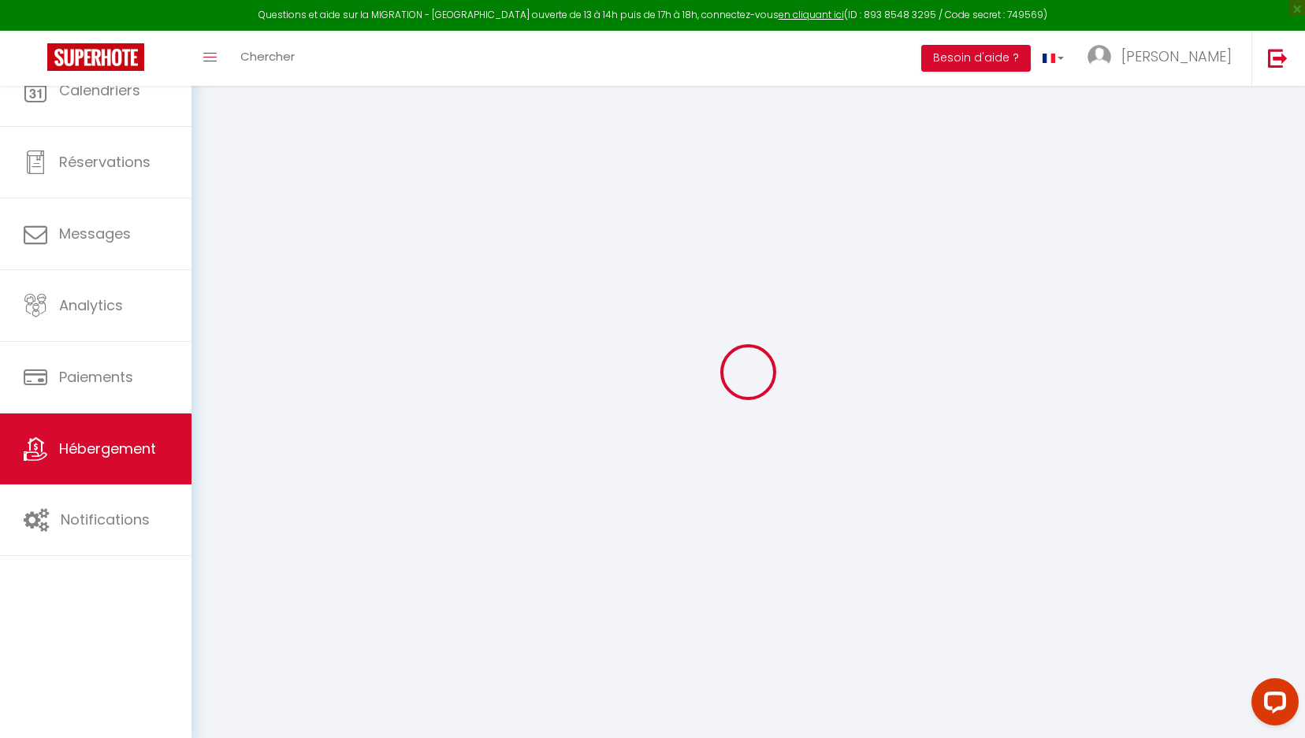
checkbox input "false"
select select
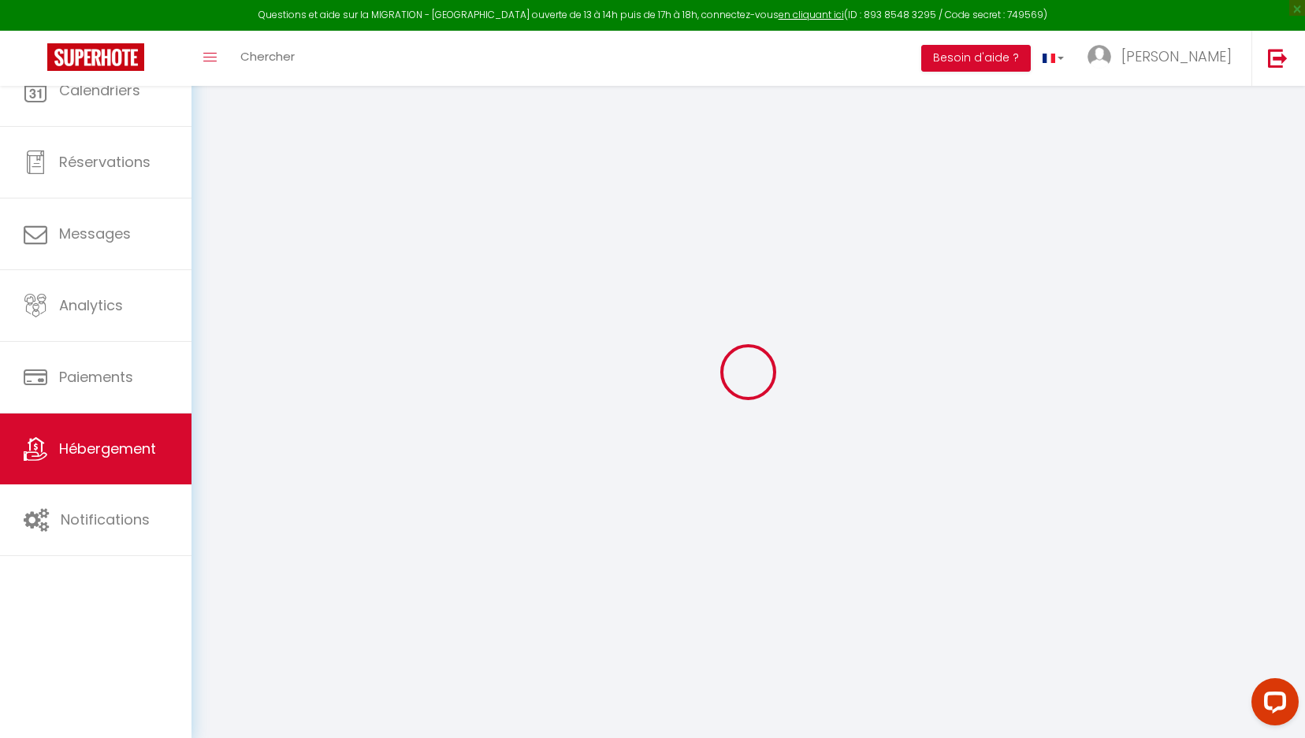
select select
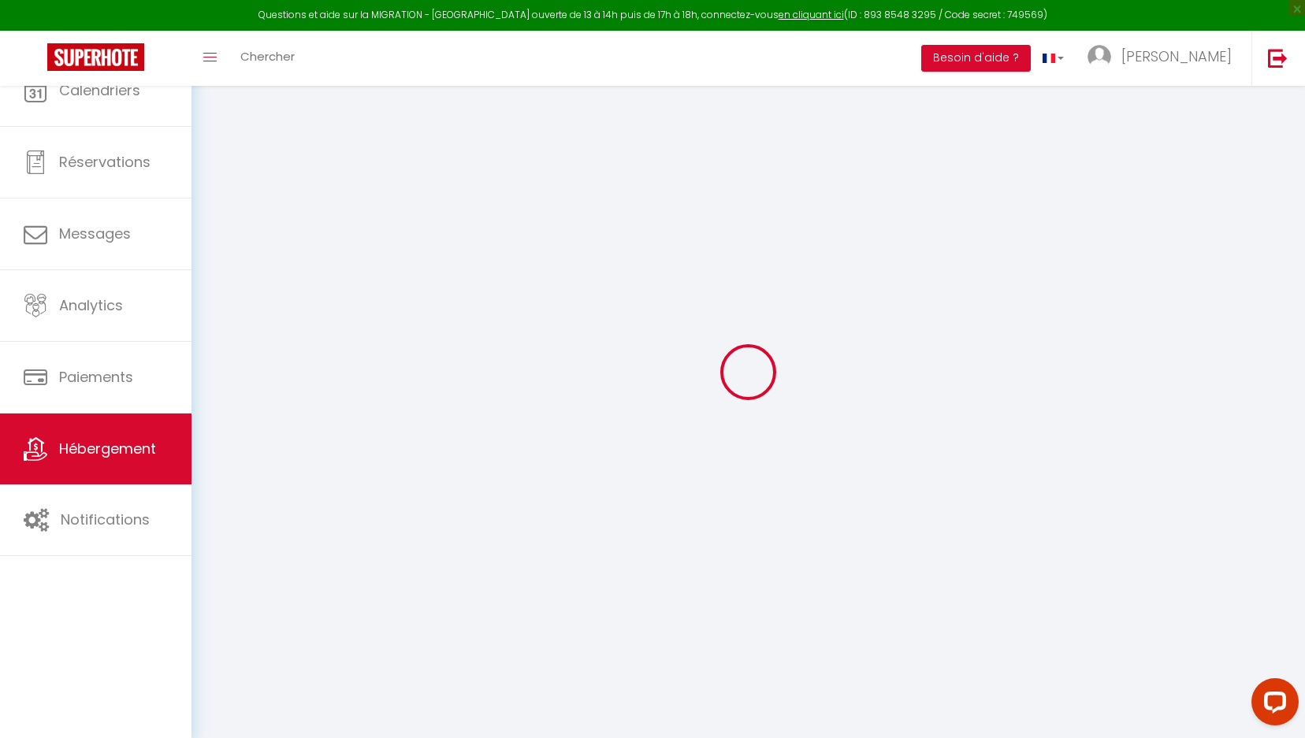
checkbox input "false"
select select
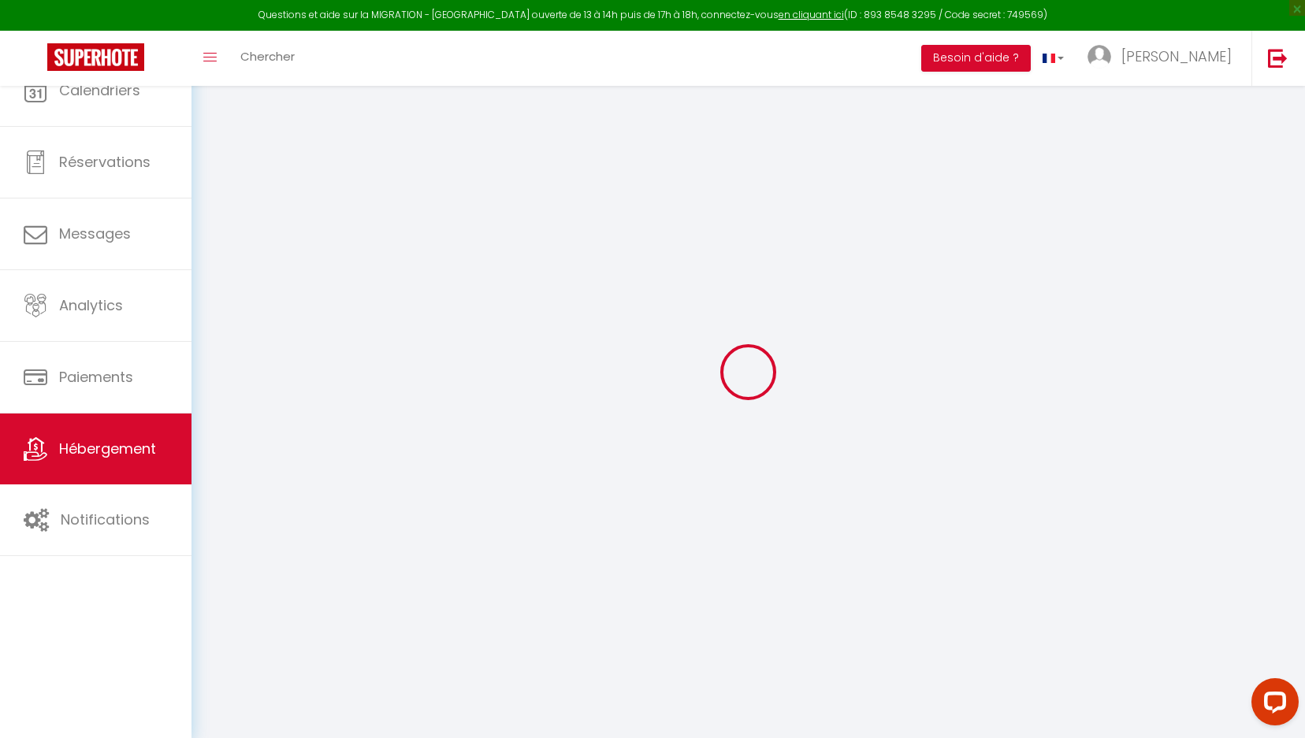
select select
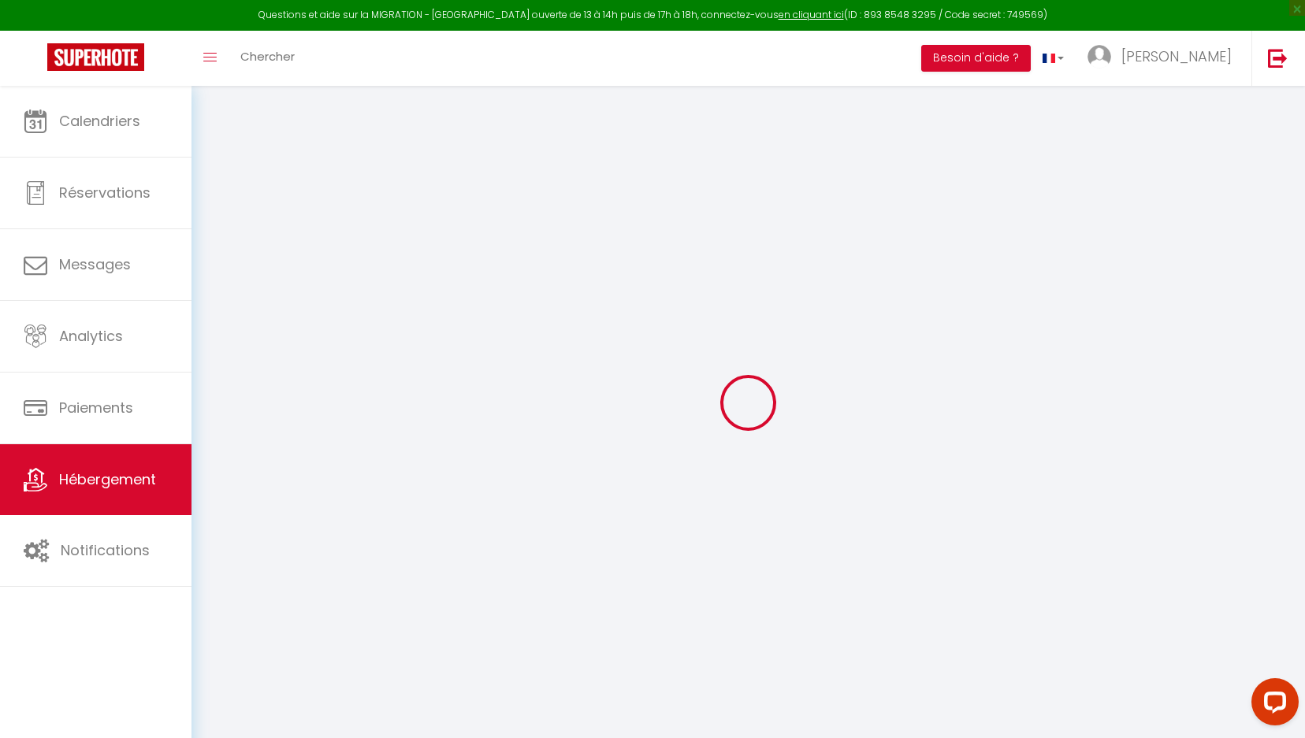
select select
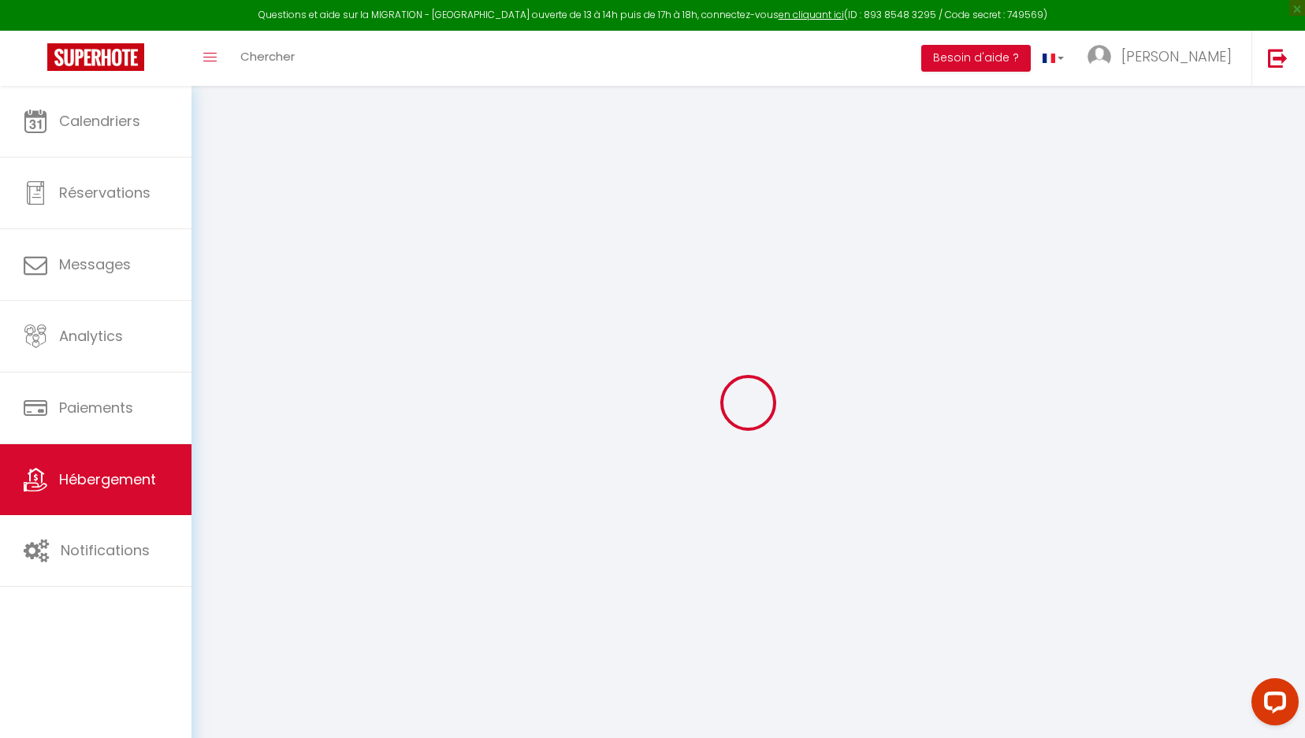
select select
checkbox input "false"
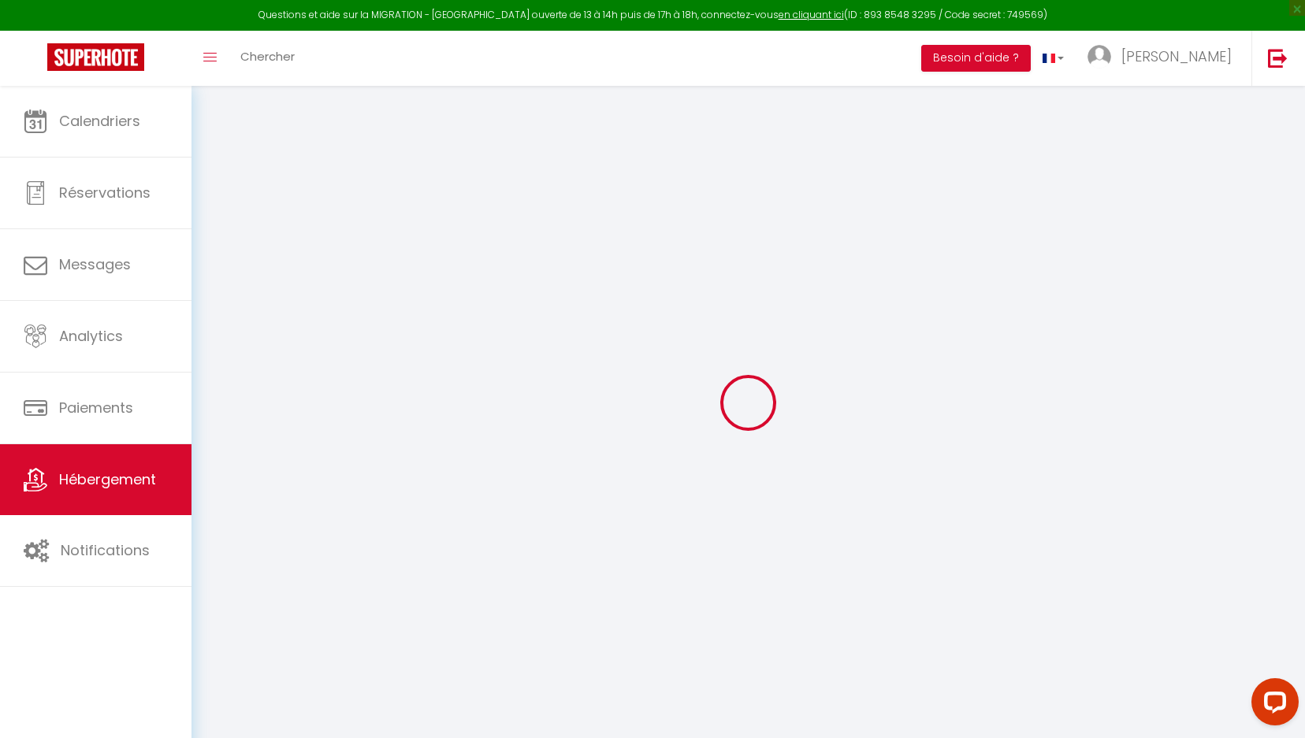
select select
type input "La Suite Saint Germain"
select select
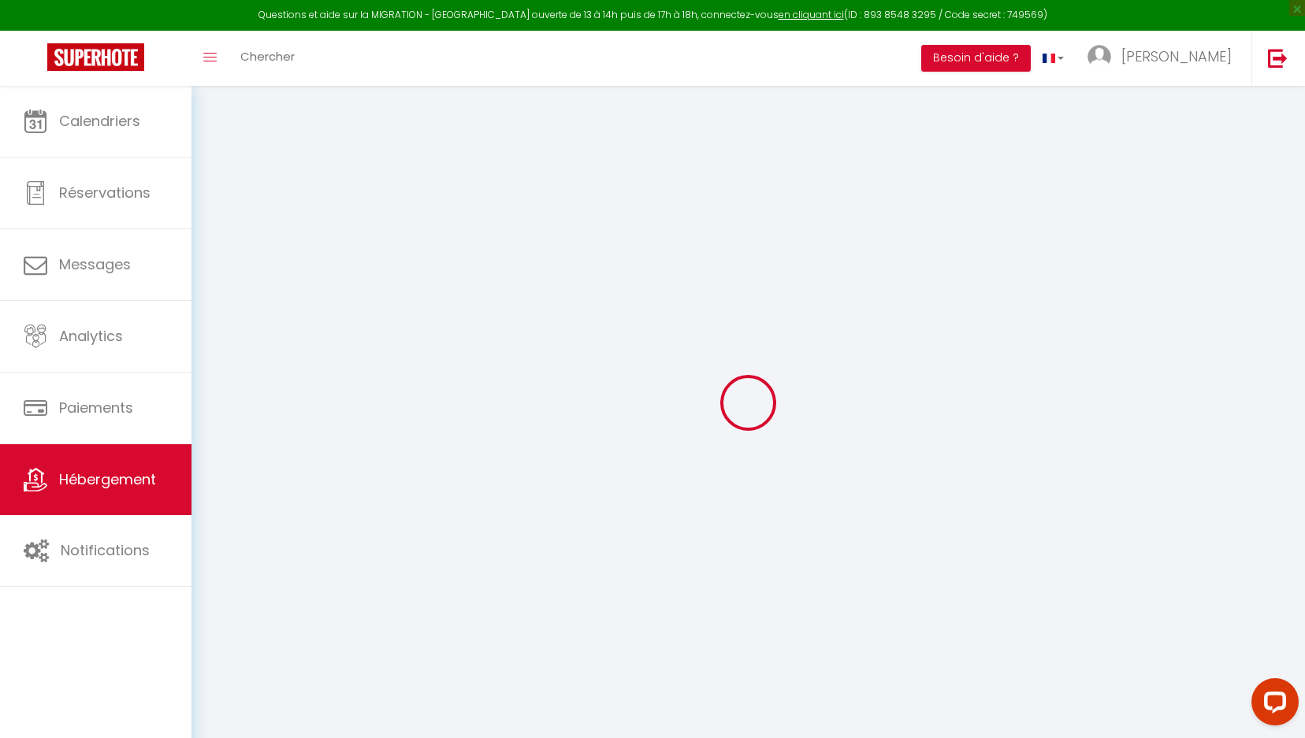
select select
type input "[STREET_ADDRESS]"
type input "75006"
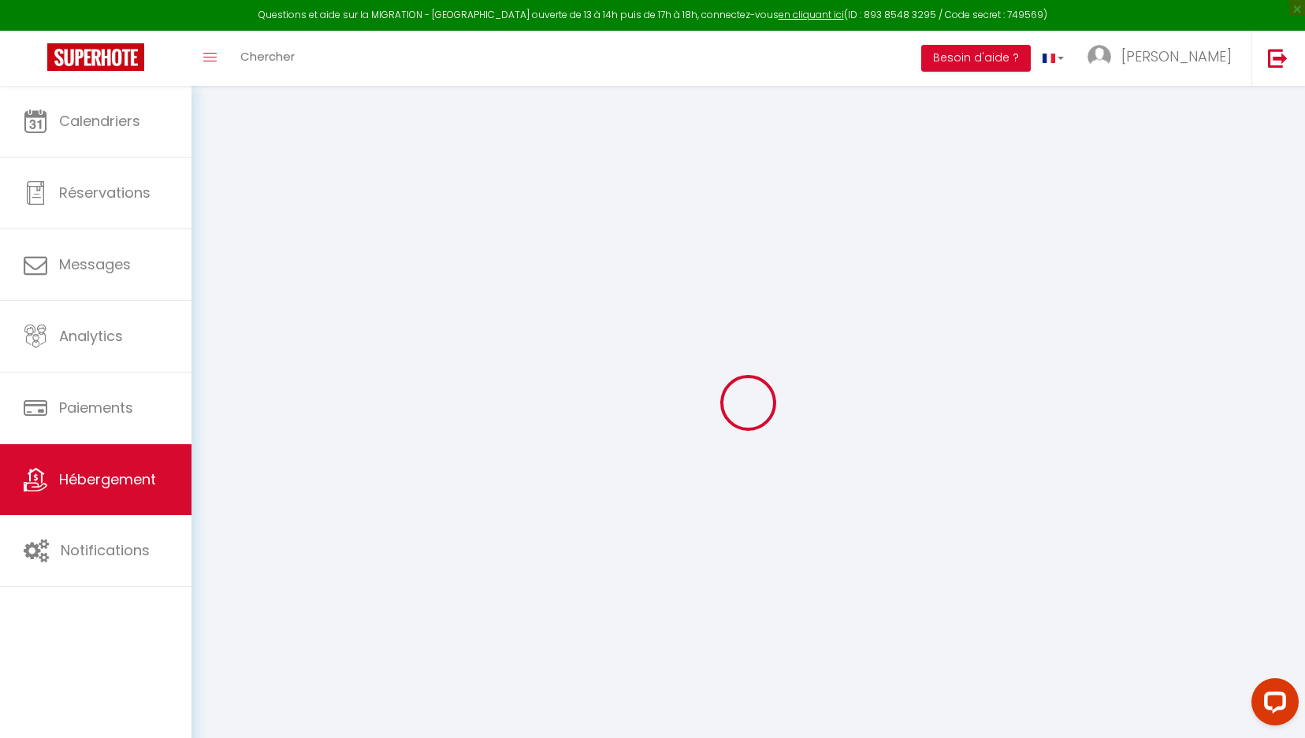
type input "[GEOGRAPHIC_DATA]"
type input "[EMAIL_ADDRESS][DOMAIN_NAME]"
select select
checkbox input "false"
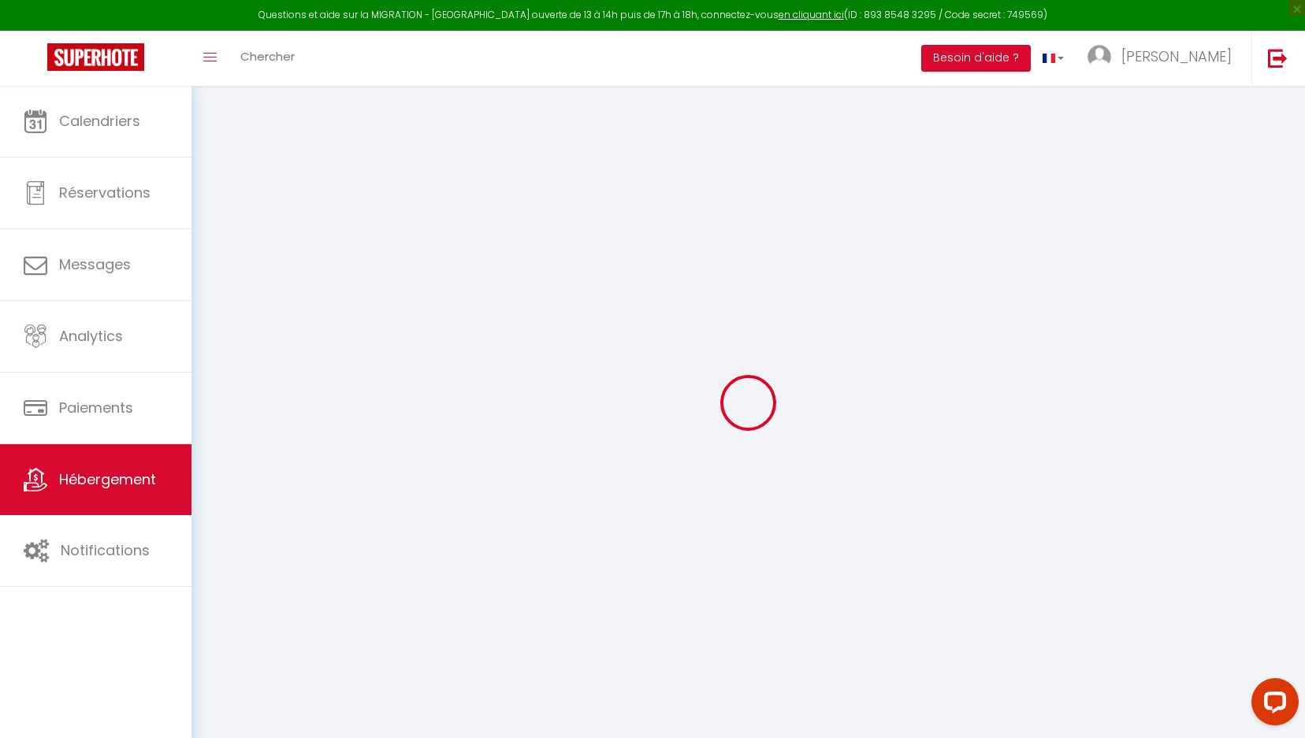
checkbox input "false"
type input "0"
select select
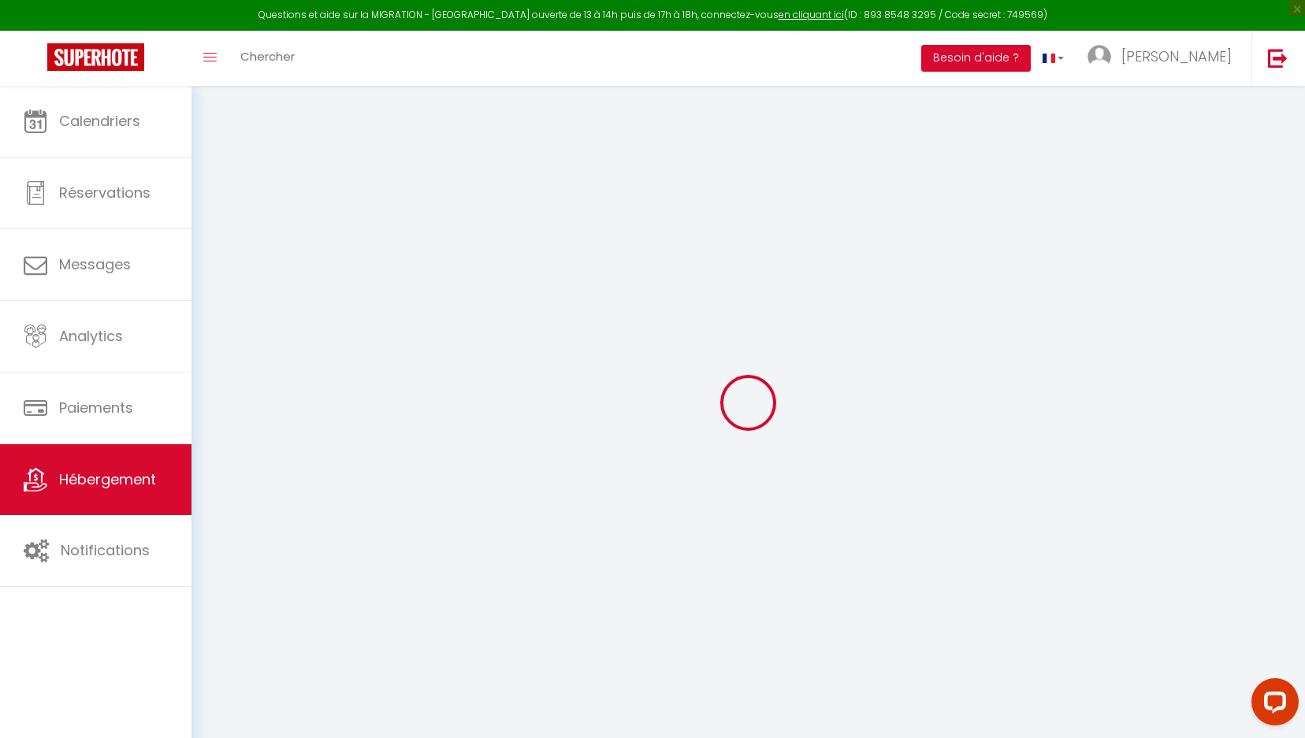
select select
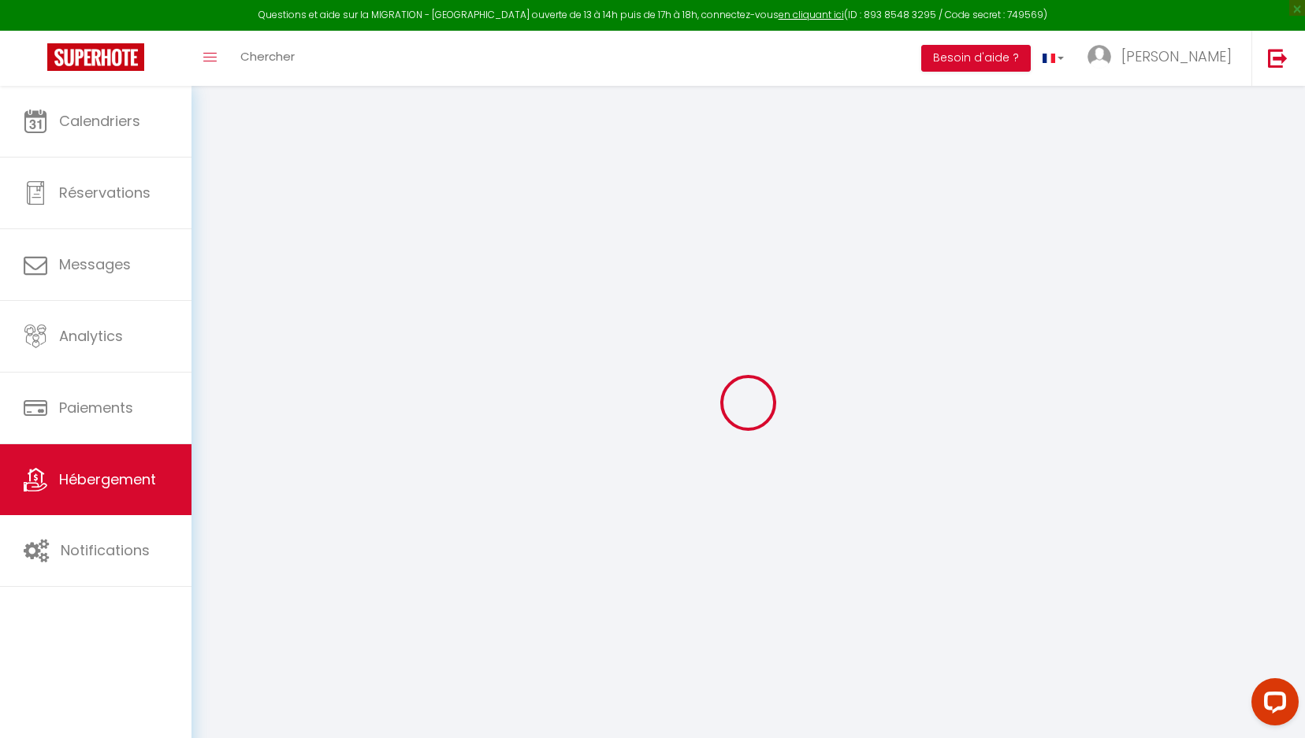
checkbox input "false"
select select
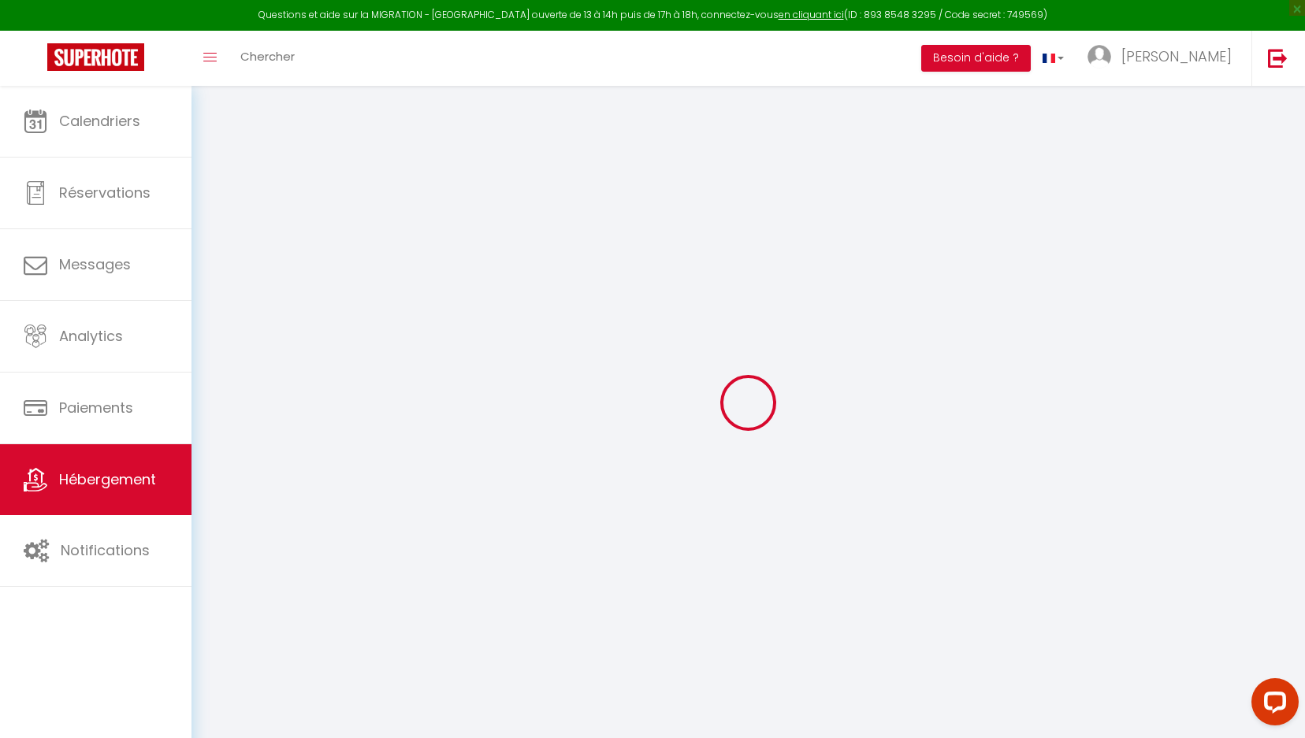
select select
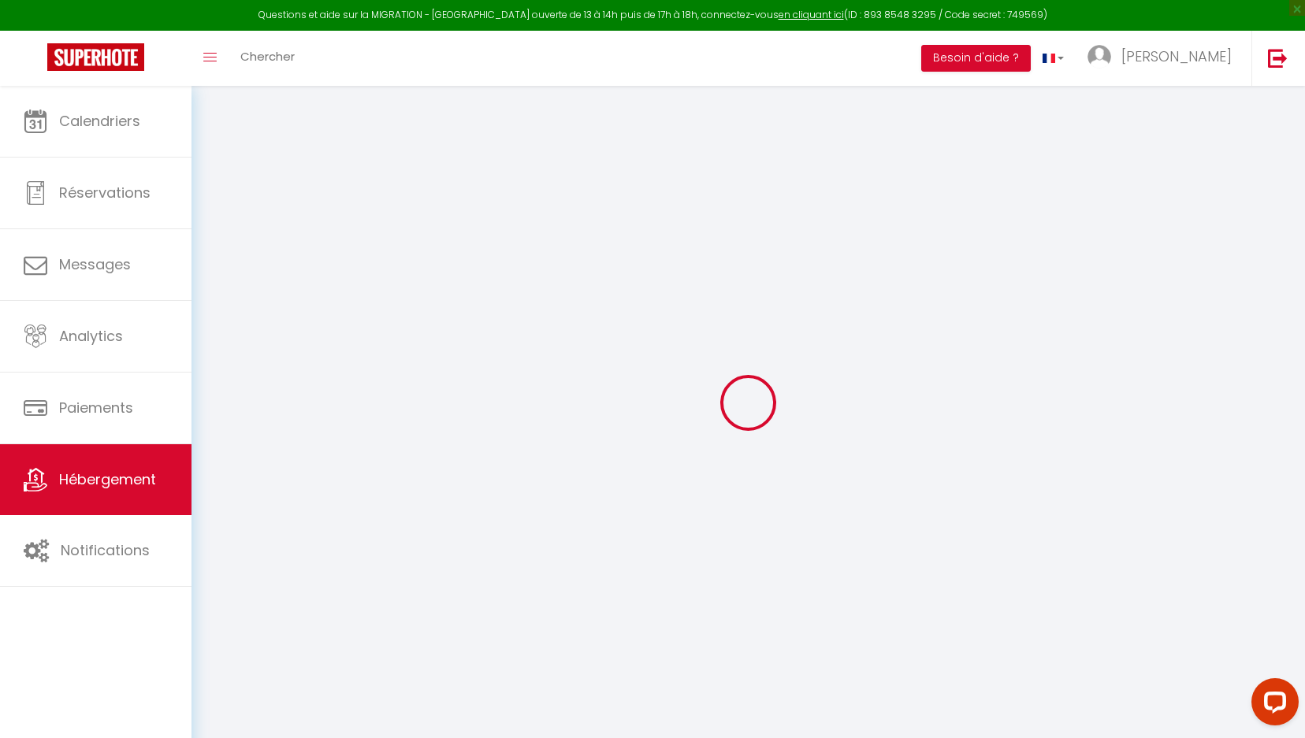
checkbox input "false"
select select
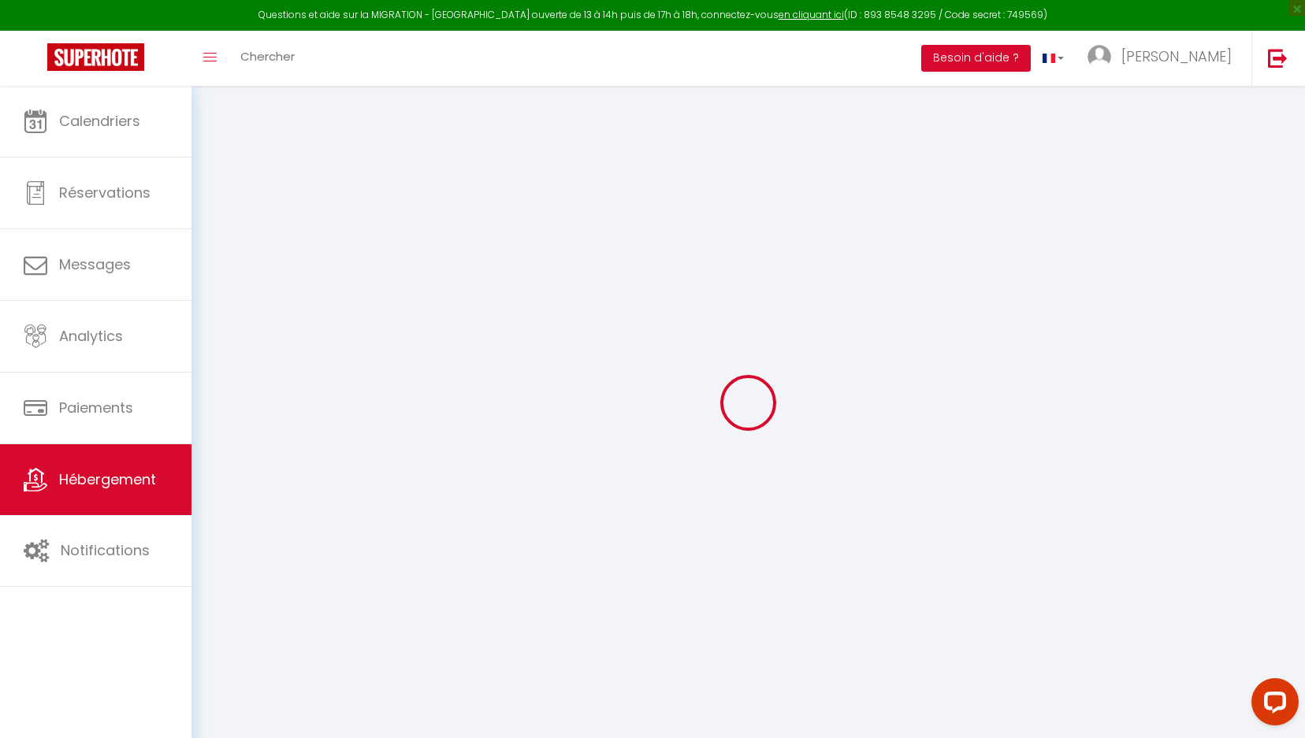
checkbox input "false"
select select "+ 3 %"
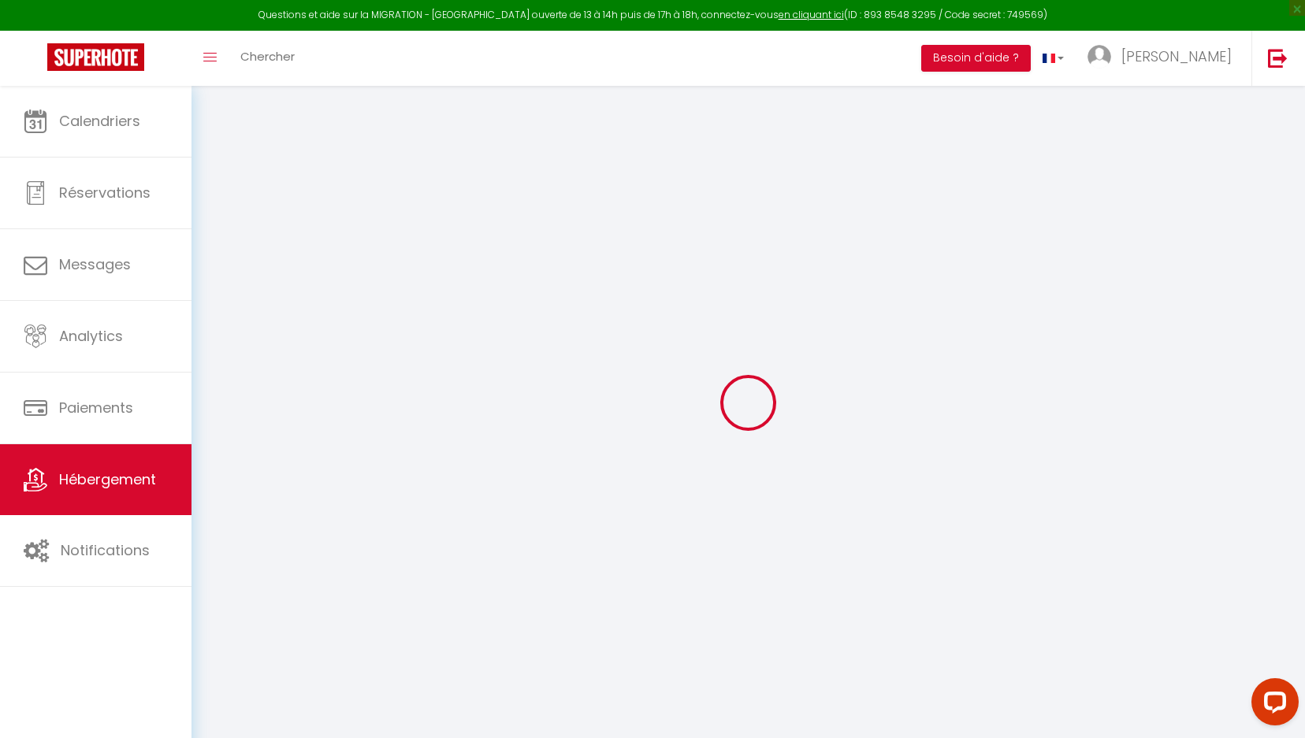
select select "+ 18 %"
select select "+ 15 %"
select select
checkbox input "false"
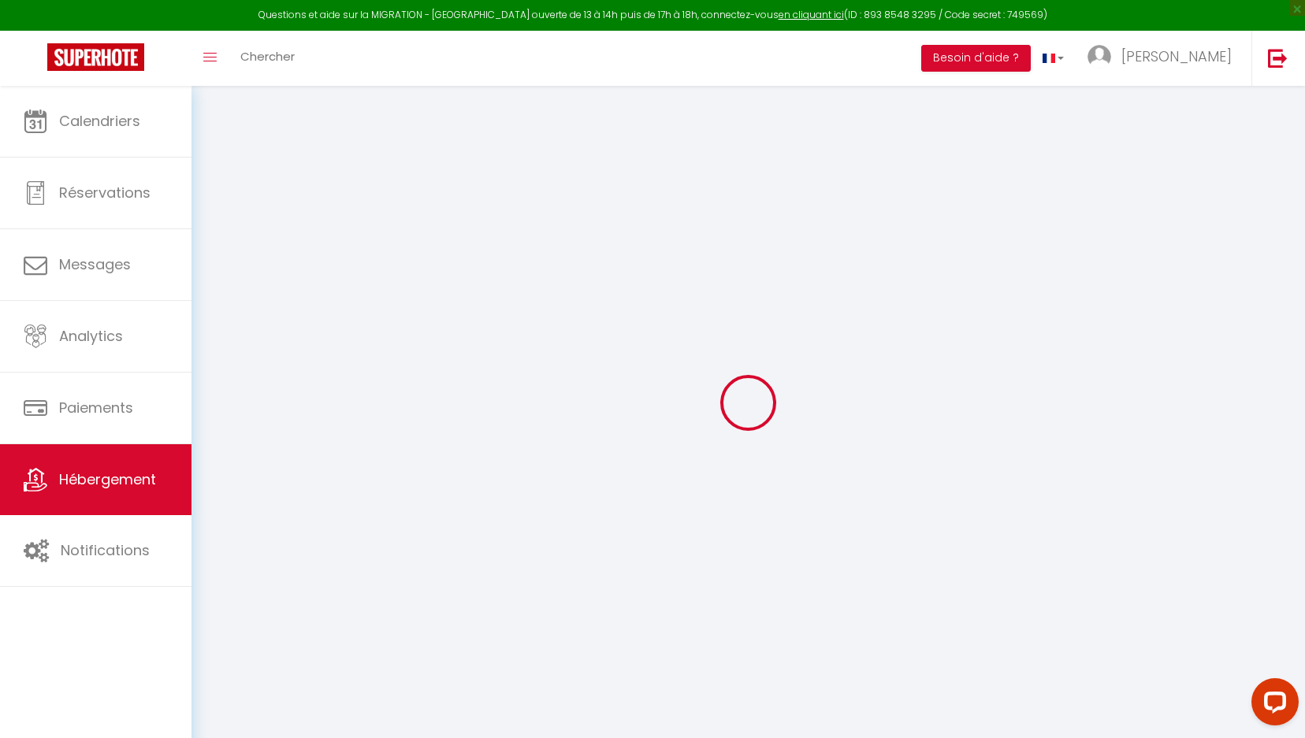
checkbox input "false"
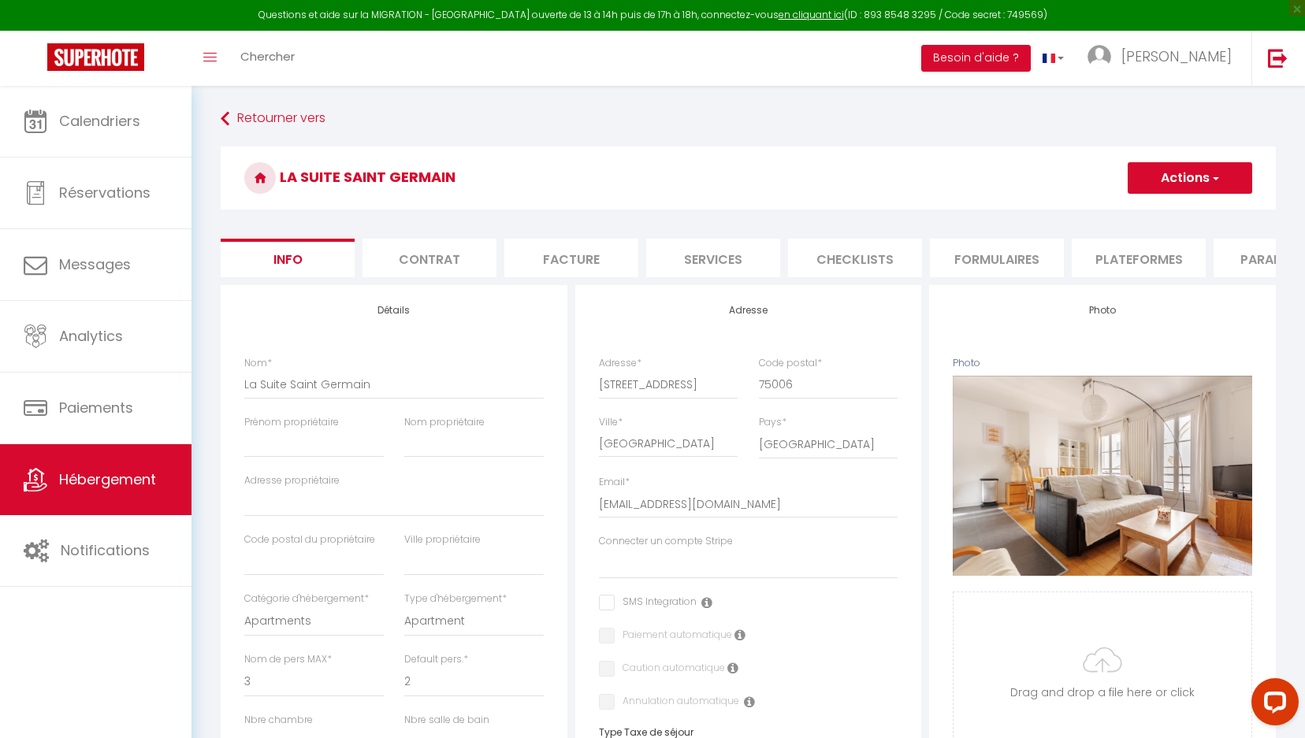
select select
checkbox input "false"
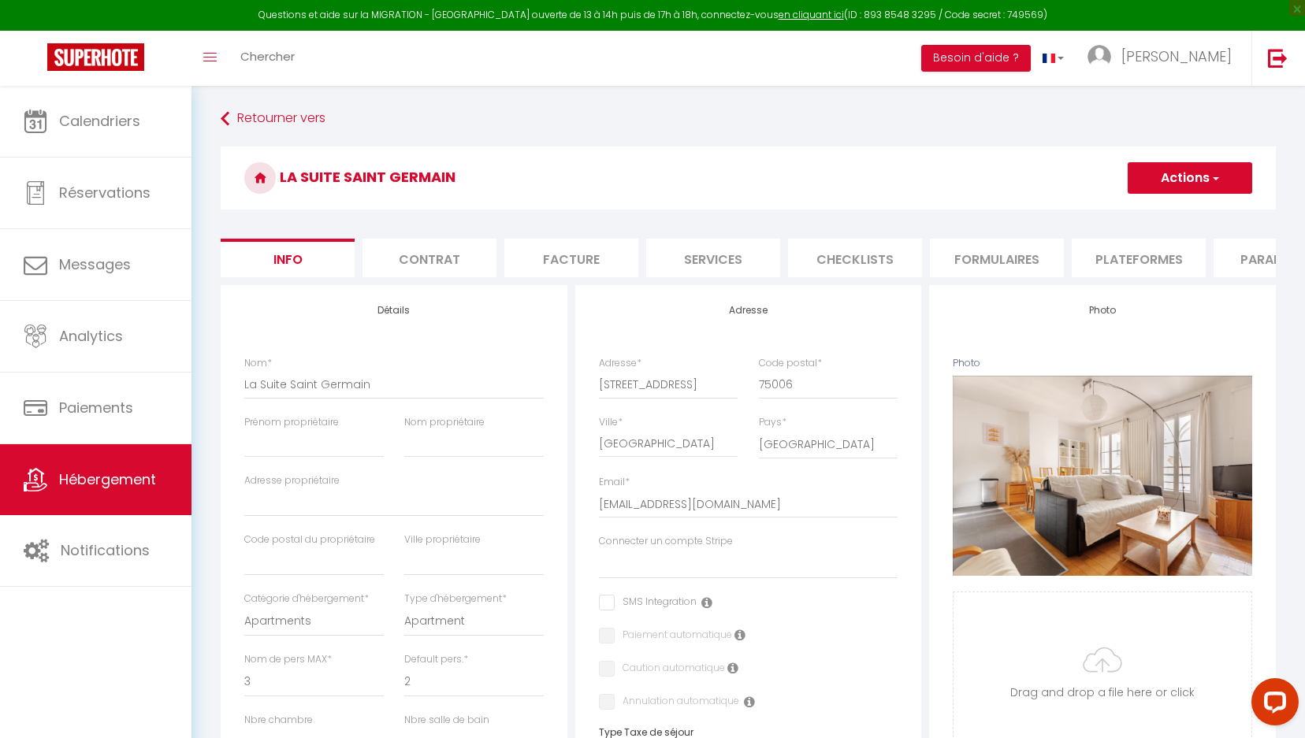
select select "7465-1341332597021203463"
click at [1128, 269] on li "Plateformes" at bounding box center [1139, 258] width 134 height 39
select select "180"
select select "EUR"
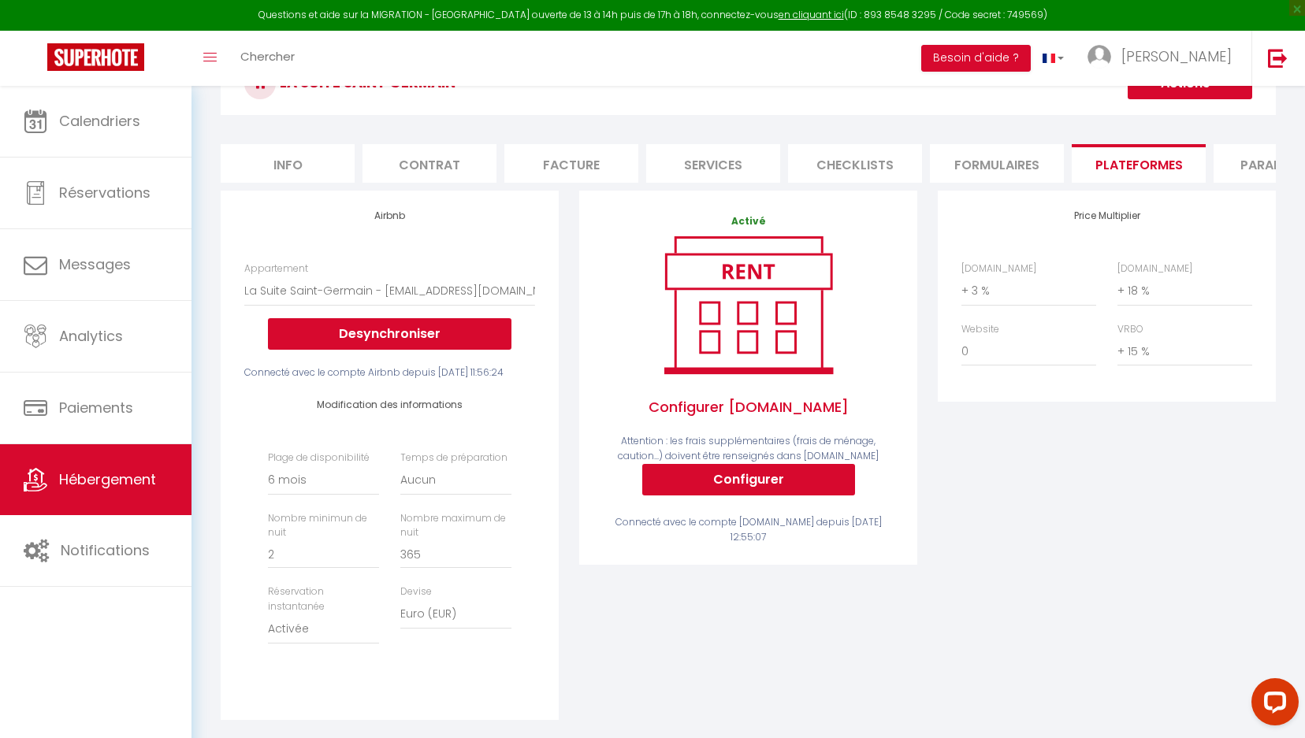
scroll to position [96, 0]
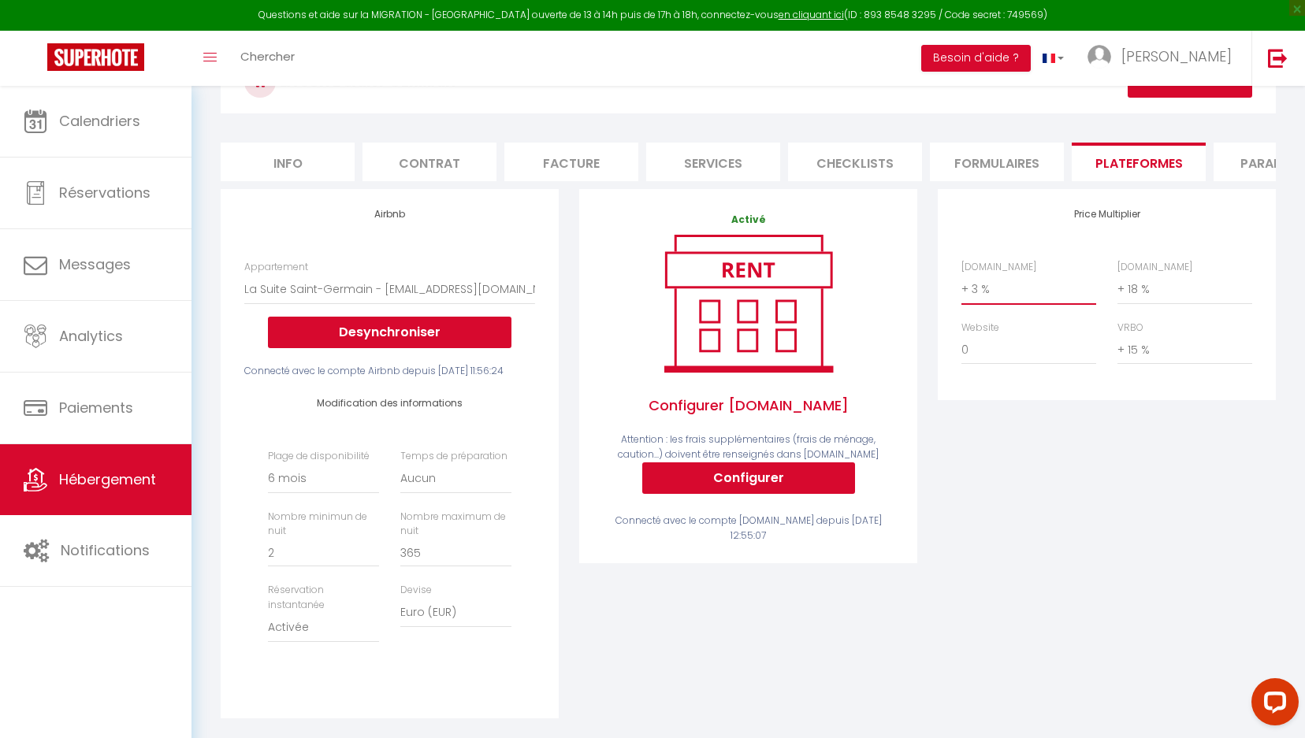
click at [1024, 288] on select "0 + 1 % + 2 % + 3 % + 4 % + 5 % + 6 % + 7 % + 8 % + 9 %" at bounding box center [1029, 289] width 135 height 30
select select "+ 22 %"
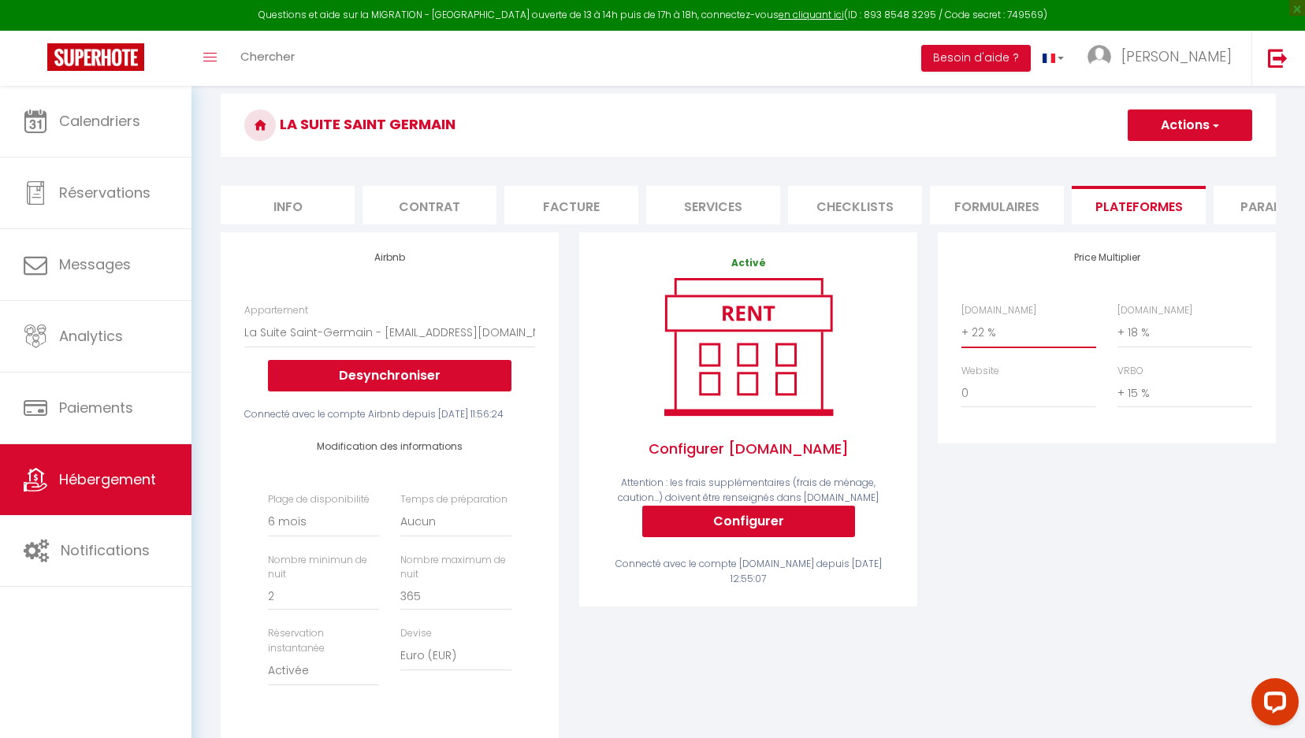
scroll to position [54, 0]
click at [1185, 122] on button "Actions" at bounding box center [1190, 125] width 125 height 32
click at [1173, 157] on link "Enregistrer" at bounding box center [1189, 159] width 125 height 20
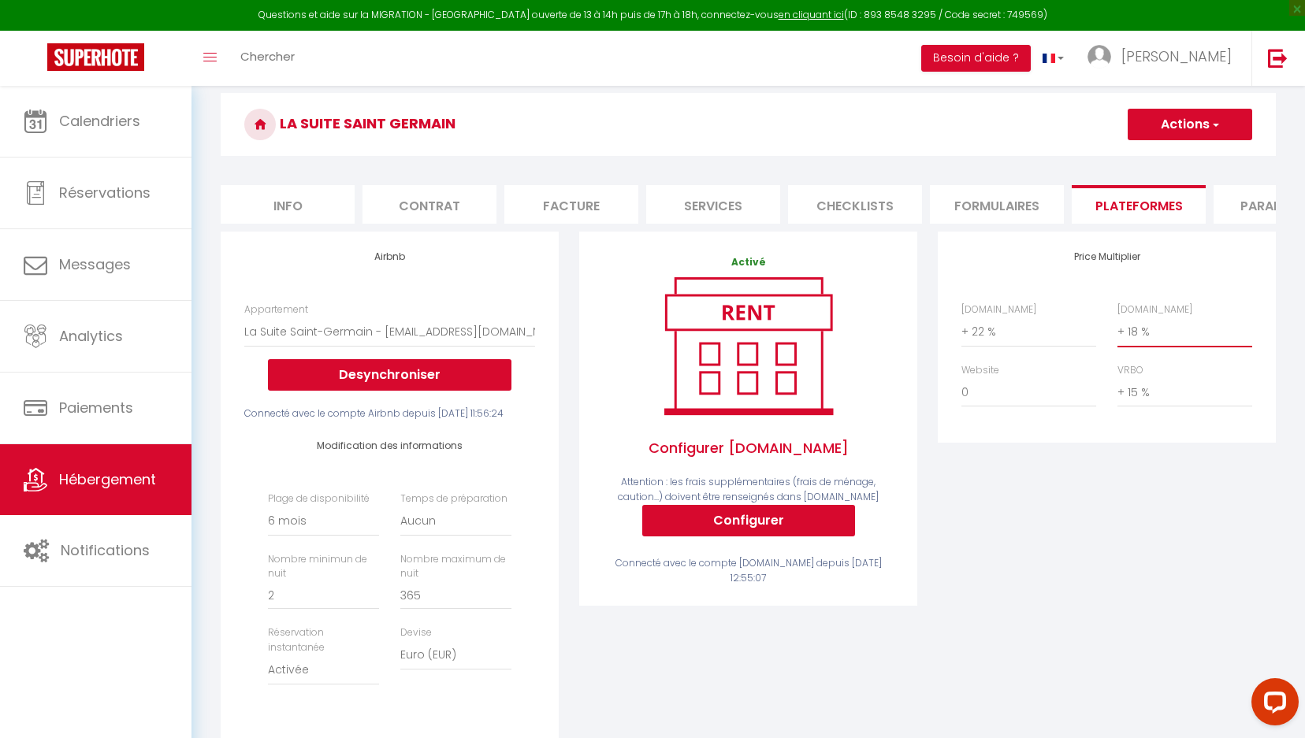
click at [1178, 341] on select "0 + 1 % + 2 % + 3 % + 4 % + 5 % + 6 % + 7 % + 8 % + 9 %" at bounding box center [1185, 332] width 135 height 30
click at [1170, 325] on select "0 + 1 % + 2 % + 3 % + 4 % + 5 % + 6 % + 7 % + 8 % + 9 %" at bounding box center [1185, 332] width 135 height 30
select select "+ 22 %"
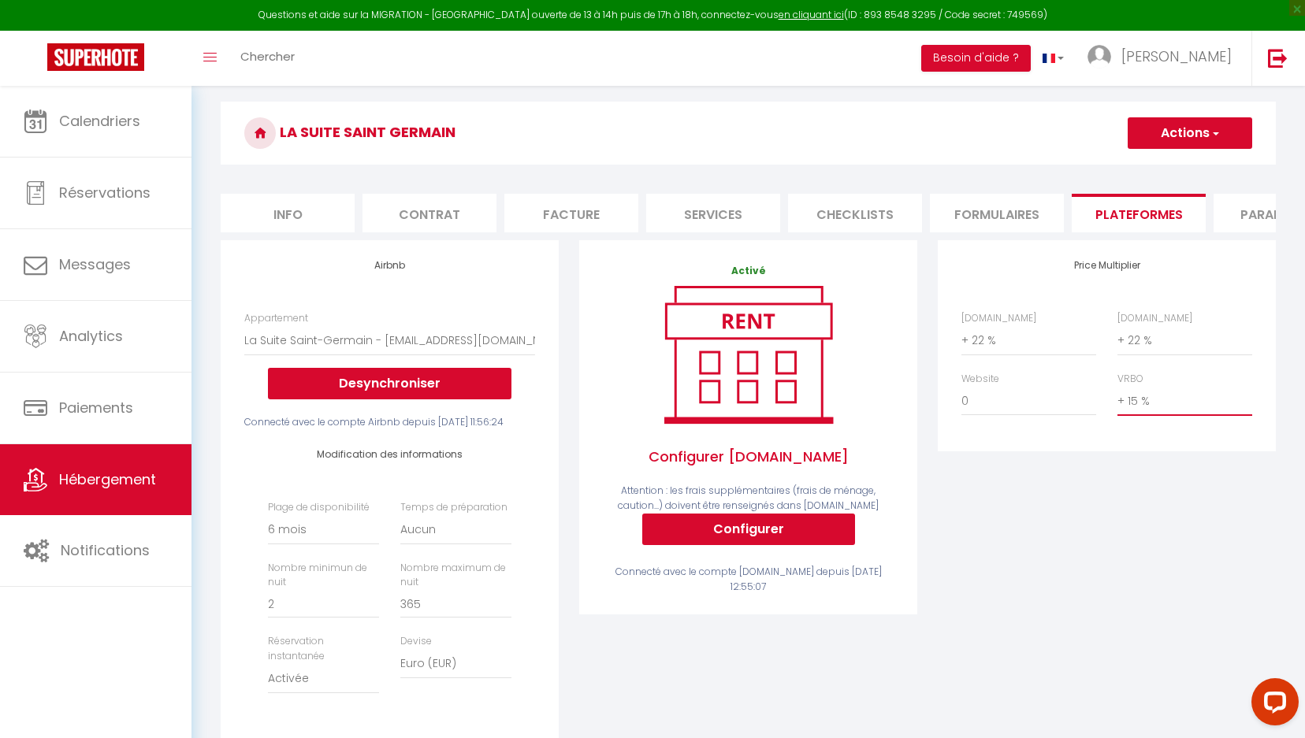
click at [1184, 400] on select "0 + 1 % + 2 % + 3 % + 4 % + 5 % + 6 % + 7 % + 8 % + 9 %" at bounding box center [1185, 401] width 135 height 30
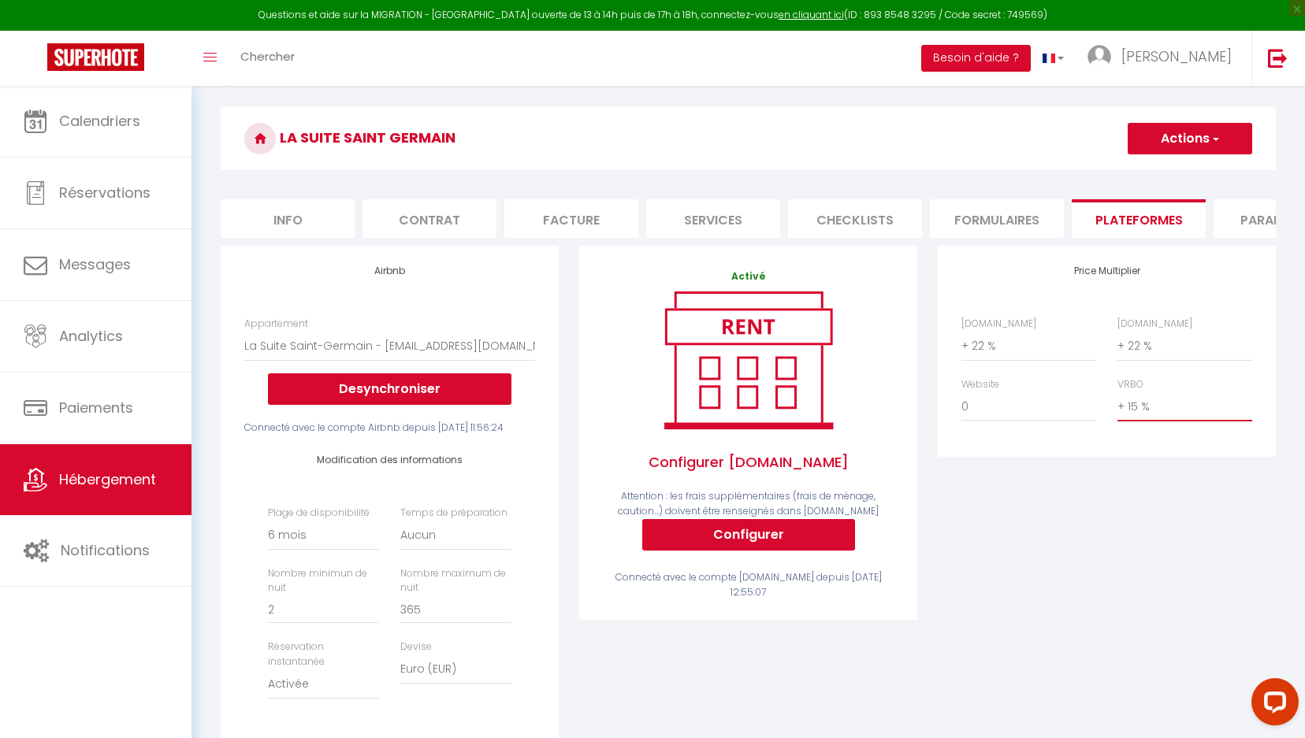
scroll to position [36, 0]
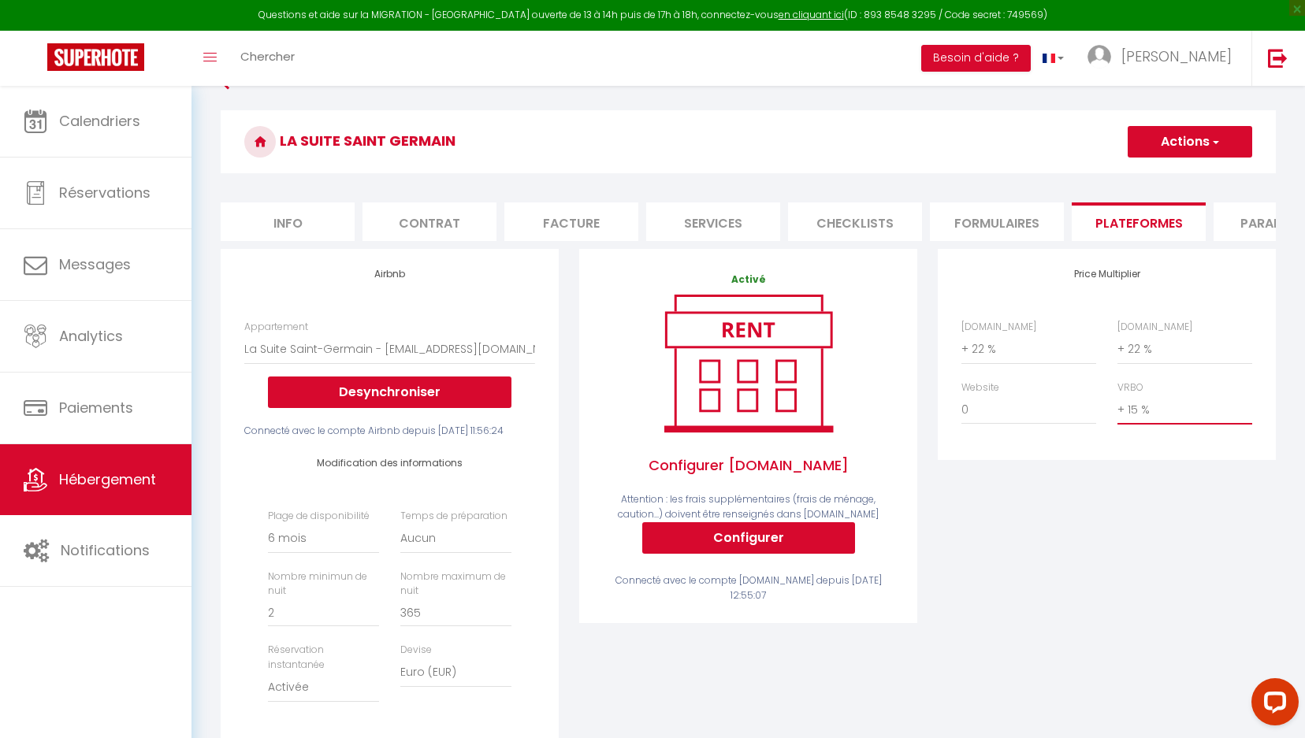
click at [1151, 407] on select "0 + 1 % + 2 % + 3 % + 4 % + 5 % + 6 % + 7 % + 8 % + 9 %" at bounding box center [1185, 410] width 135 height 30
select select "+ 22 %"
click at [1204, 147] on button "Actions" at bounding box center [1190, 142] width 125 height 32
click at [1192, 173] on link "Enregistrer" at bounding box center [1189, 176] width 125 height 20
click at [141, 480] on span "Hébergement" at bounding box center [107, 480] width 97 height 20
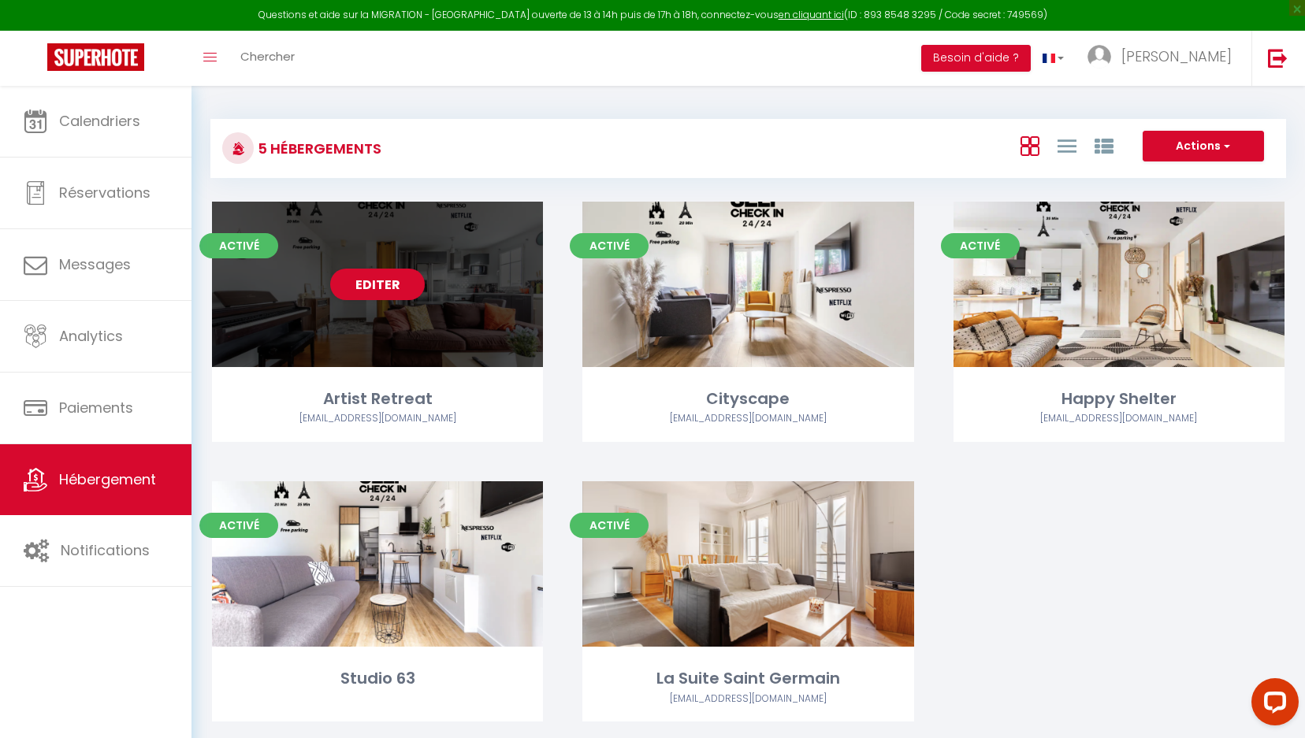
scroll to position [4, 0]
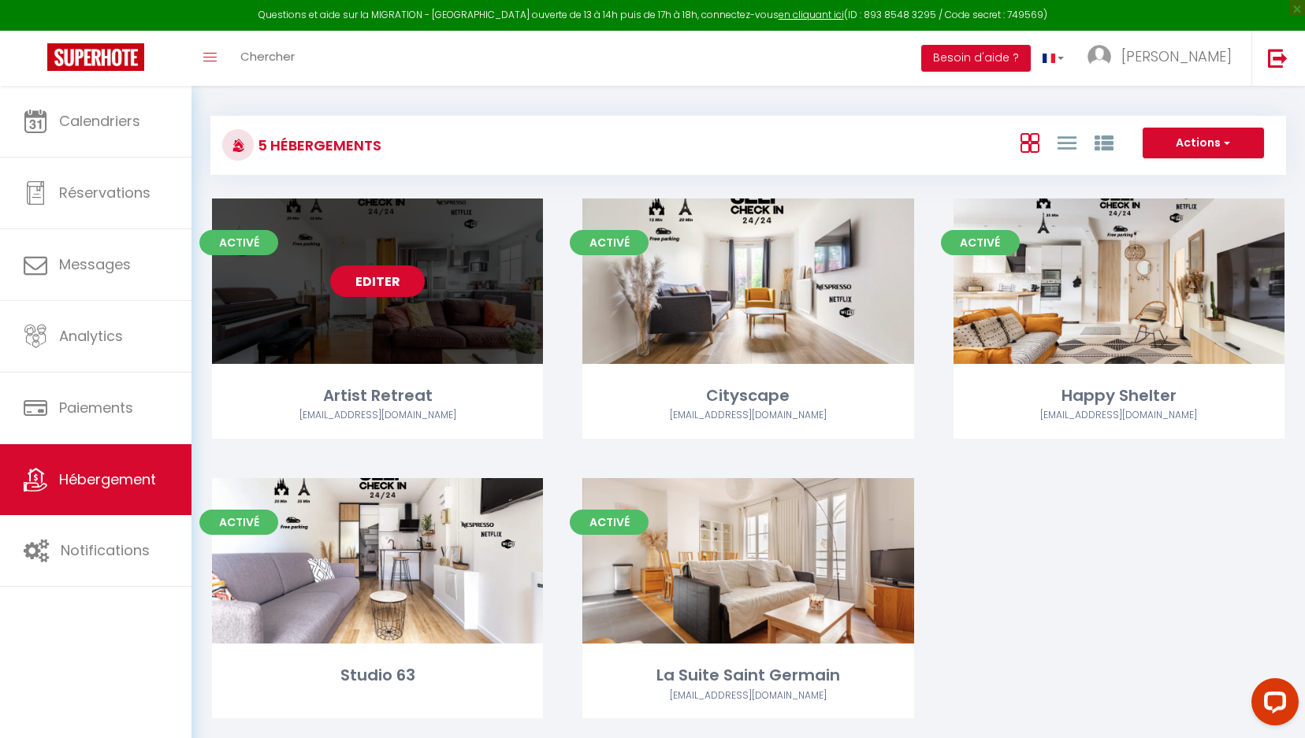
click at [406, 282] on link "Editer" at bounding box center [377, 282] width 95 height 32
select select "3"
select select "2"
select select "1"
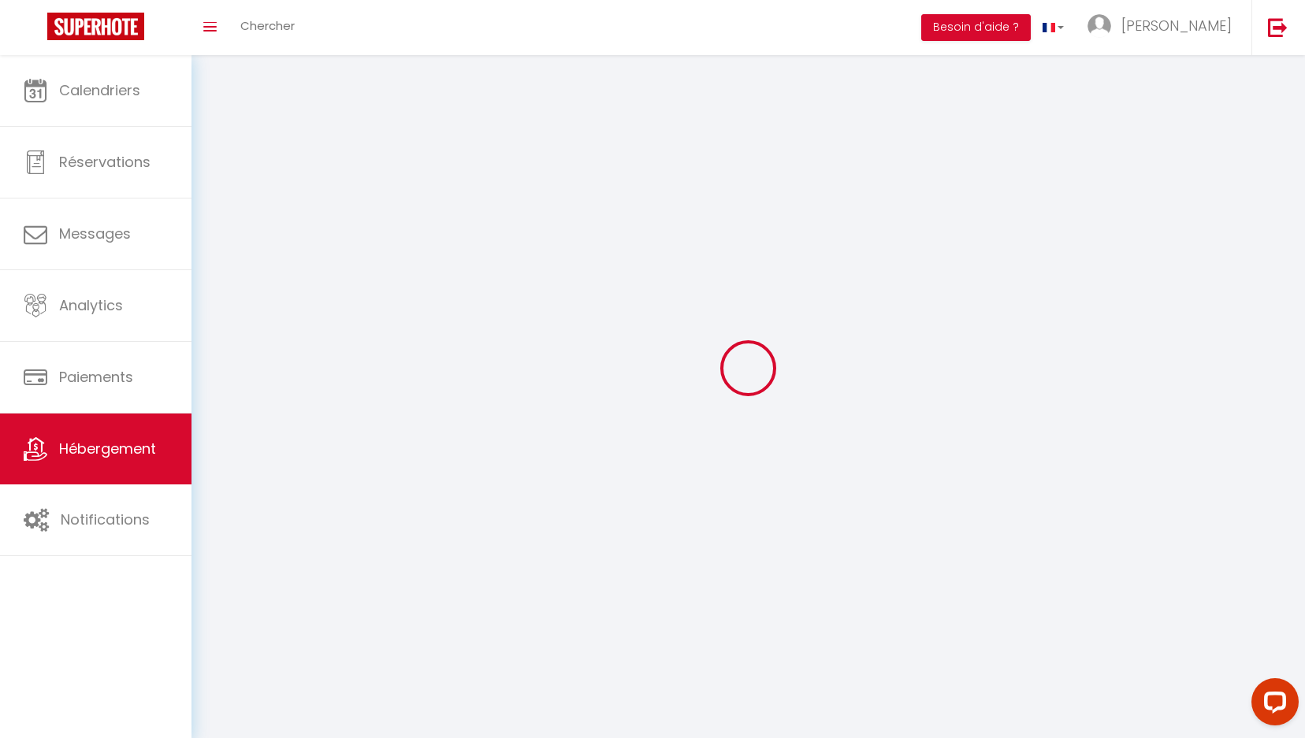
select select
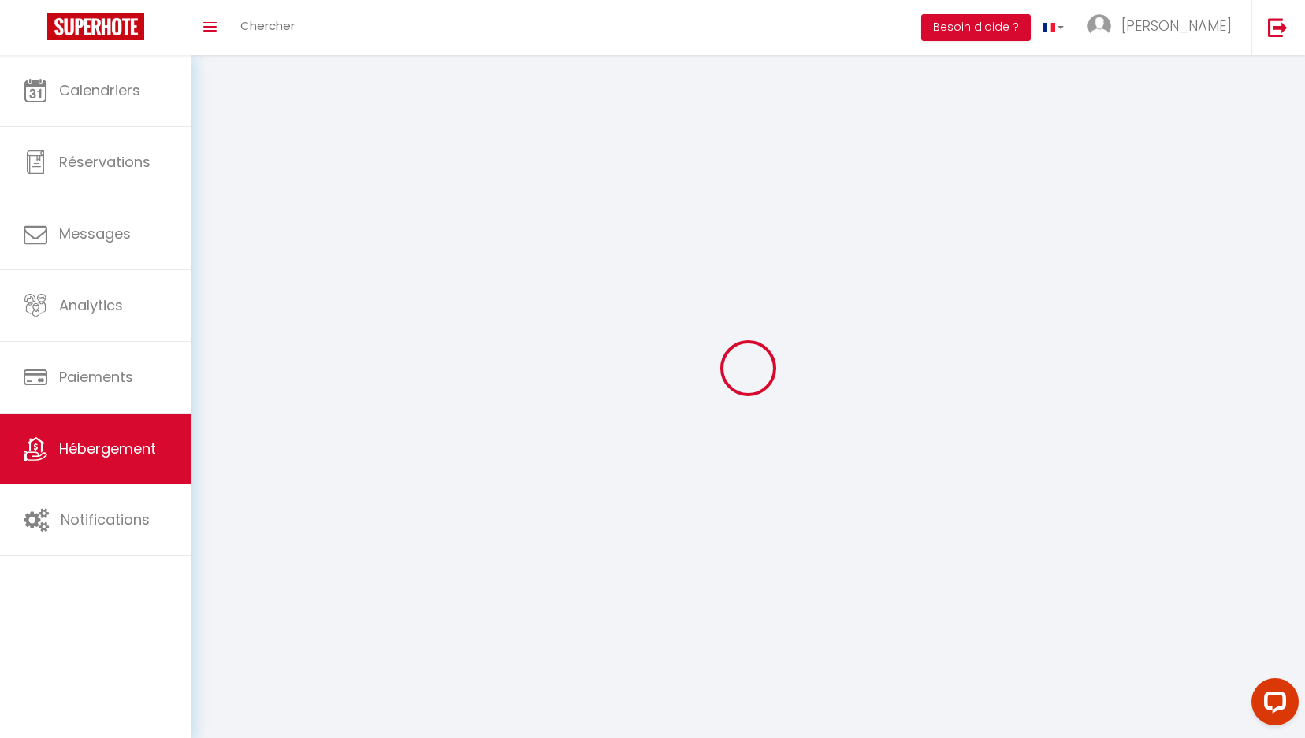
select select
checkbox input "false"
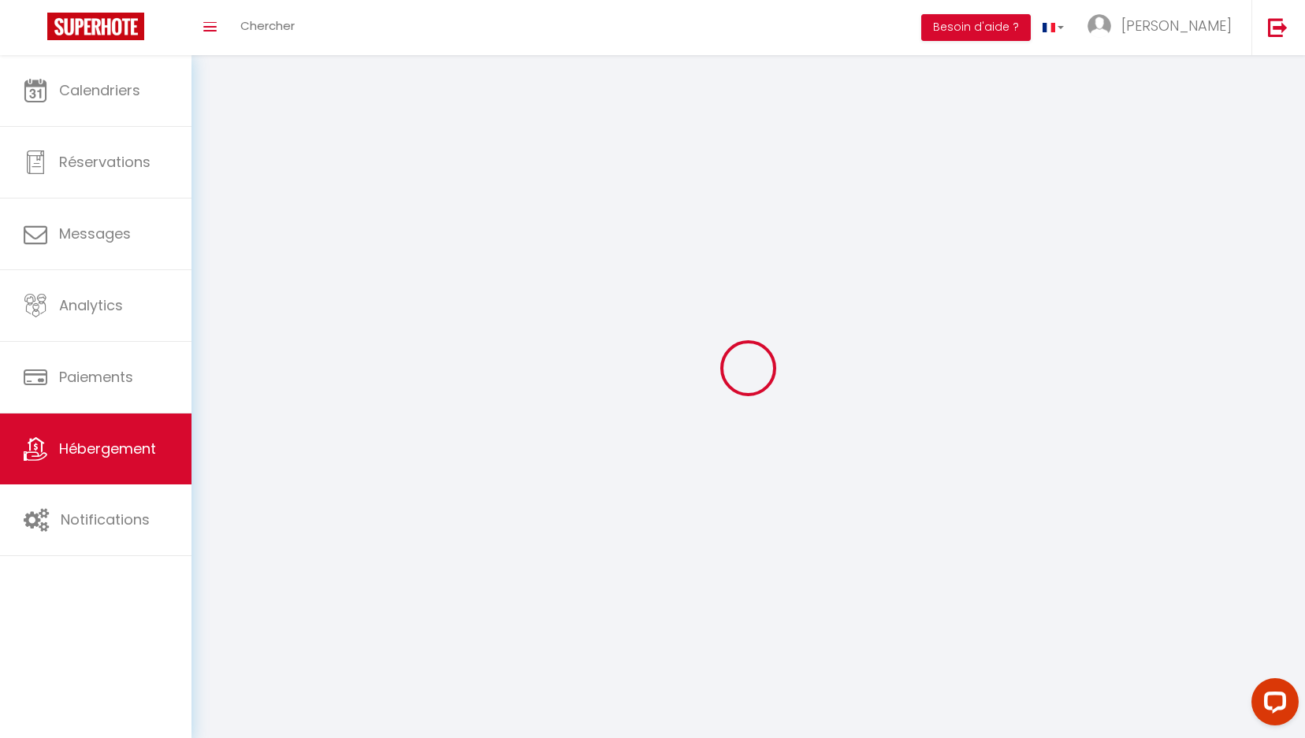
select select
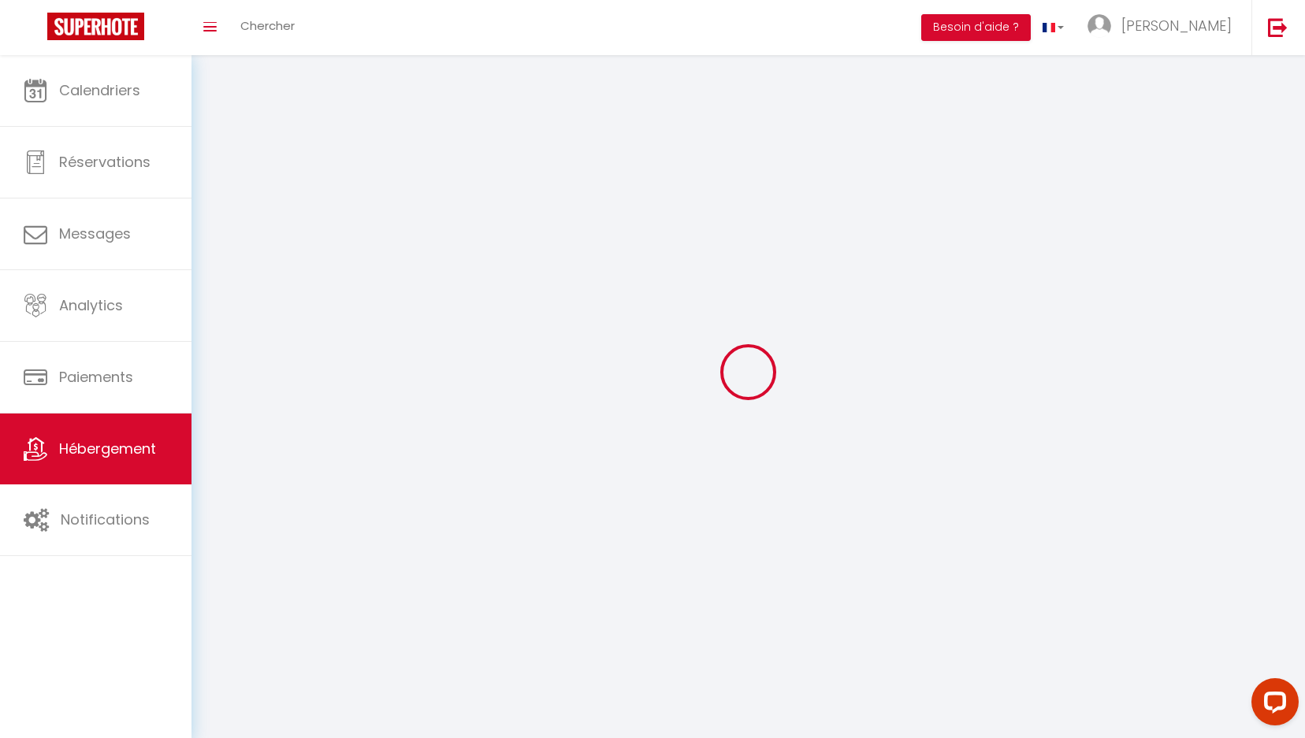
select select
checkbox input "false"
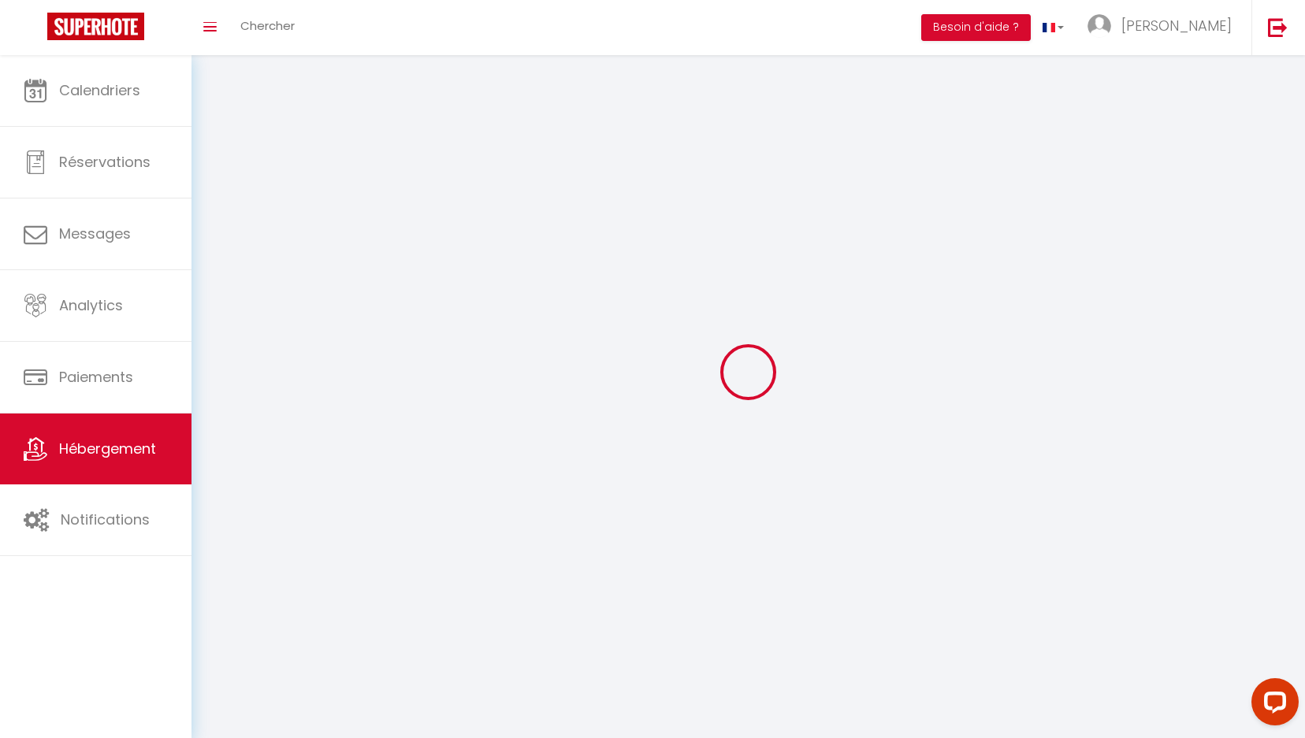
checkbox input "false"
select select
select select "1"
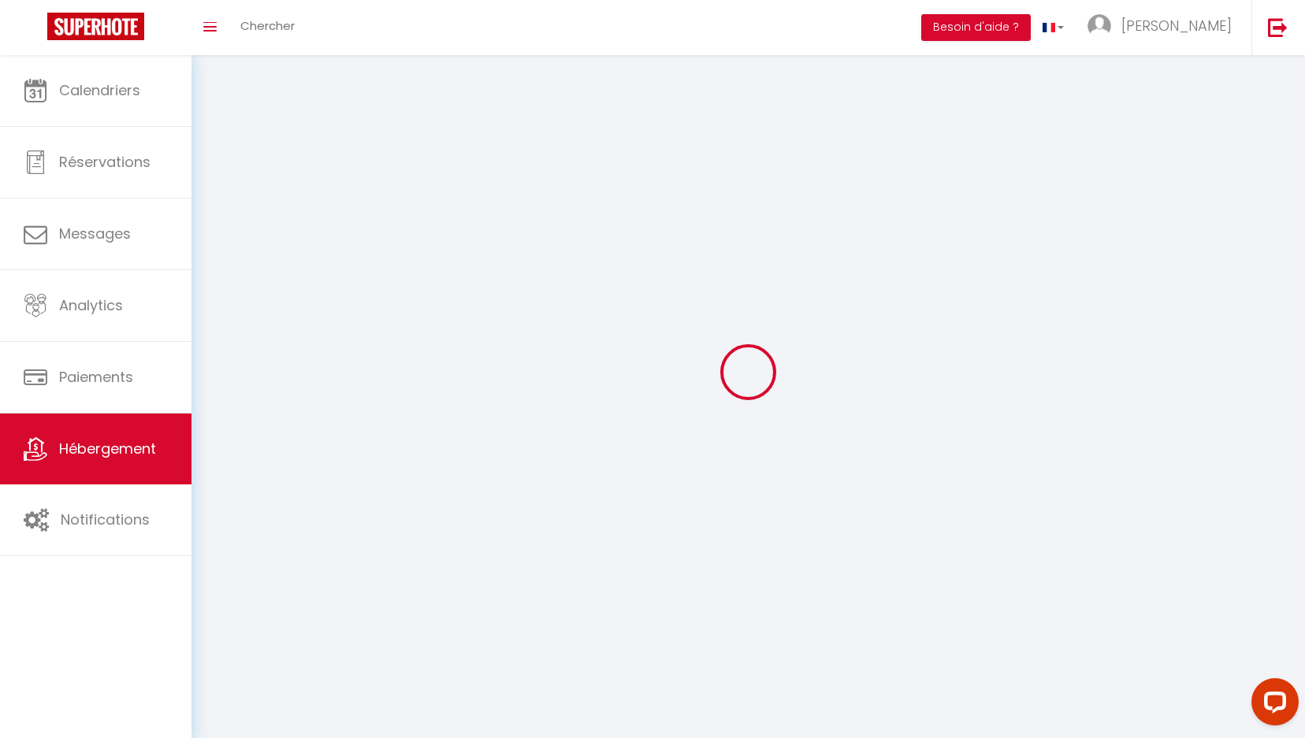
select select "28"
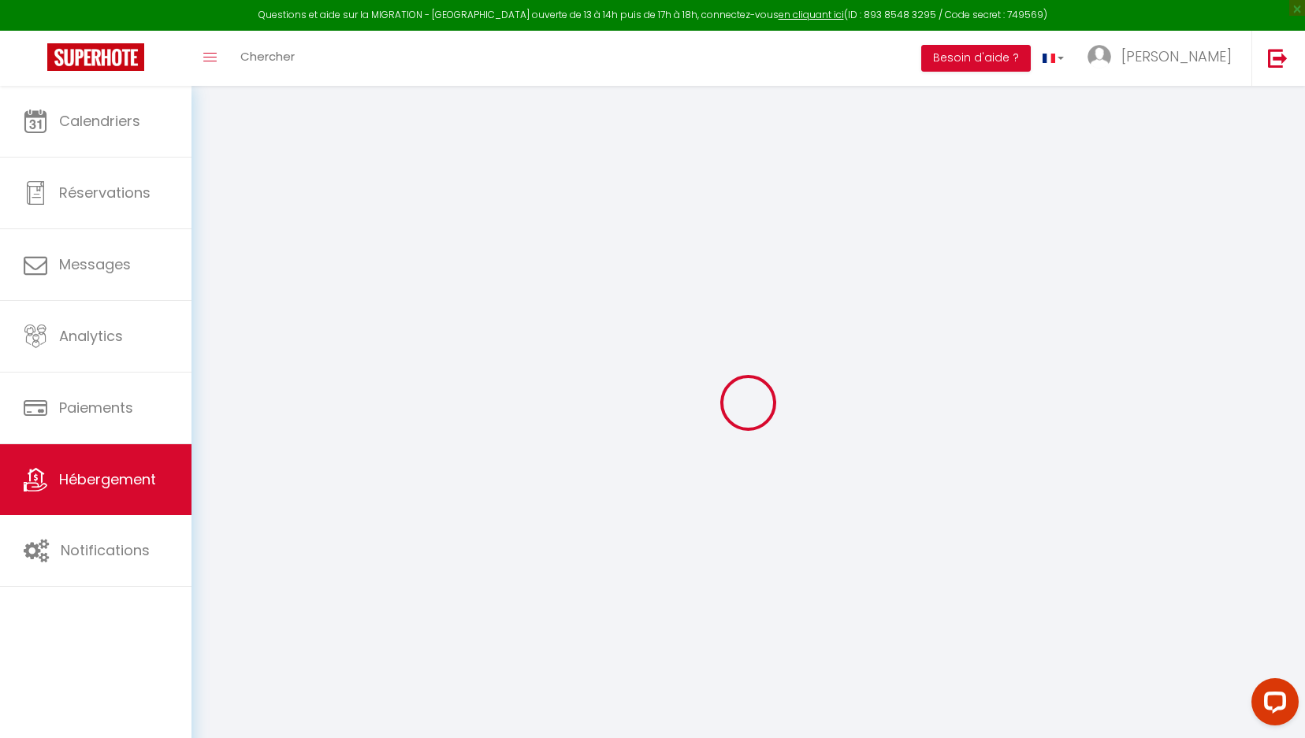
select select
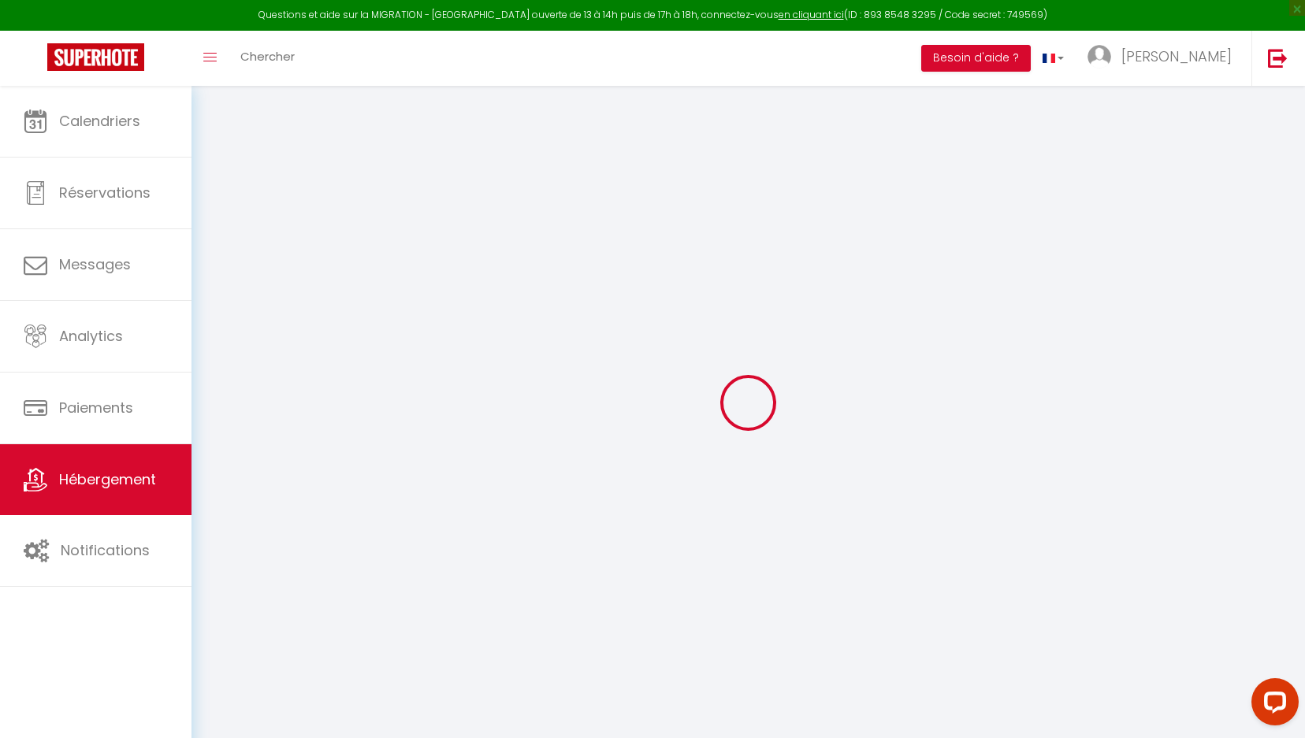
select select
checkbox input "false"
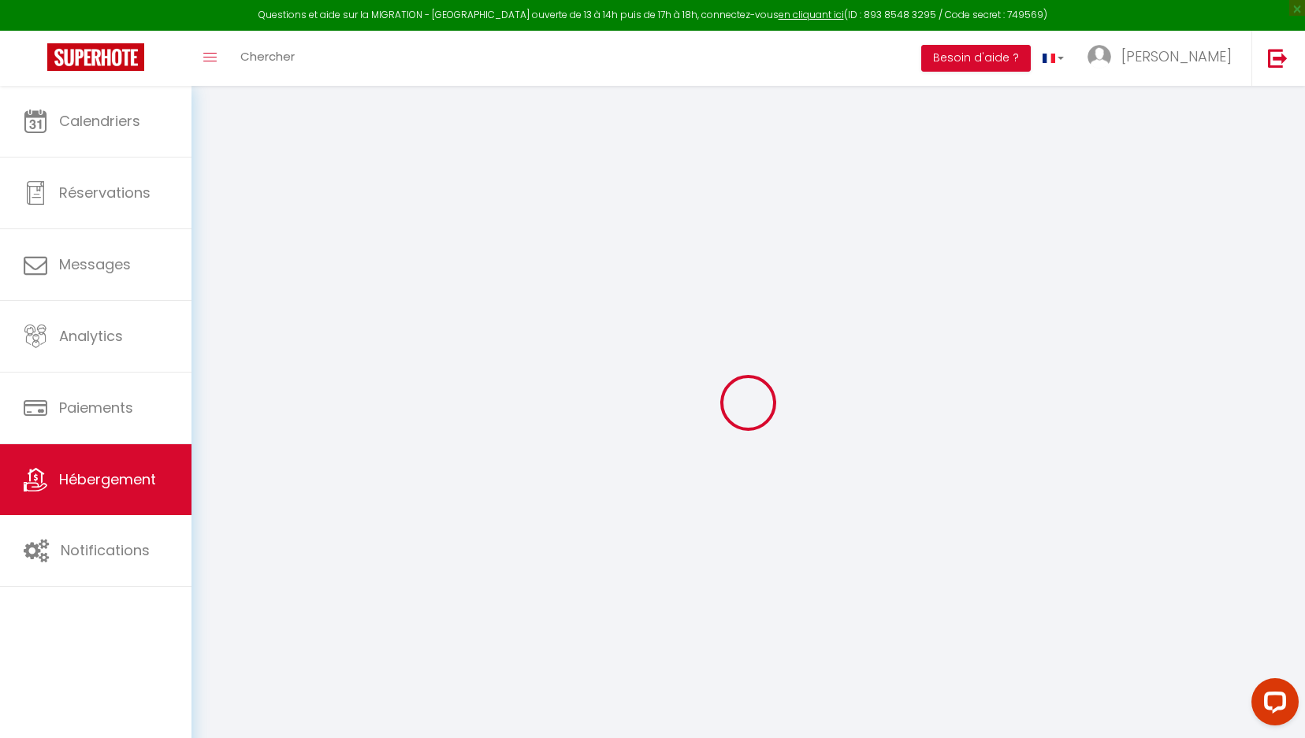
select select
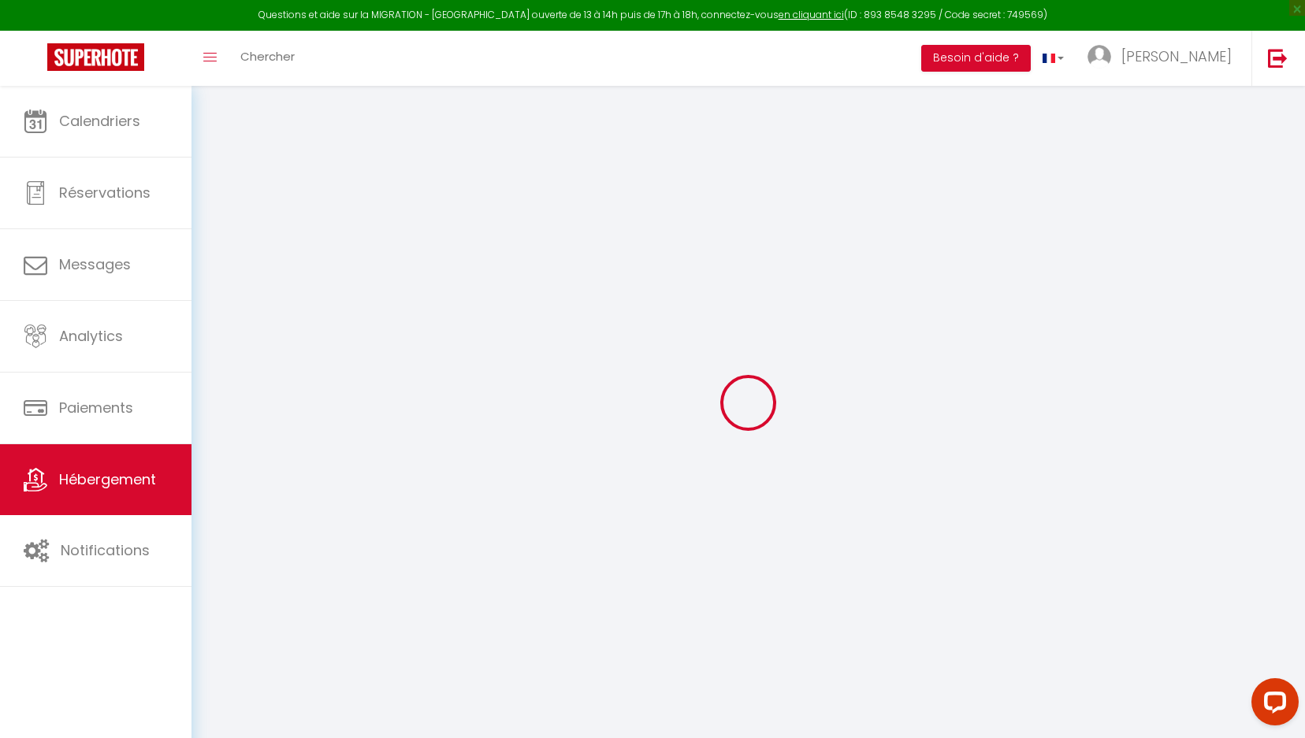
select select
checkbox input "false"
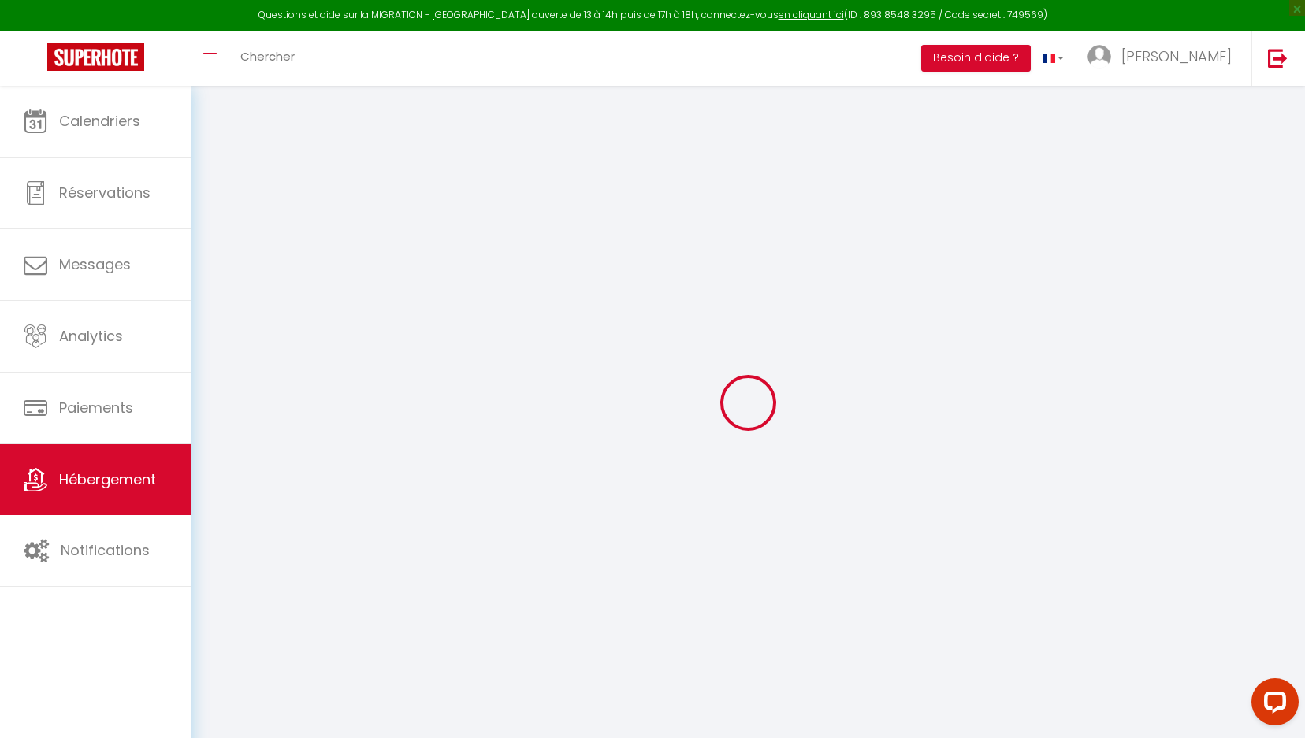
checkbox input "false"
select select
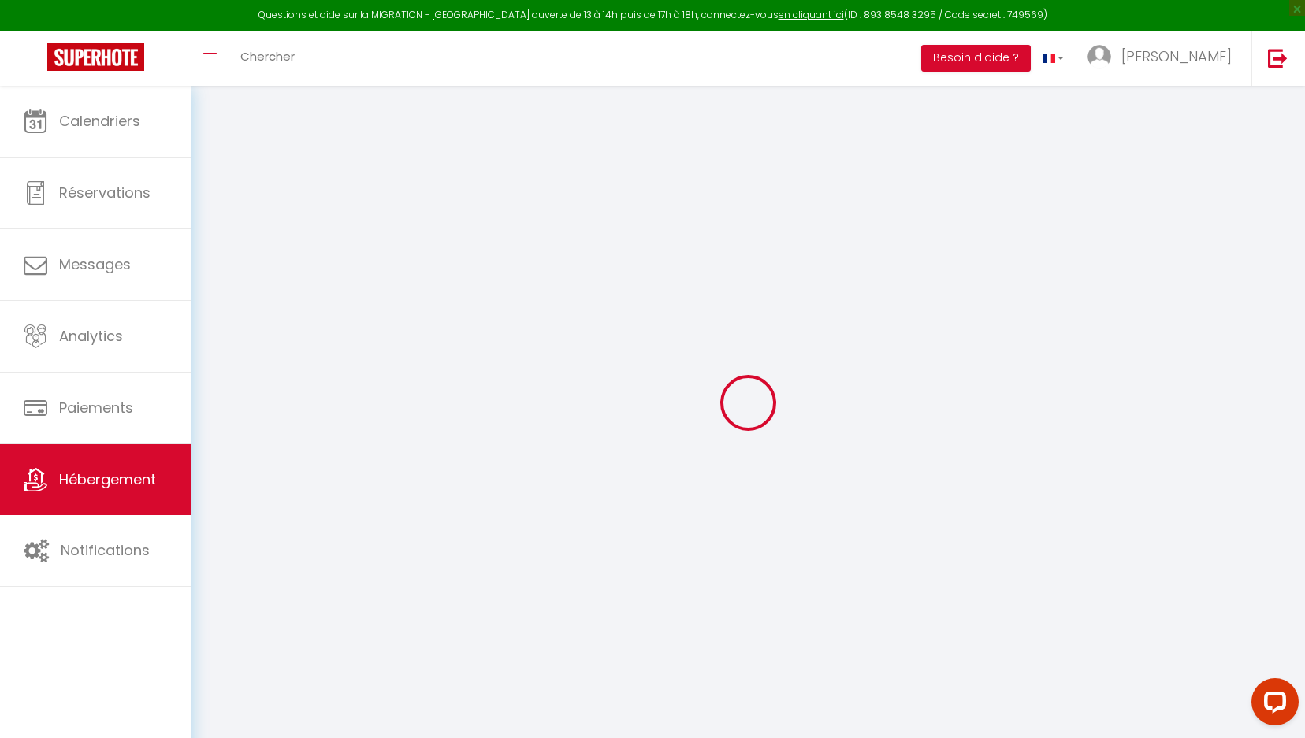
select select
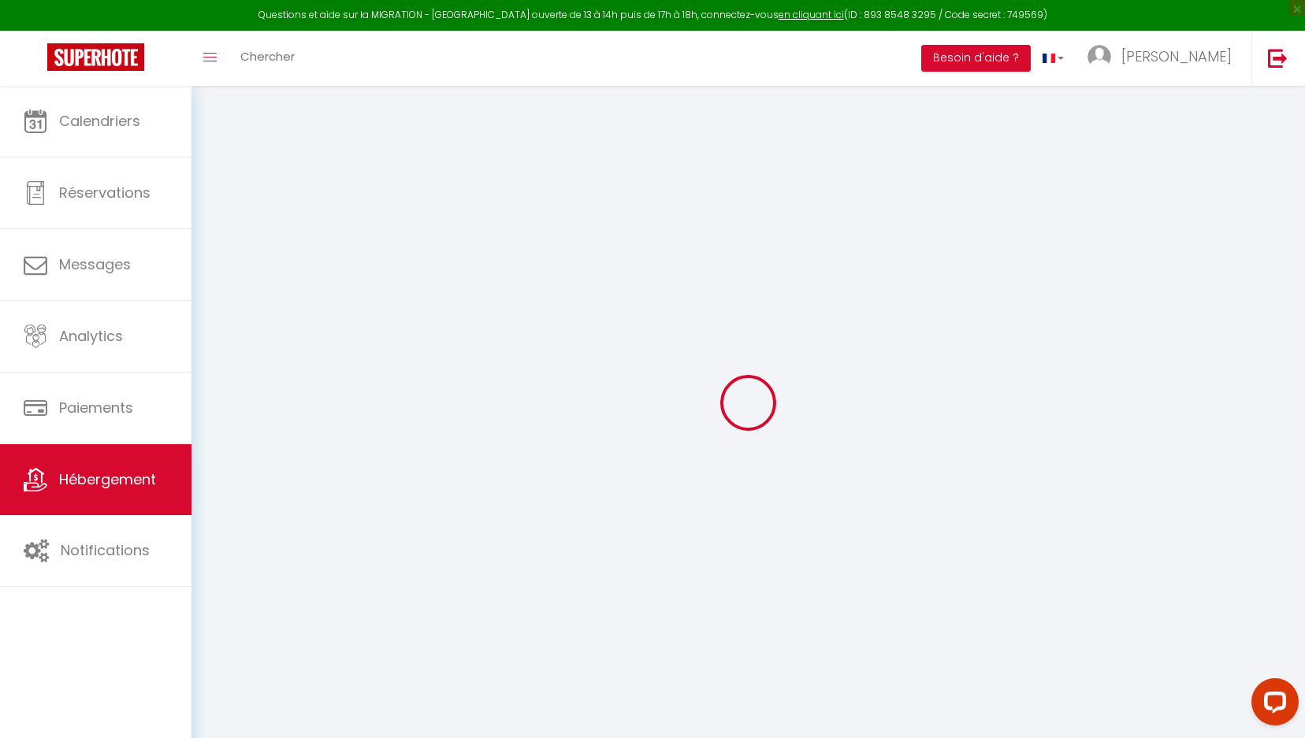
checkbox input "false"
select select
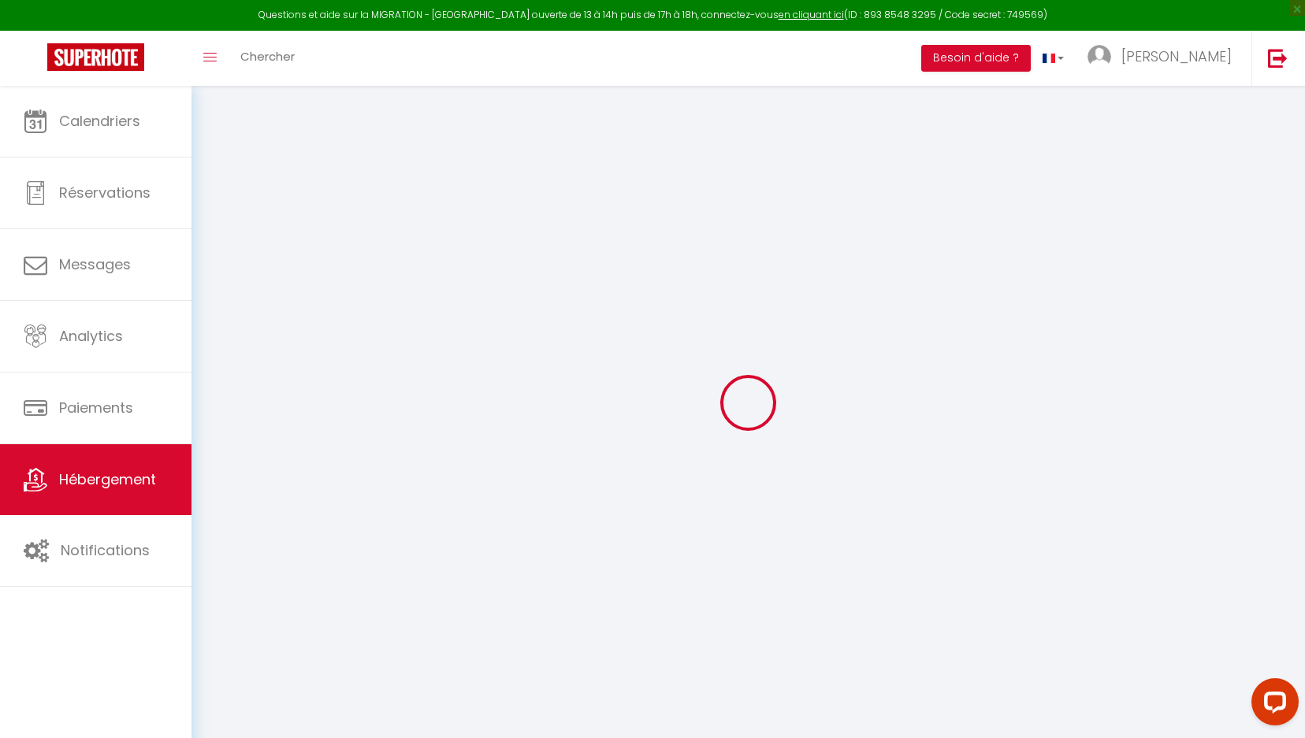
select select
type input "Artist Retreat"
type input "[PERSON_NAME]"
select select "condominium"
select select "5"
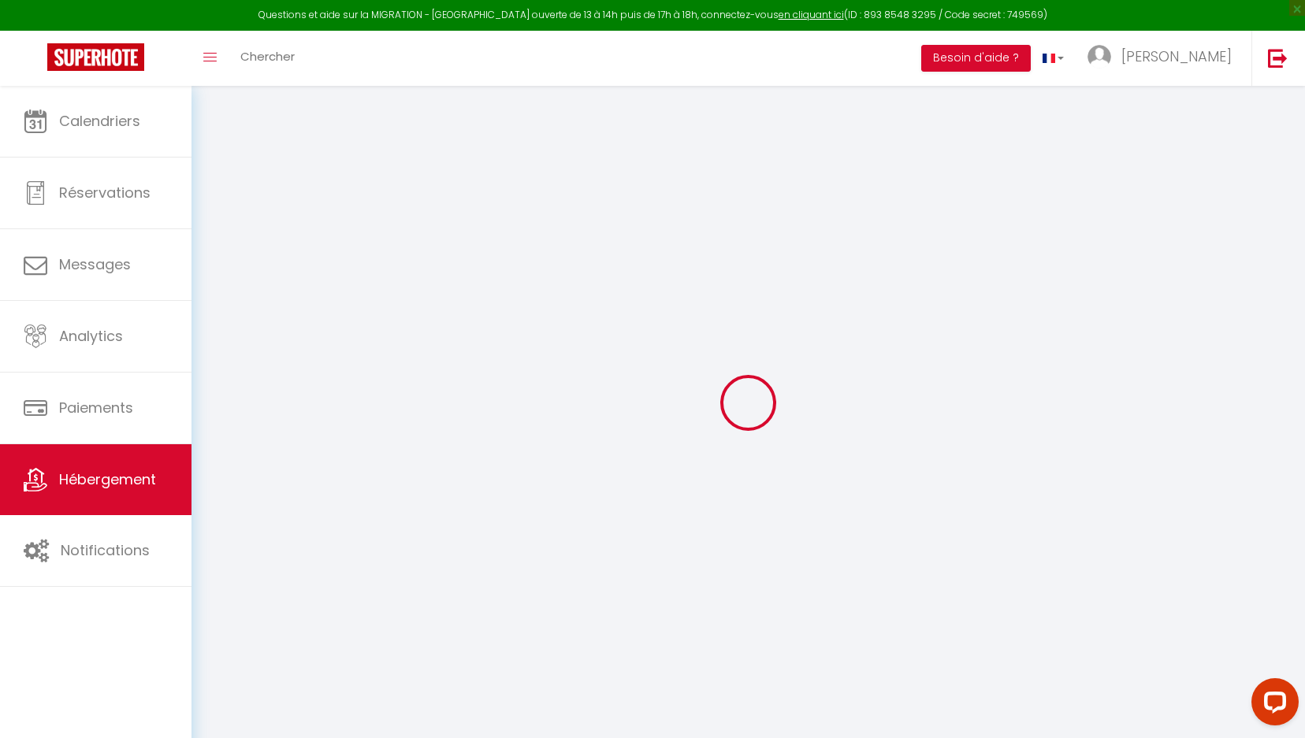
select select "4"
type input "100"
type input "10"
select select
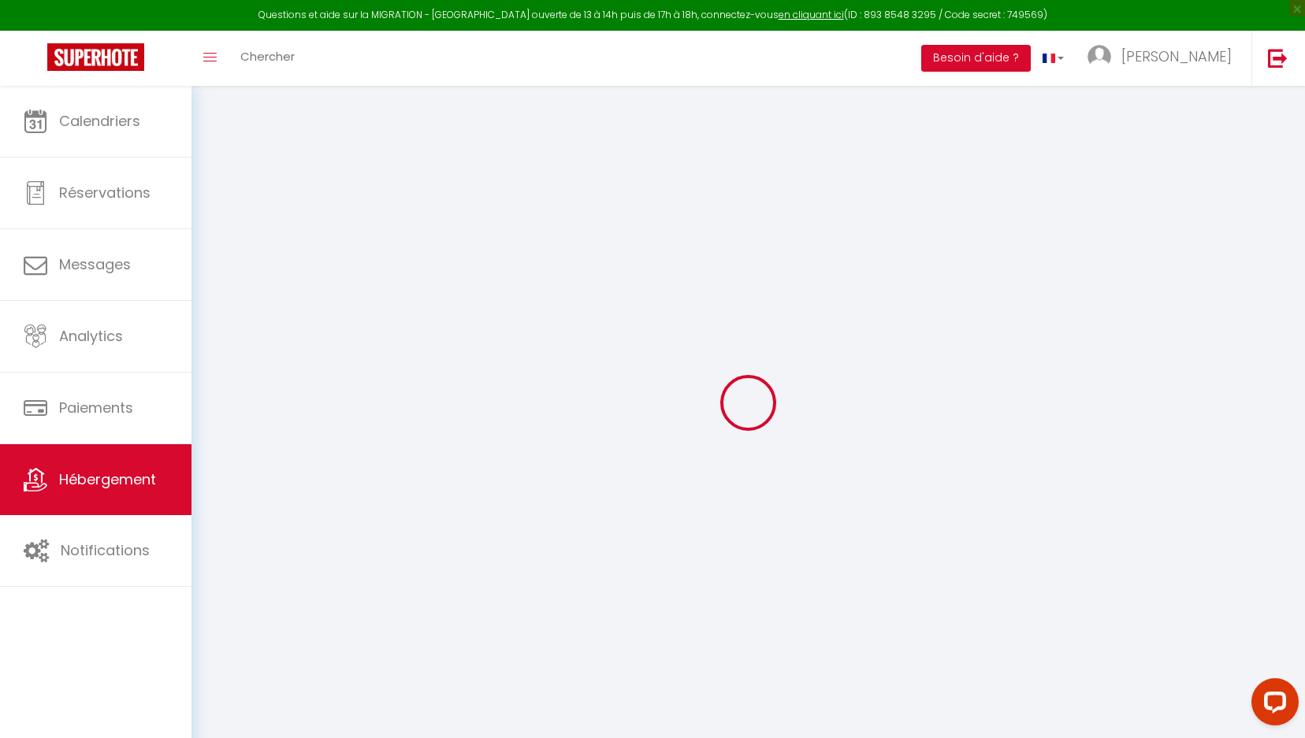
select select
type input "[STREET_ADDRESS][PERSON_NAME]"
type input "93160"
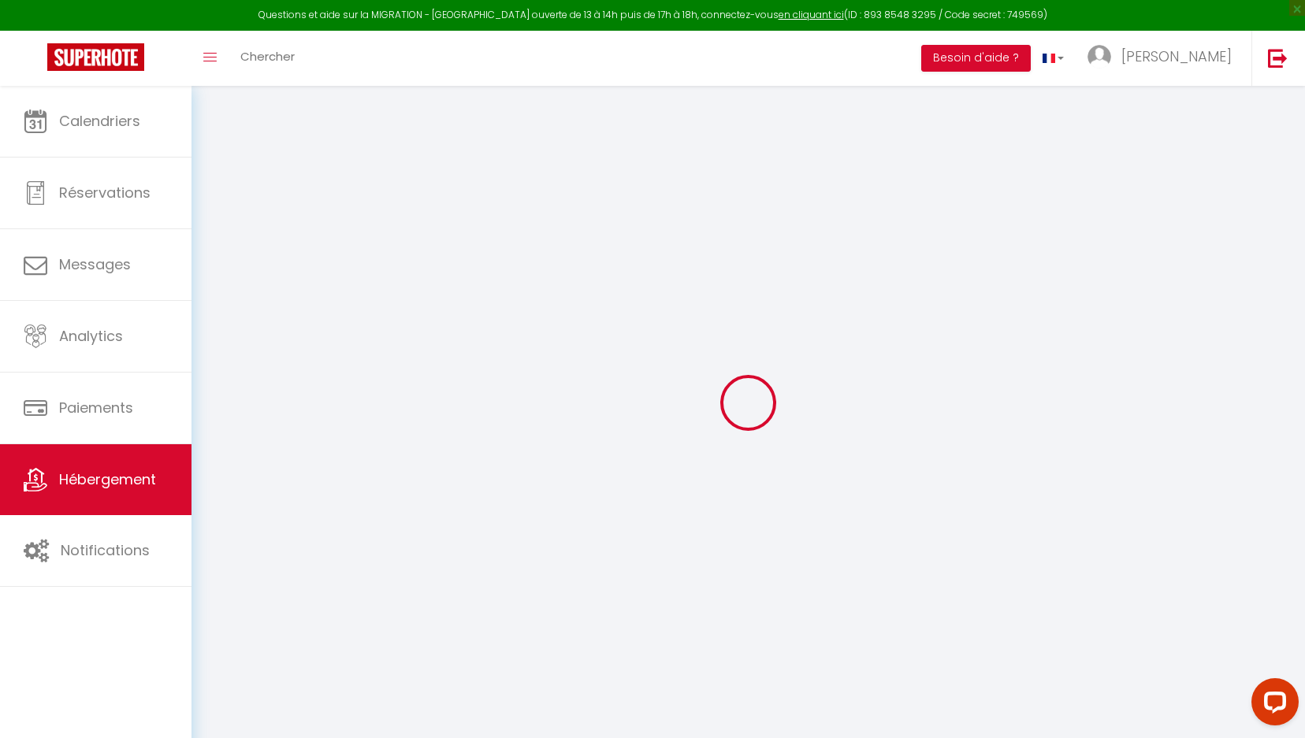
type input "Noisy-le-Grand"
type input "[EMAIL_ADDRESS][DOMAIN_NAME]"
select select
checkbox input "false"
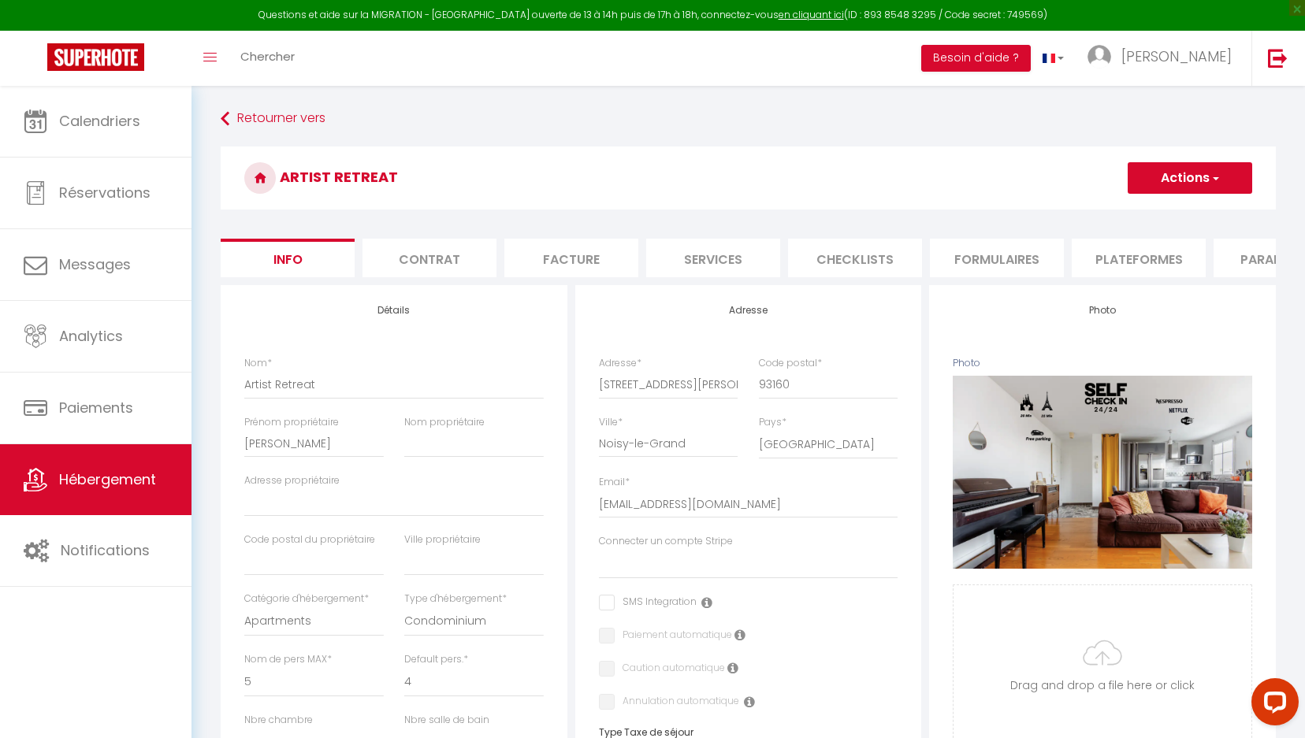
click at [1118, 263] on li "Plateformes" at bounding box center [1139, 258] width 134 height 39
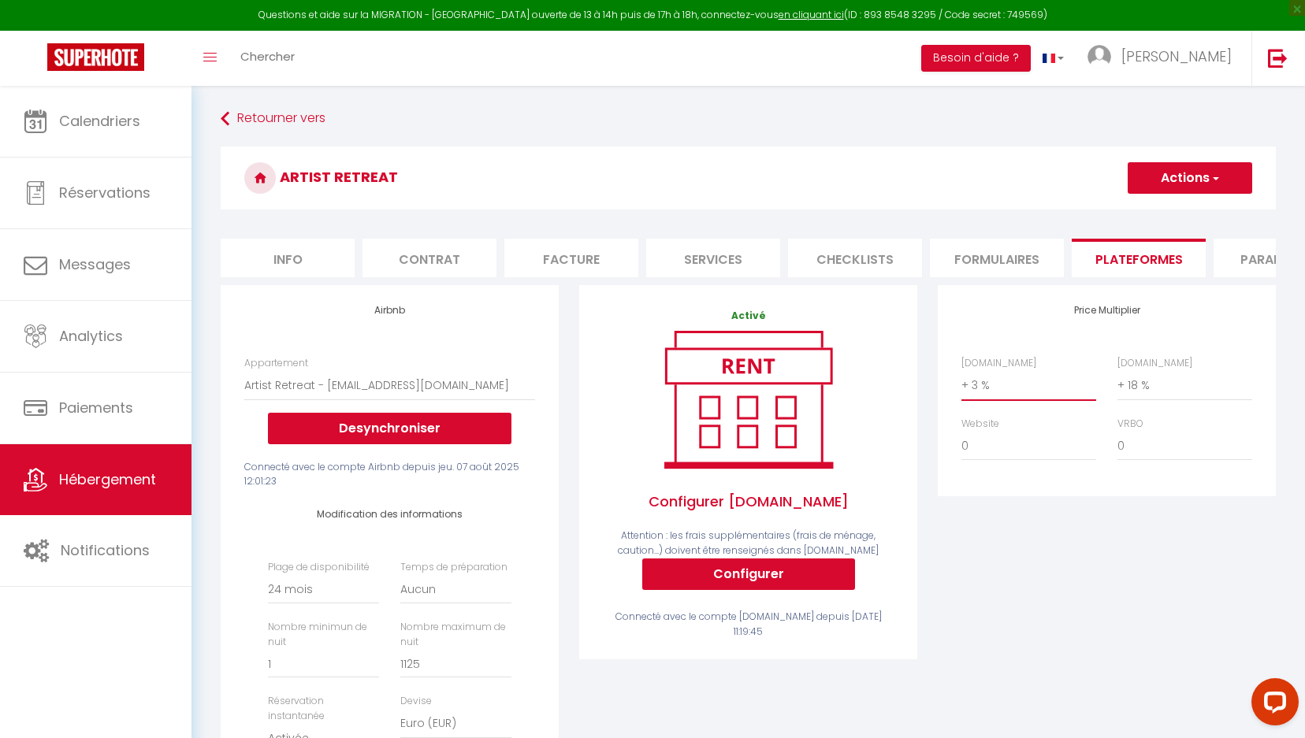
click at [1024, 374] on select "0 + 1 % + 2 % + 3 % + 4 % + 5 % + 6 % + 7 % + 8 % + 9 %" at bounding box center [1029, 385] width 135 height 30
click at [1166, 392] on select "0 + 1 % + 2 % + 3 % + 4 % + 5 % + 6 % + 7 % + 8 % + 9 %" at bounding box center [1185, 385] width 135 height 30
click at [1219, 177] on button "Actions" at bounding box center [1190, 178] width 125 height 32
click at [1196, 214] on link "Enregistrer" at bounding box center [1189, 213] width 125 height 20
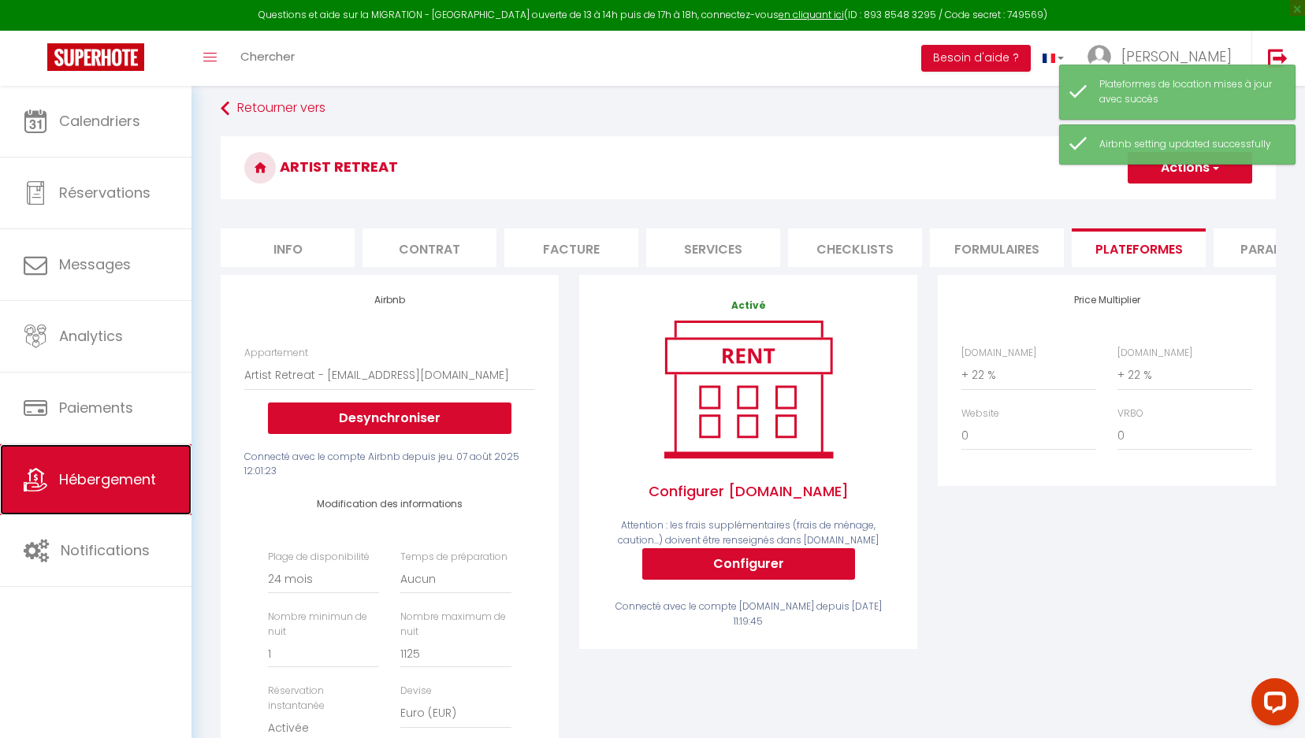
scroll to position [17, 0]
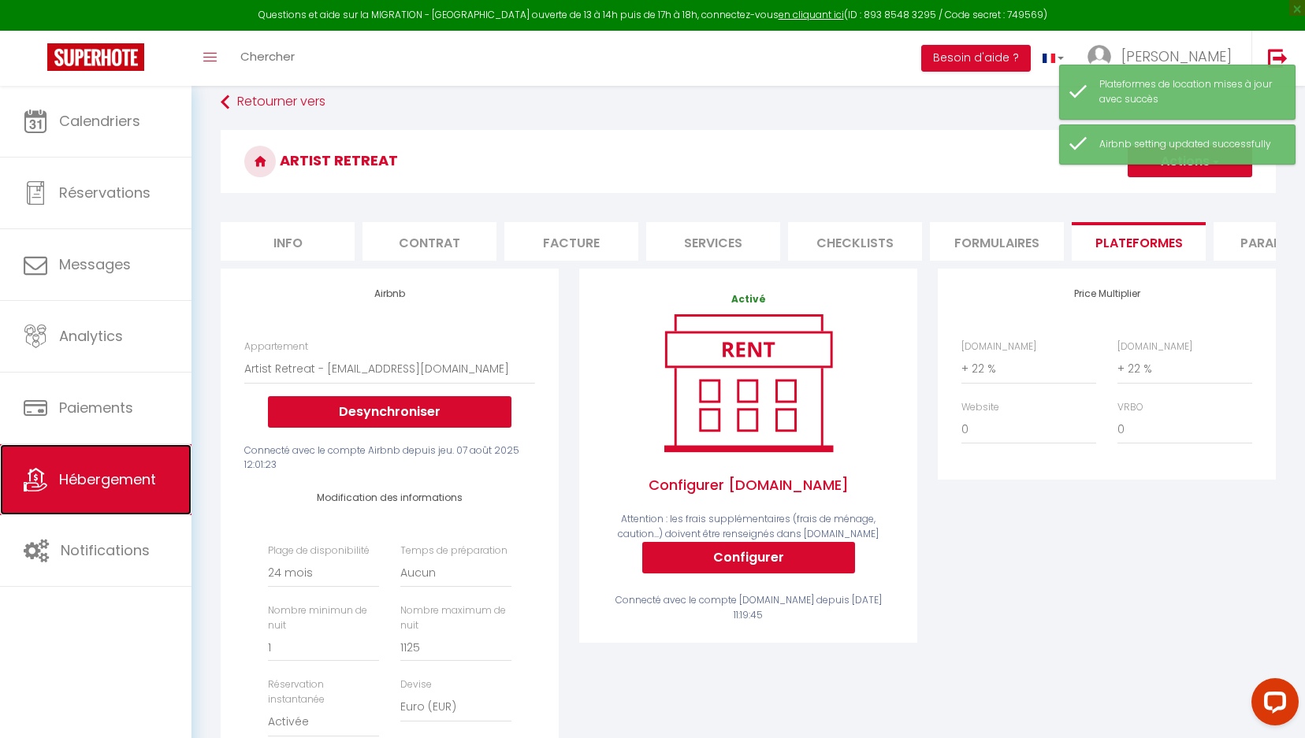
click at [77, 457] on link "Hébergement" at bounding box center [96, 480] width 192 height 71
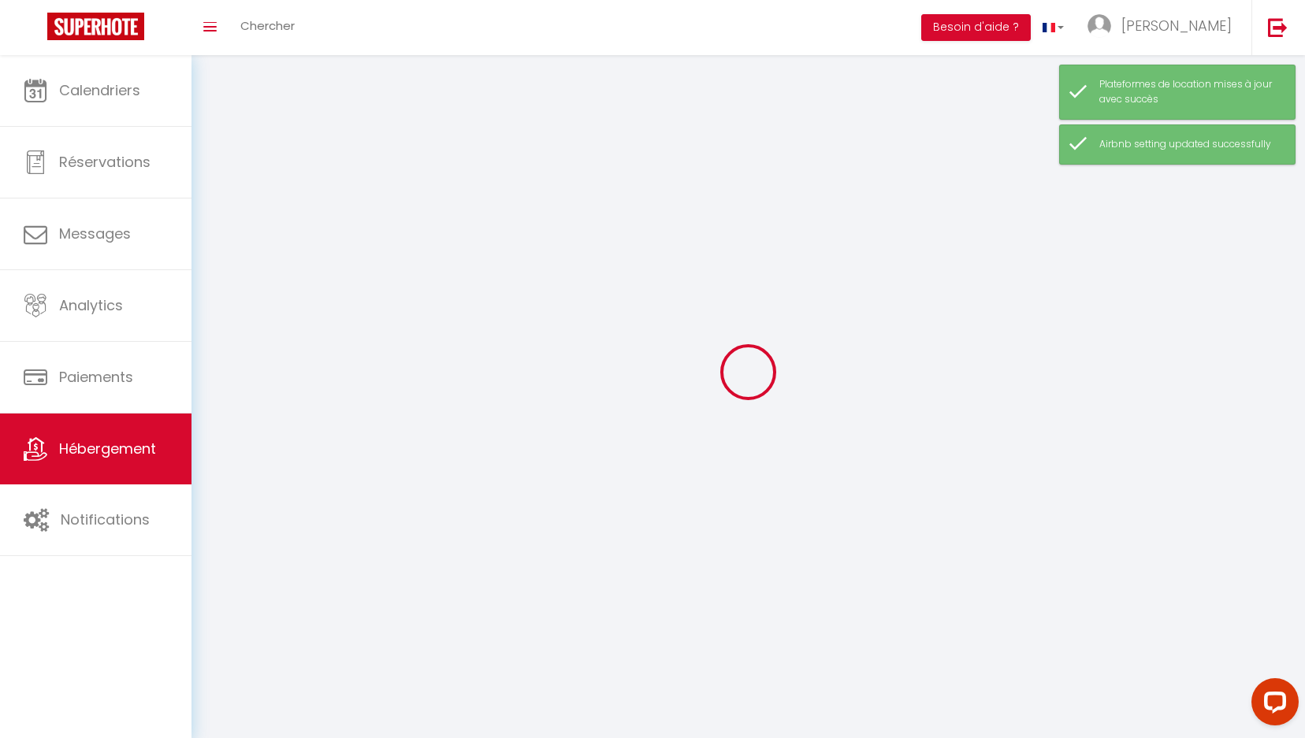
scroll to position [37, 0]
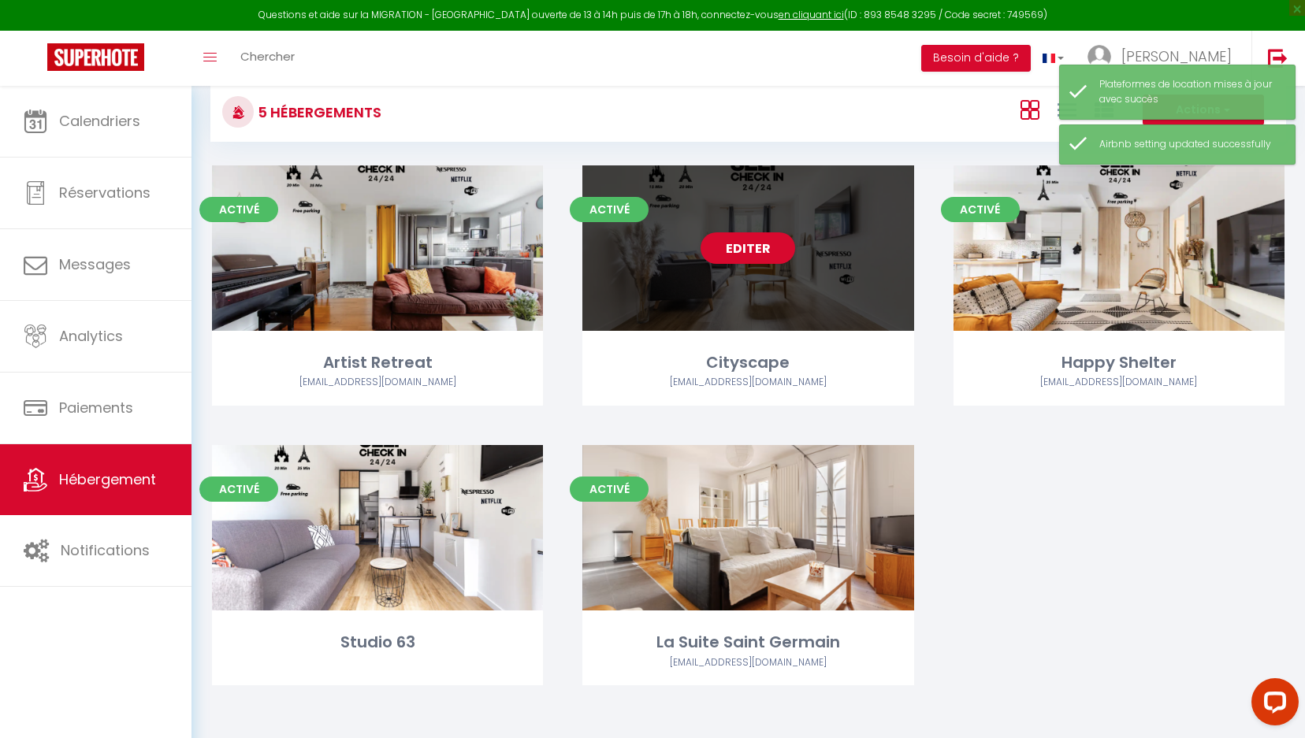
click at [794, 364] on div "Cityscape" at bounding box center [747, 363] width 331 height 24
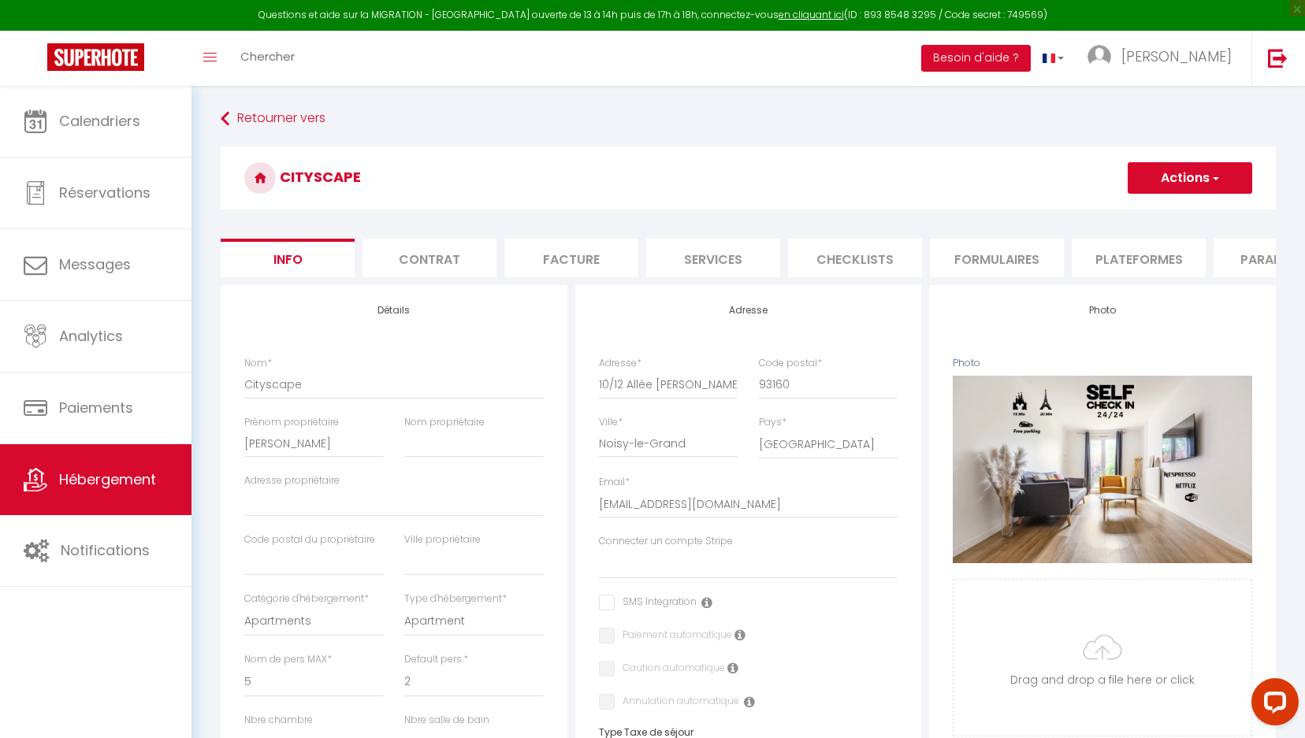
click at [1114, 254] on li "Plateformes" at bounding box center [1139, 258] width 134 height 39
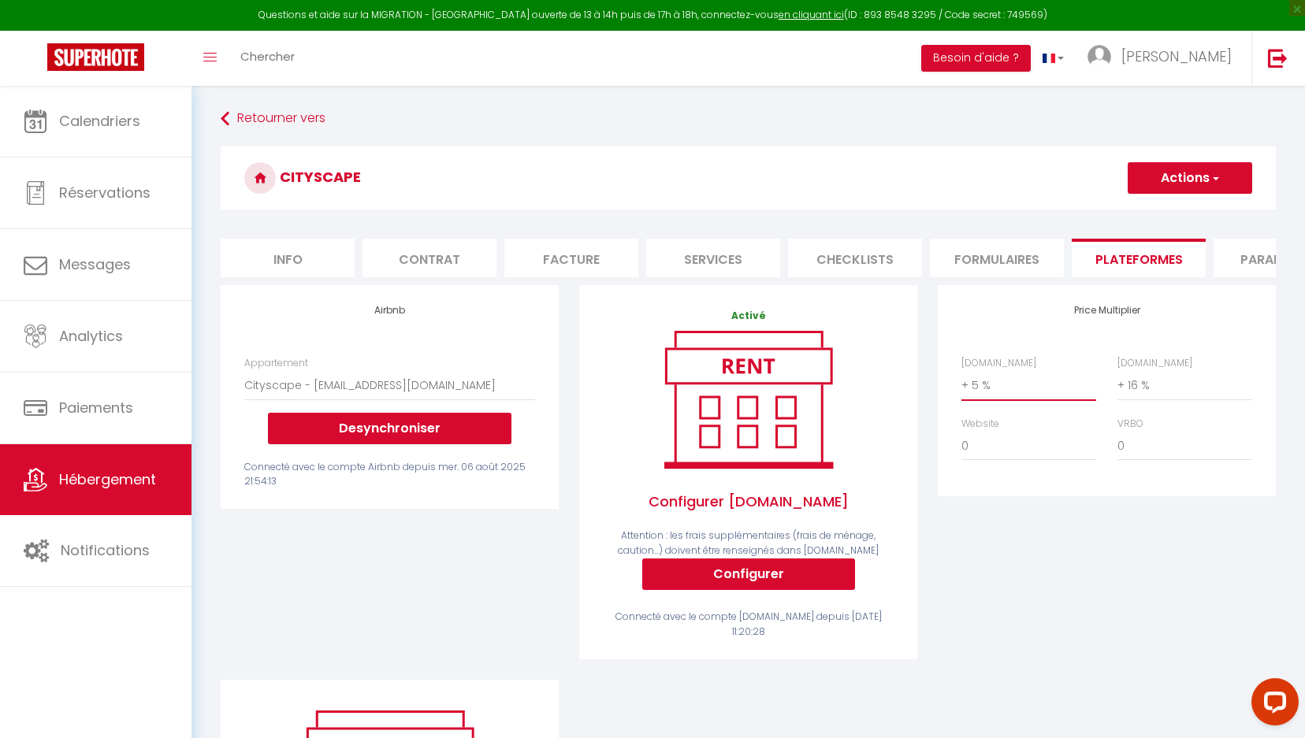
click at [1000, 386] on select "0 + 1 % + 2 % + 3 % + 4 % + 5 % + 6 % + 7 % + 8 % + 9 %" at bounding box center [1029, 385] width 135 height 30
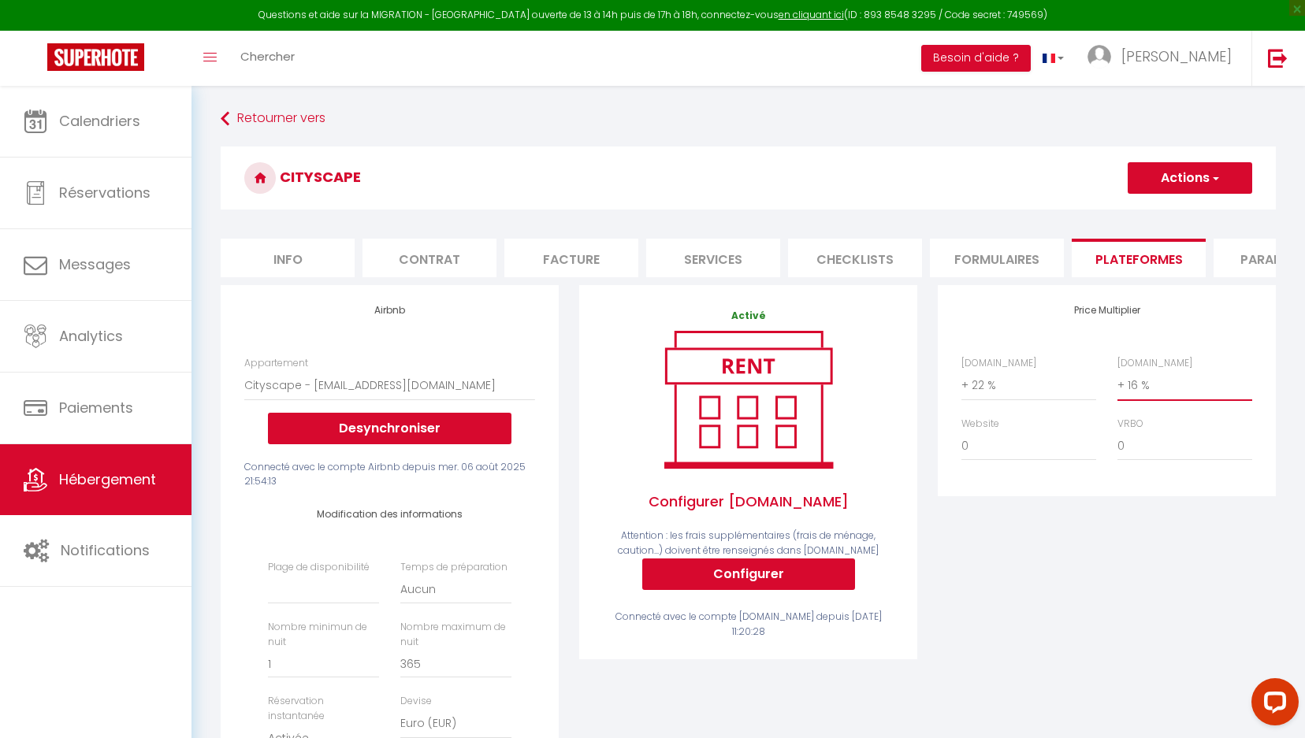
click at [1205, 386] on select "0 + 1 % + 2 % + 3 % + 4 % + 5 % + 6 % + 7 % + 8 % + 9 %" at bounding box center [1185, 385] width 135 height 30
click at [1195, 180] on button "Actions" at bounding box center [1190, 178] width 125 height 32
click at [1187, 220] on link "Enregistrer" at bounding box center [1189, 213] width 125 height 20
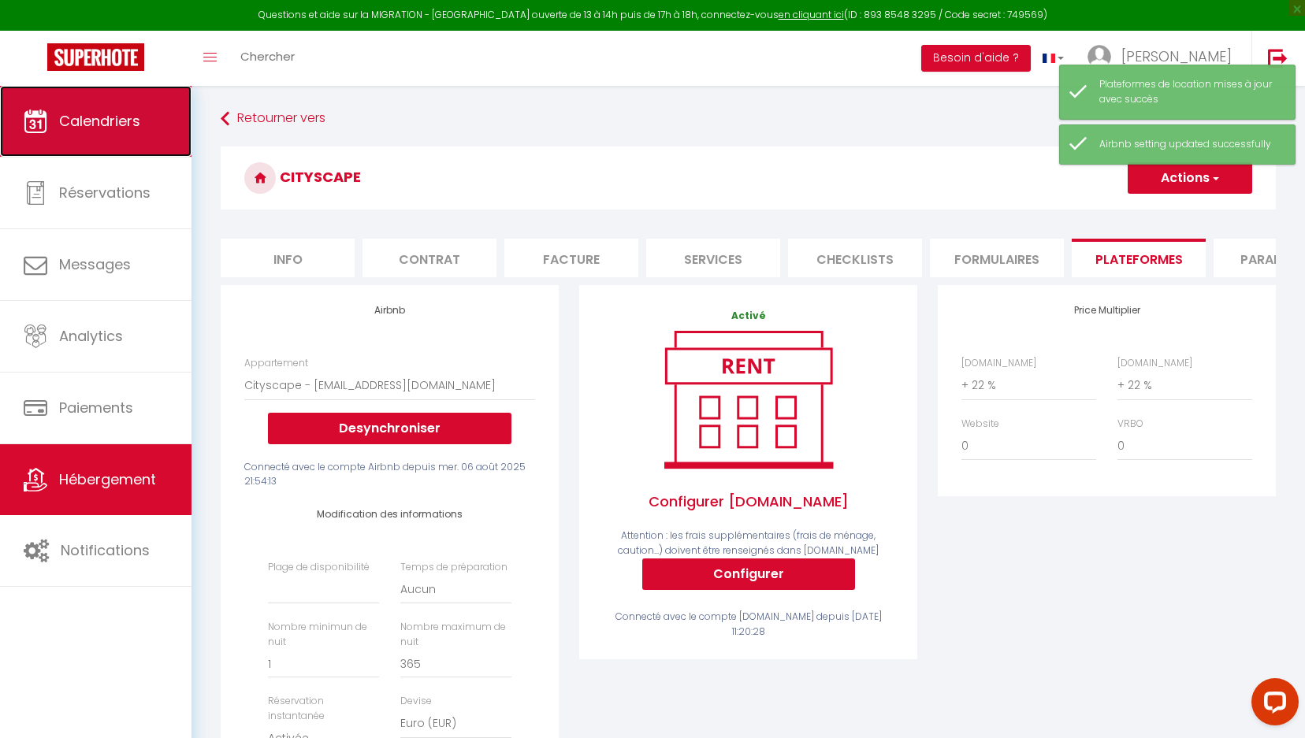
click at [142, 111] on link "Calendriers" at bounding box center [96, 121] width 192 height 71
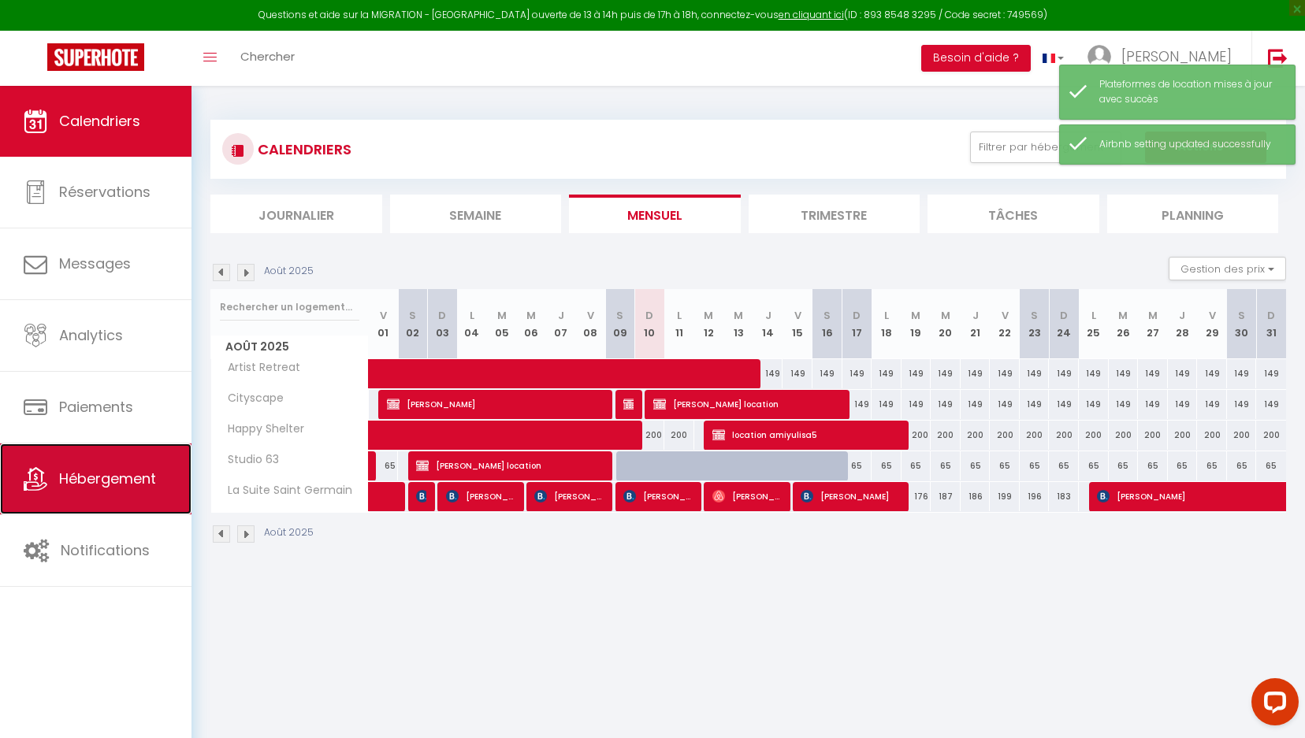
click at [84, 474] on span "Hébergement" at bounding box center [107, 479] width 97 height 20
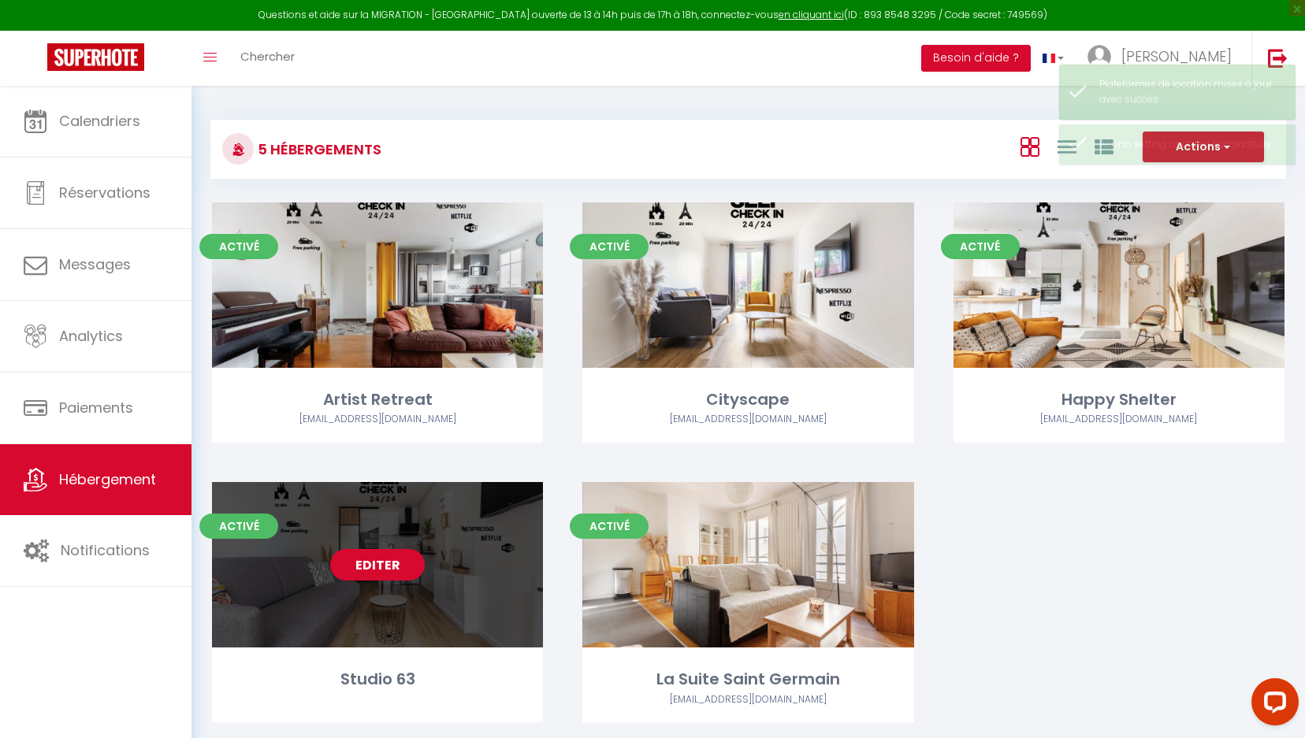
click at [410, 564] on link "Editer" at bounding box center [377, 565] width 95 height 32
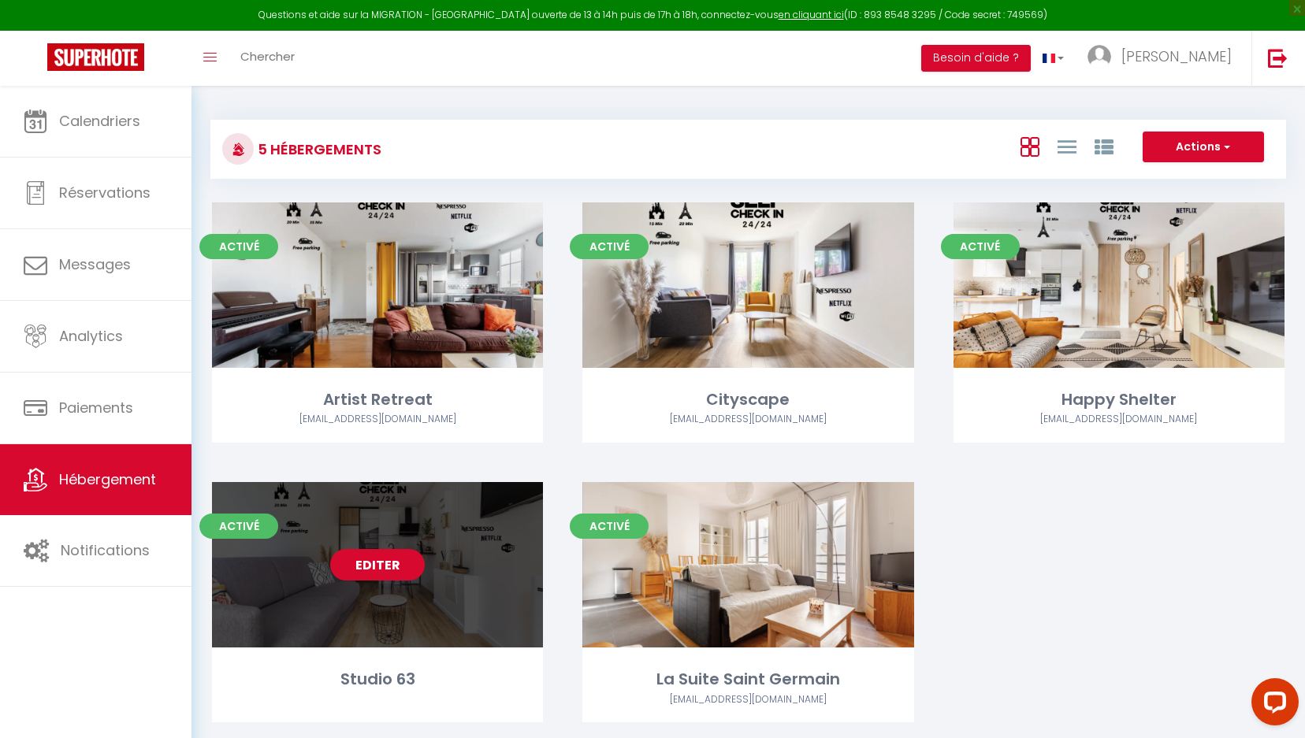
click at [411, 562] on link "Editer" at bounding box center [377, 565] width 95 height 32
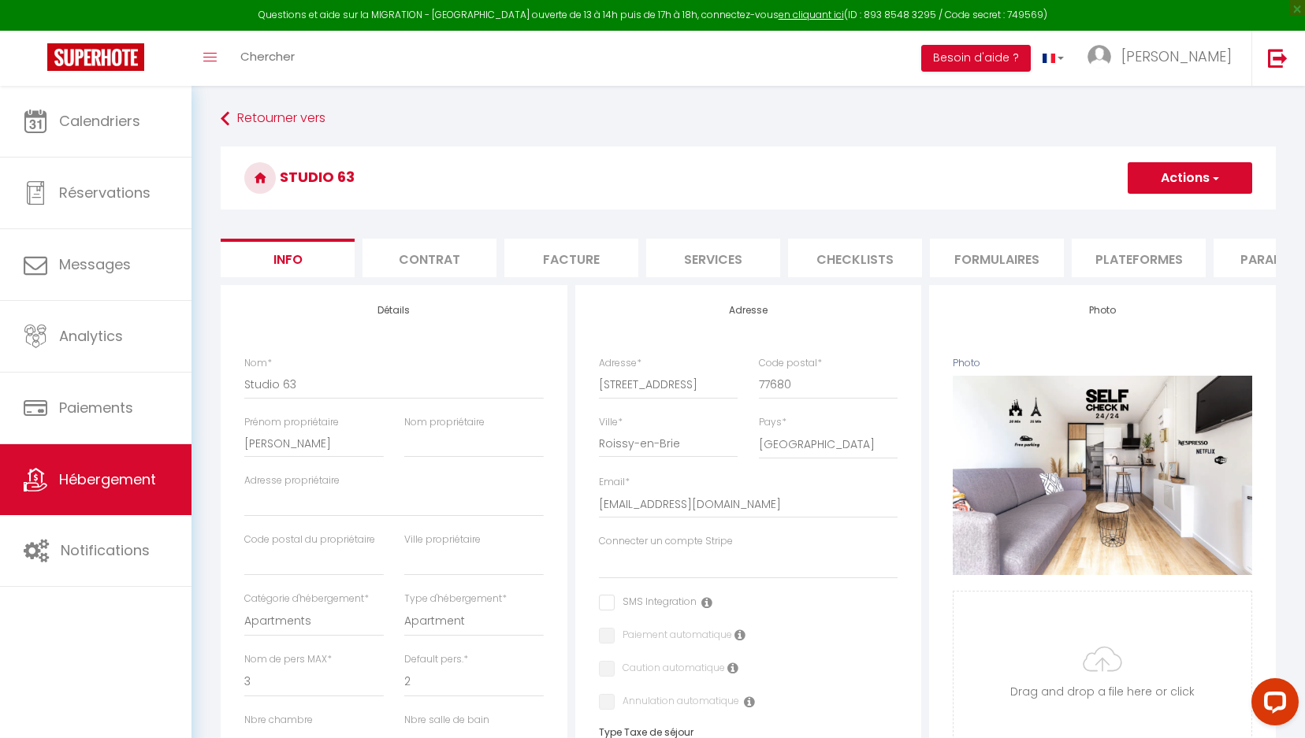
click at [1122, 250] on li "Plateformes" at bounding box center [1139, 258] width 134 height 39
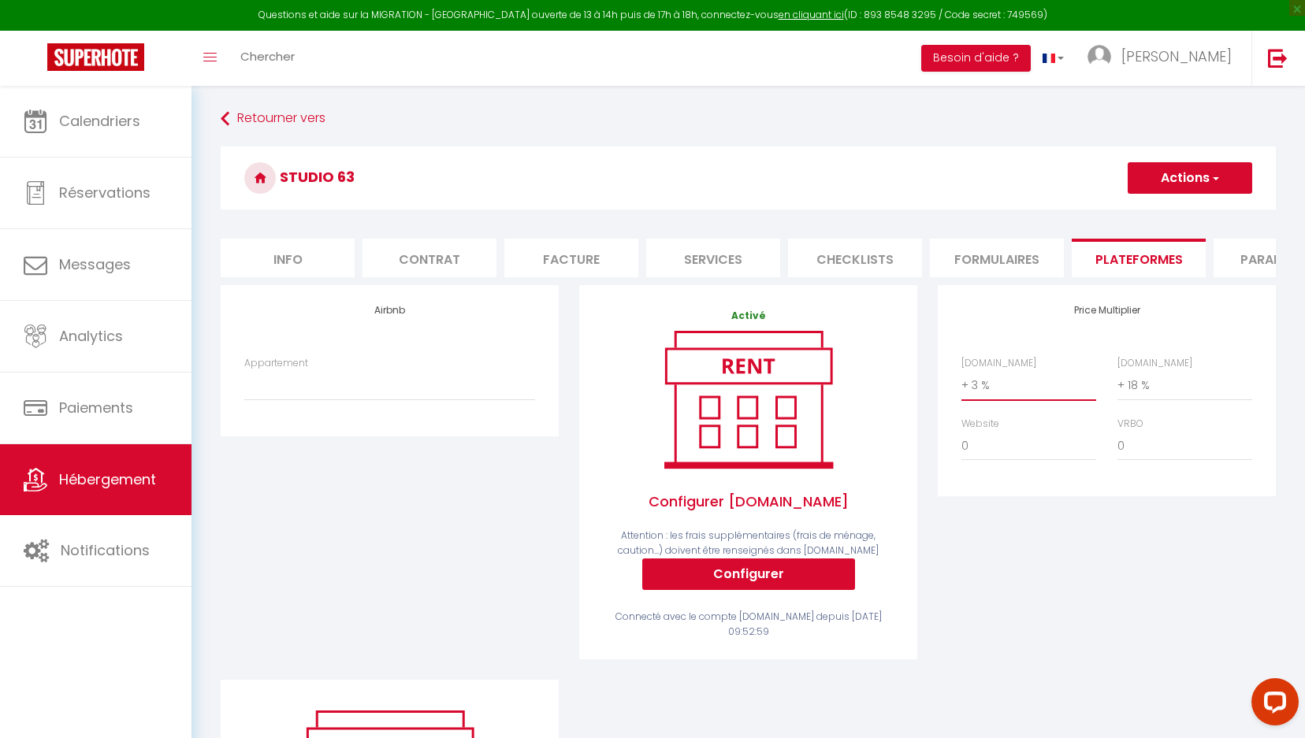
click at [1031, 381] on select "0 + 1 % + 2 % + 3 % + 4 % + 5 % + 6 % + 7 % + 8 % + 9 %" at bounding box center [1029, 385] width 135 height 30
click at [1183, 374] on select "0 + 1 % + 2 % + 3 % + 4 % + 5 % + 6 % + 7 % + 8 % + 9 %" at bounding box center [1185, 385] width 135 height 30
click at [1169, 180] on button "Actions" at bounding box center [1190, 178] width 125 height 32
click at [1166, 206] on link "Enregistrer" at bounding box center [1189, 213] width 125 height 20
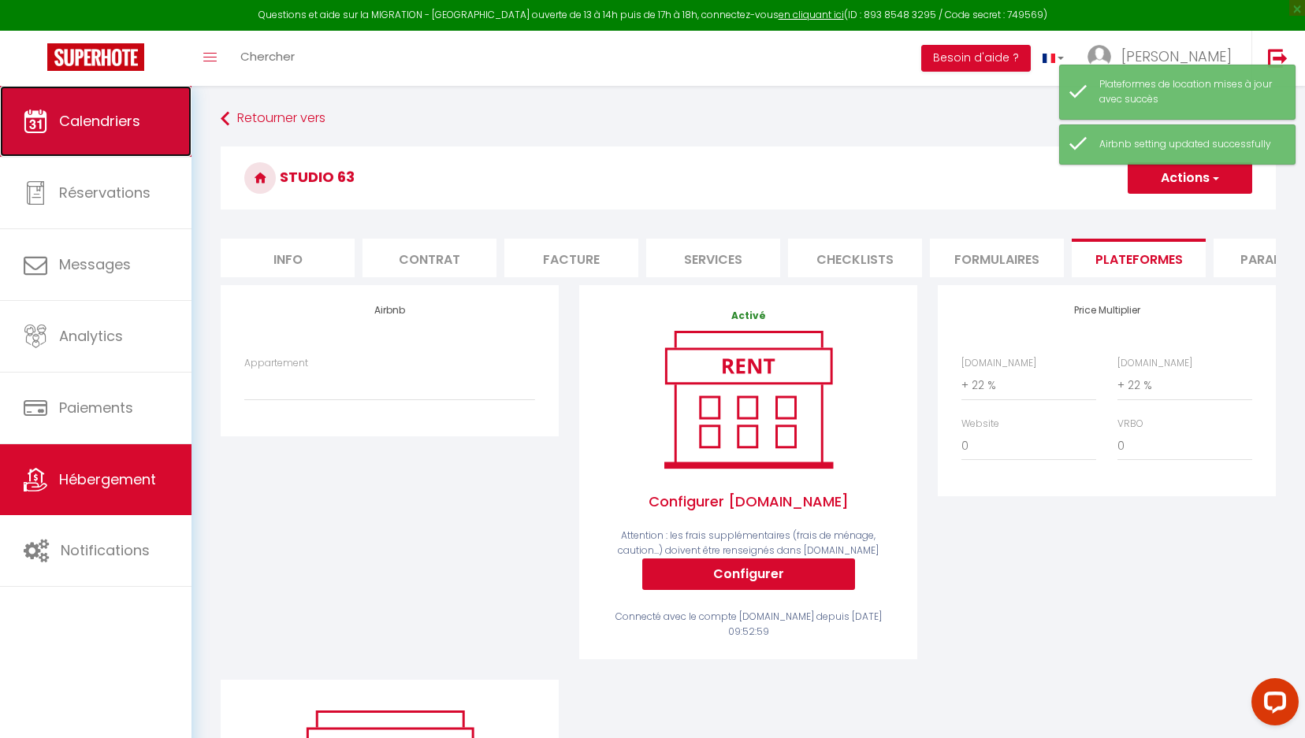
click at [134, 105] on link "Calendriers" at bounding box center [96, 121] width 192 height 71
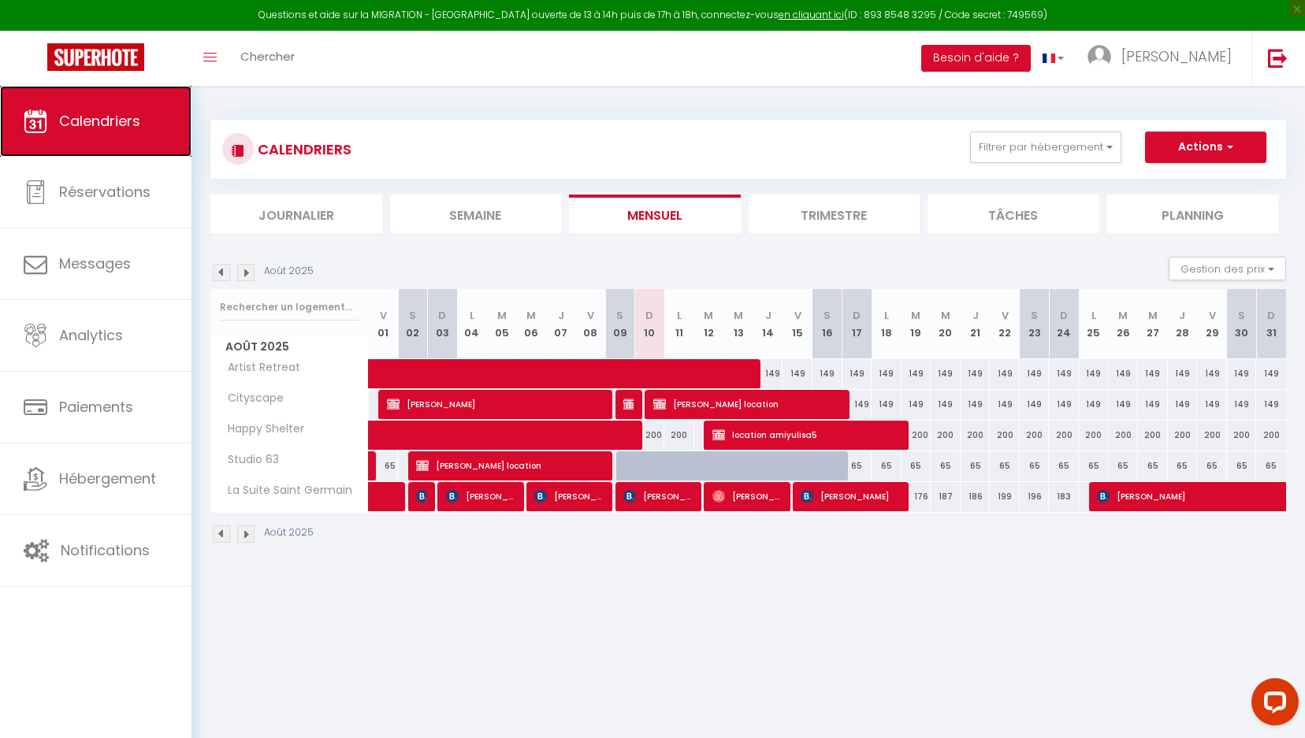
click at [134, 133] on link "Calendriers" at bounding box center [96, 121] width 192 height 71
click at [658, 445] on span at bounding box center [550, 436] width 326 height 30
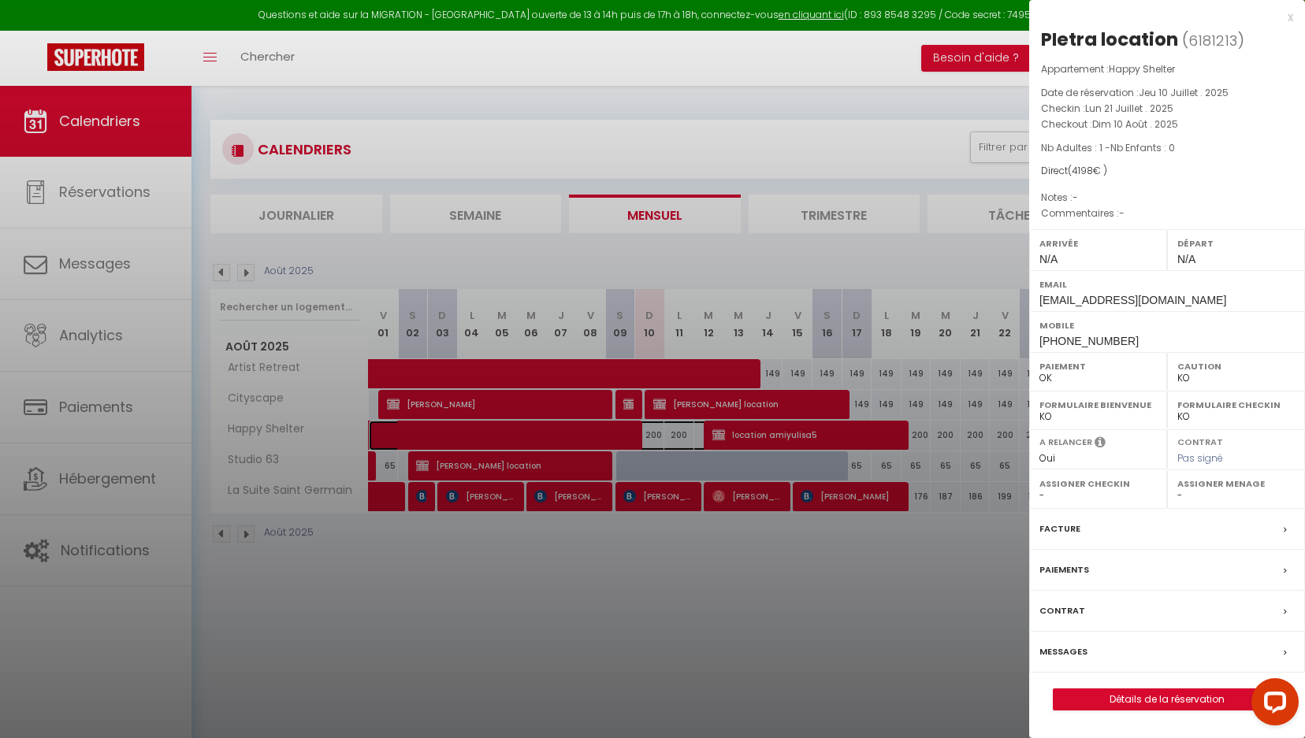
scroll to position [86, 0]
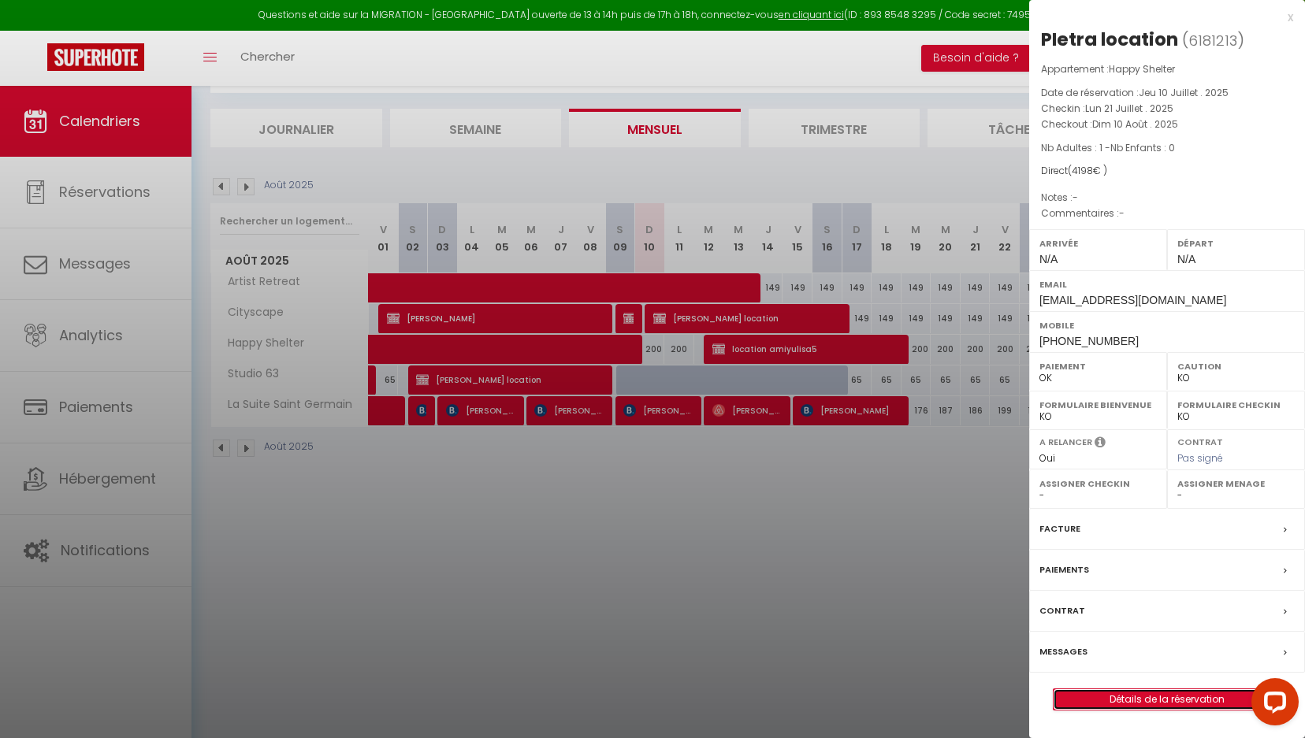
click at [1114, 701] on link "Détails de la réservation" at bounding box center [1167, 700] width 227 height 20
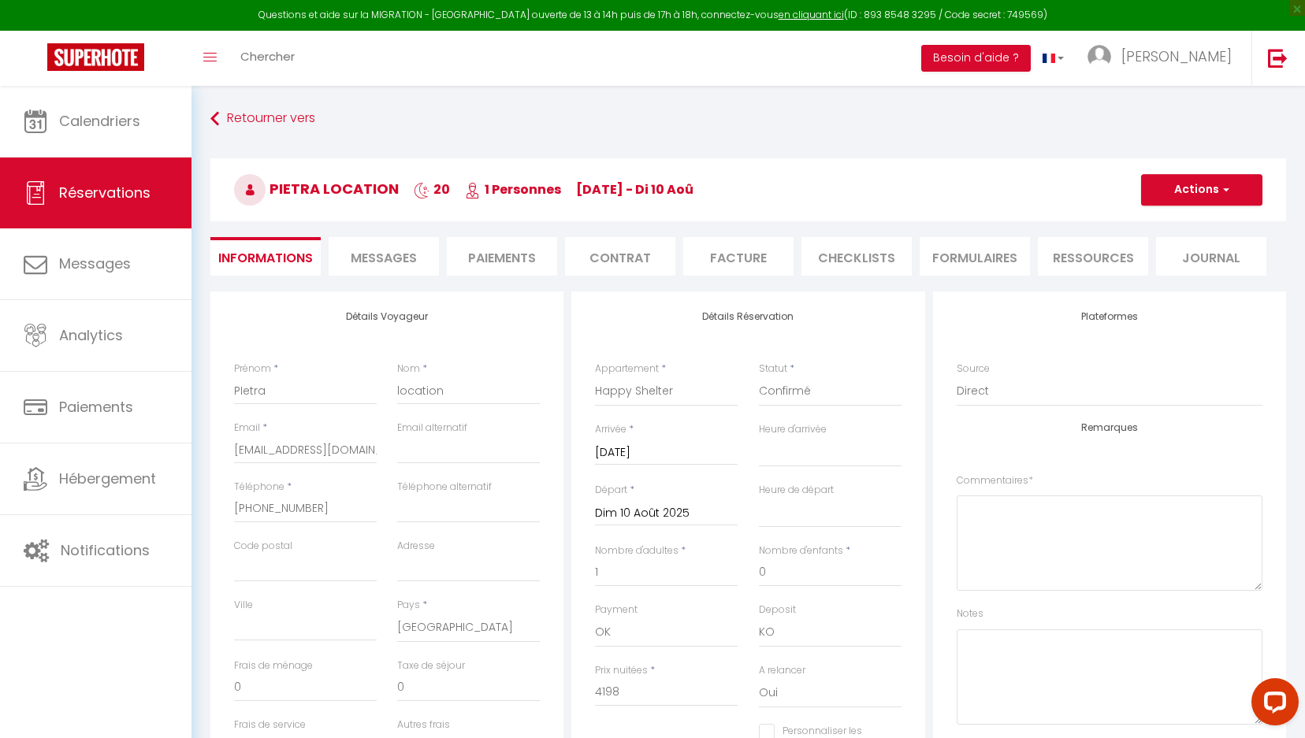
scroll to position [448, 0]
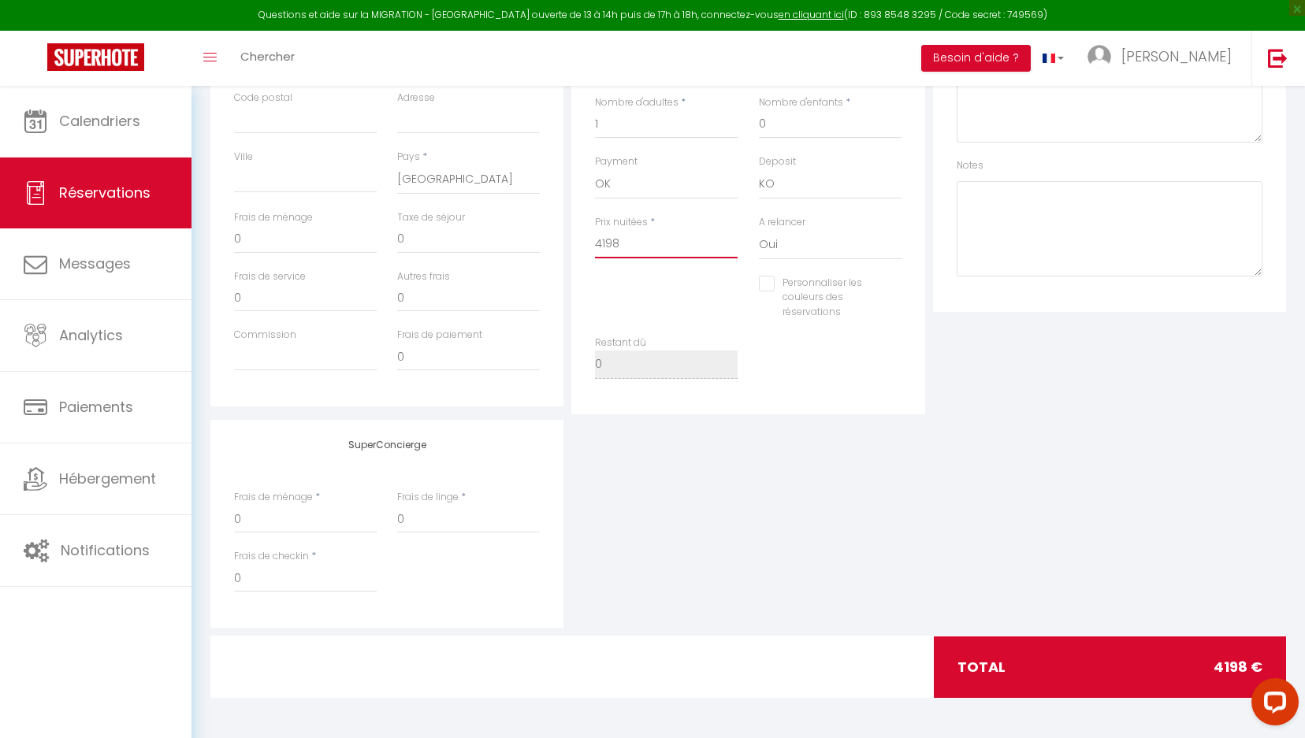
click at [641, 244] on input "4198" at bounding box center [666, 244] width 143 height 28
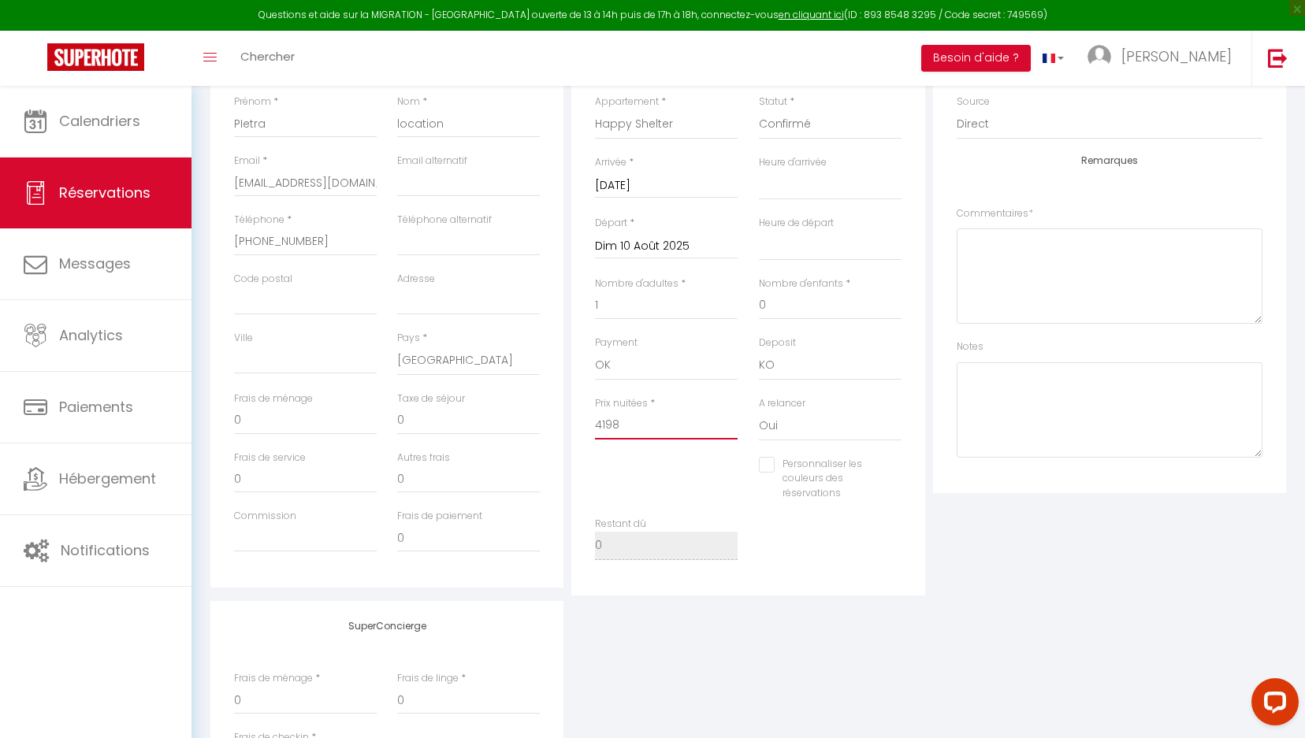
scroll to position [0, 0]
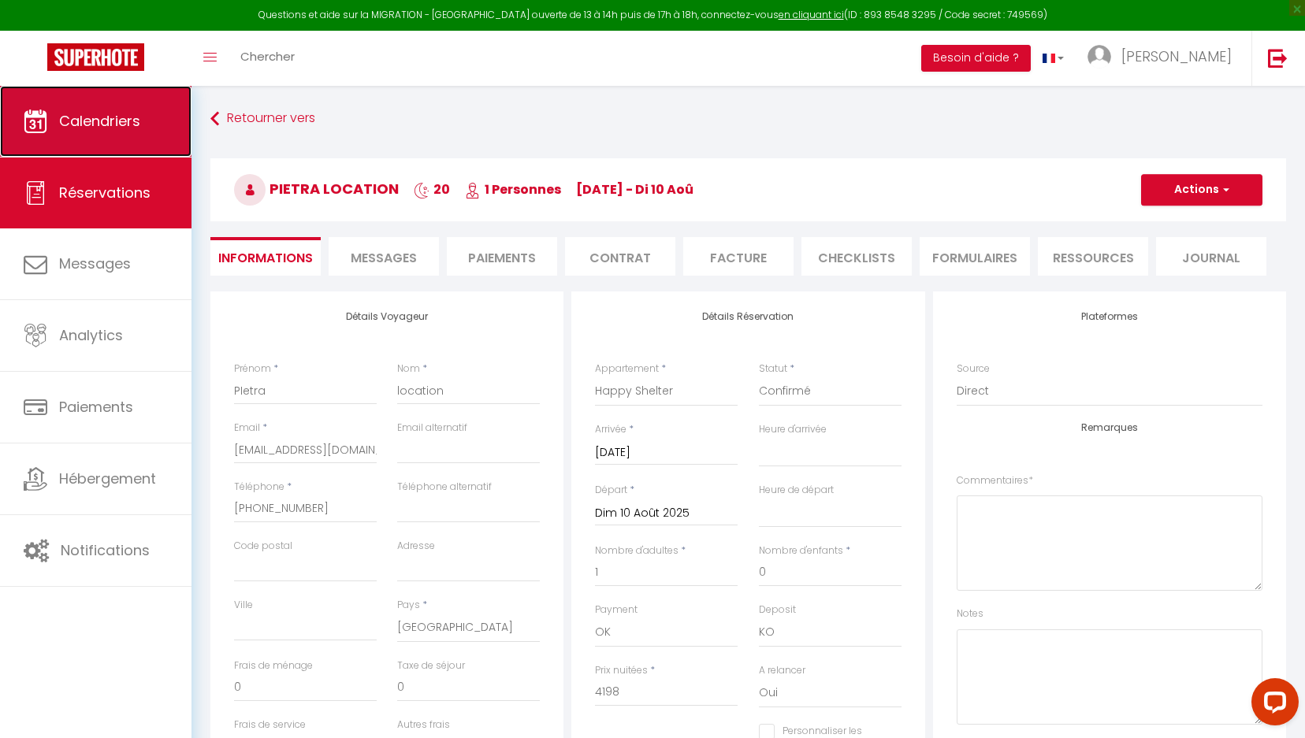
click at [162, 146] on link "Calendriers" at bounding box center [96, 121] width 192 height 71
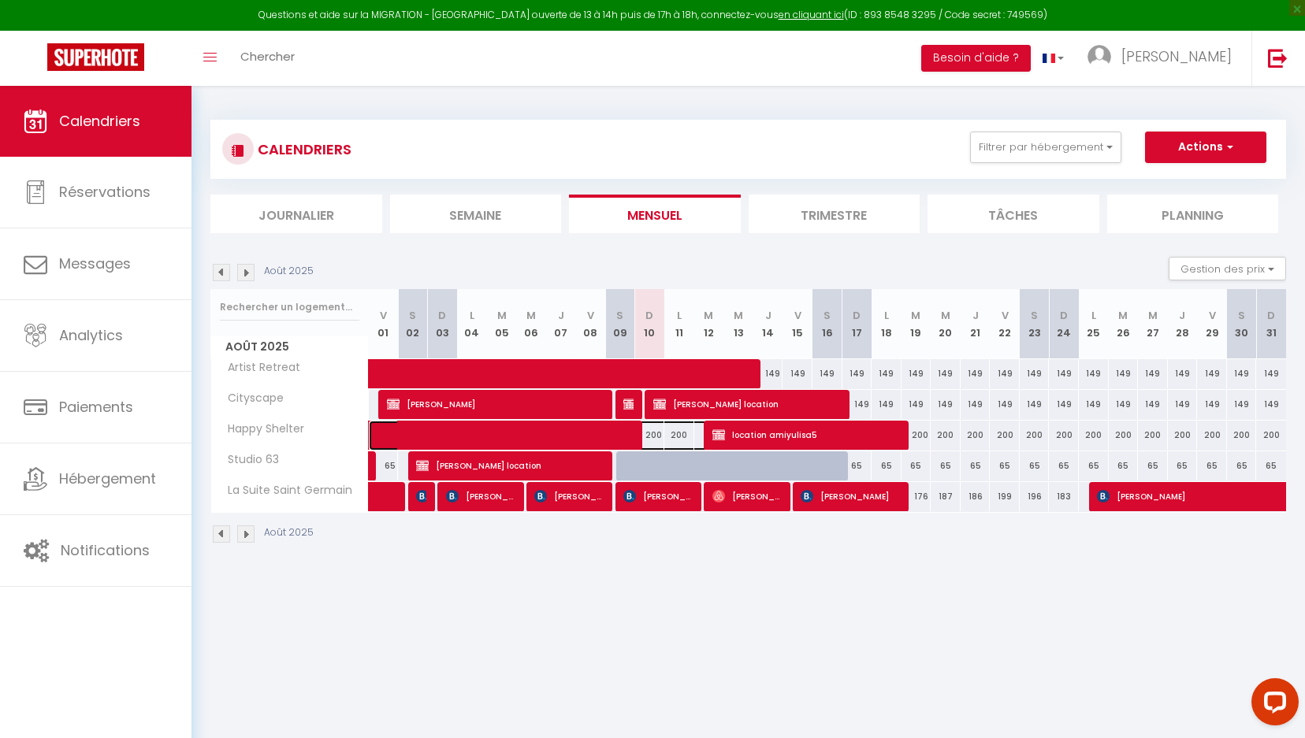
click at [671, 434] on span at bounding box center [550, 436] width 326 height 30
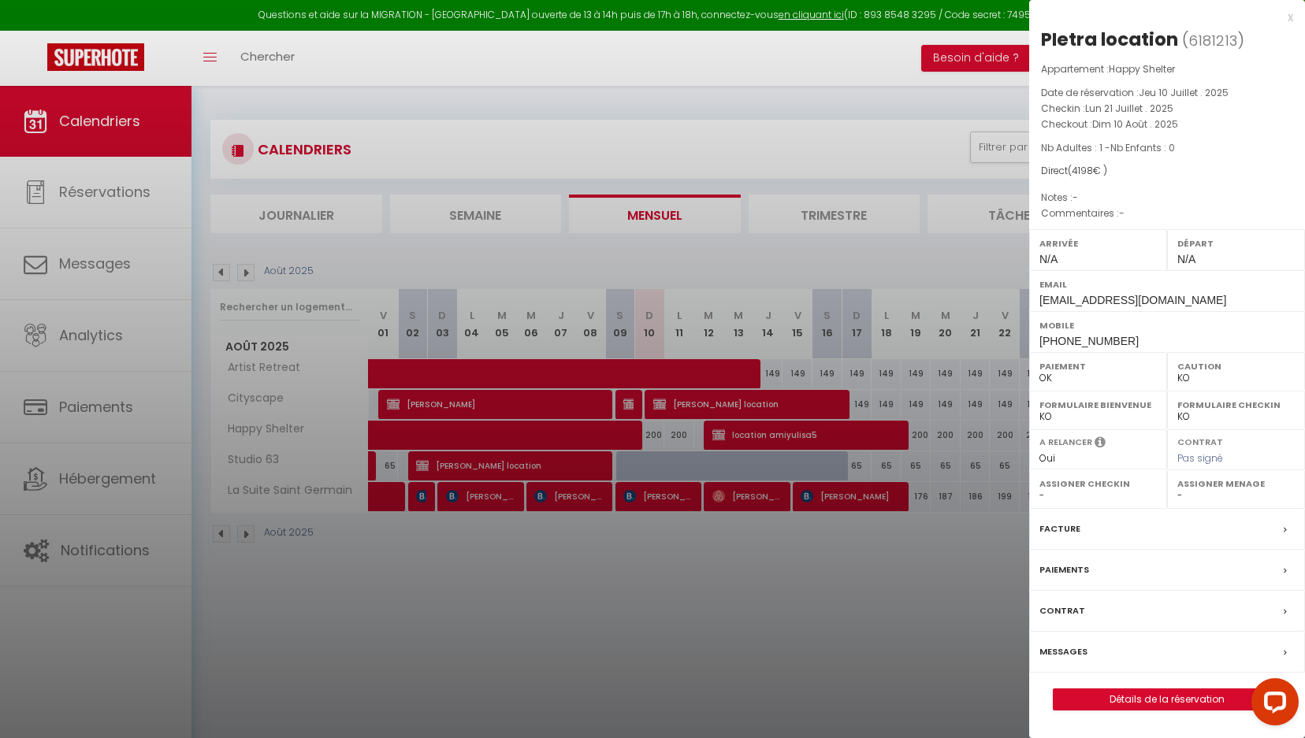
click at [680, 434] on div at bounding box center [652, 369] width 1305 height 738
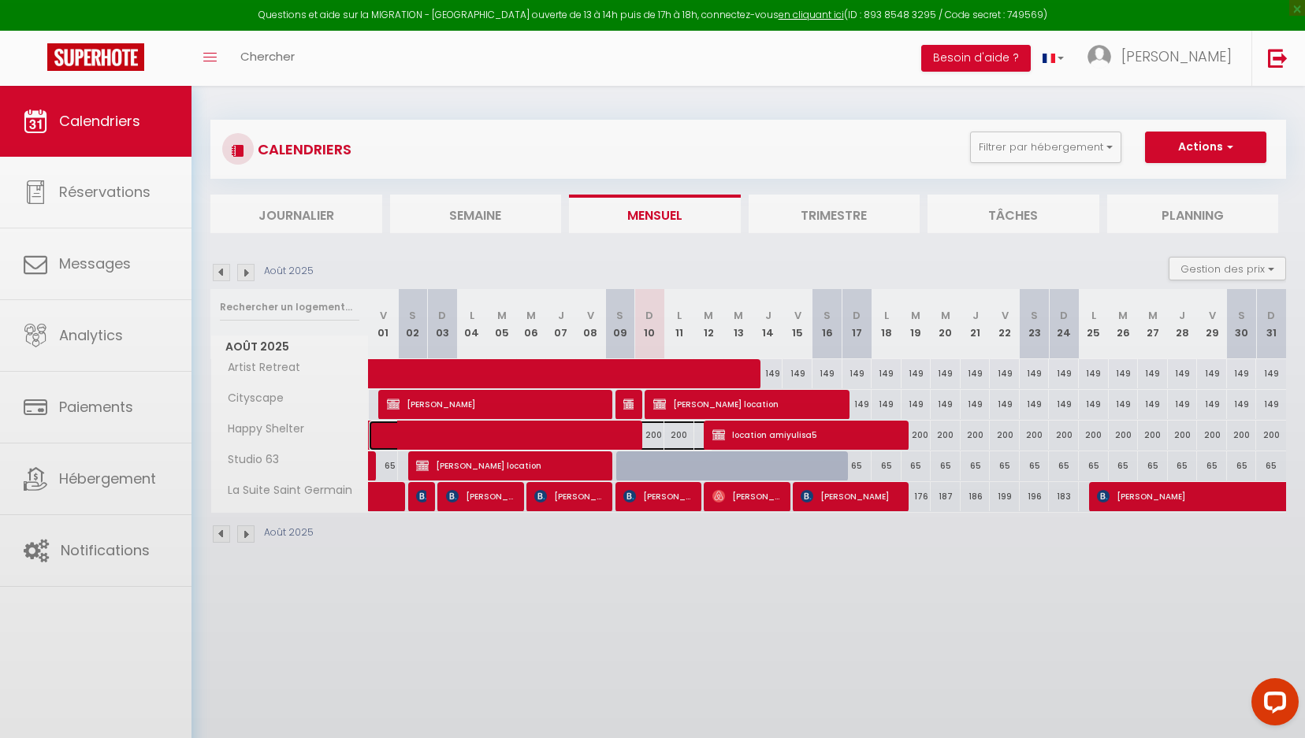
click at [688, 435] on span at bounding box center [550, 436] width 326 height 30
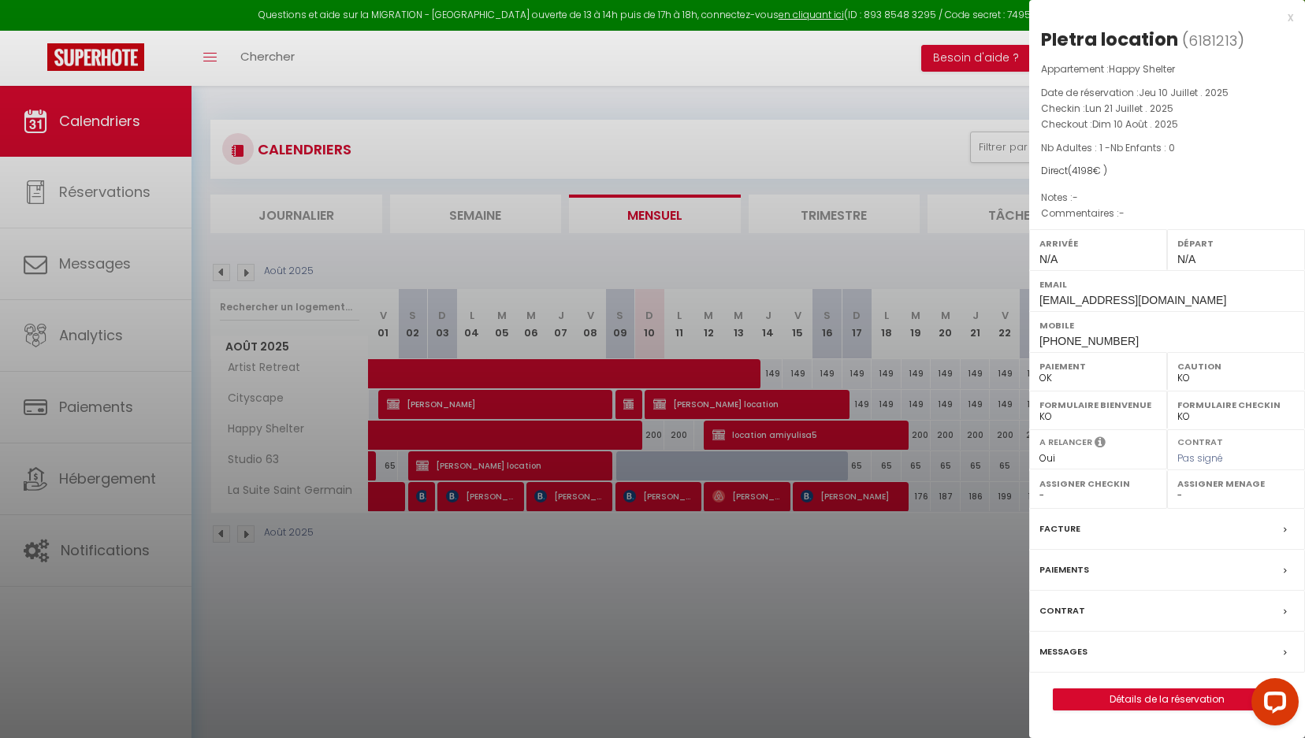
click at [969, 432] on div at bounding box center [652, 369] width 1305 height 738
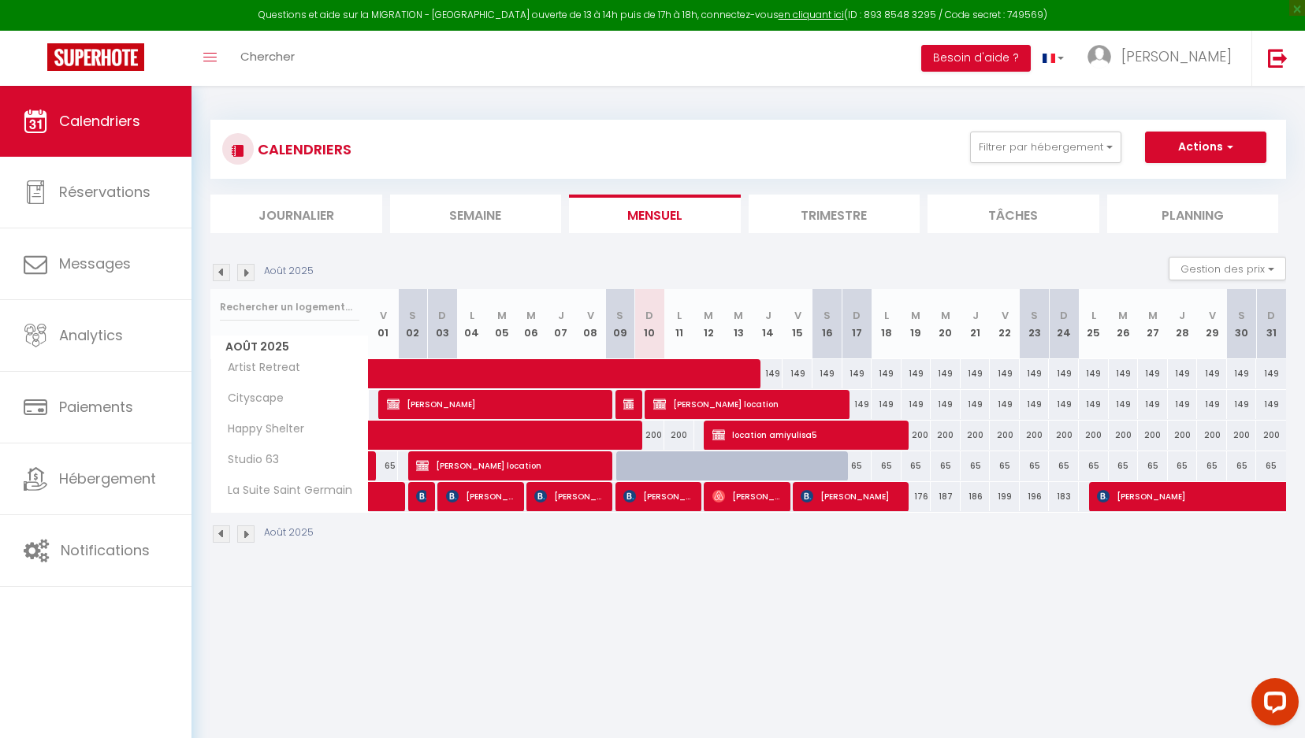
click at [969, 432] on div "200" at bounding box center [976, 435] width 30 height 29
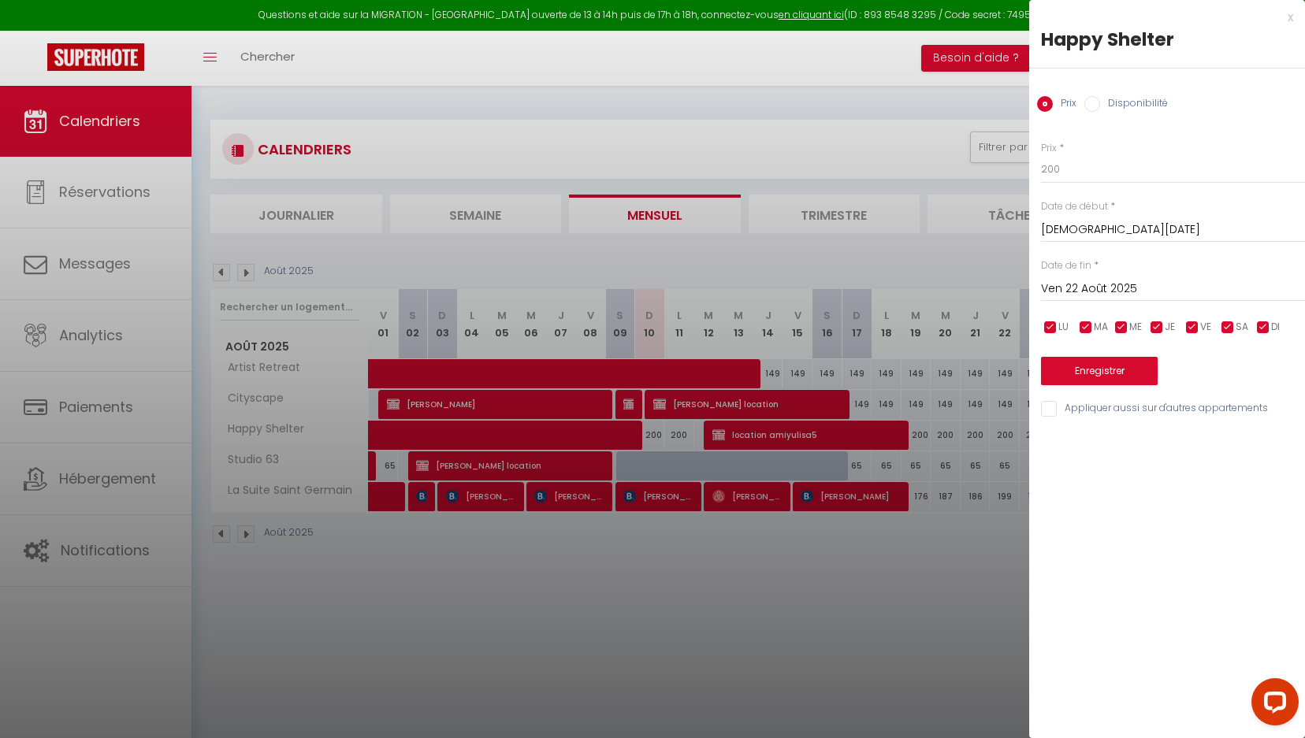
click at [1076, 230] on input "[DEMOGRAPHIC_DATA][DATE]" at bounding box center [1173, 230] width 264 height 20
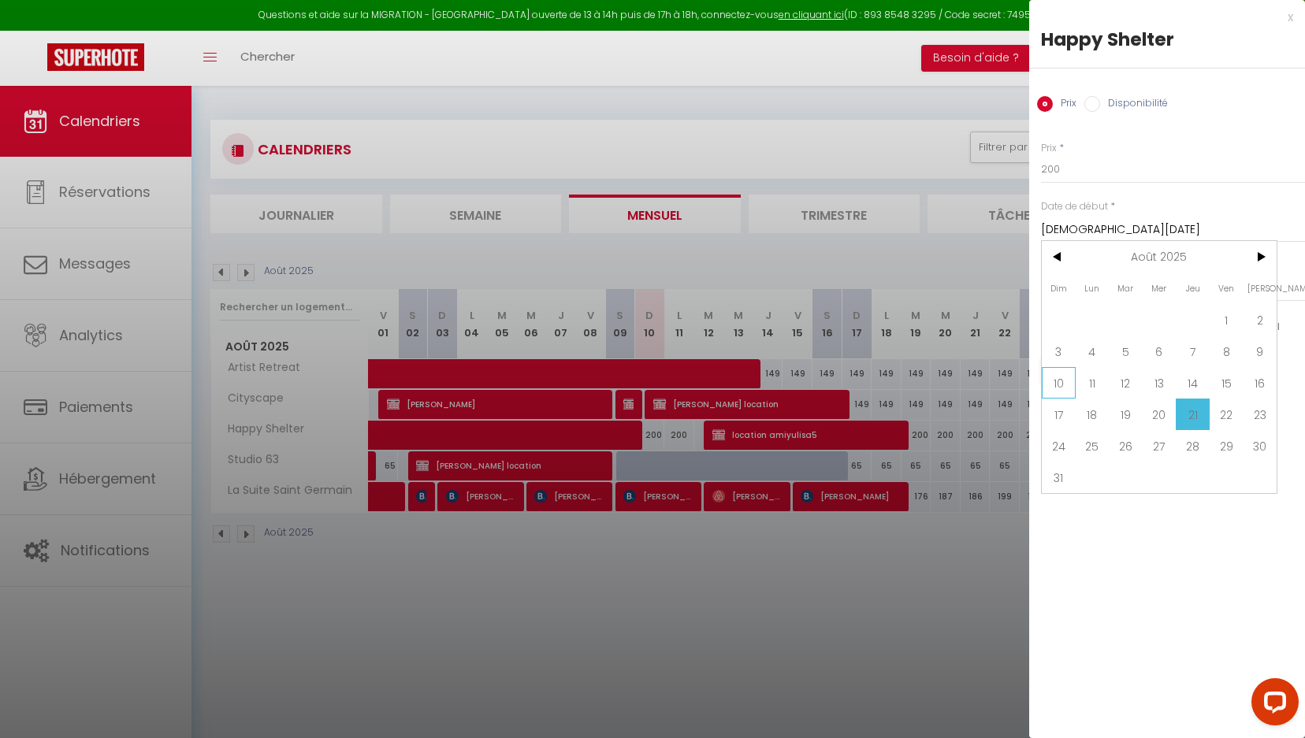
click at [1070, 381] on span "10" at bounding box center [1059, 383] width 34 height 32
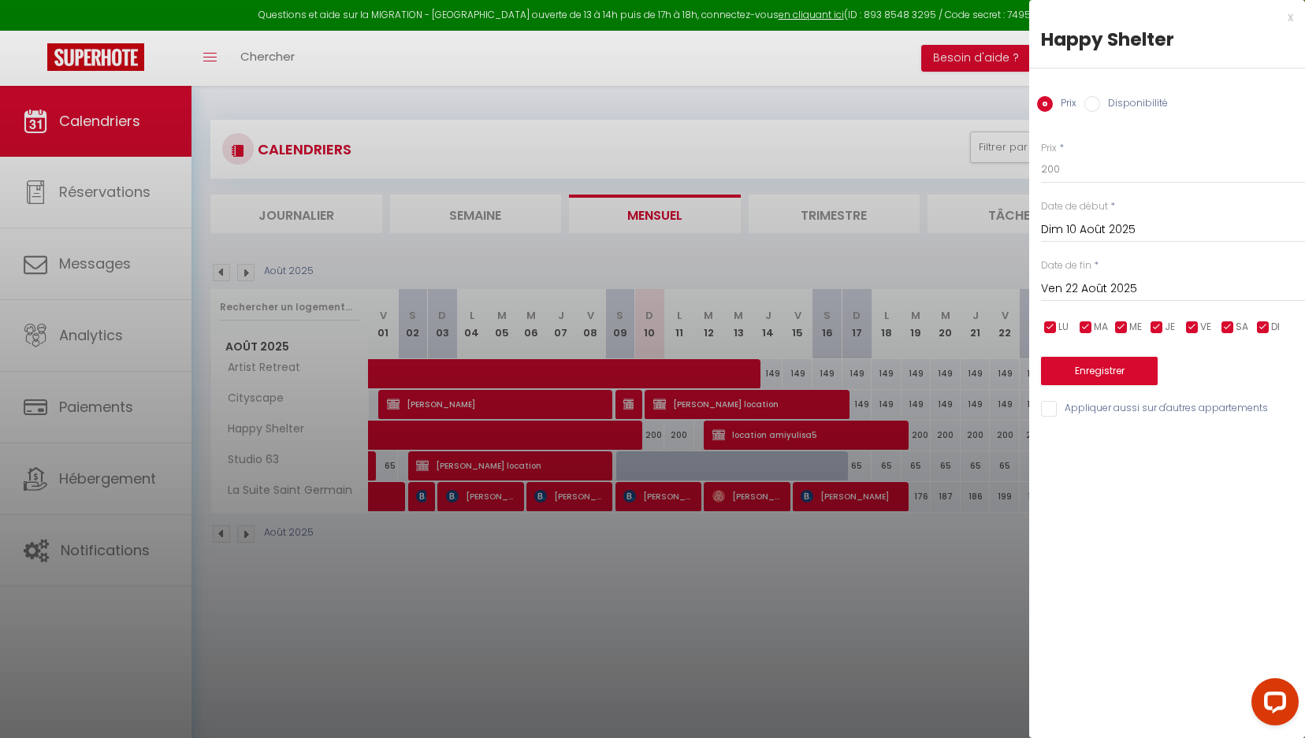
click at [1094, 285] on input "Ven 22 Août 2025" at bounding box center [1173, 289] width 264 height 20
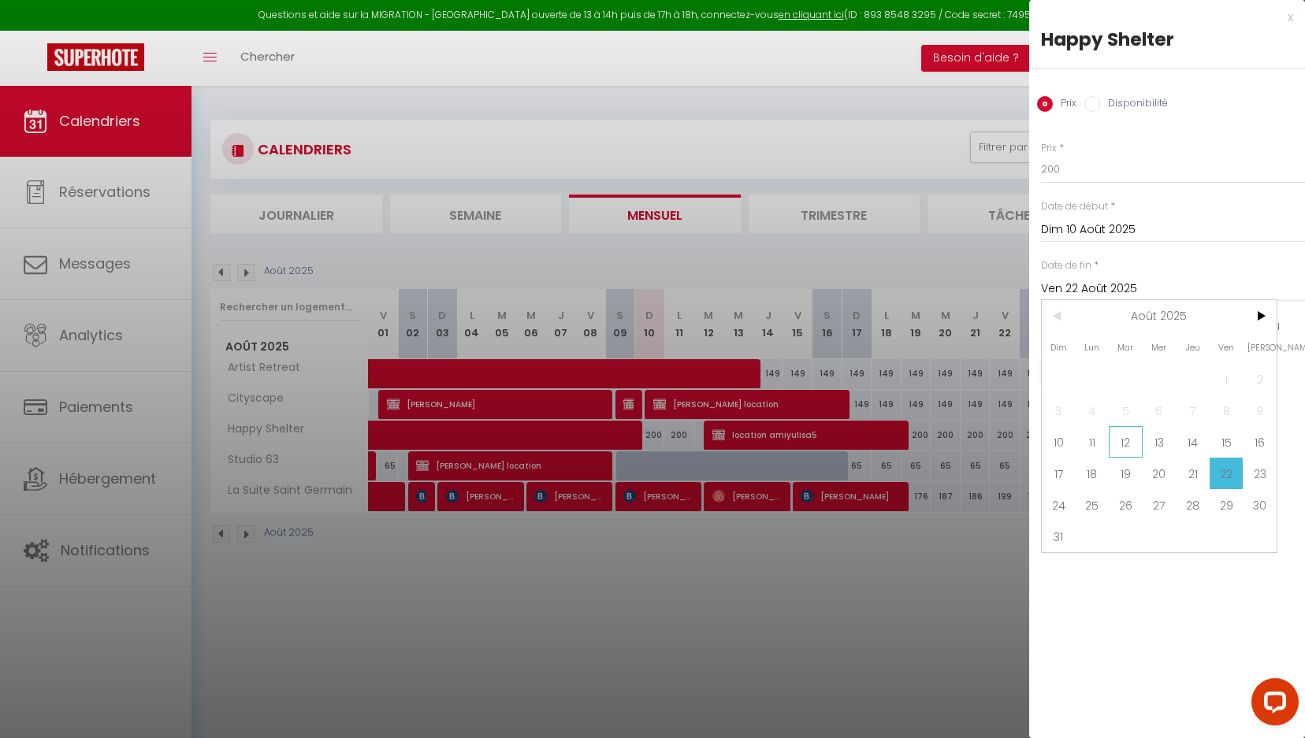
click at [1133, 445] on span "12" at bounding box center [1126, 442] width 34 height 32
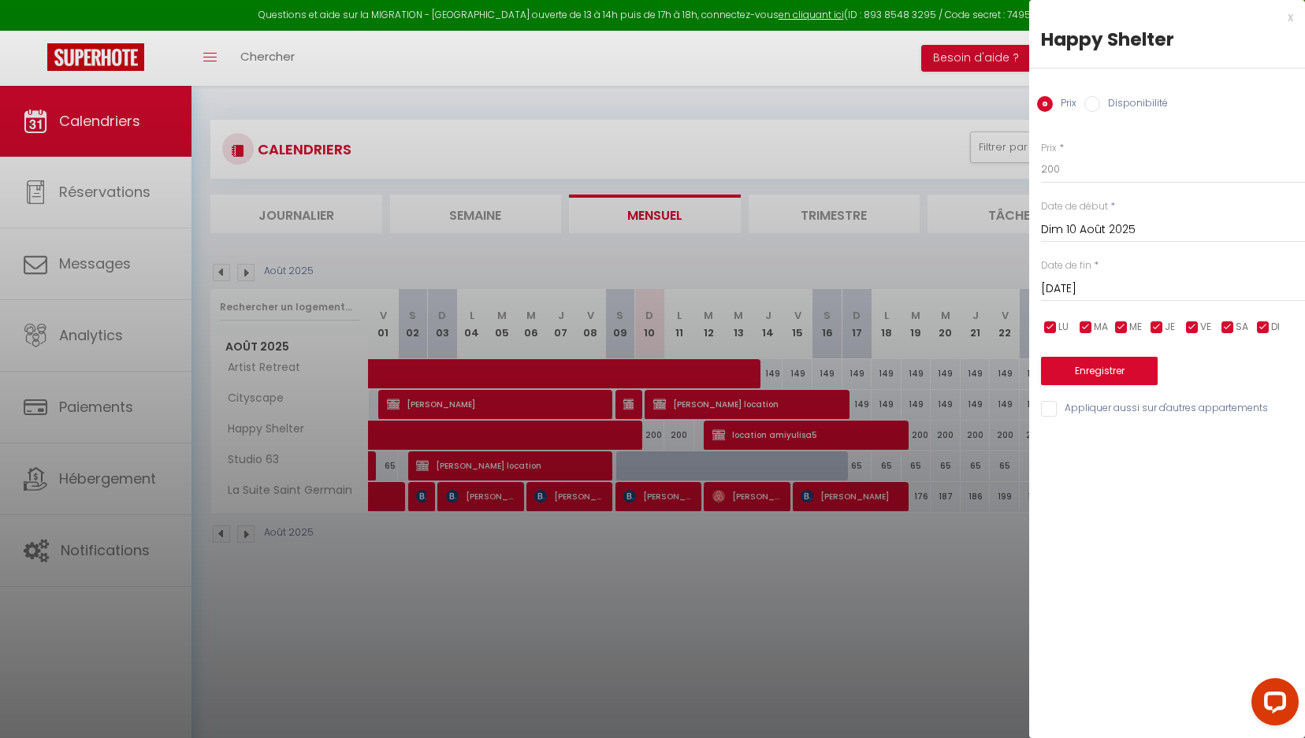
click at [1129, 101] on label "Disponibilité" at bounding box center [1134, 104] width 68 height 17
click at [1100, 101] on input "Disponibilité" at bounding box center [1092, 104] width 16 height 16
click at [1149, 117] on div "Prix Disponibilité" at bounding box center [1167, 95] width 276 height 53
click at [1068, 104] on label "Prix" at bounding box center [1065, 104] width 24 height 17
click at [1053, 104] on input "Prix" at bounding box center [1045, 104] width 16 height 16
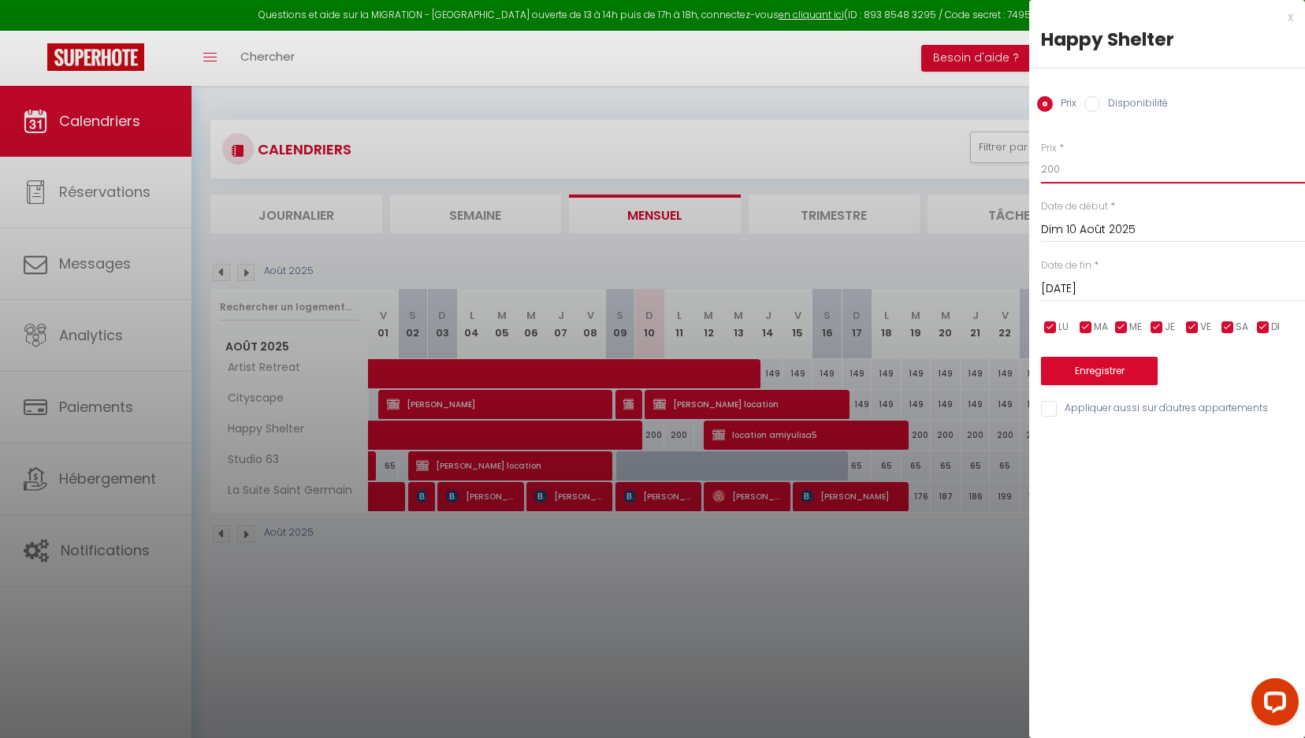
click at [1113, 171] on input "200" at bounding box center [1173, 169] width 264 height 28
click at [1074, 359] on button "Enregistrer" at bounding box center [1099, 371] width 117 height 28
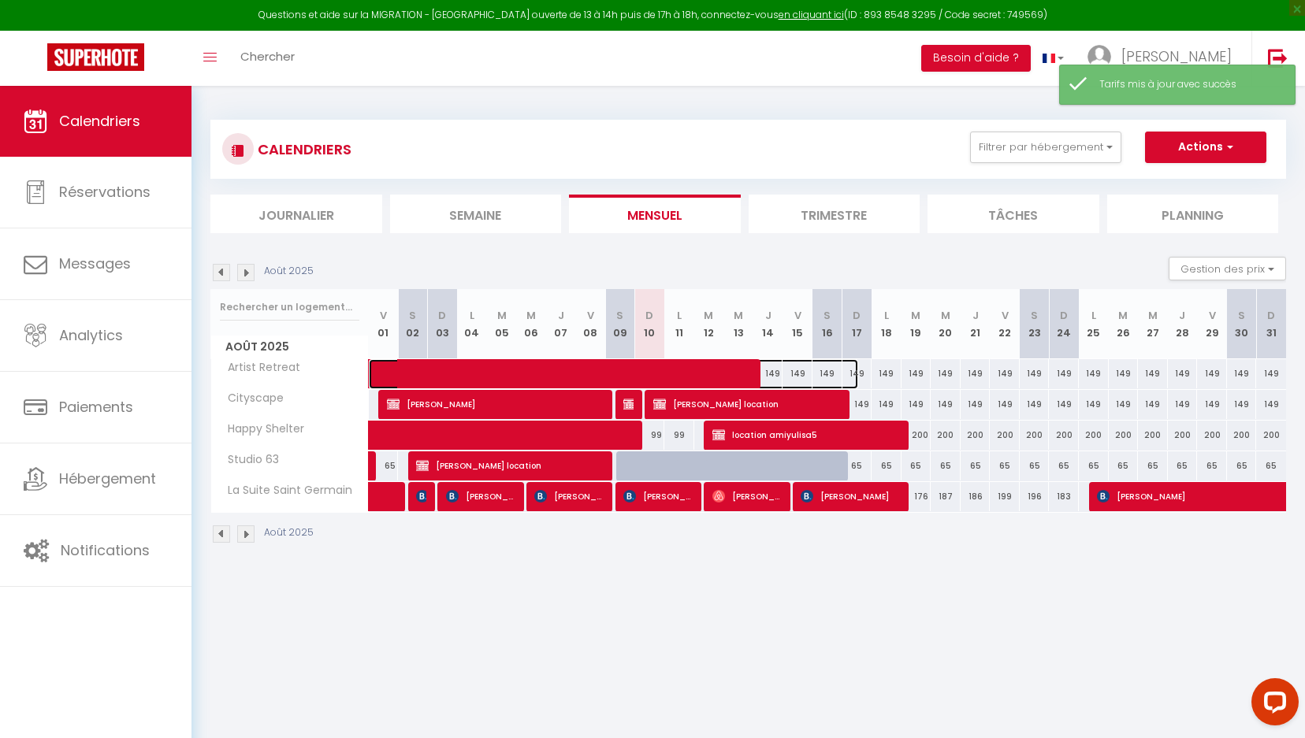
click at [771, 373] on span at bounding box center [622, 374] width 471 height 30
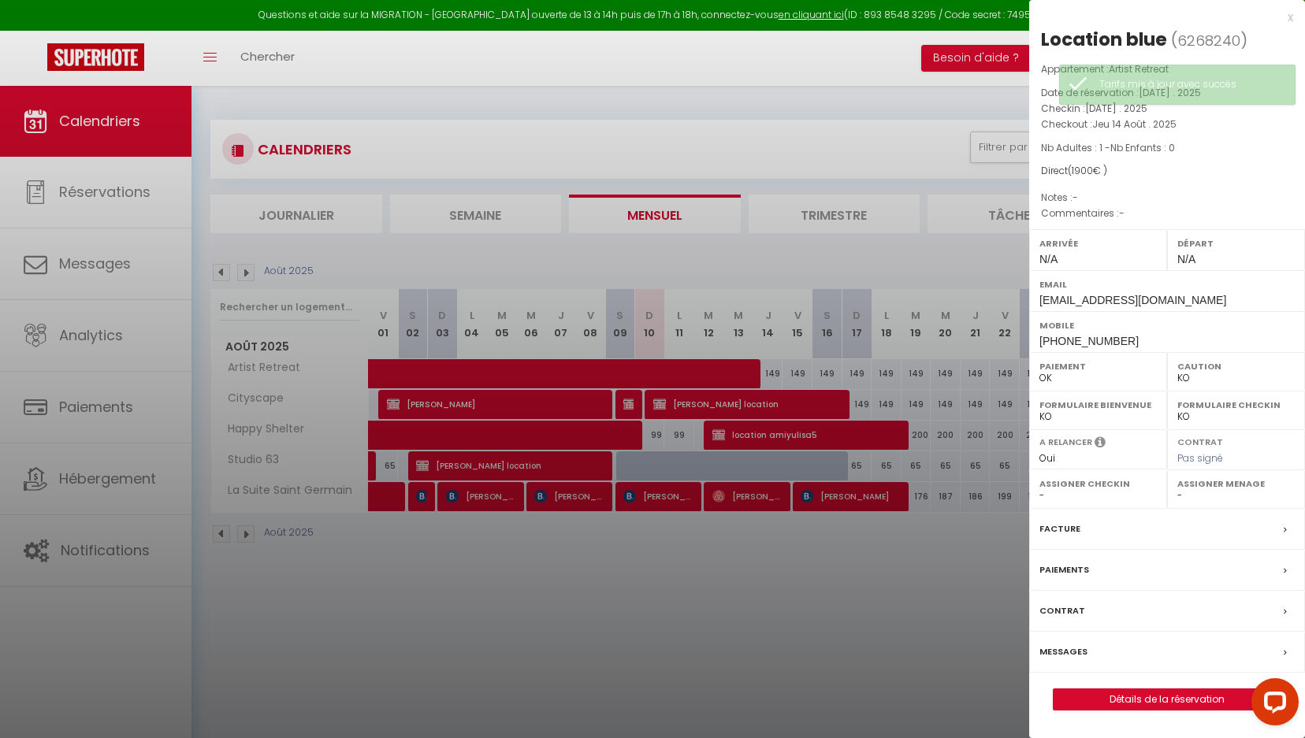
click at [914, 372] on div at bounding box center [652, 369] width 1305 height 738
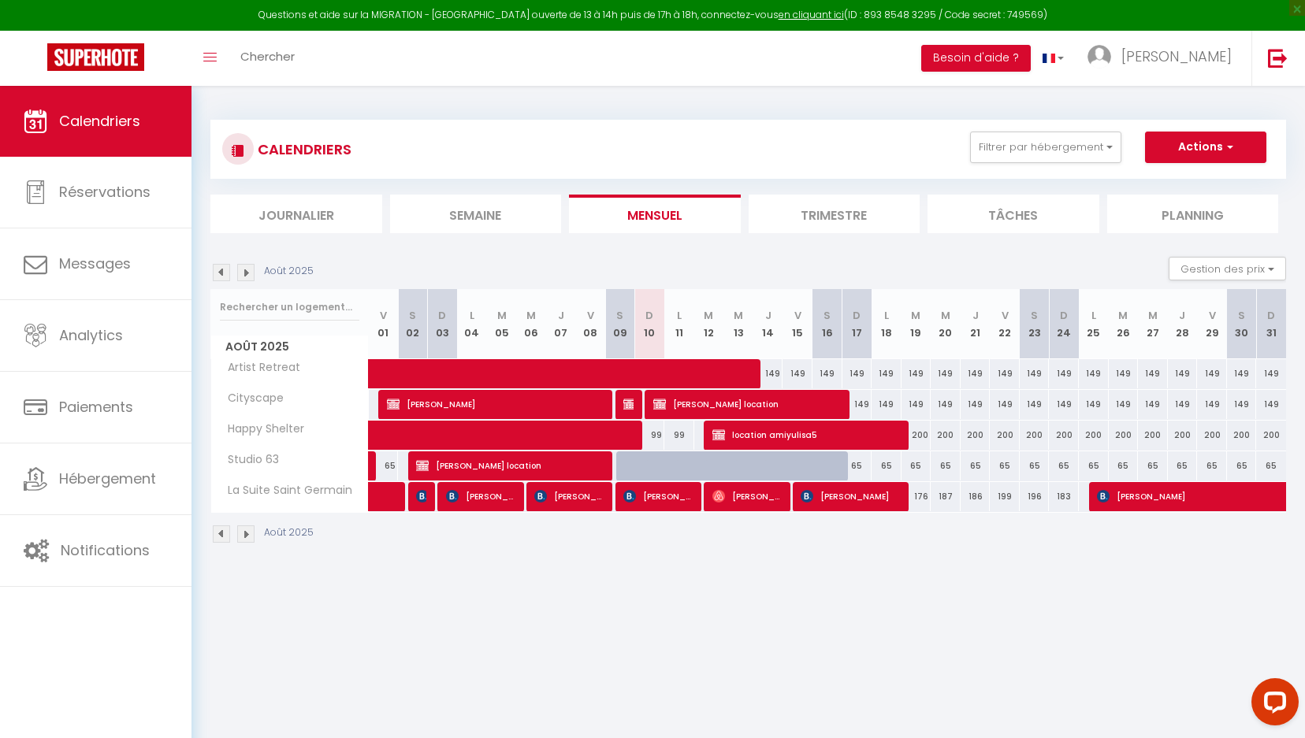
click at [914, 372] on div "149" at bounding box center [917, 373] width 30 height 29
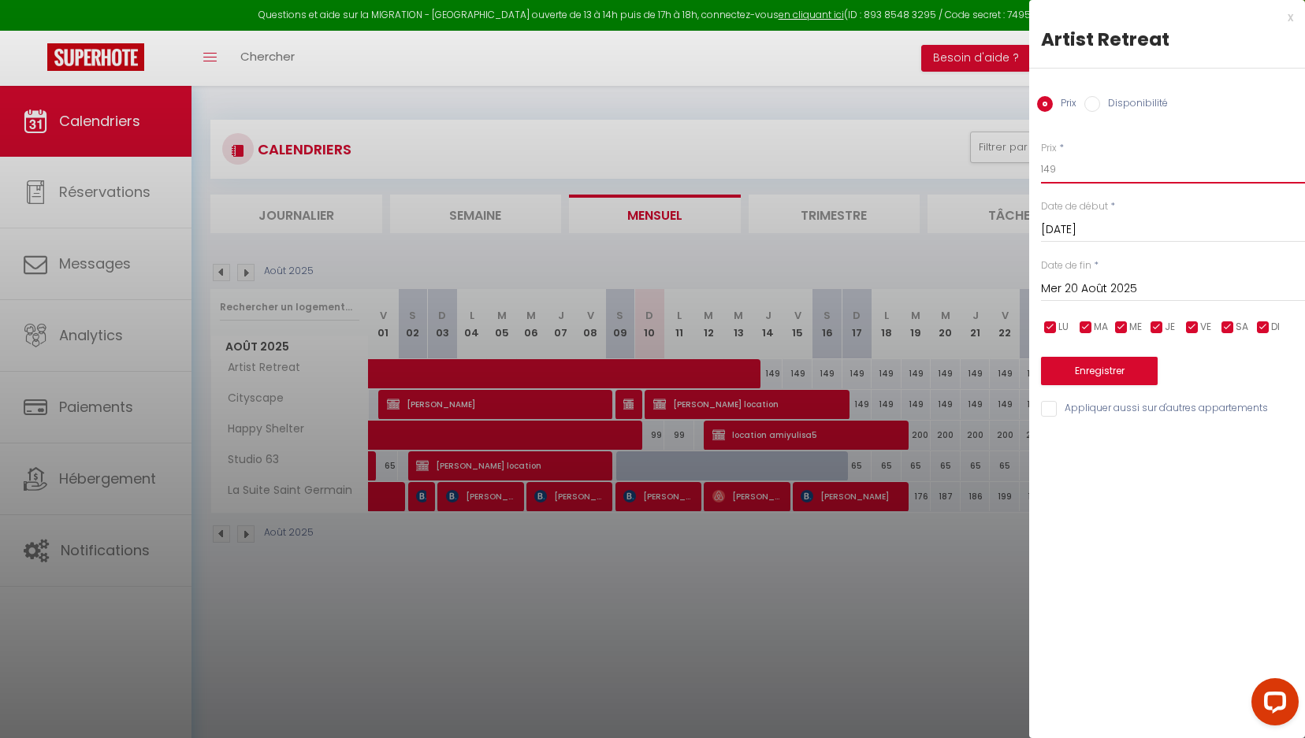
click at [1148, 178] on input "149" at bounding box center [1173, 169] width 264 height 28
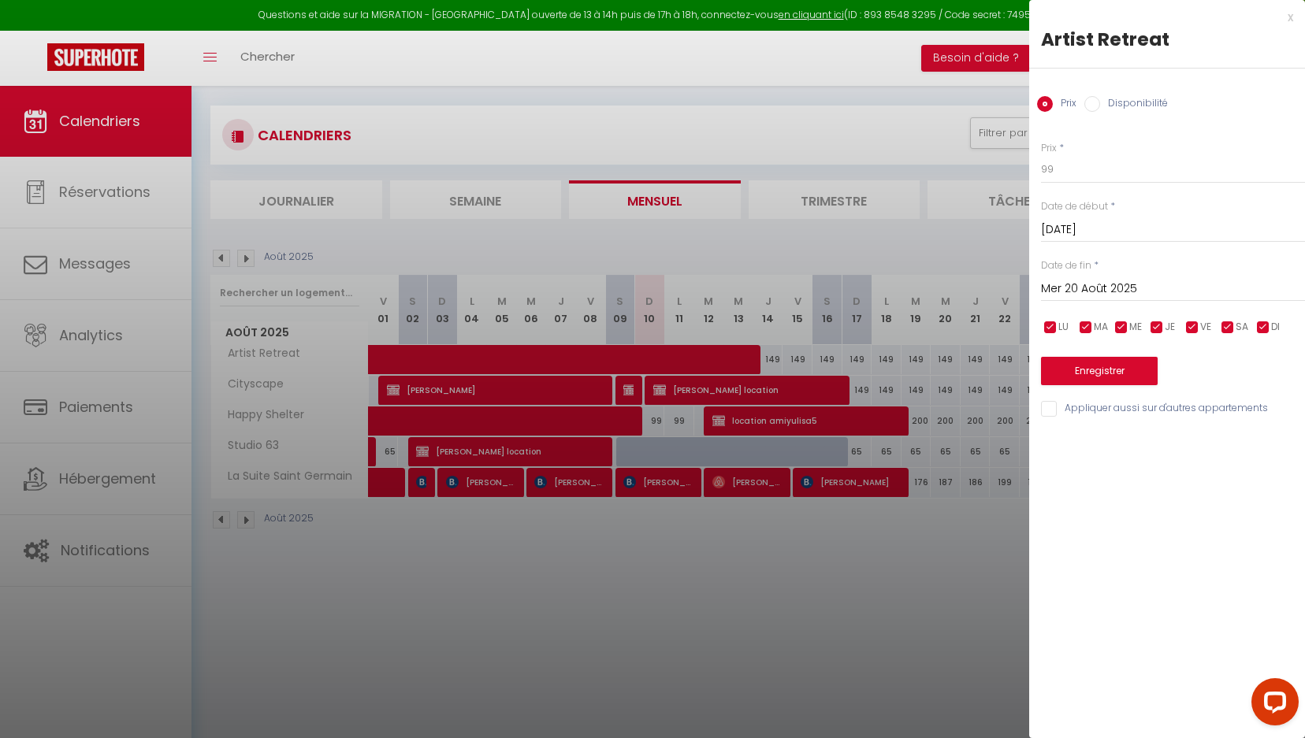
scroll to position [19, 0]
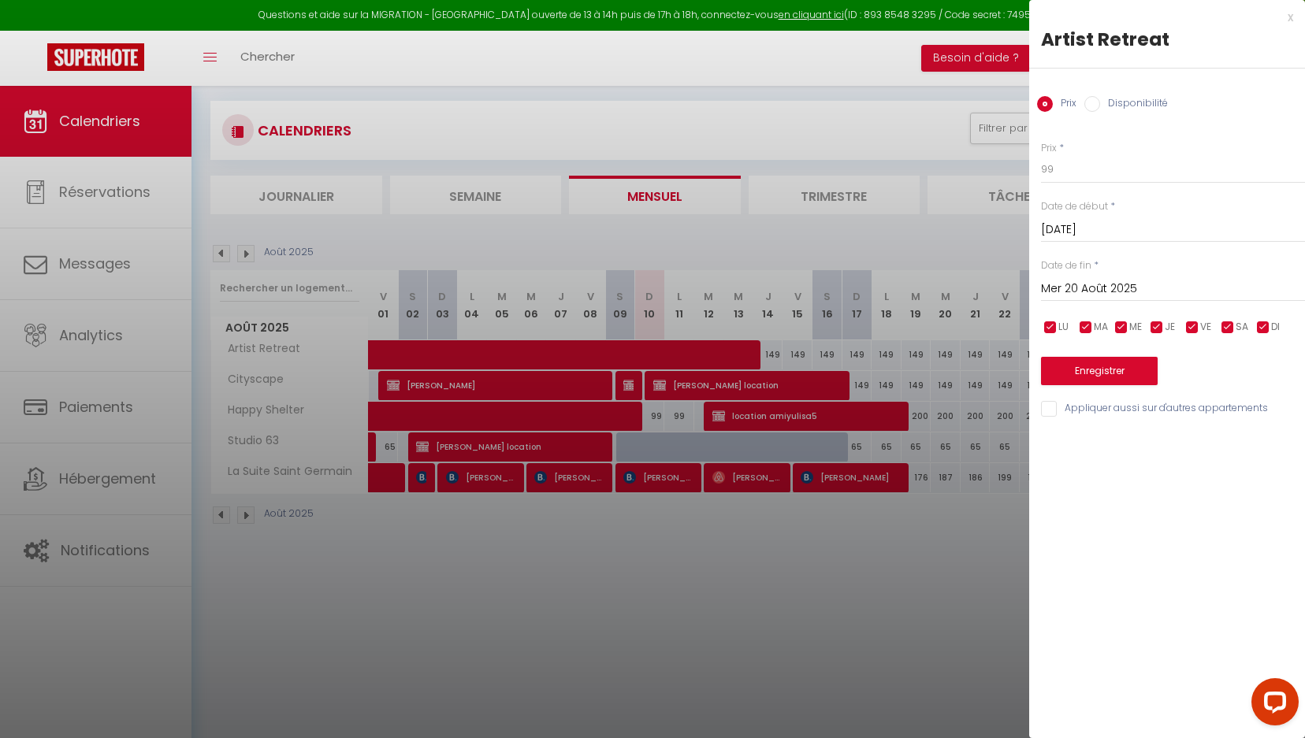
click at [1121, 281] on input "Mer 20 Août 2025" at bounding box center [1173, 289] width 264 height 20
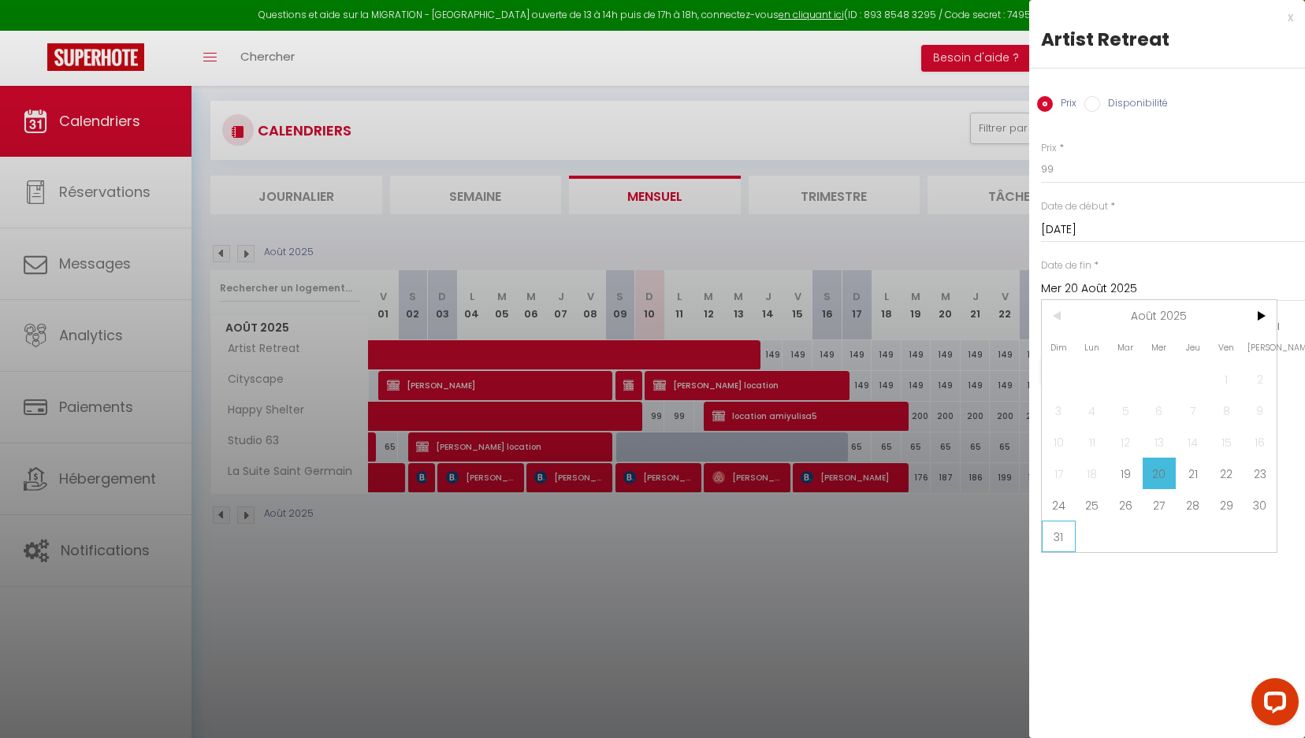
click at [1071, 534] on span "31" at bounding box center [1059, 537] width 34 height 32
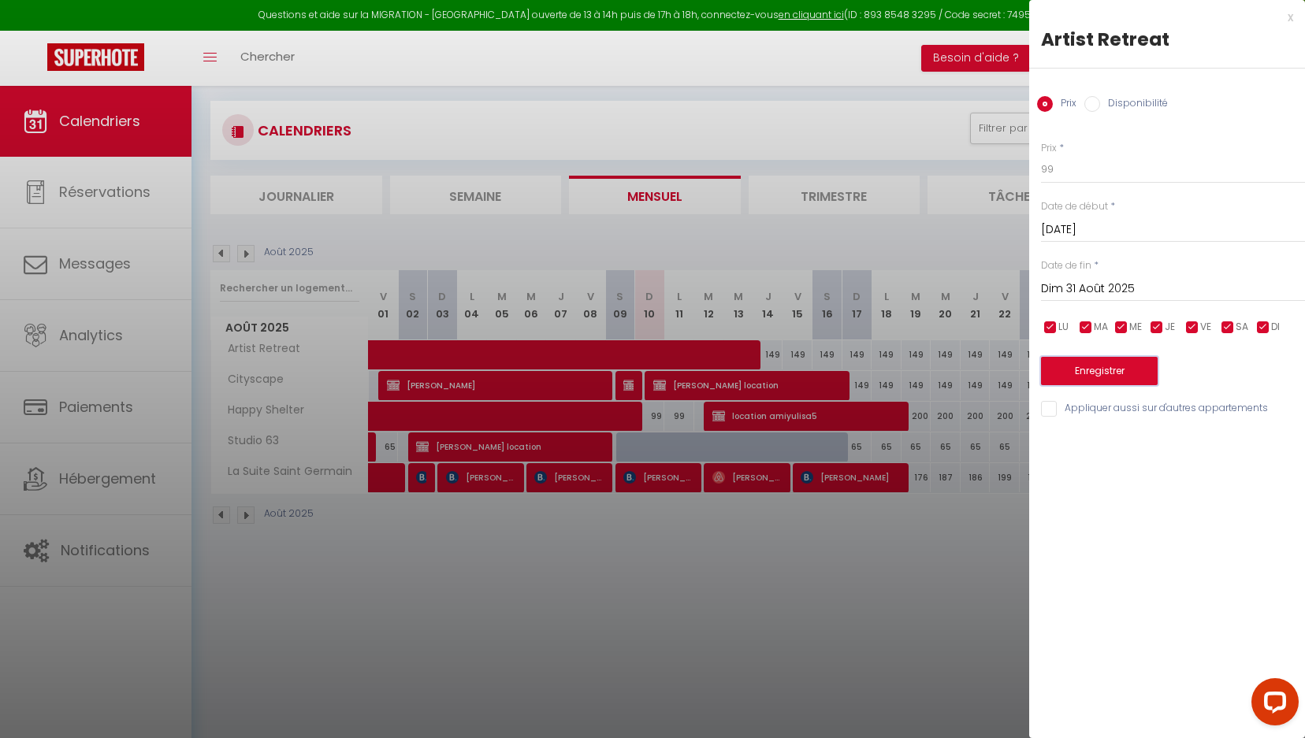
click at [1133, 373] on button "Enregistrer" at bounding box center [1099, 371] width 117 height 28
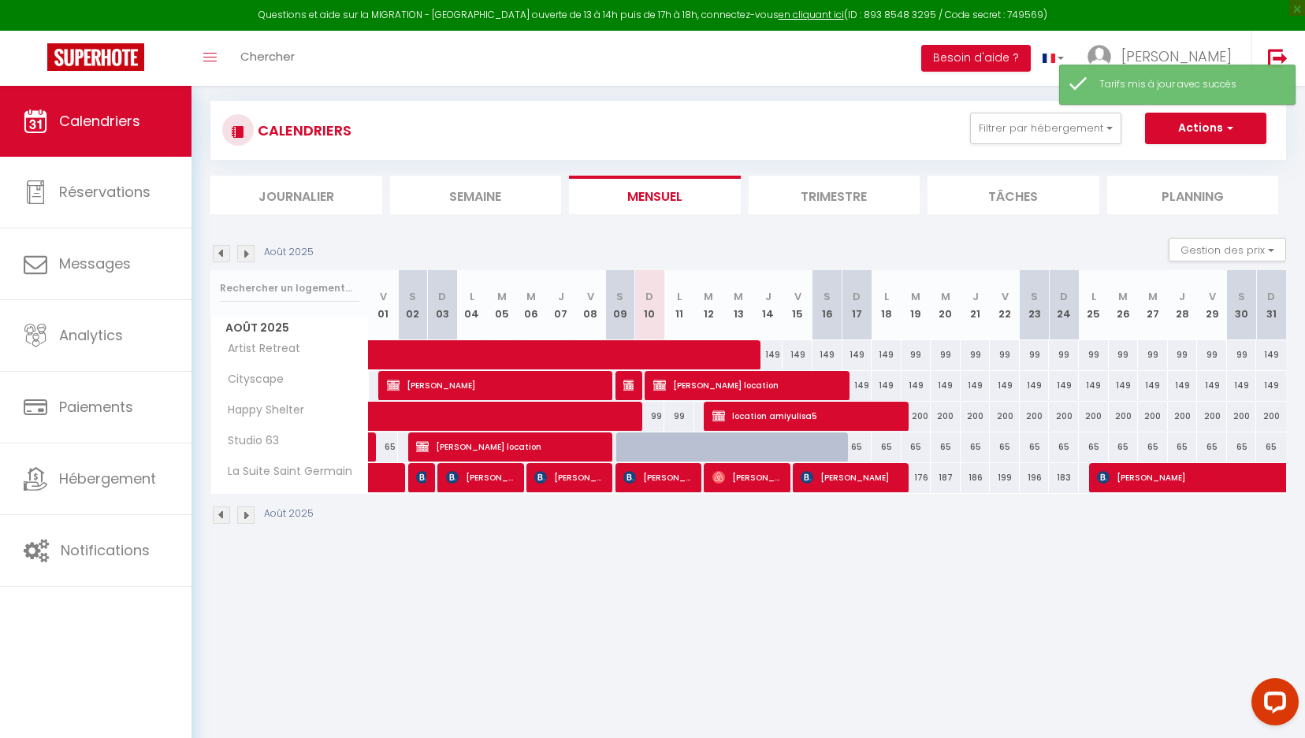
click at [883, 385] on div "149" at bounding box center [887, 385] width 30 height 29
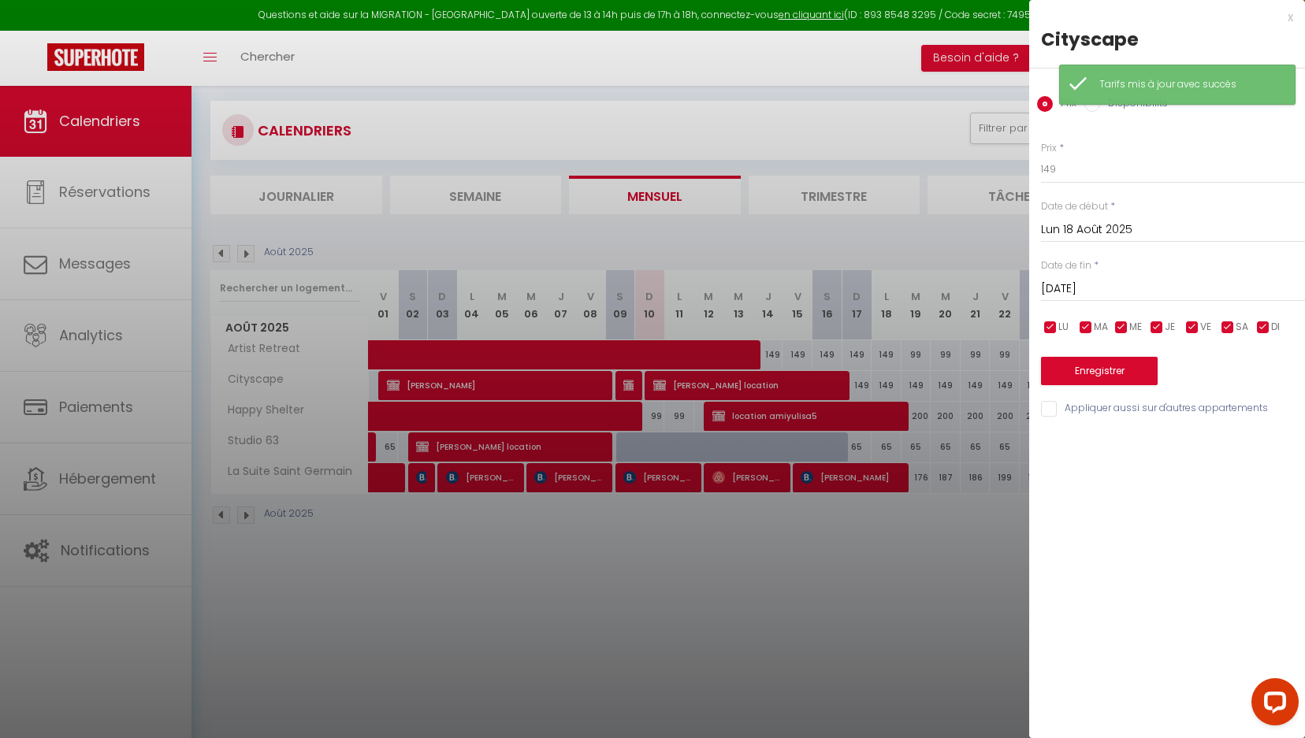
click at [1100, 225] on input "Lun 18 Août 2025" at bounding box center [1173, 230] width 264 height 20
click at [982, 249] on div at bounding box center [652, 369] width 1305 height 738
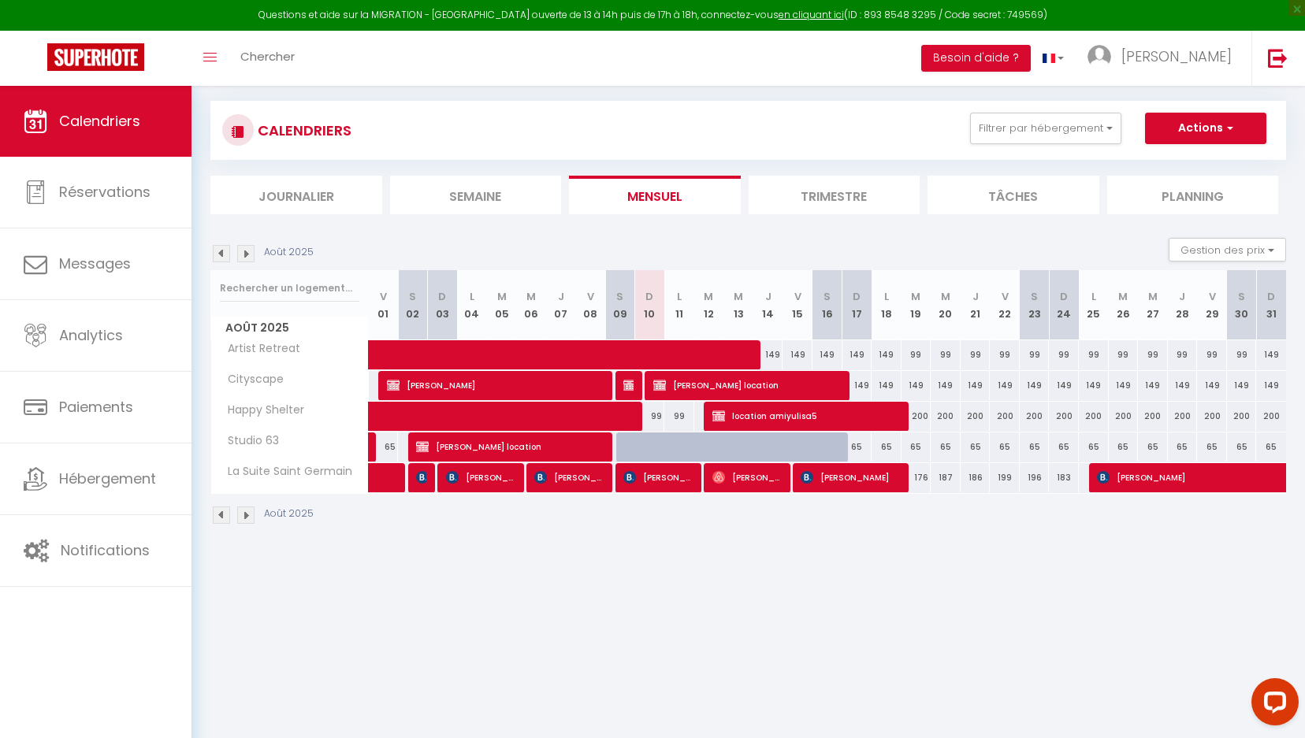
click at [884, 355] on div "149" at bounding box center [887, 354] width 30 height 29
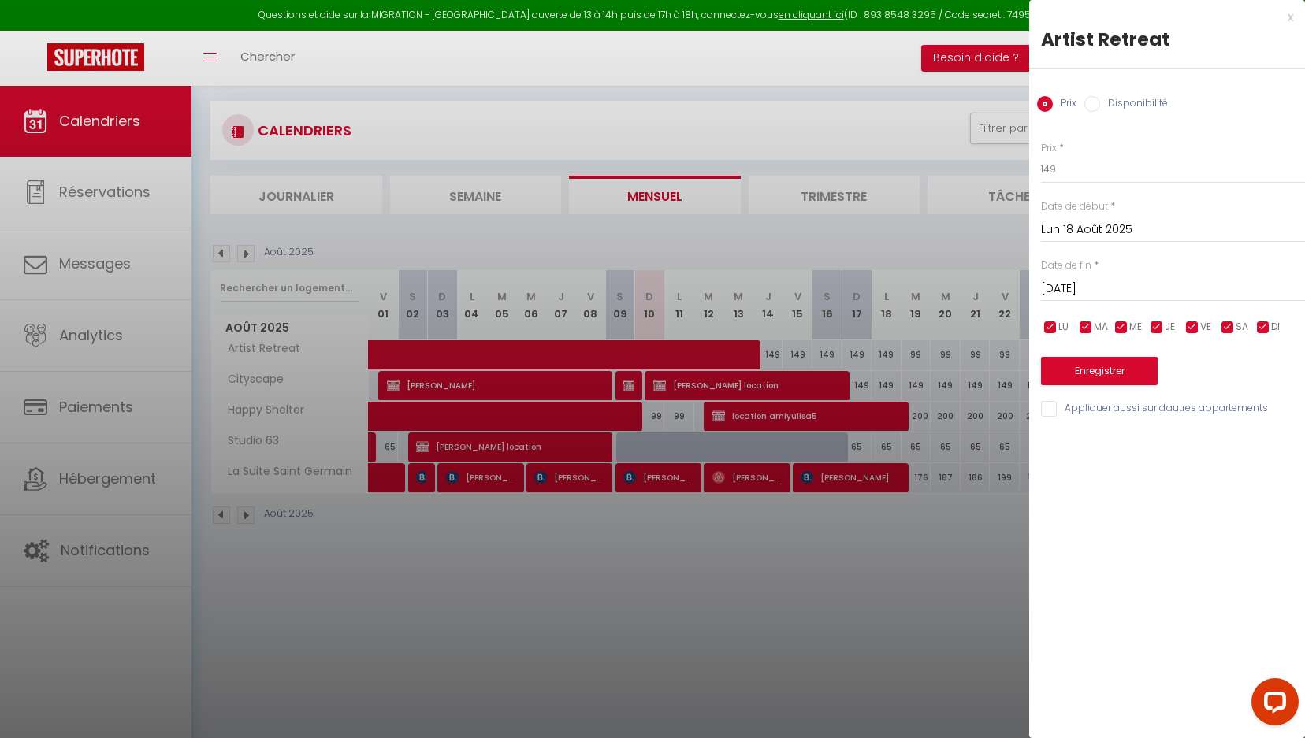
click at [1094, 294] on input "[DATE]" at bounding box center [1173, 289] width 264 height 20
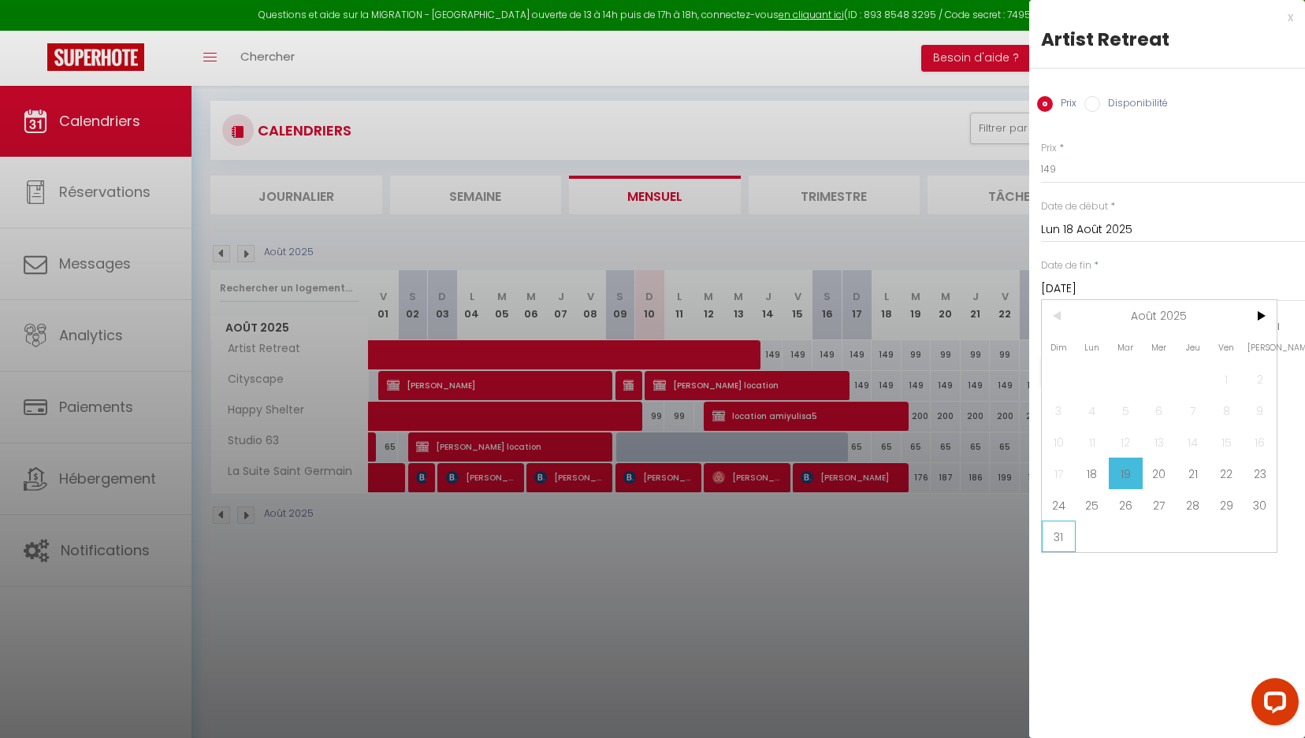
click at [1054, 540] on span "31" at bounding box center [1059, 537] width 34 height 32
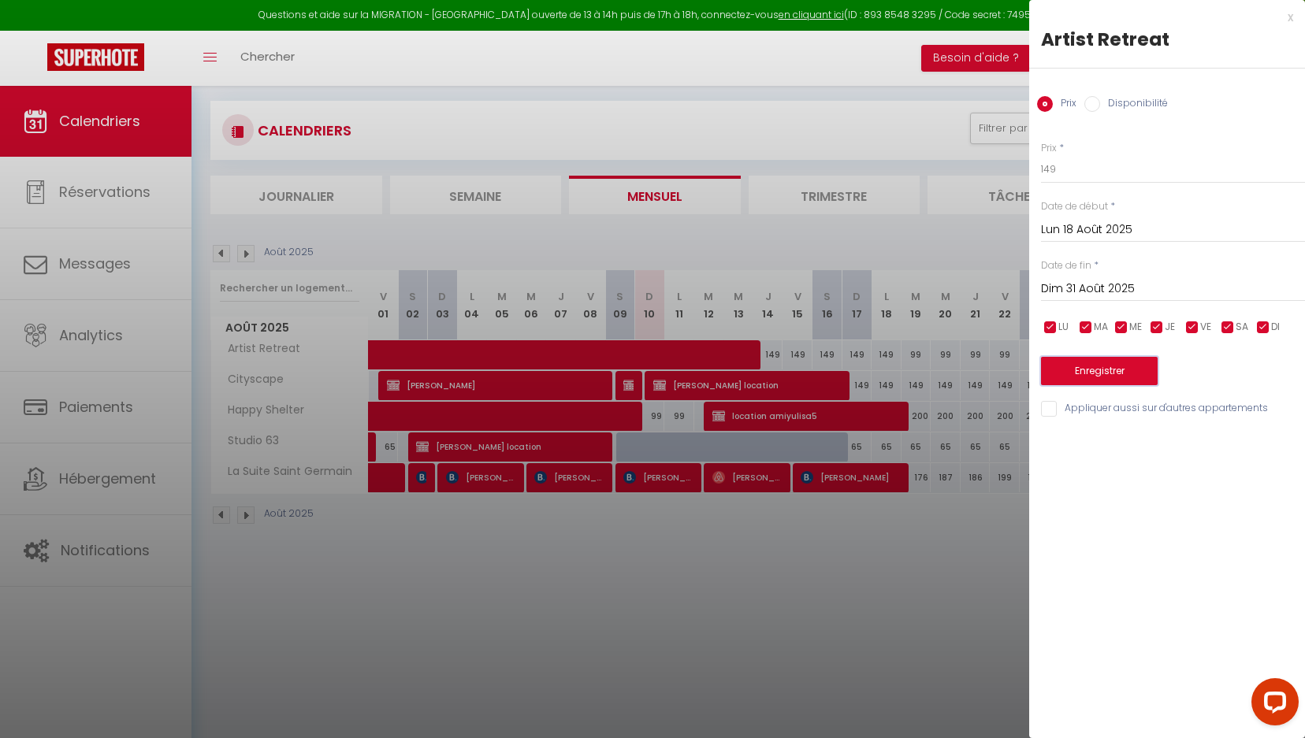
click at [1122, 376] on button "Enregistrer" at bounding box center [1099, 371] width 117 height 28
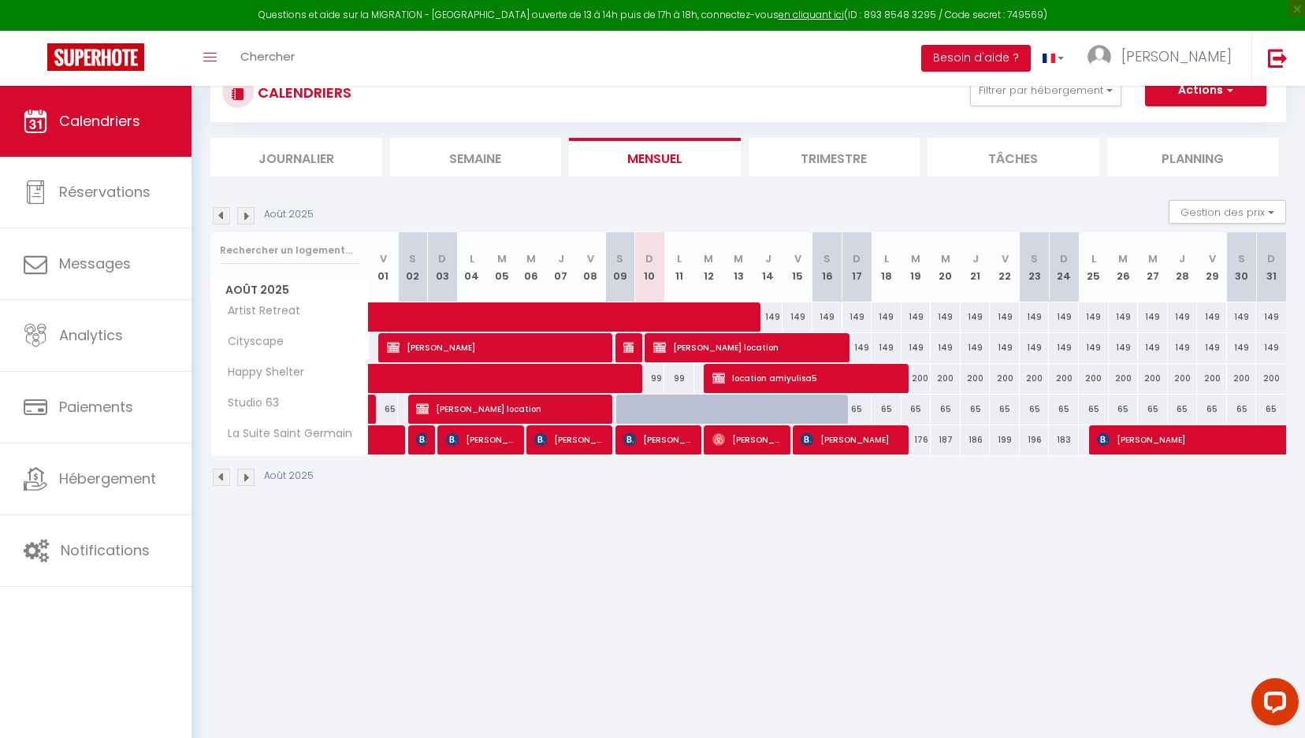
scroll to position [86, 0]
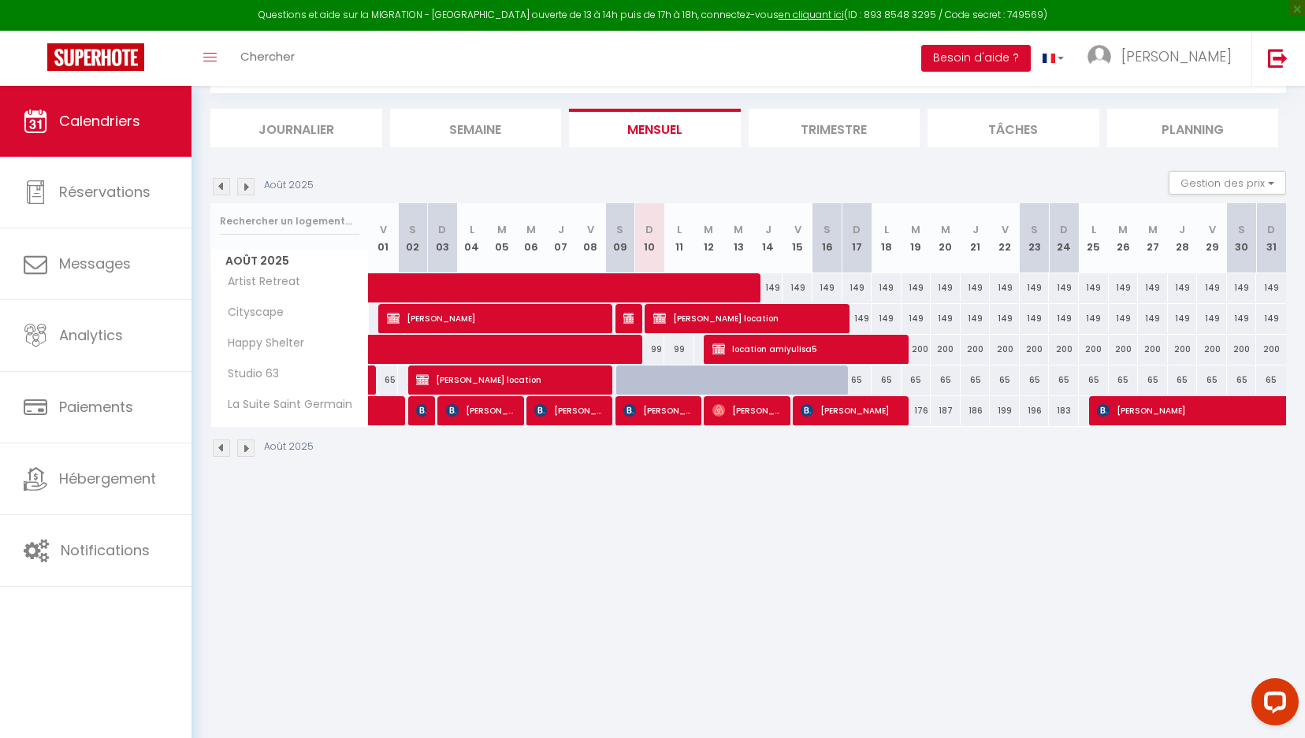
drag, startPoint x: 529, startPoint y: 482, endPoint x: 221, endPoint y: 186, distance: 427.5
click at [519, 479] on div "CALENDRIERS Filtrer par hébergement Tous Artist Retreat Cityscape Happy Shelter…" at bounding box center [749, 246] width 1114 height 493
click at [63, 103] on link "Calendriers" at bounding box center [96, 121] width 192 height 71
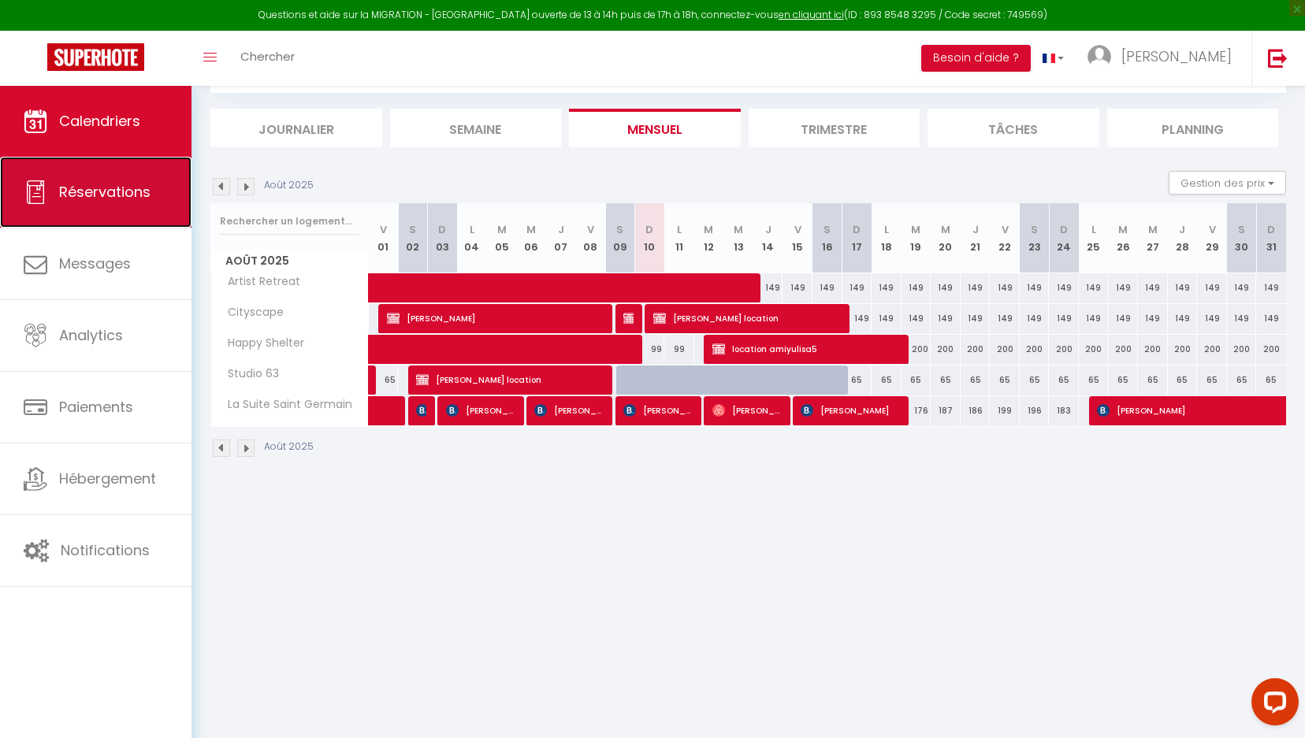
click at [87, 182] on span "Réservations" at bounding box center [104, 192] width 91 height 20
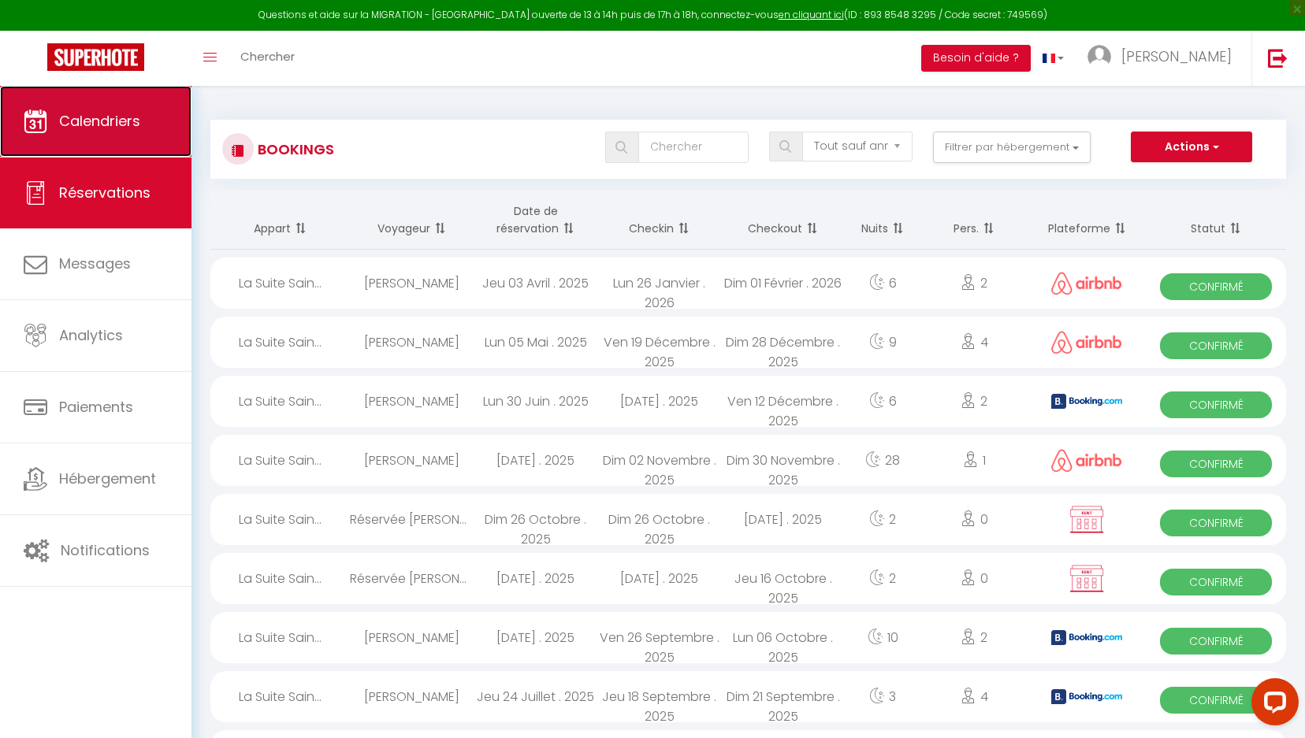
click at [117, 126] on span "Calendriers" at bounding box center [99, 121] width 81 height 20
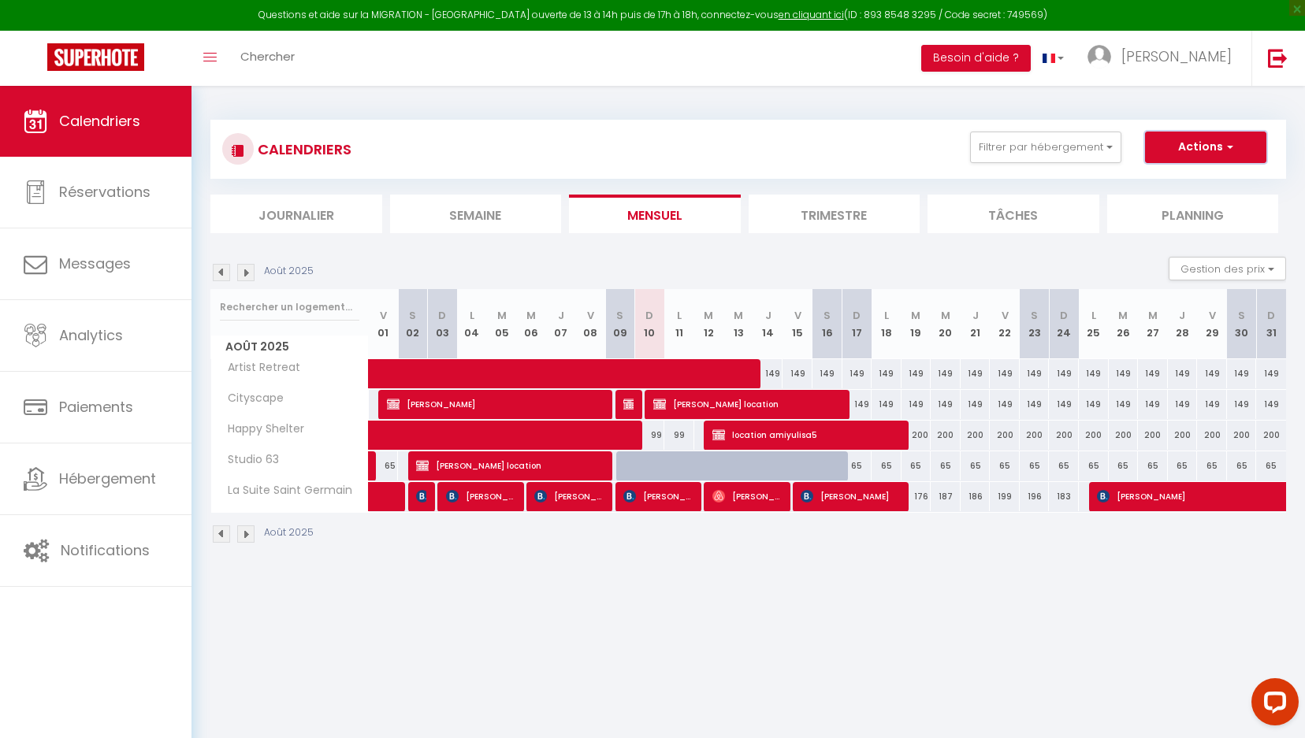
click at [1218, 148] on button "Actions" at bounding box center [1205, 148] width 121 height 32
click at [1199, 184] on link "Nouvelle réservation" at bounding box center [1189, 184] width 137 height 24
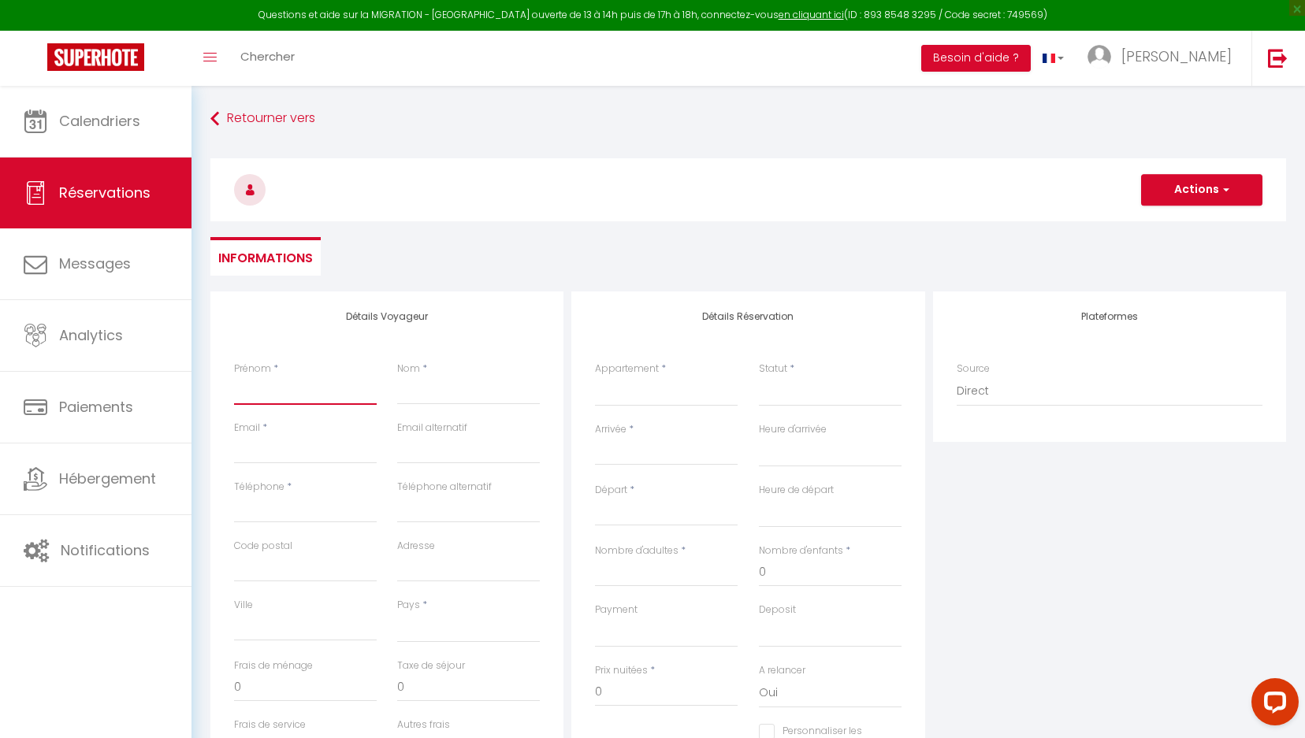
click at [252, 392] on input "Prénom" at bounding box center [305, 391] width 143 height 28
click at [305, 508] on input "Téléphone" at bounding box center [305, 509] width 143 height 28
paste input "[PHONE_NUMBER]"
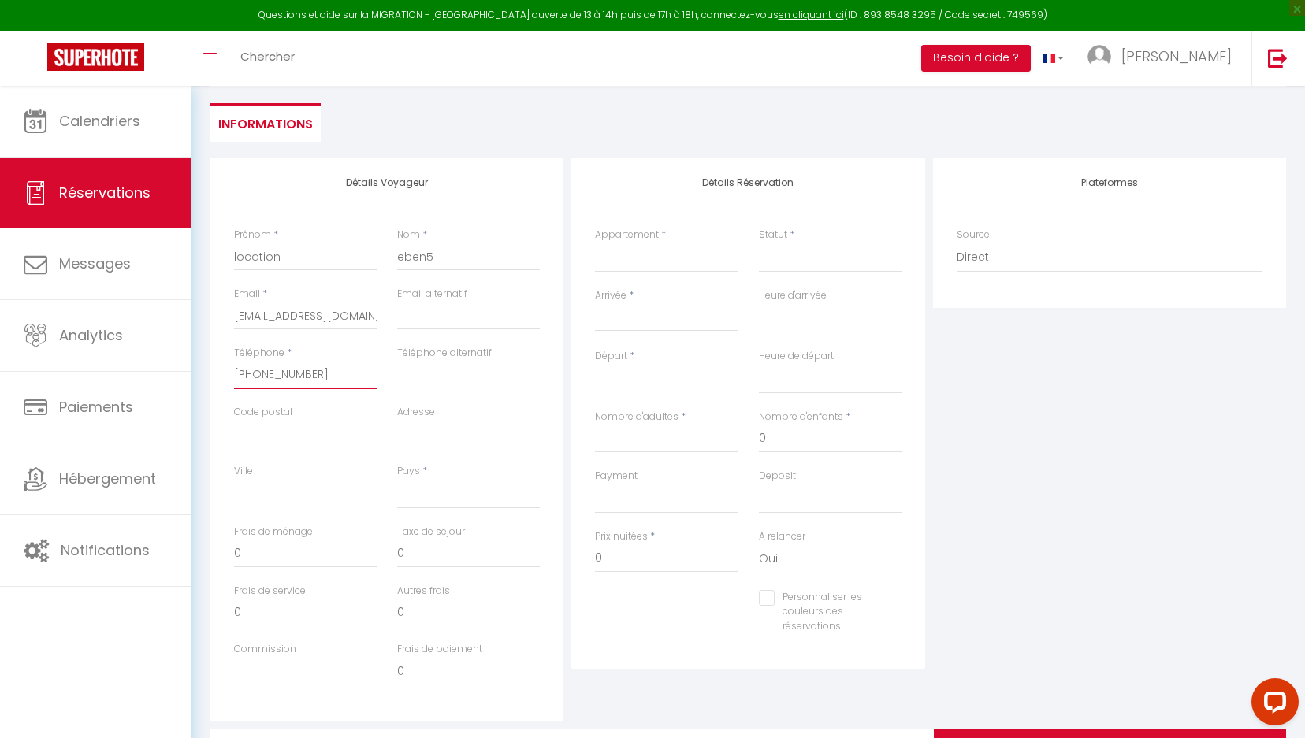
scroll to position [136, 0]
click at [418, 485] on select "[GEOGRAPHIC_DATA] [GEOGRAPHIC_DATA] [GEOGRAPHIC_DATA] [GEOGRAPHIC_DATA] [GEOGRA…" at bounding box center [468, 493] width 143 height 30
click at [628, 262] on select "Artist Retreat Cityscape Happy Shelter Studio [GEOGRAPHIC_DATA]" at bounding box center [666, 256] width 143 height 30
click at [763, 251] on select "Confirmé Non Confirmé [PERSON_NAME] par le voyageur No Show Request" at bounding box center [830, 256] width 143 height 30
click at [785, 255] on select "Confirmé Non Confirmé [PERSON_NAME] par le voyageur No Show Request" at bounding box center [830, 256] width 143 height 30
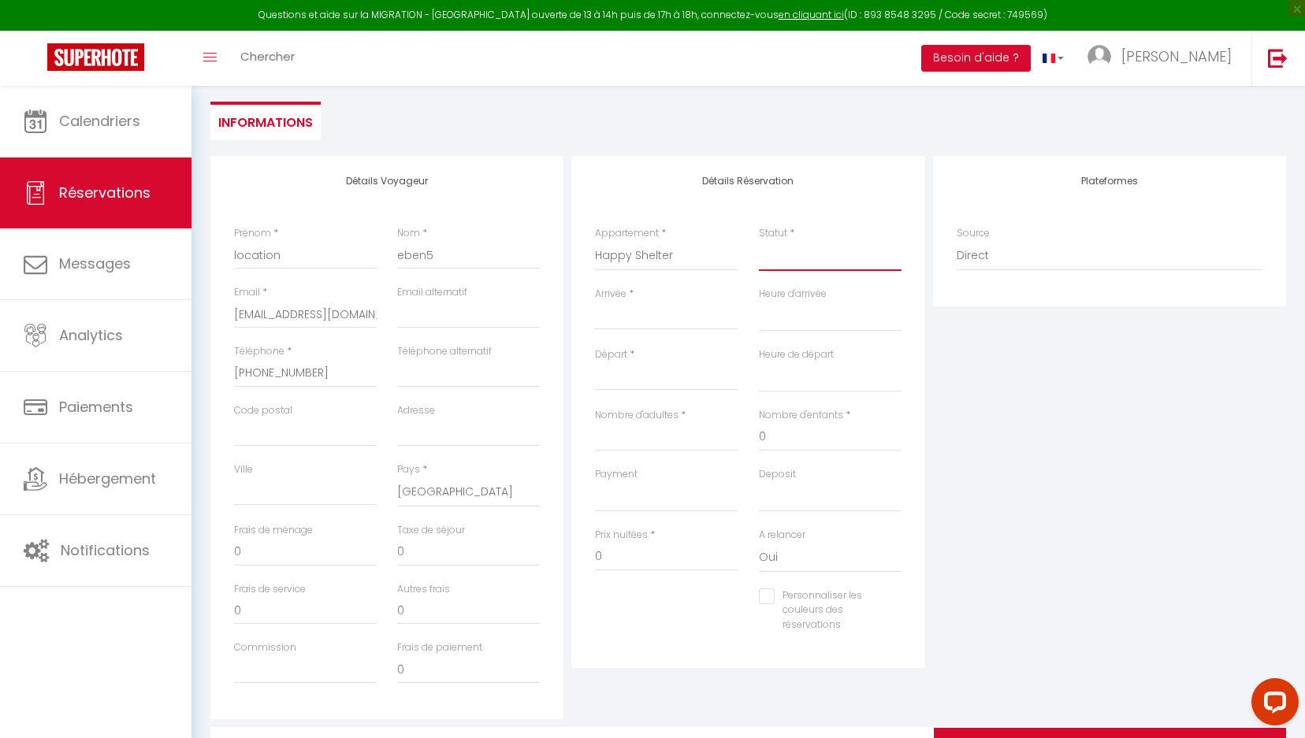
click at [816, 255] on select "Confirmé Non Confirmé [PERSON_NAME] par le voyageur No Show Request" at bounding box center [830, 256] width 143 height 30
click at [712, 318] on input "Arrivée" at bounding box center [666, 317] width 143 height 20
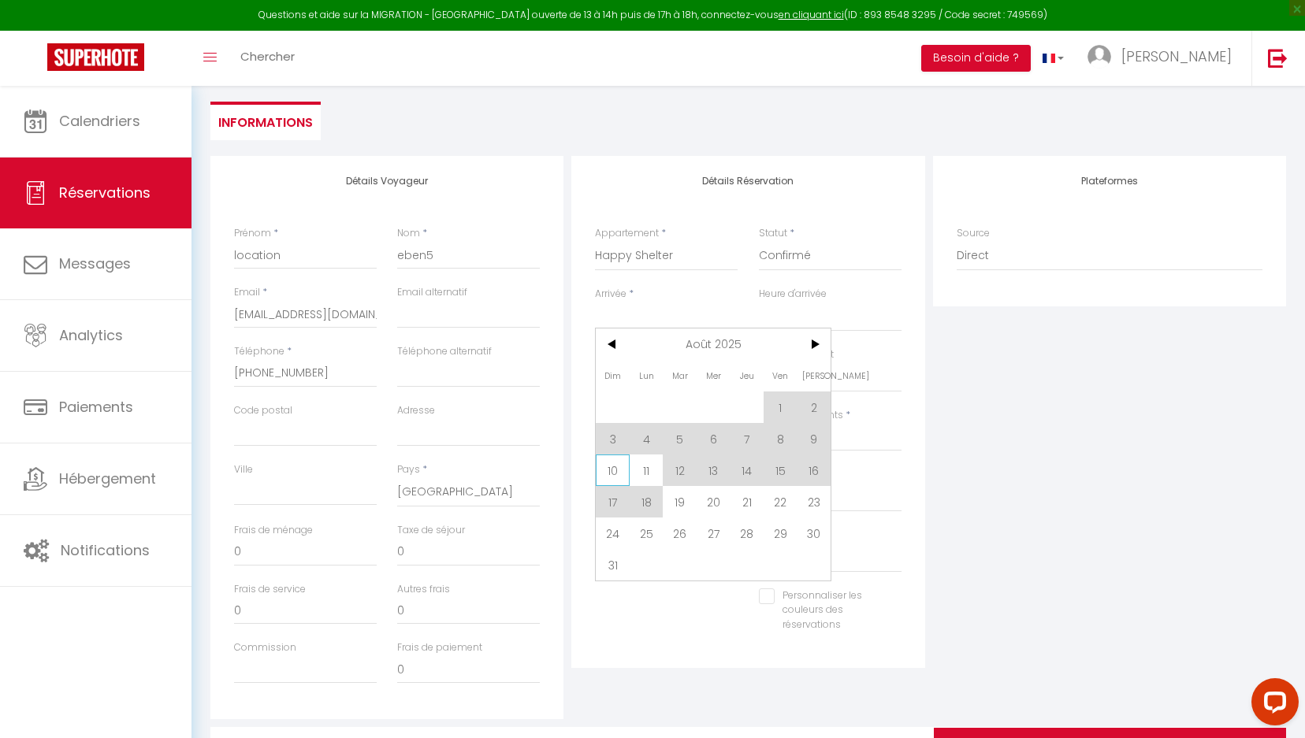
click at [617, 475] on span "10" at bounding box center [613, 471] width 34 height 32
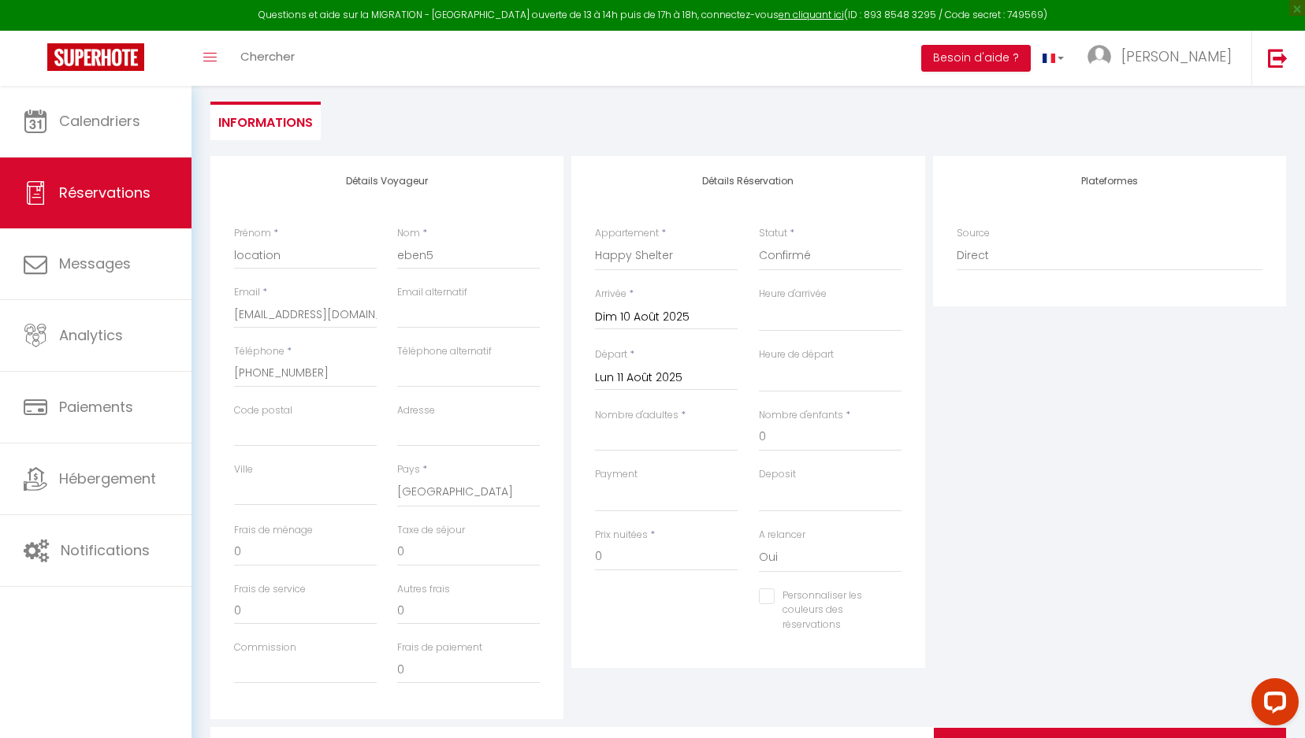
click at [657, 381] on input "Lun 11 Août 2025" at bounding box center [666, 378] width 143 height 20
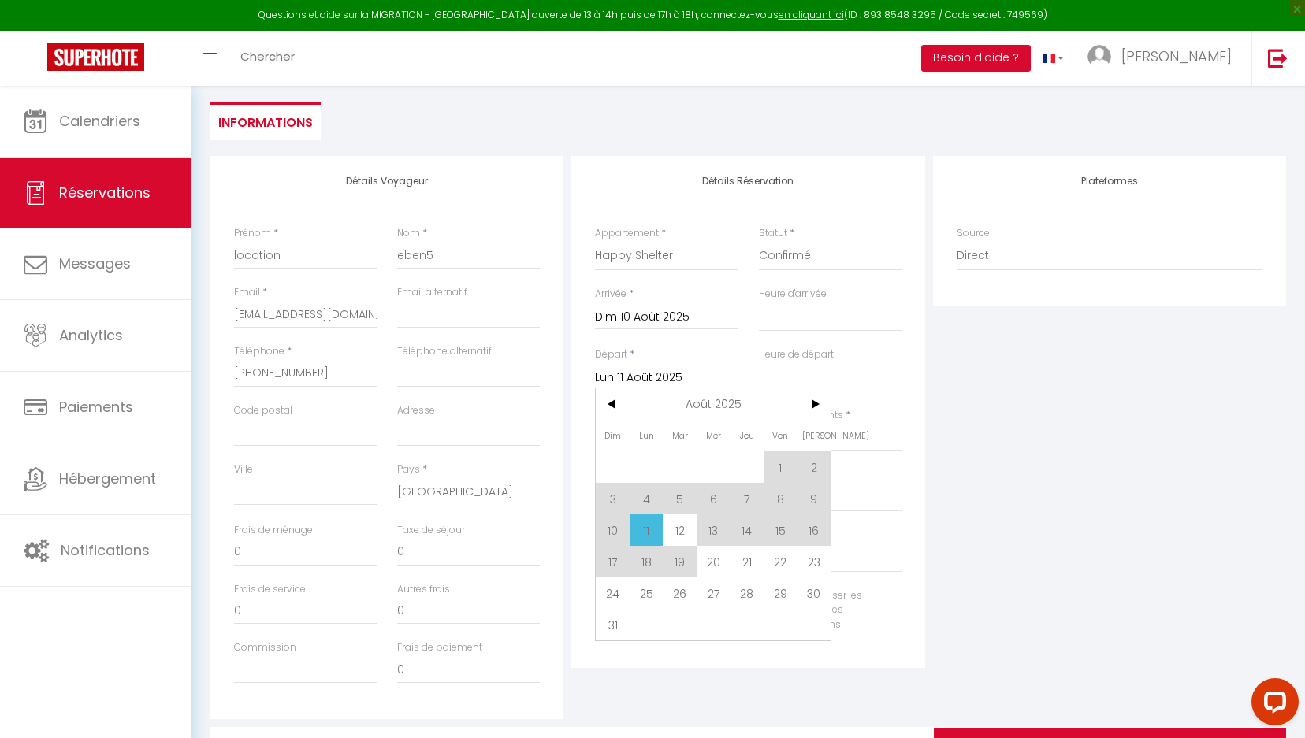
drag, startPoint x: 677, startPoint y: 525, endPoint x: 680, endPoint y: 449, distance: 75.7
click at [677, 525] on span "12" at bounding box center [680, 531] width 34 height 32
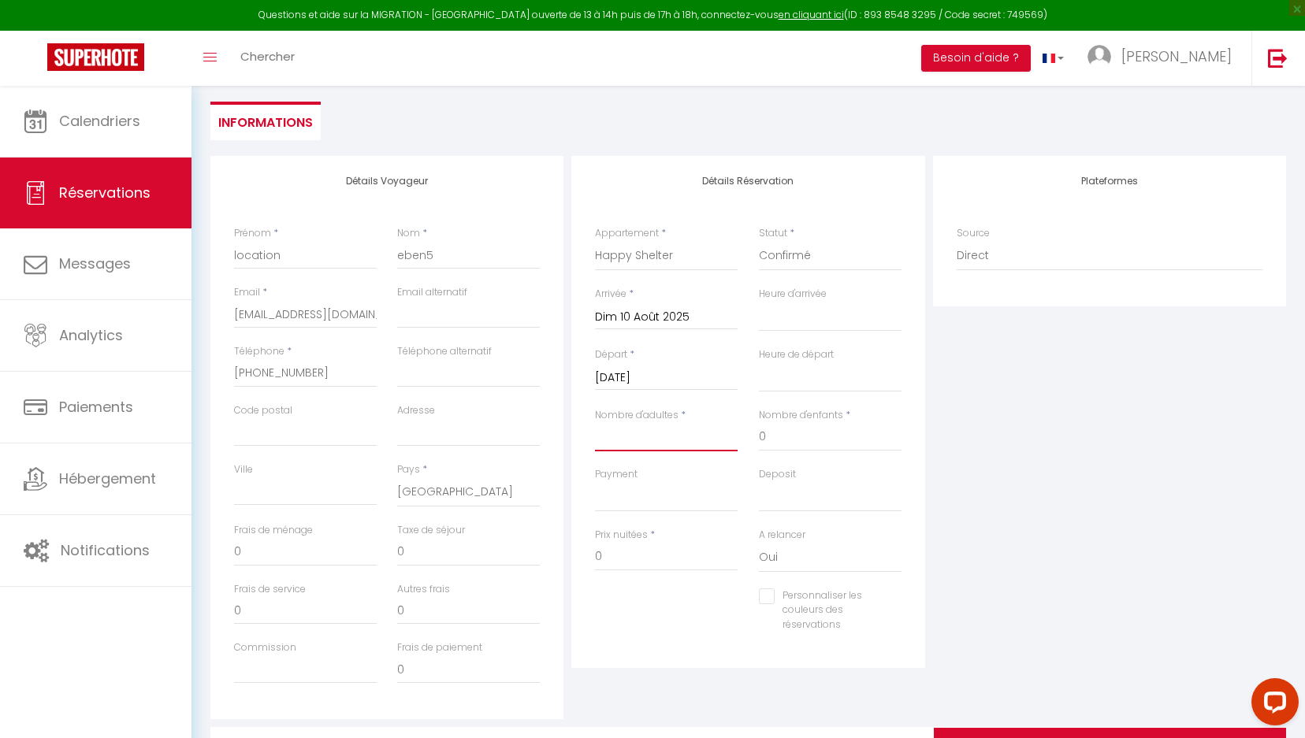
click at [643, 436] on input "Nombre d'adultes" at bounding box center [666, 437] width 143 height 28
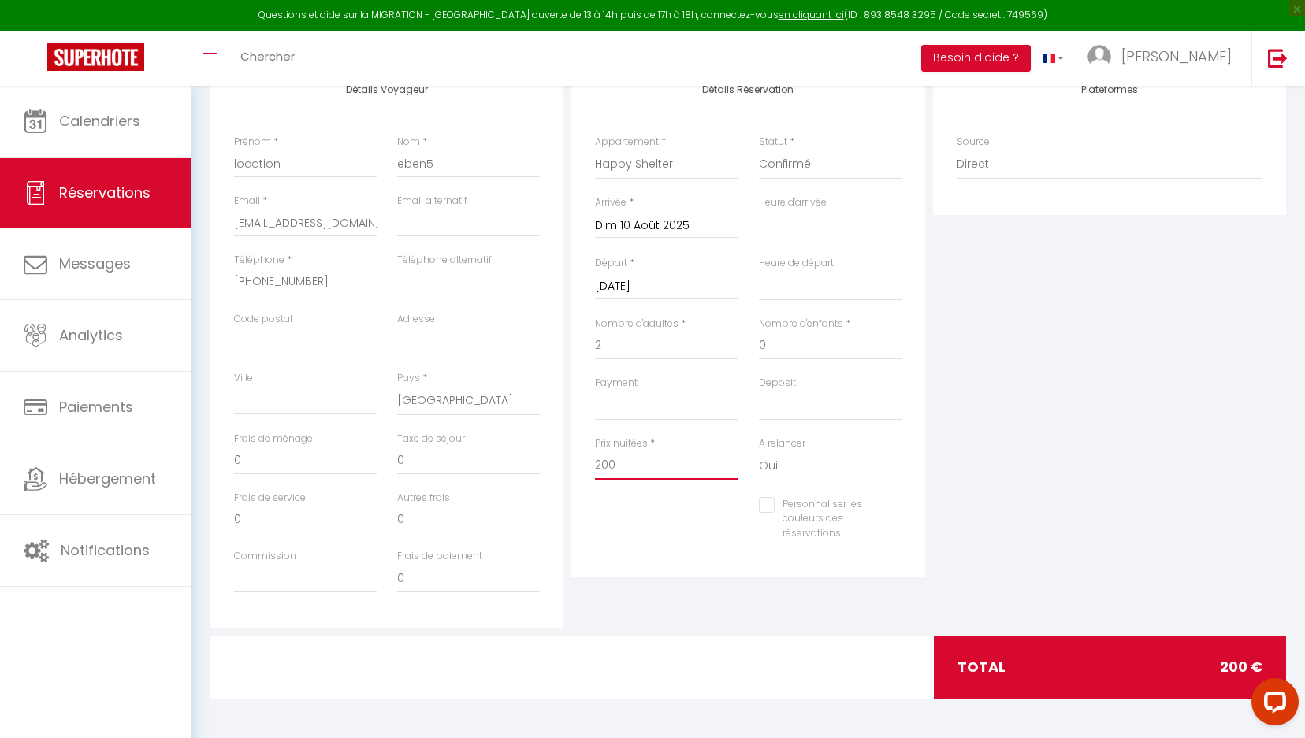
scroll to position [0, 0]
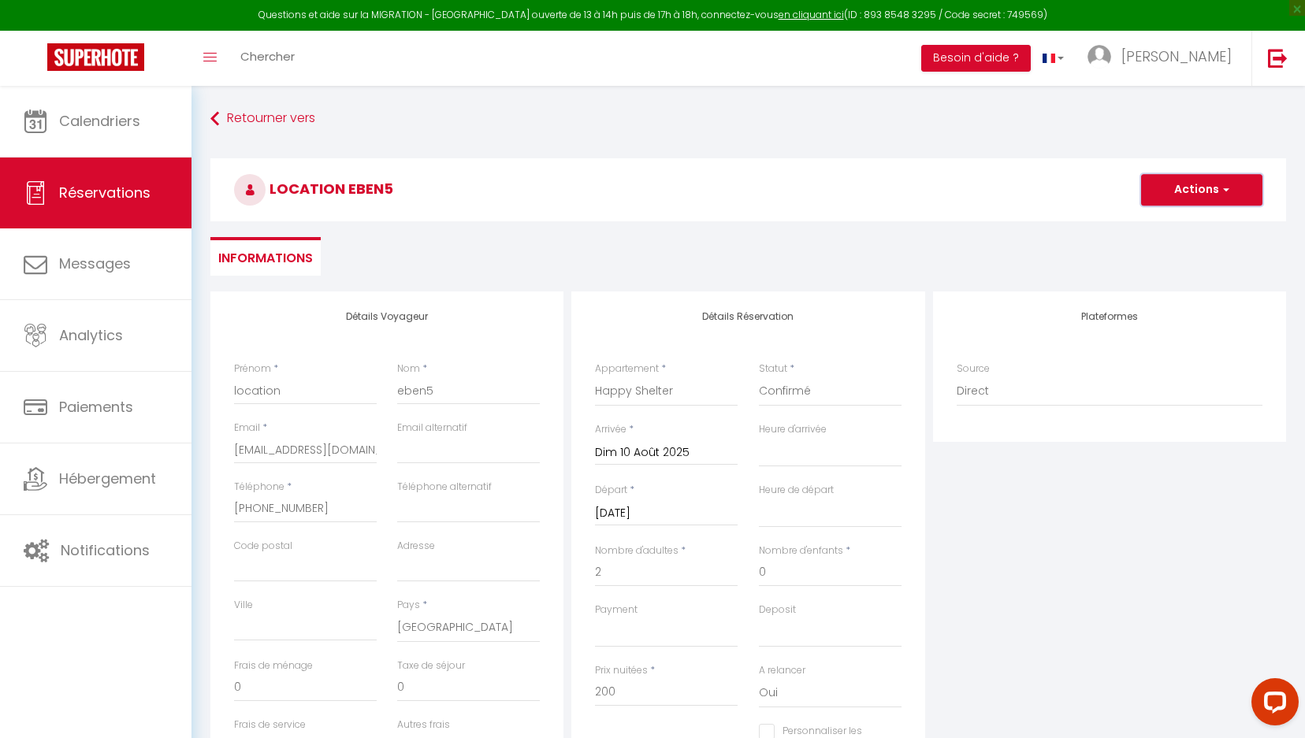
click at [1168, 203] on button "Actions" at bounding box center [1201, 190] width 121 height 32
click at [1161, 221] on link "Enregistrer" at bounding box center [1186, 224] width 125 height 20
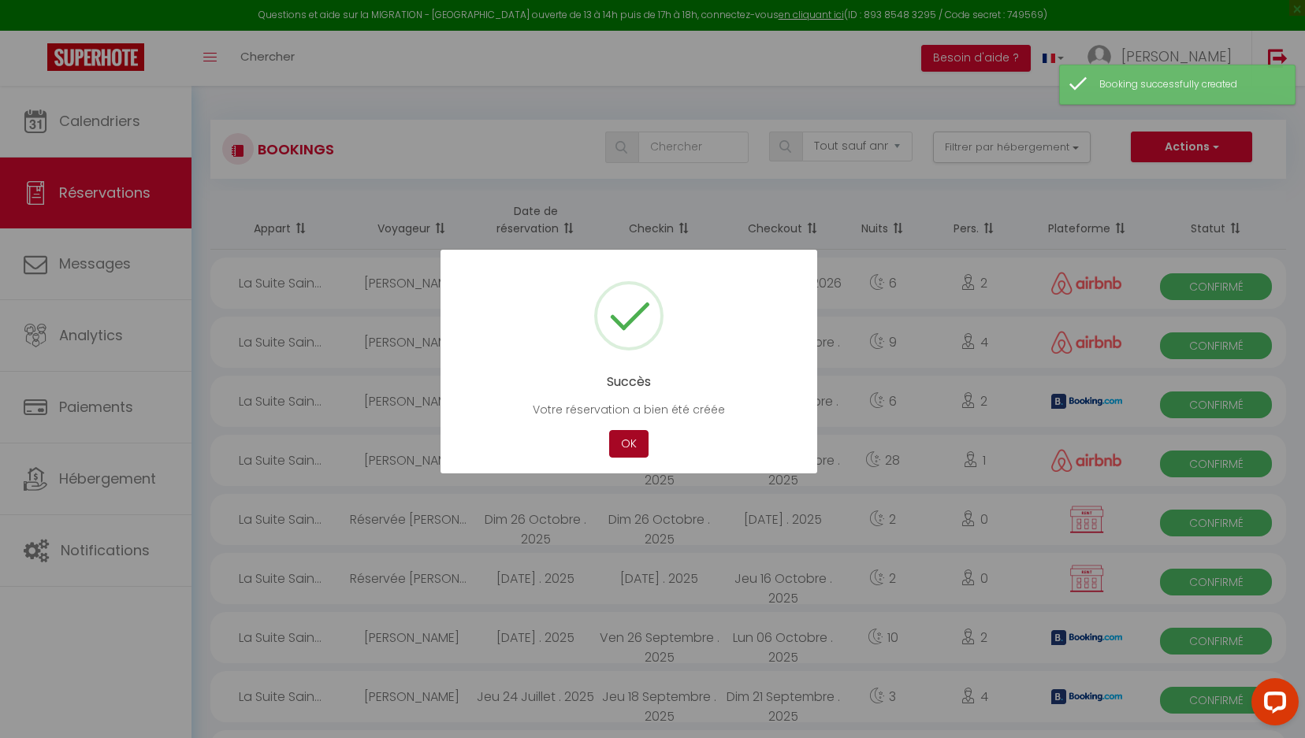
click at [642, 454] on button "OK" at bounding box center [628, 444] width 39 height 28
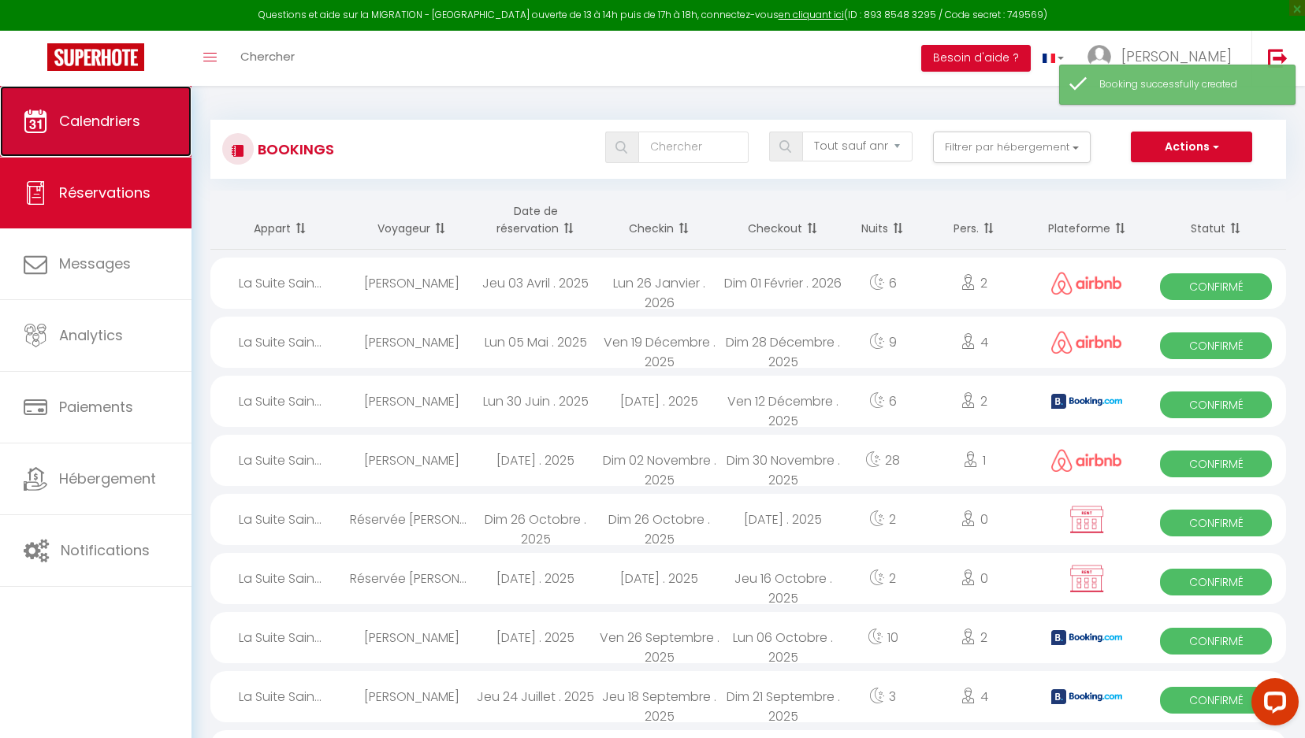
click at [156, 143] on link "Calendriers" at bounding box center [96, 121] width 192 height 71
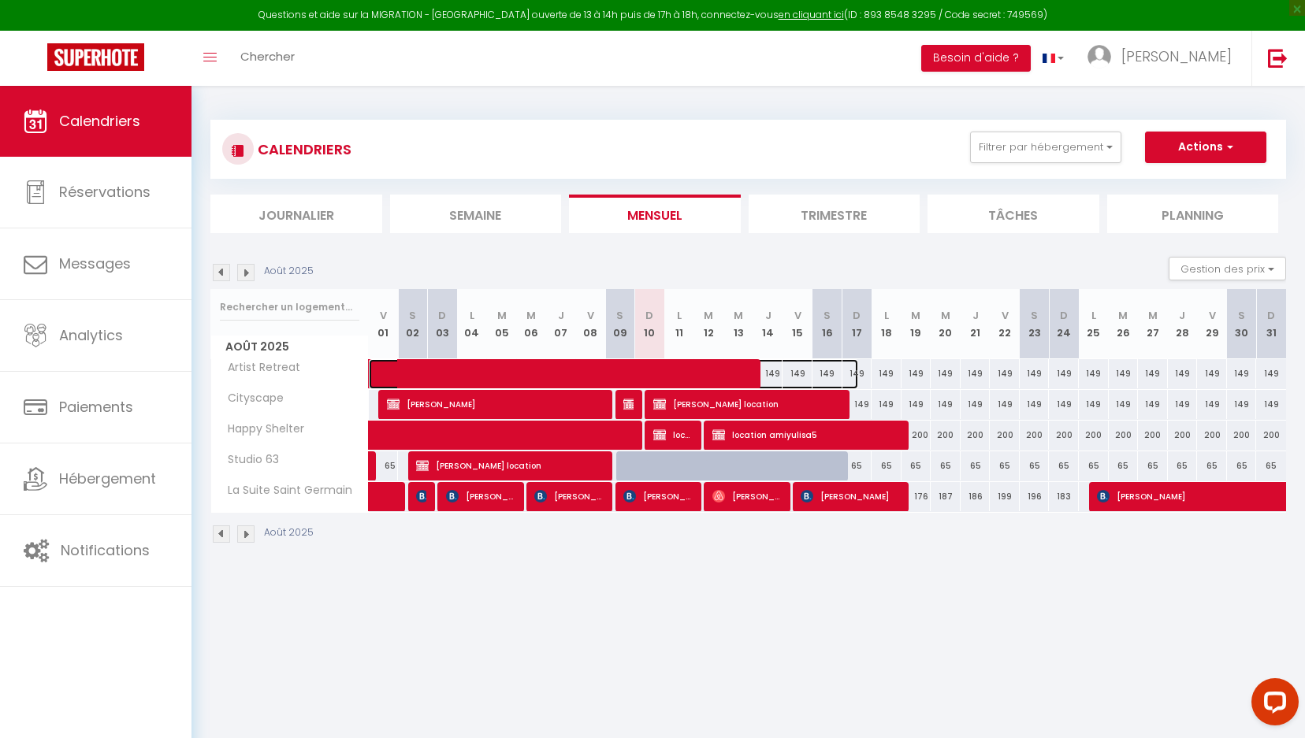
click at [680, 370] on span at bounding box center [622, 374] width 471 height 30
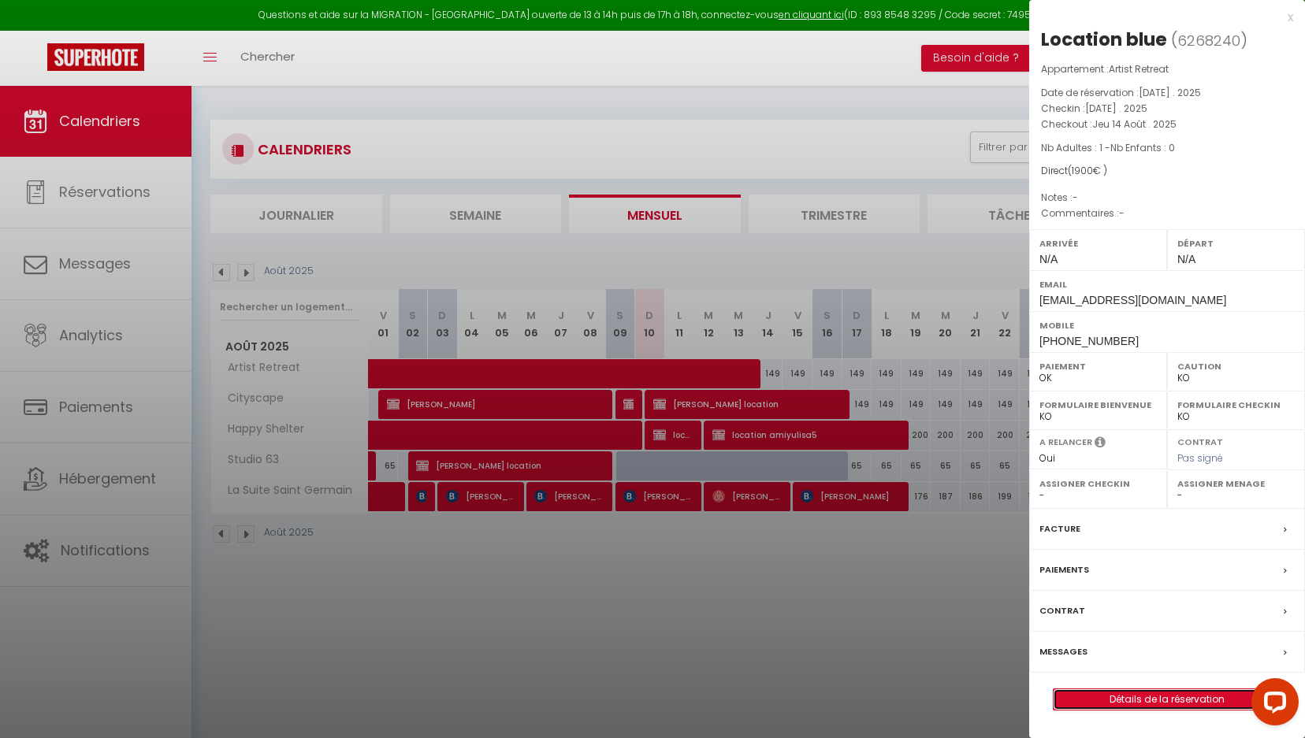
click at [1174, 699] on link "Détails de la réservation" at bounding box center [1167, 700] width 227 height 20
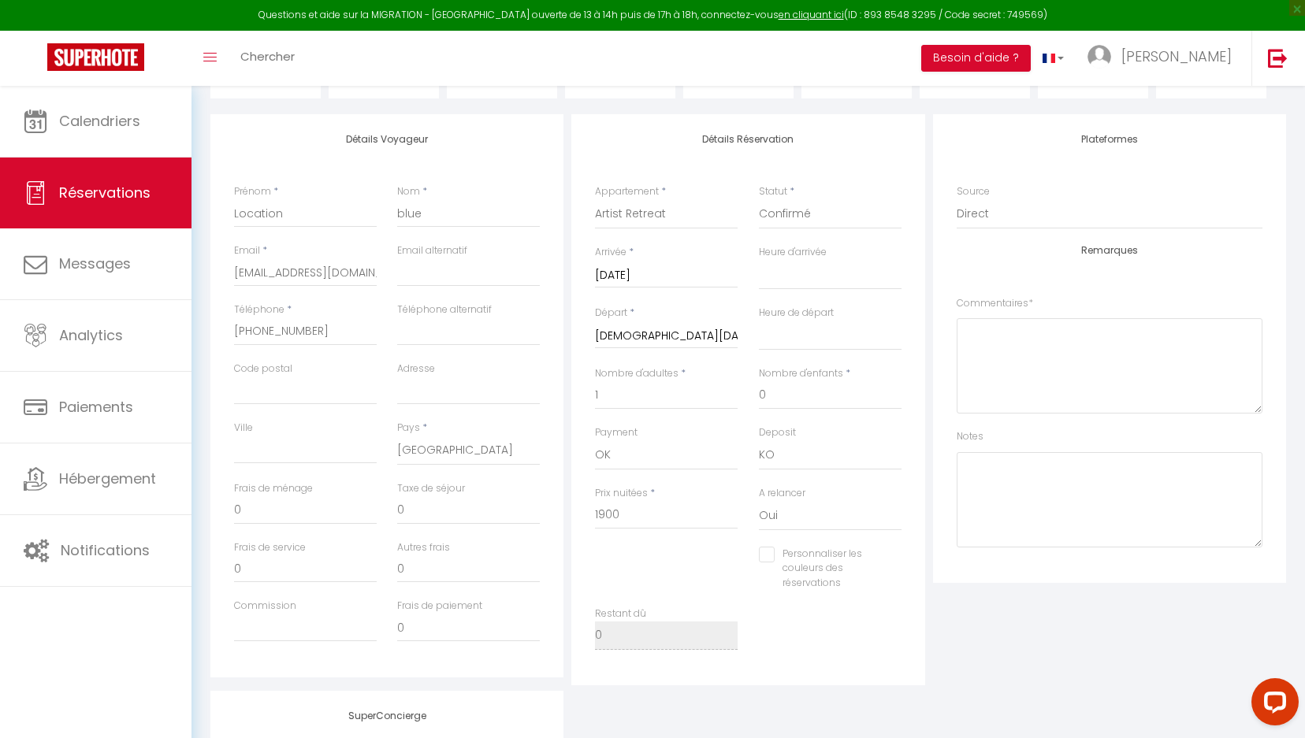
scroll to position [178, 0]
click at [654, 338] on input "[DEMOGRAPHIC_DATA][DATE]" at bounding box center [666, 335] width 143 height 20
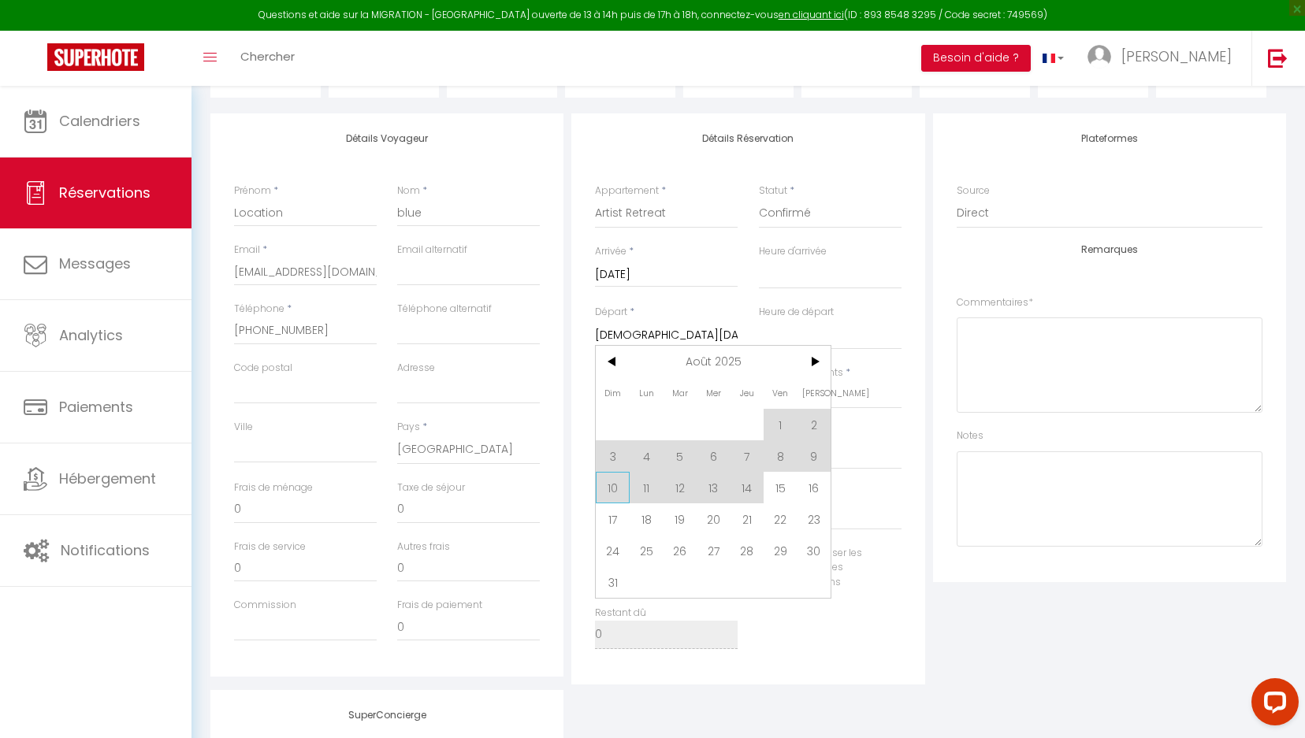
click at [620, 491] on span "10" at bounding box center [613, 488] width 34 height 32
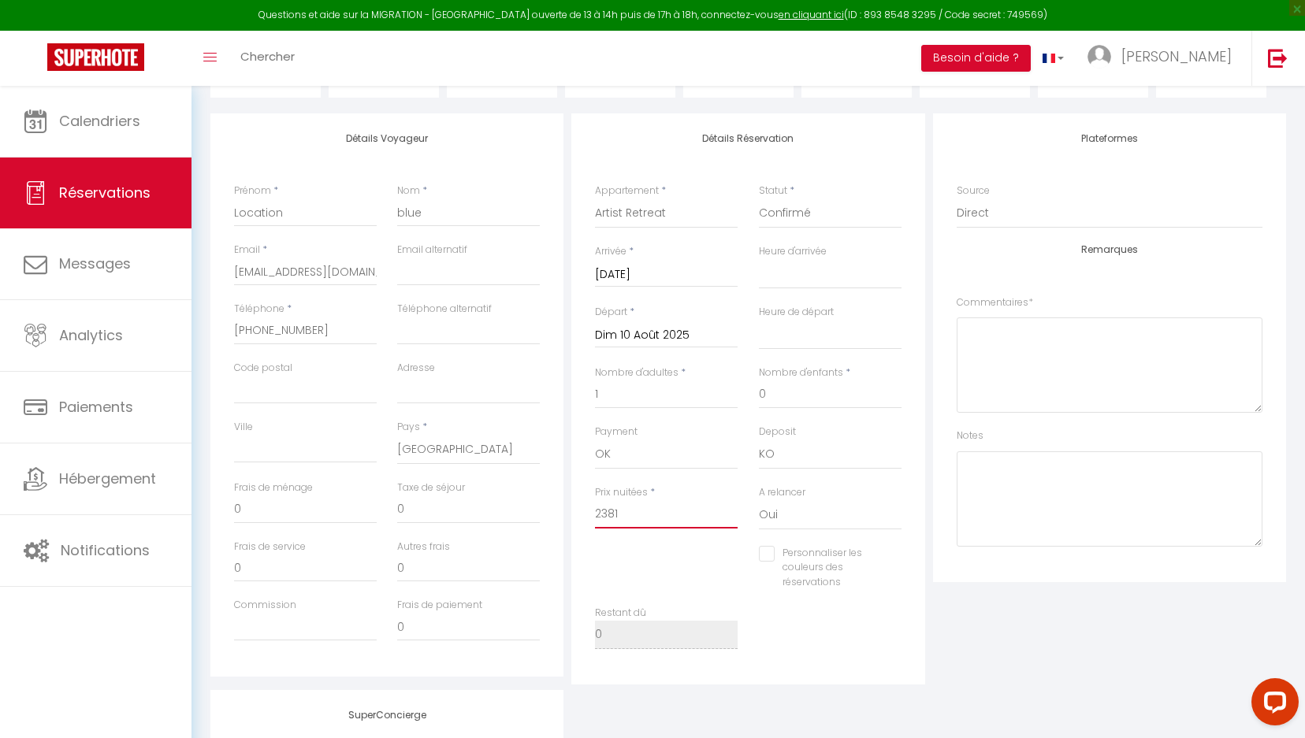
click at [660, 523] on input "2381" at bounding box center [666, 514] width 143 height 28
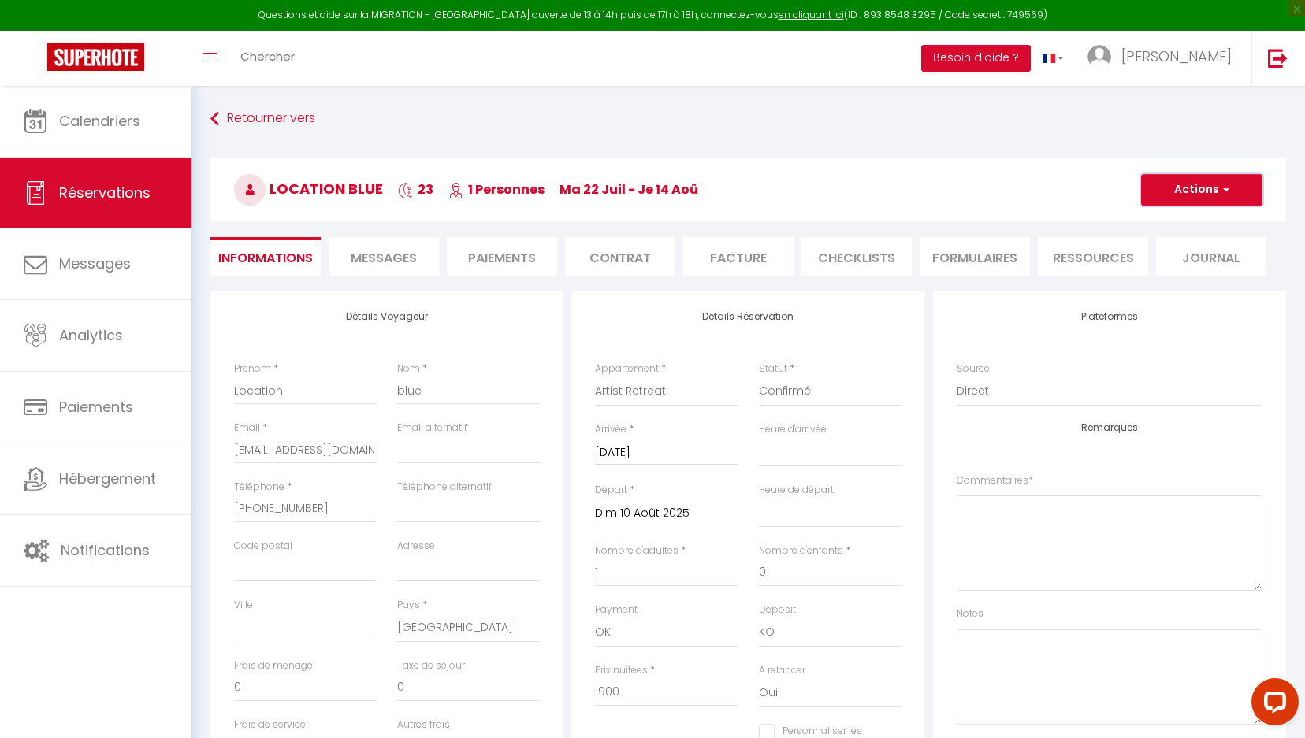
click at [1205, 188] on button "Actions" at bounding box center [1201, 190] width 121 height 32
click at [1200, 223] on link "Enregistrer" at bounding box center [1186, 224] width 125 height 20
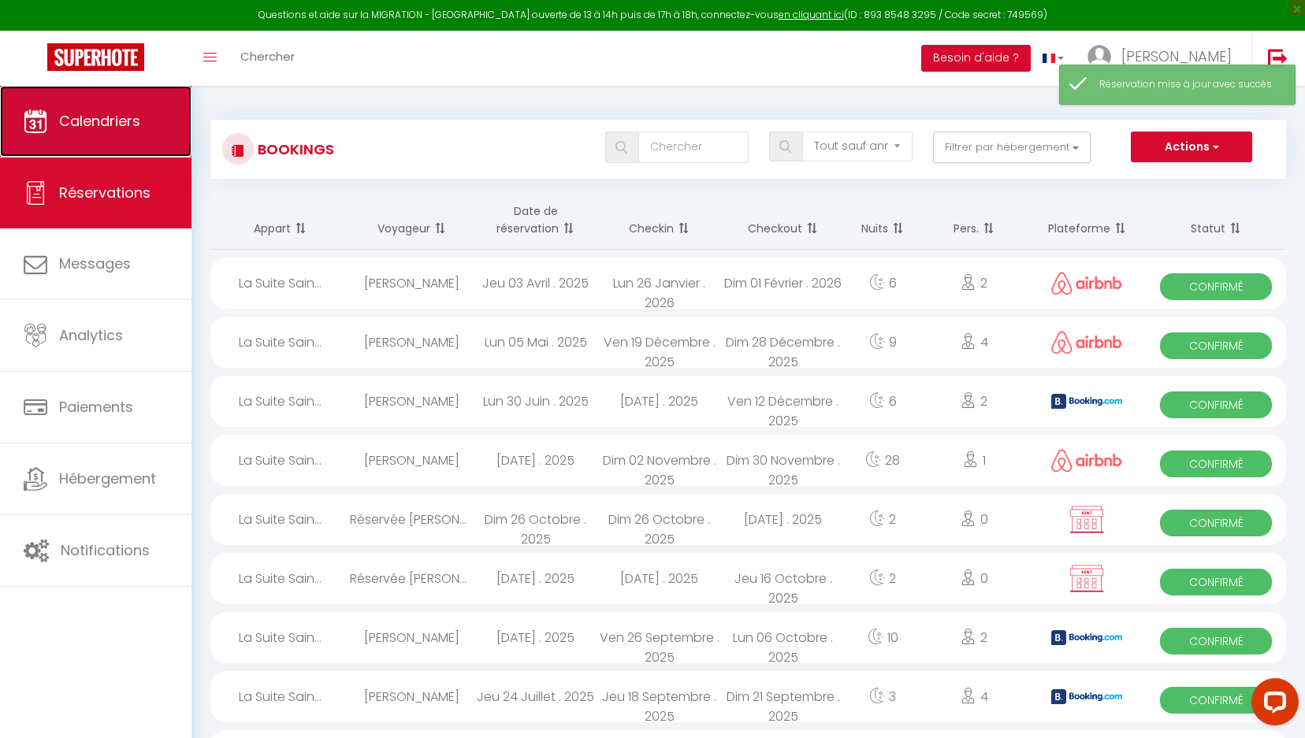
click at [146, 138] on link "Calendriers" at bounding box center [96, 121] width 192 height 71
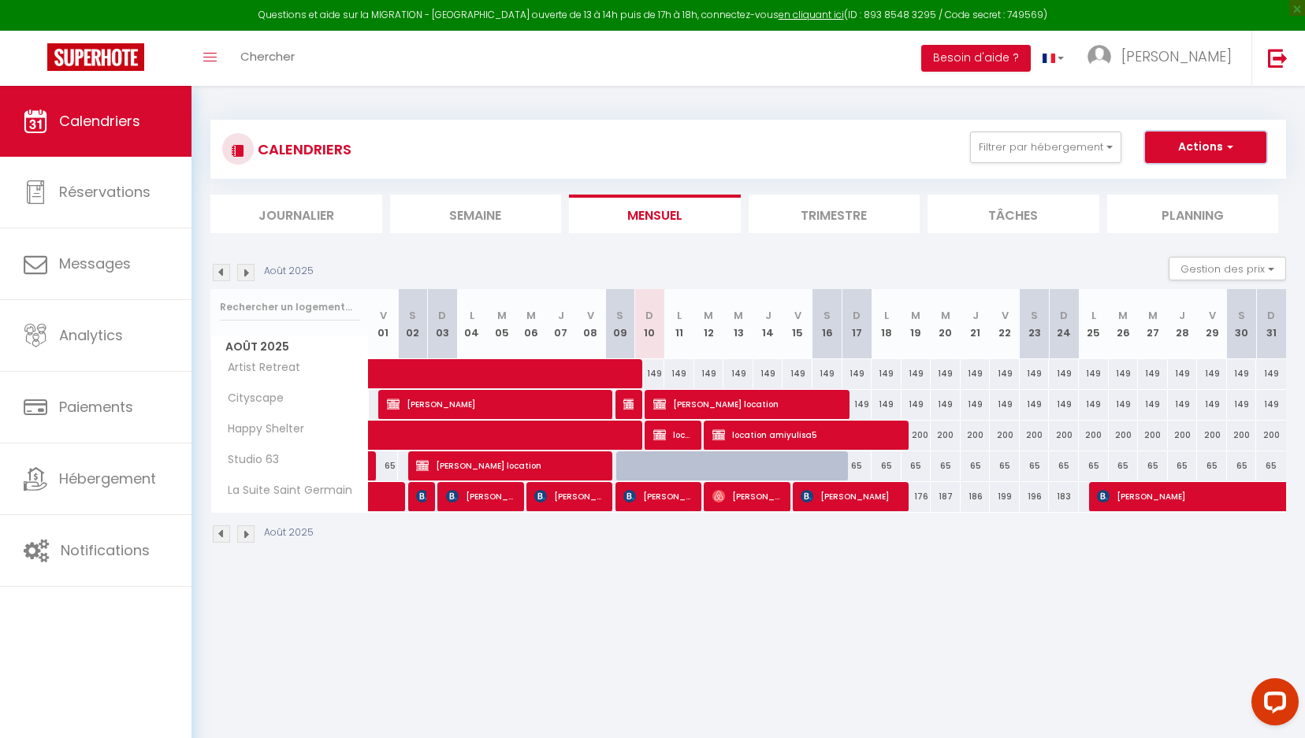
click at [1208, 148] on button "Actions" at bounding box center [1205, 148] width 121 height 32
click at [1213, 180] on link "Nouvelle réservation" at bounding box center [1189, 184] width 137 height 24
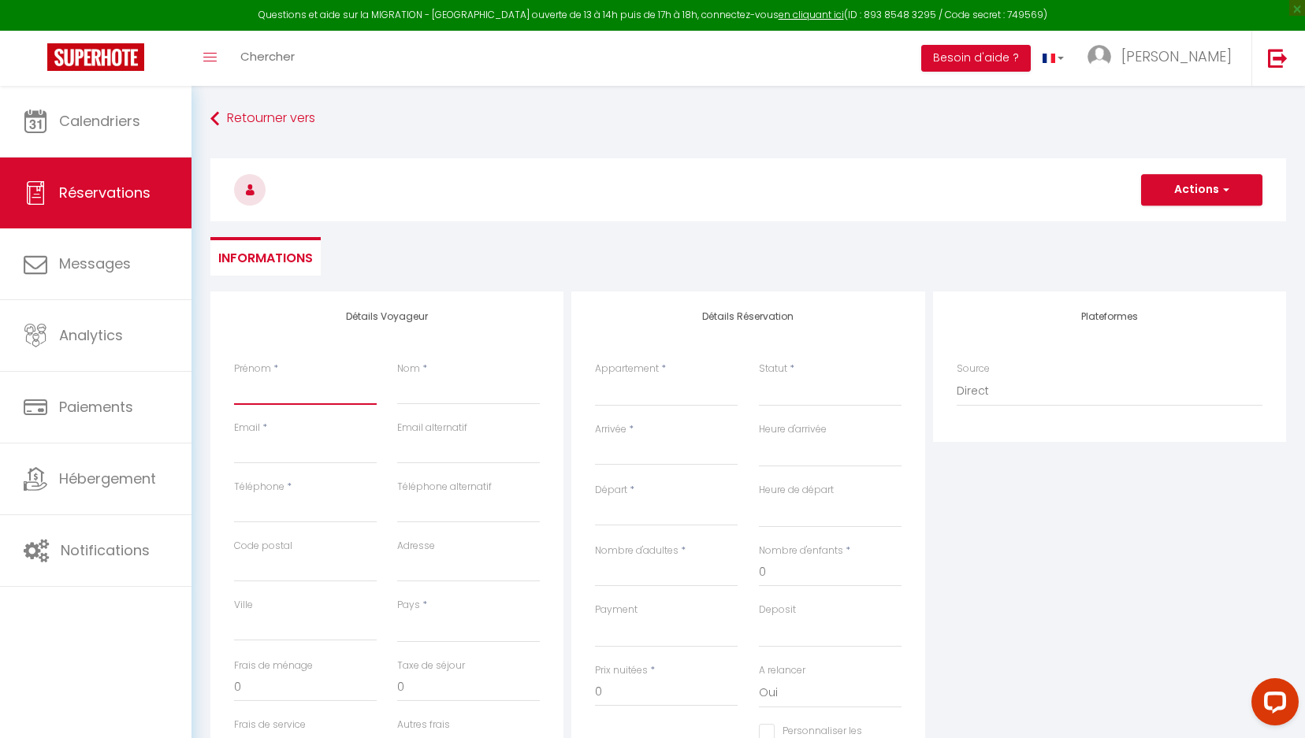
click at [304, 381] on input "Prénom" at bounding box center [305, 391] width 143 height 28
click at [268, 500] on input "Téléphone" at bounding box center [305, 509] width 143 height 28
paste input "[PHONE_NUMBER]"
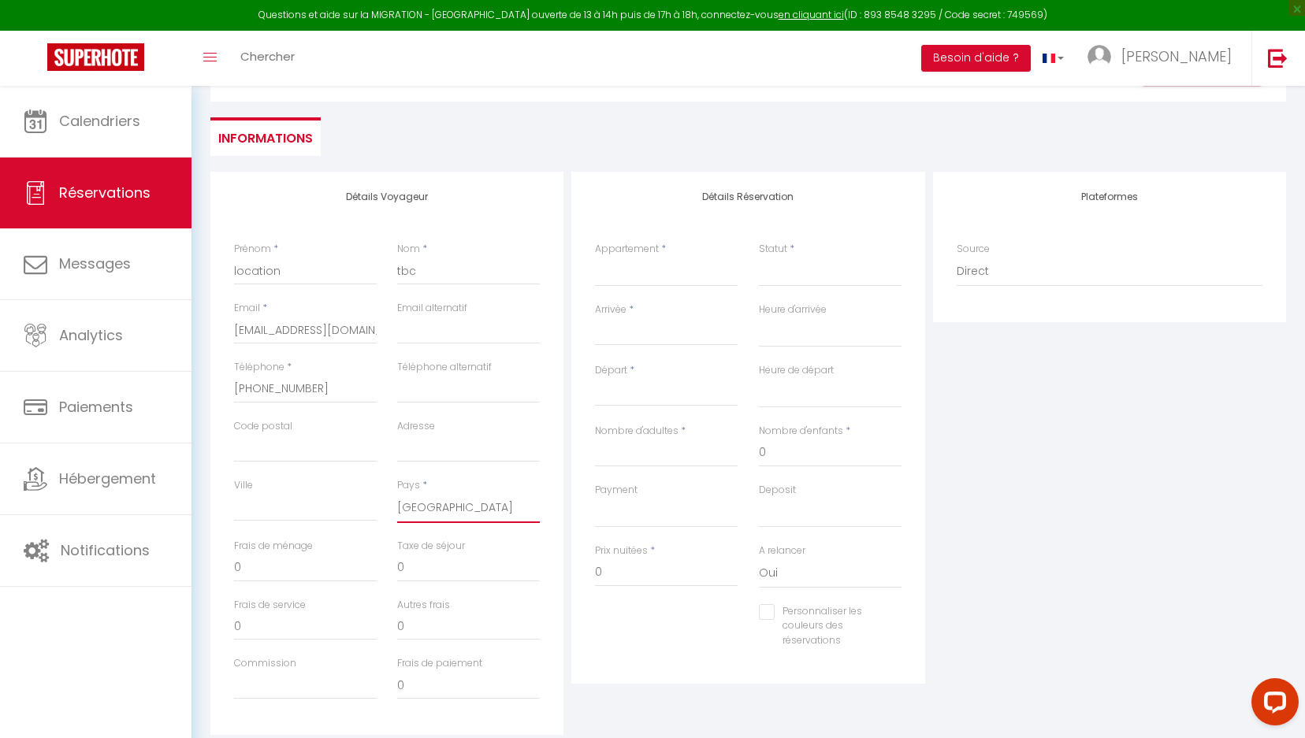
scroll to position [227, 0]
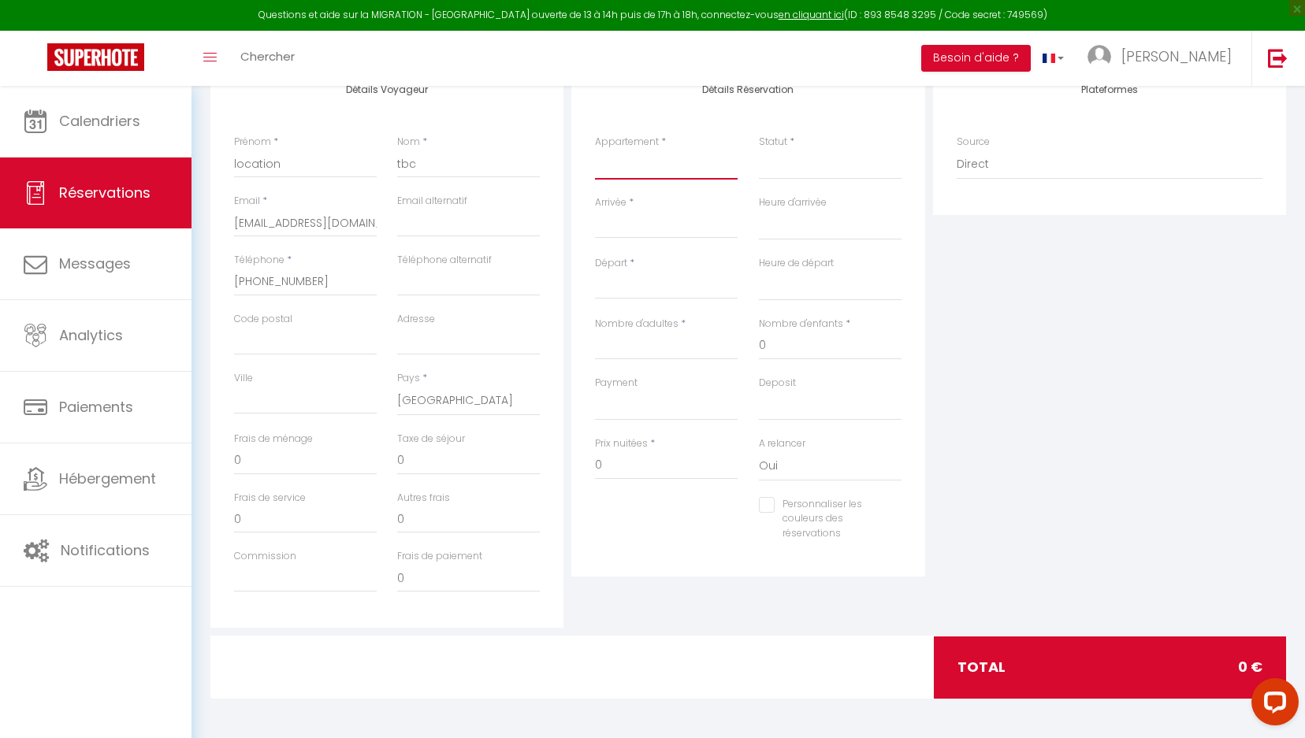
click at [646, 176] on select "Artist Retreat Cityscape Happy Shelter Studio [GEOGRAPHIC_DATA]" at bounding box center [666, 165] width 143 height 30
click at [768, 158] on select "Confirmé Non Confirmé [PERSON_NAME] par le voyageur No Show Request" at bounding box center [830, 165] width 143 height 30
click at [809, 166] on select "Confirmé Non Confirmé [PERSON_NAME] par le voyageur No Show Request" at bounding box center [830, 165] width 143 height 30
click at [808, 164] on select "Confirmé Non Confirmé [PERSON_NAME] par le voyageur No Show Request" at bounding box center [830, 165] width 143 height 30
click at [648, 206] on div "Arrivée * < [DATE] > Dim Lun Mar Mer Jeu Ven Sam 1 2 3 4 5 6 7 8 9 10 11 12 13 …" at bounding box center [666, 216] width 143 height 43
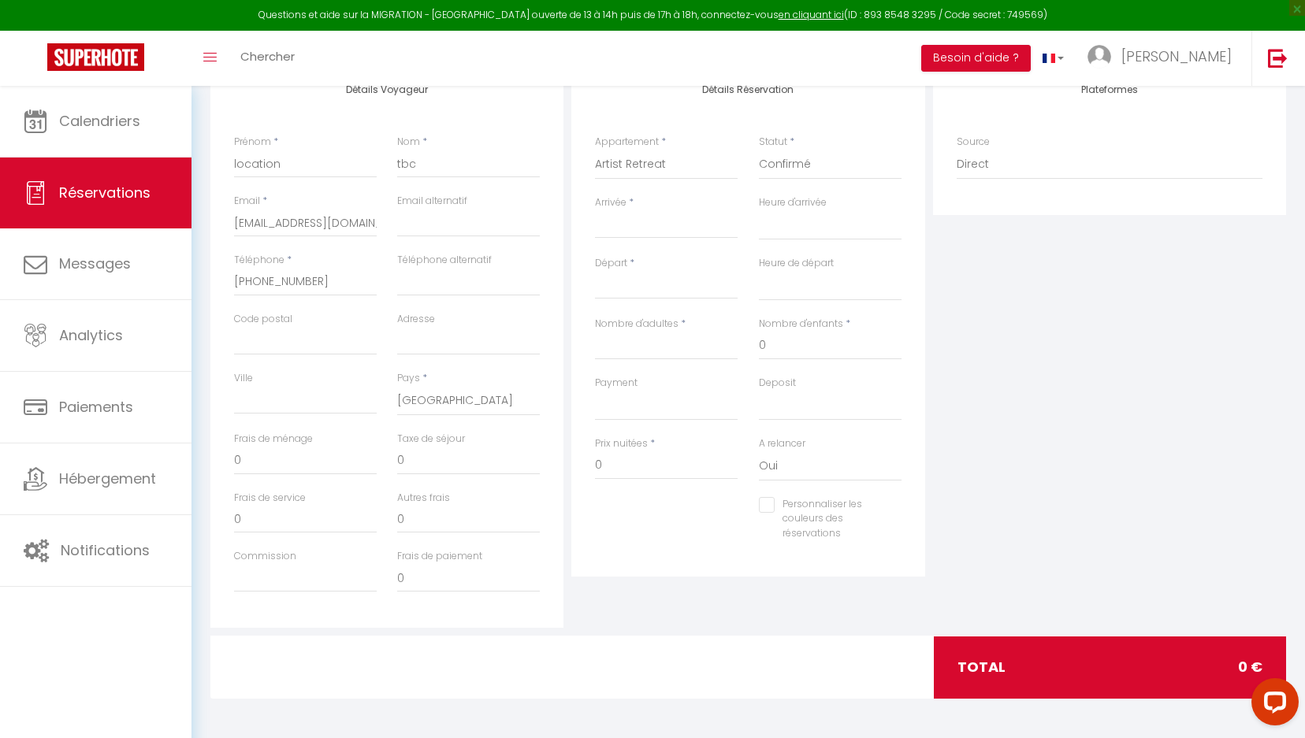
click at [650, 219] on input "Arrivée" at bounding box center [666, 226] width 143 height 20
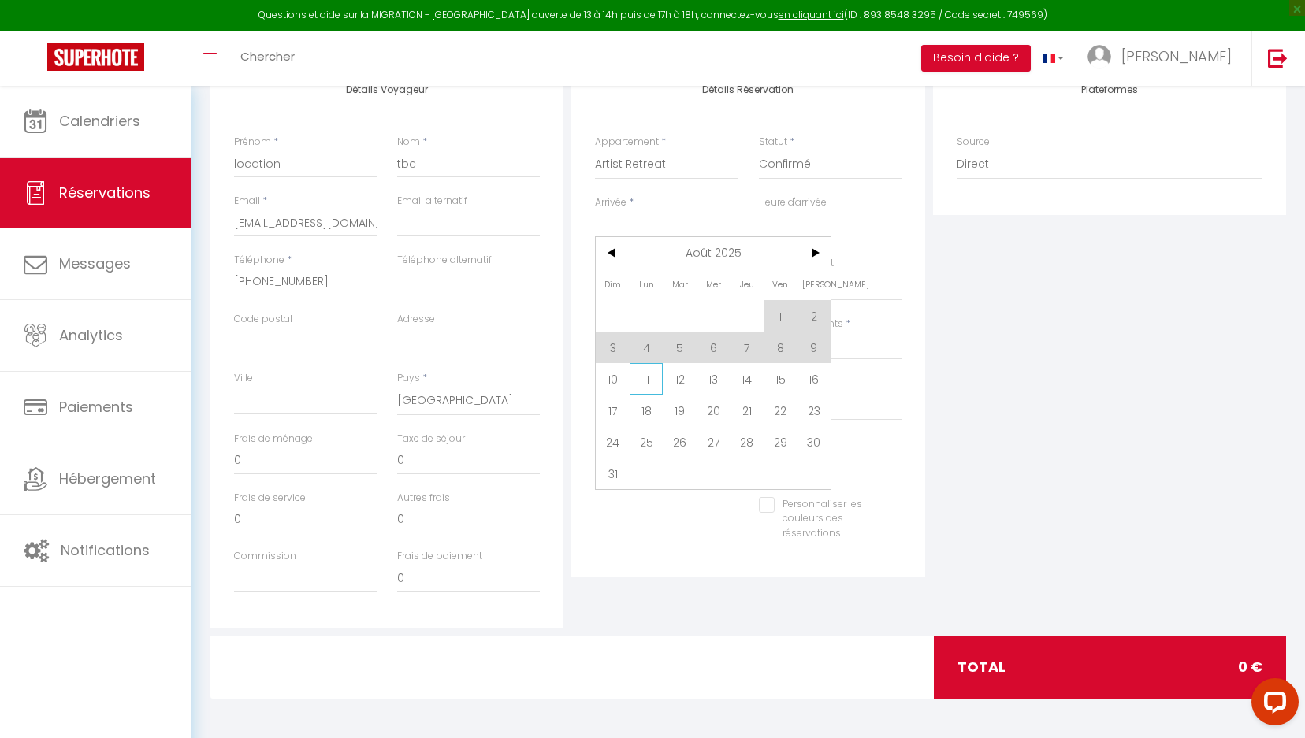
click at [642, 376] on span "11" at bounding box center [647, 379] width 34 height 32
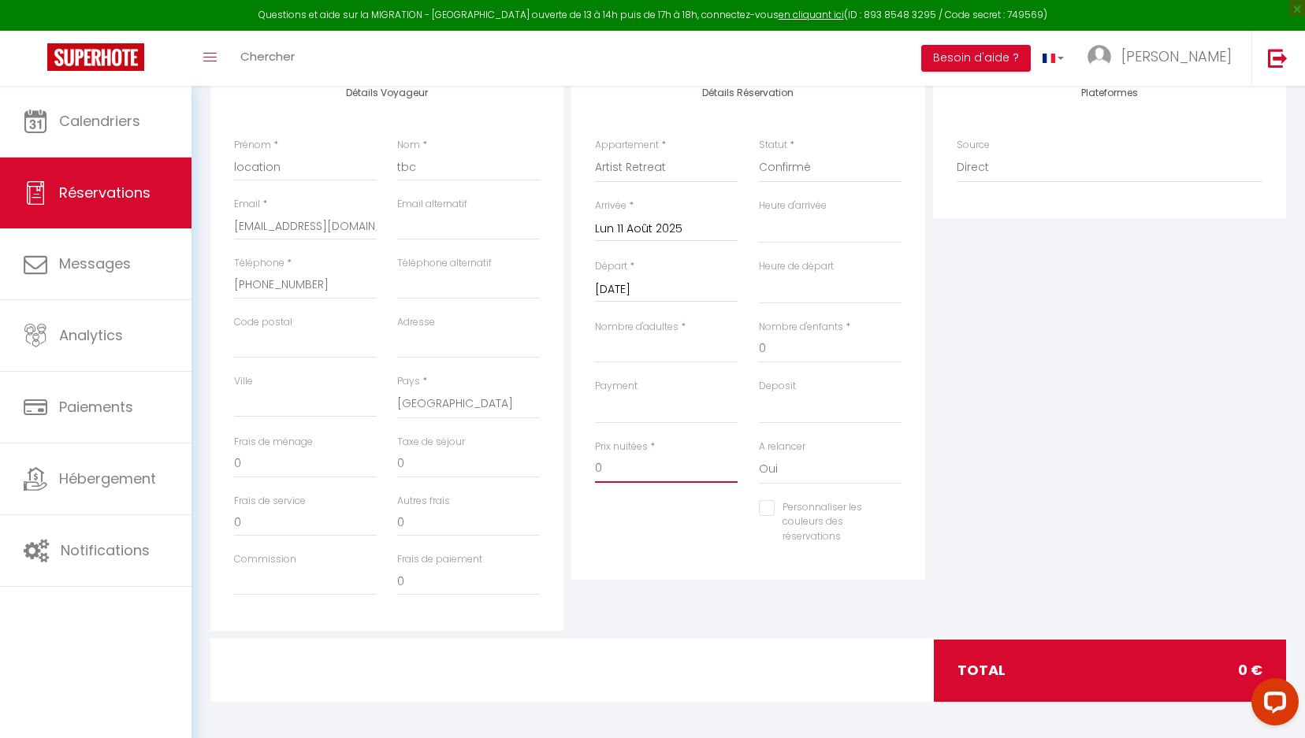
click at [675, 473] on input "0" at bounding box center [666, 469] width 143 height 28
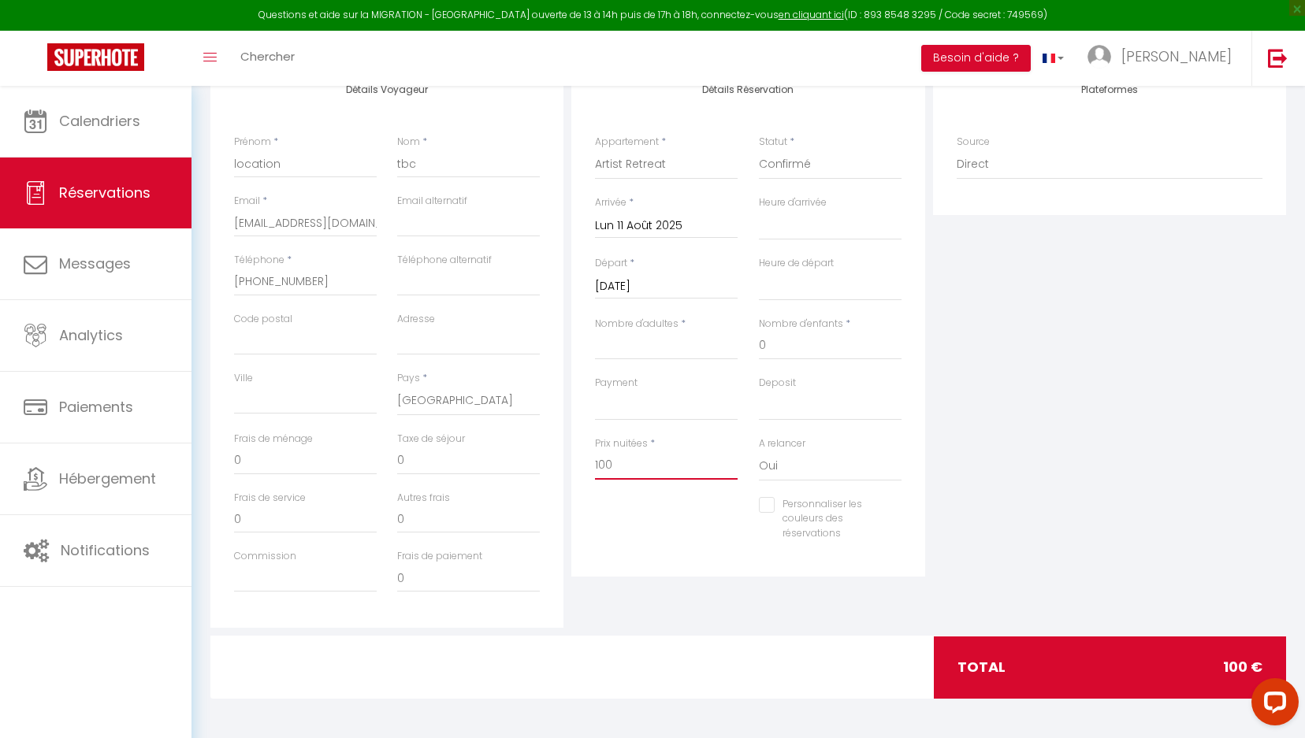
scroll to position [0, 0]
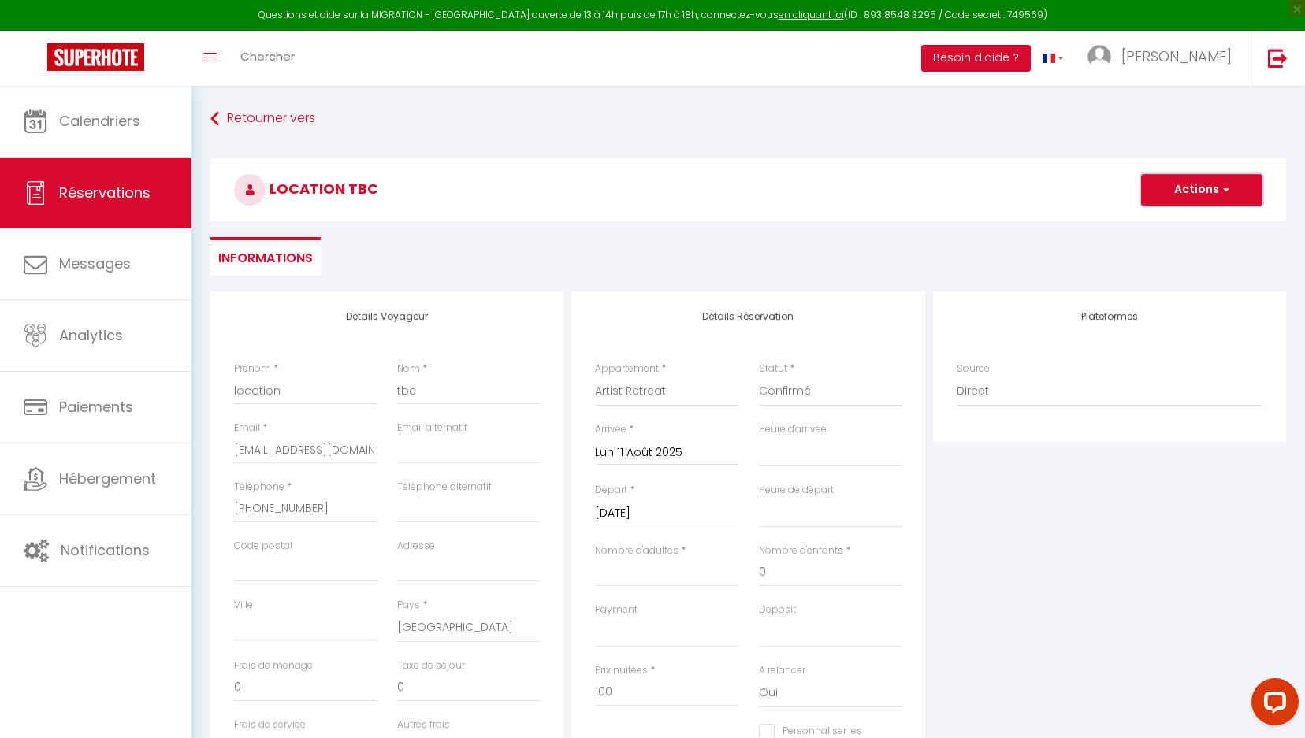
click at [1203, 180] on button "Actions" at bounding box center [1201, 190] width 121 height 32
click at [1199, 220] on link "Enregistrer" at bounding box center [1186, 224] width 125 height 20
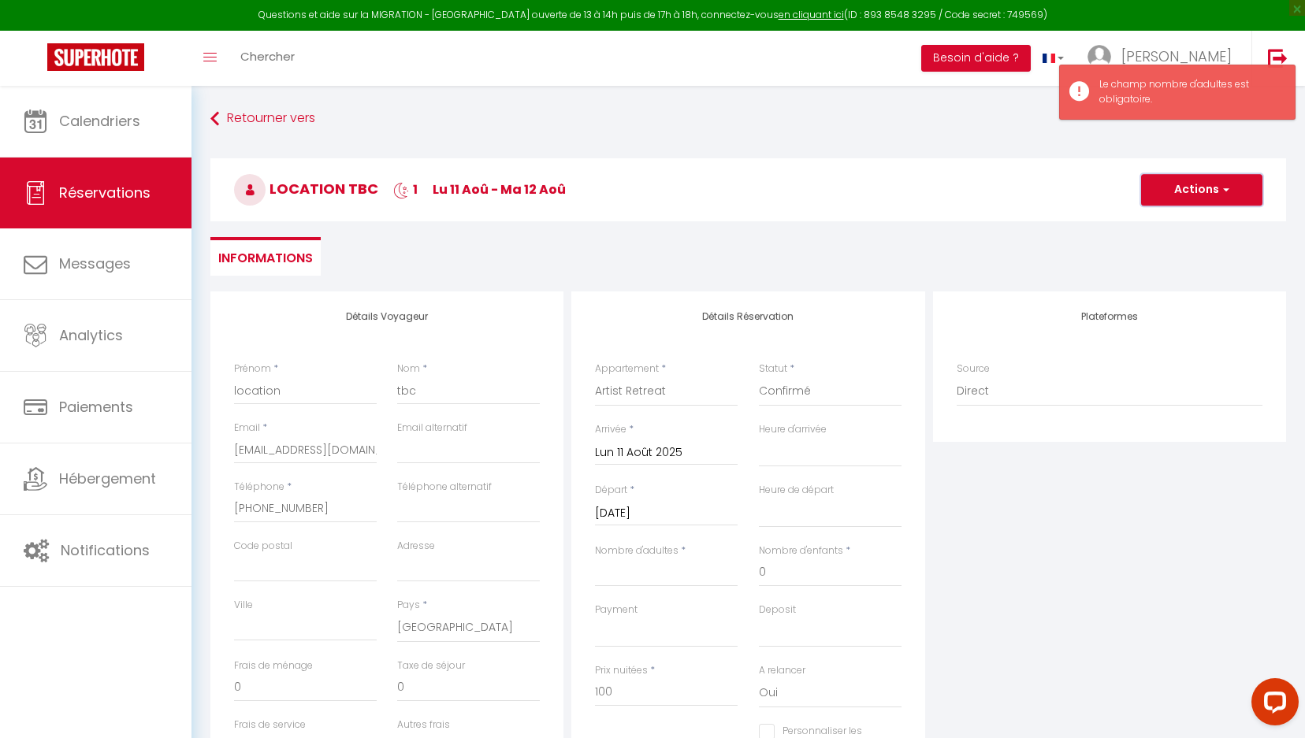
click at [1215, 185] on button "Actions" at bounding box center [1201, 190] width 121 height 32
click at [1174, 506] on div "Plateformes Source Direct [DOMAIN_NAME] [DOMAIN_NAME] Chalet montagne Expedia G…" at bounding box center [1109, 574] width 361 height 564
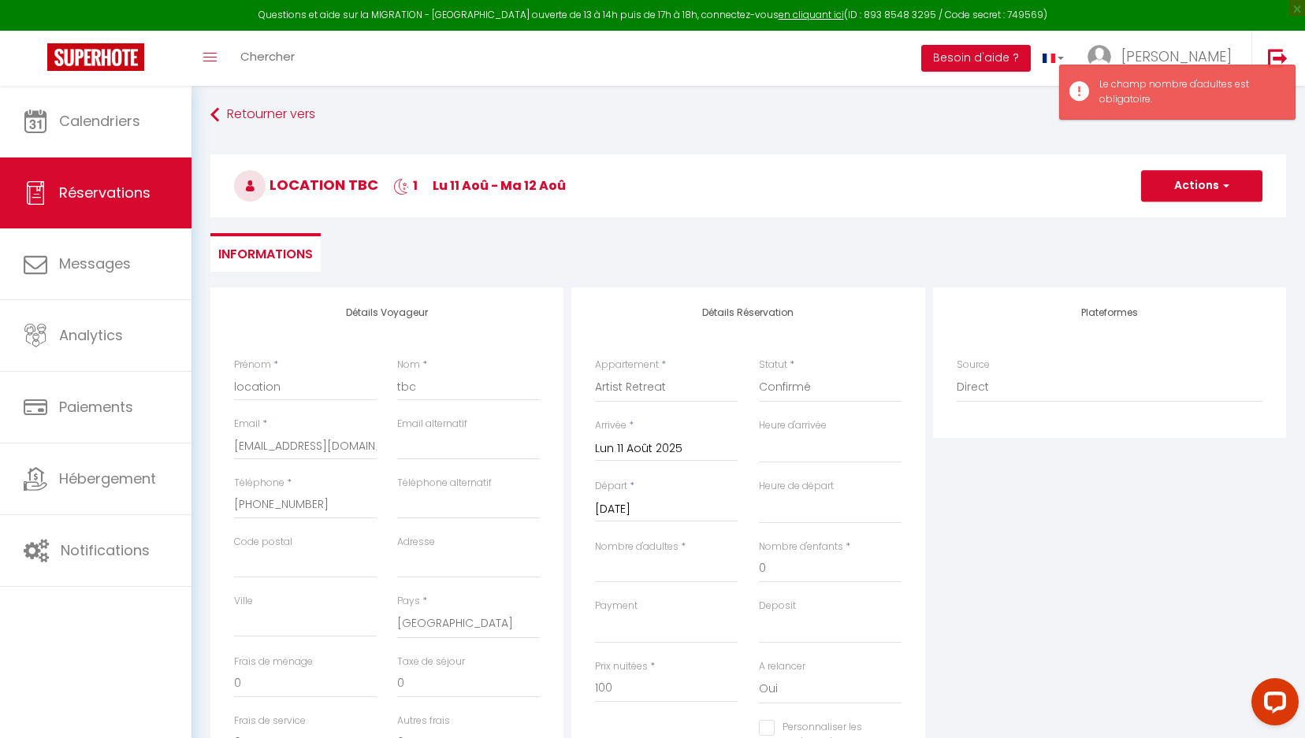
scroll to position [227, 0]
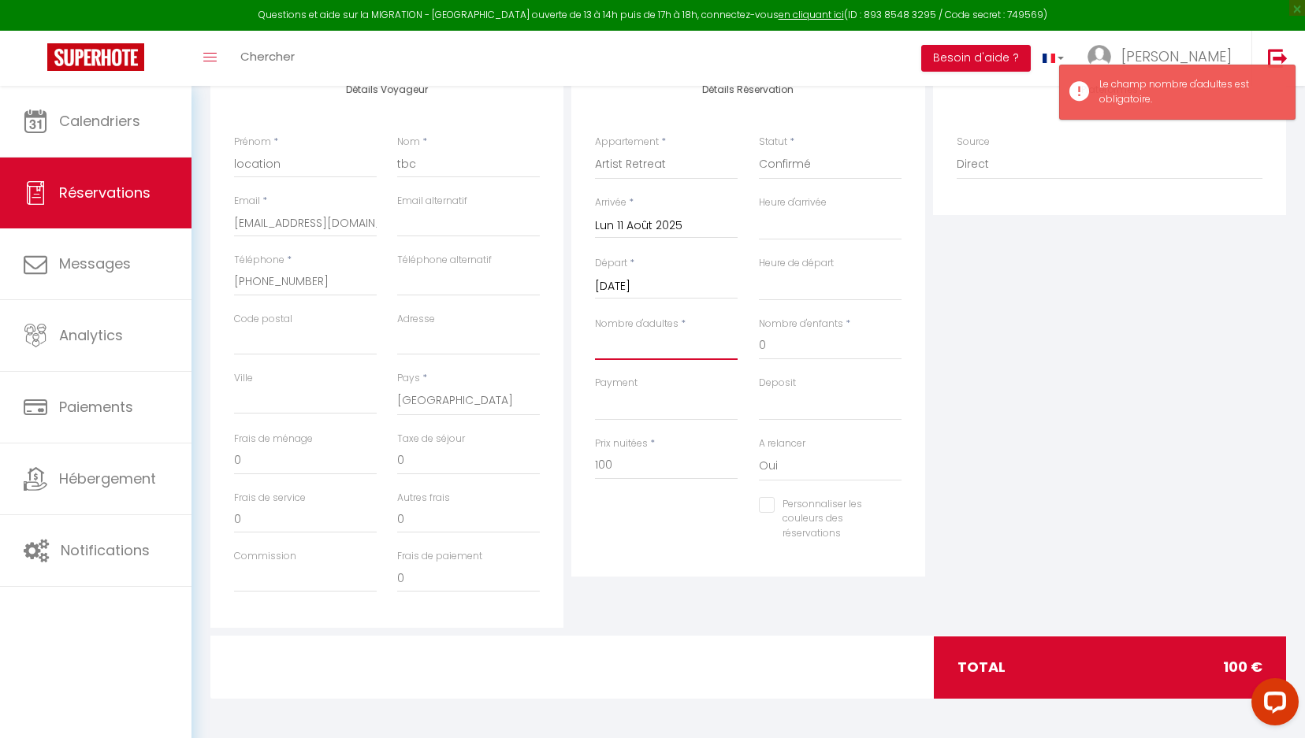
click at [692, 352] on input "Nombre d'adultes" at bounding box center [666, 346] width 143 height 28
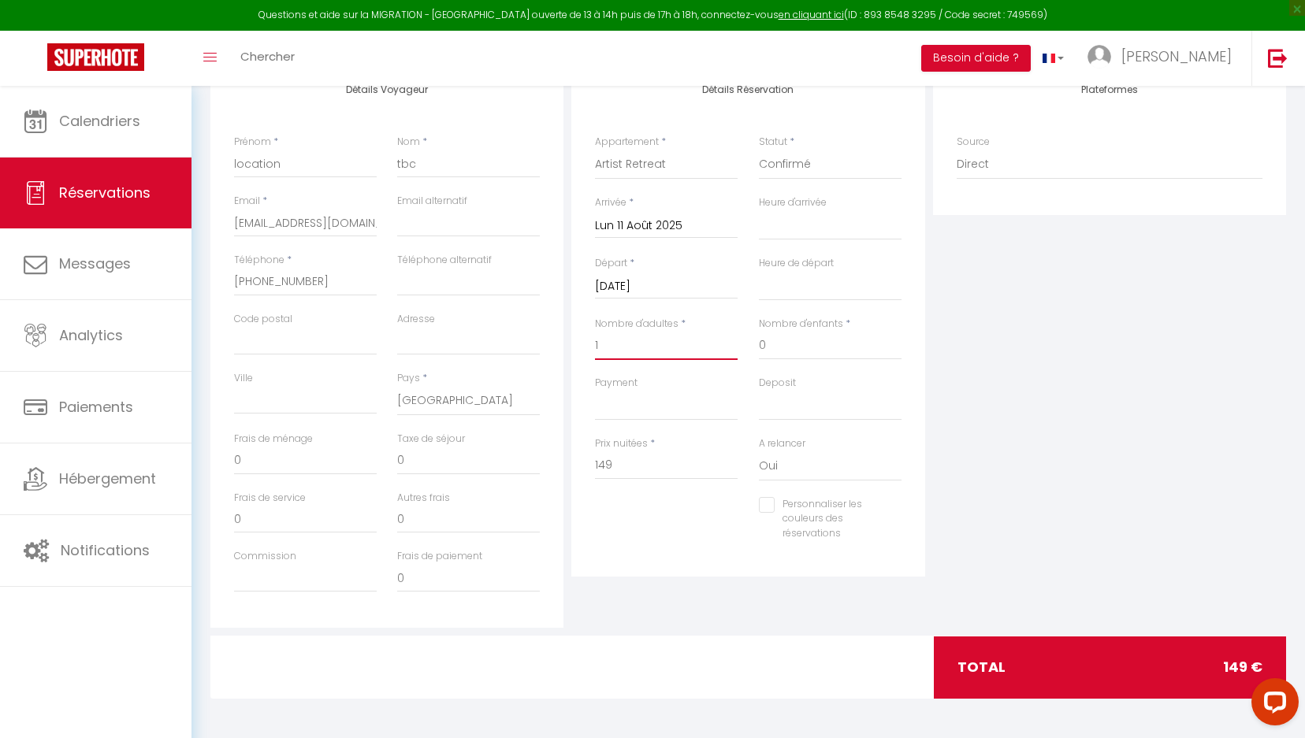
scroll to position [0, 0]
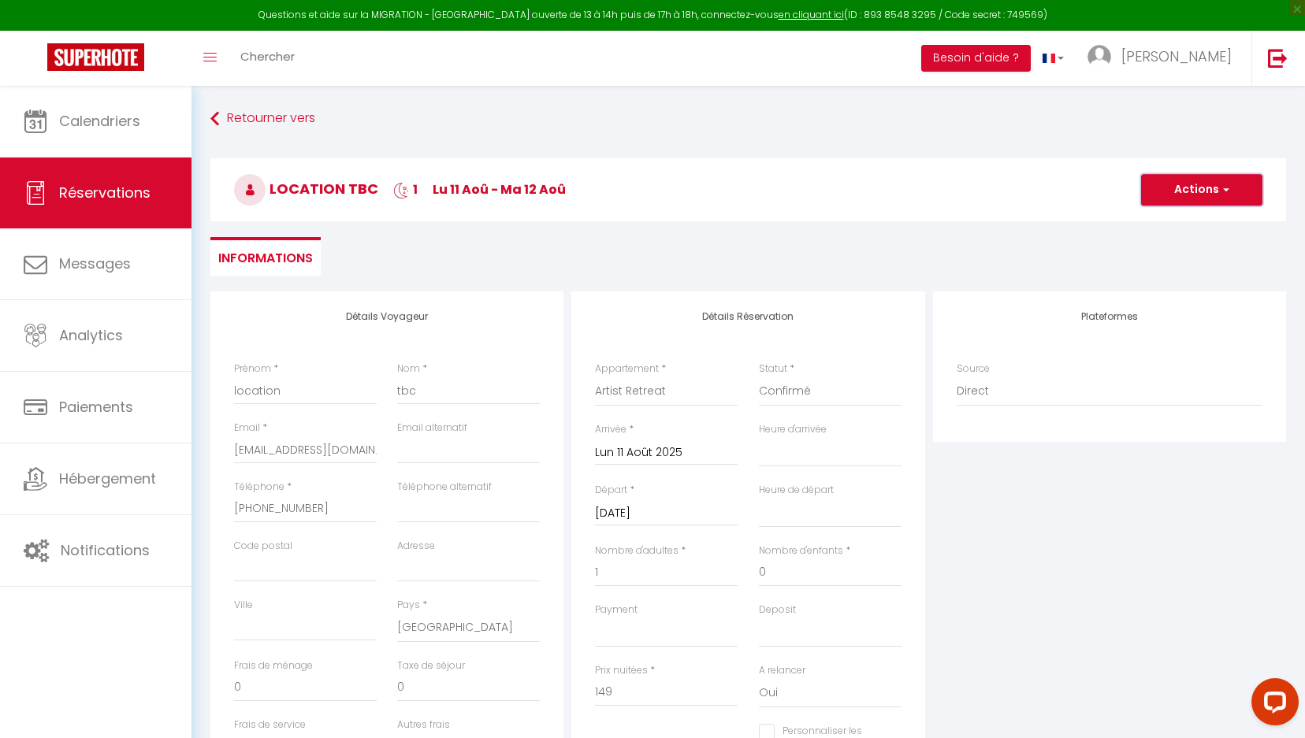
click at [1184, 195] on button "Actions" at bounding box center [1201, 190] width 121 height 32
click at [1179, 219] on link "Enregistrer" at bounding box center [1186, 224] width 125 height 20
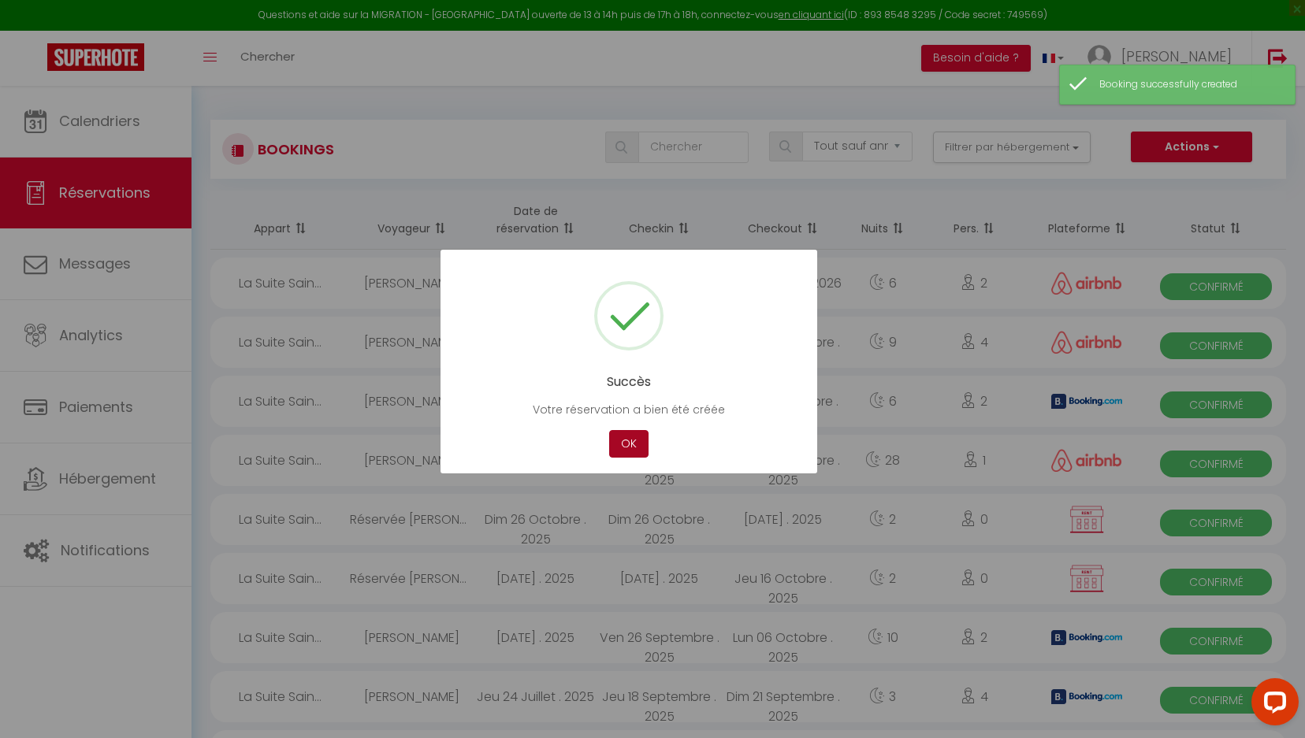
click at [629, 447] on button "OK" at bounding box center [628, 444] width 39 height 28
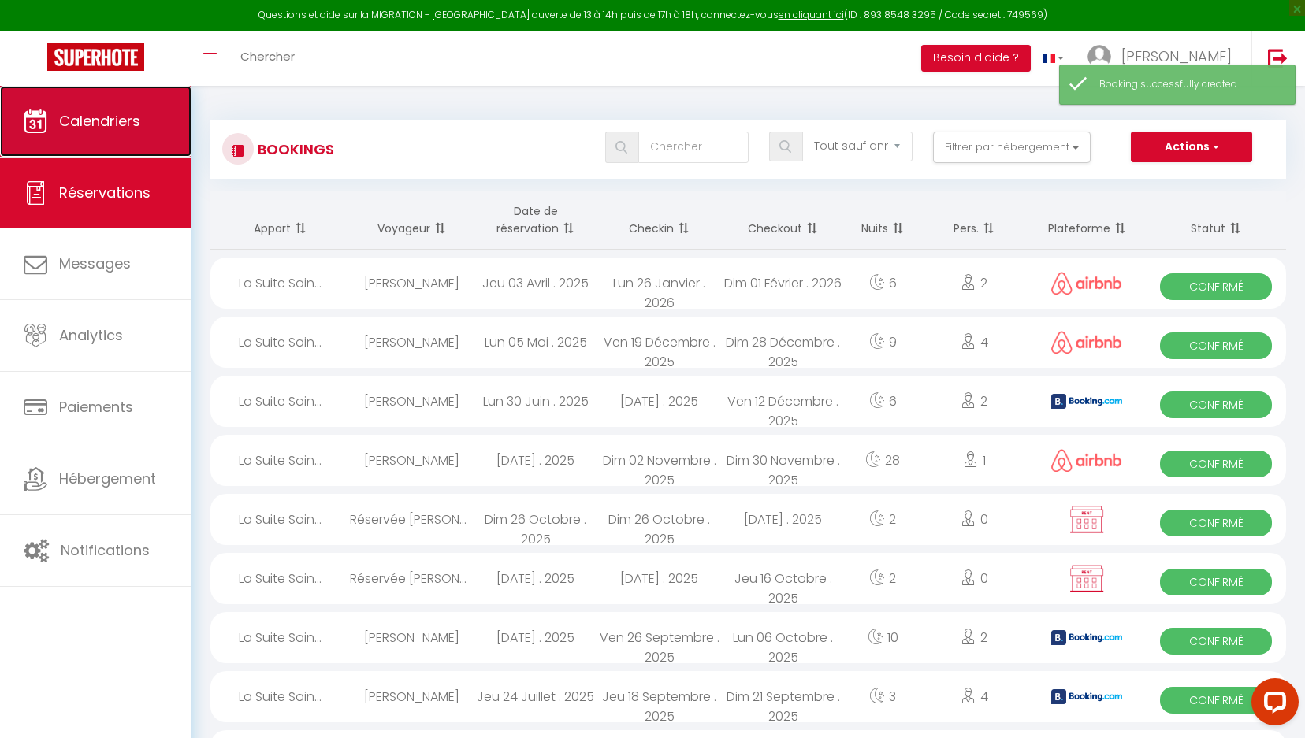
click at [73, 111] on span "Calendriers" at bounding box center [99, 121] width 81 height 20
